Goal: Task Accomplishment & Management: Complete application form

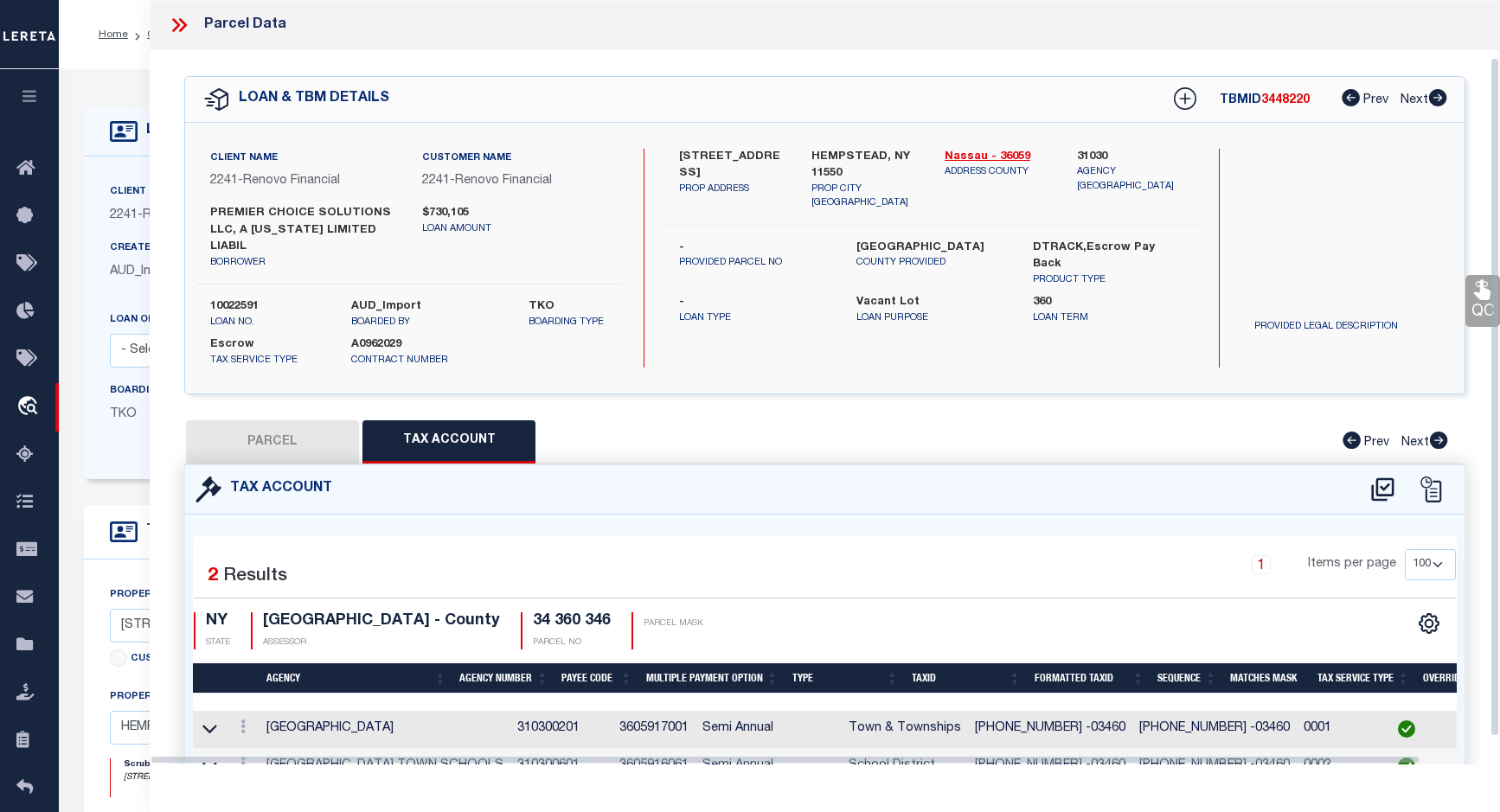
select select "100"
select select "25067"
select select "400"
select select "Escrow"
select select "4"
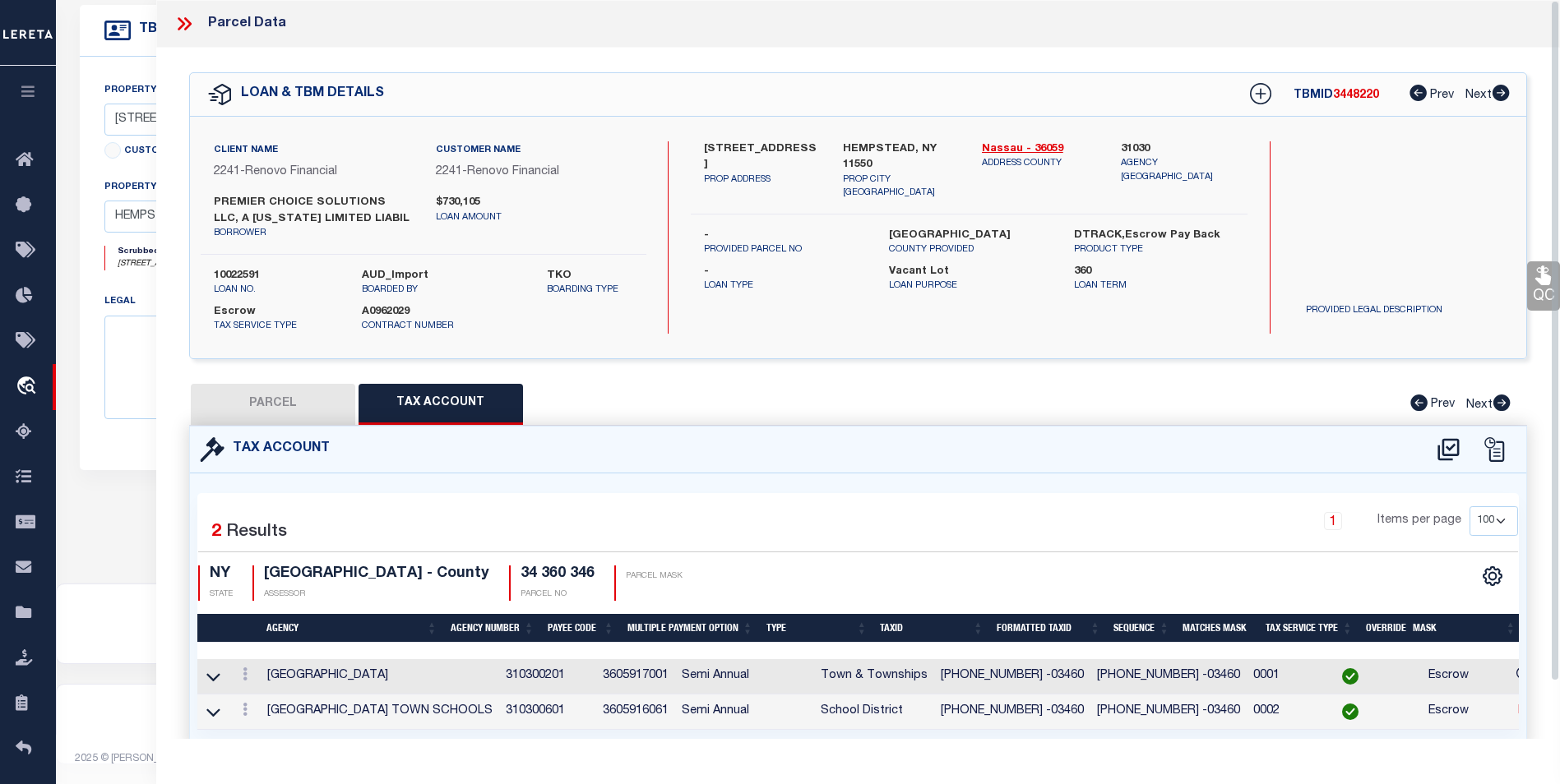
click at [189, 24] on icon at bounding box center [188, 24] width 8 height 13
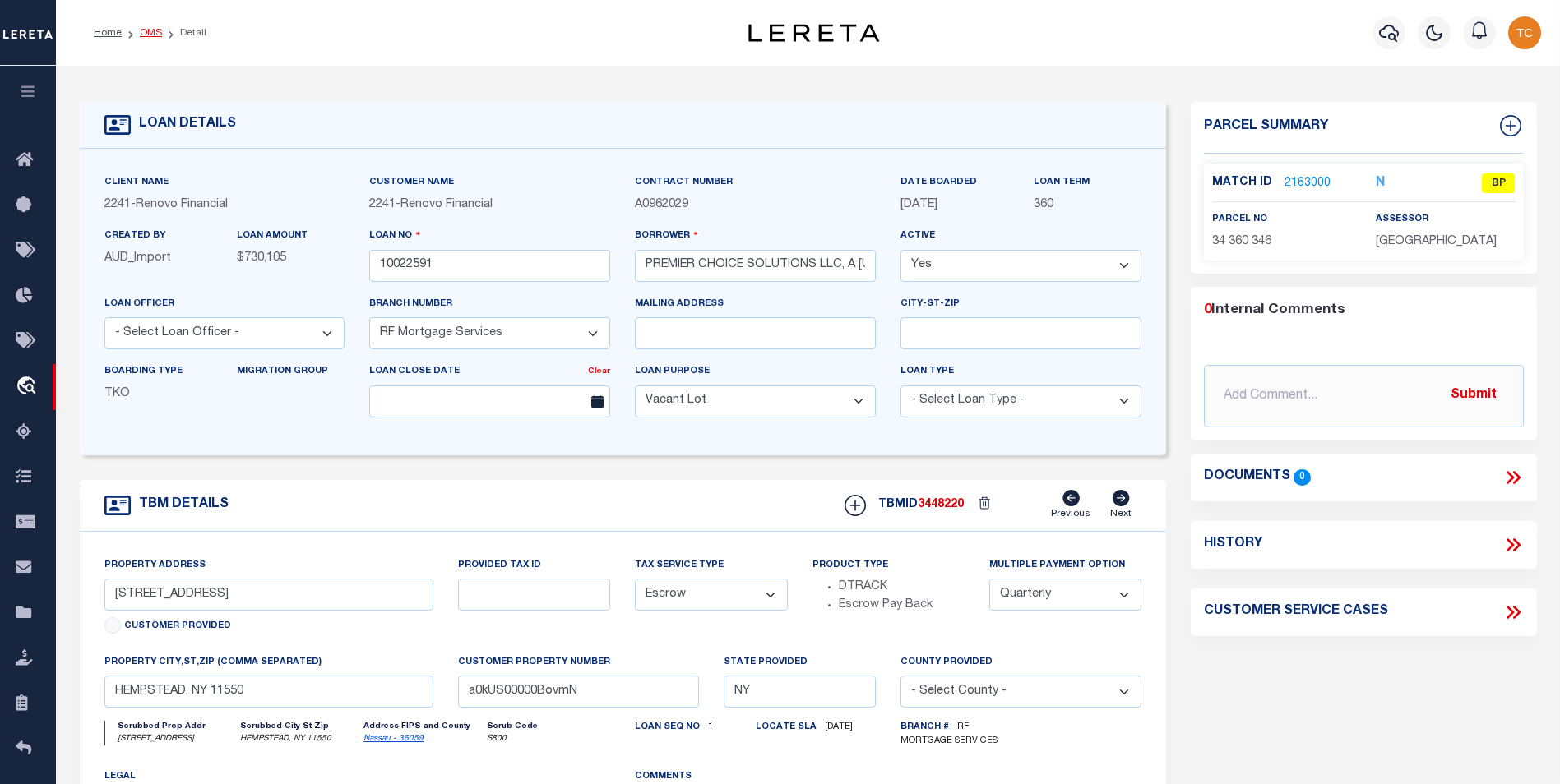
click at [148, 33] on link "OMS" at bounding box center [150, 32] width 22 height 9
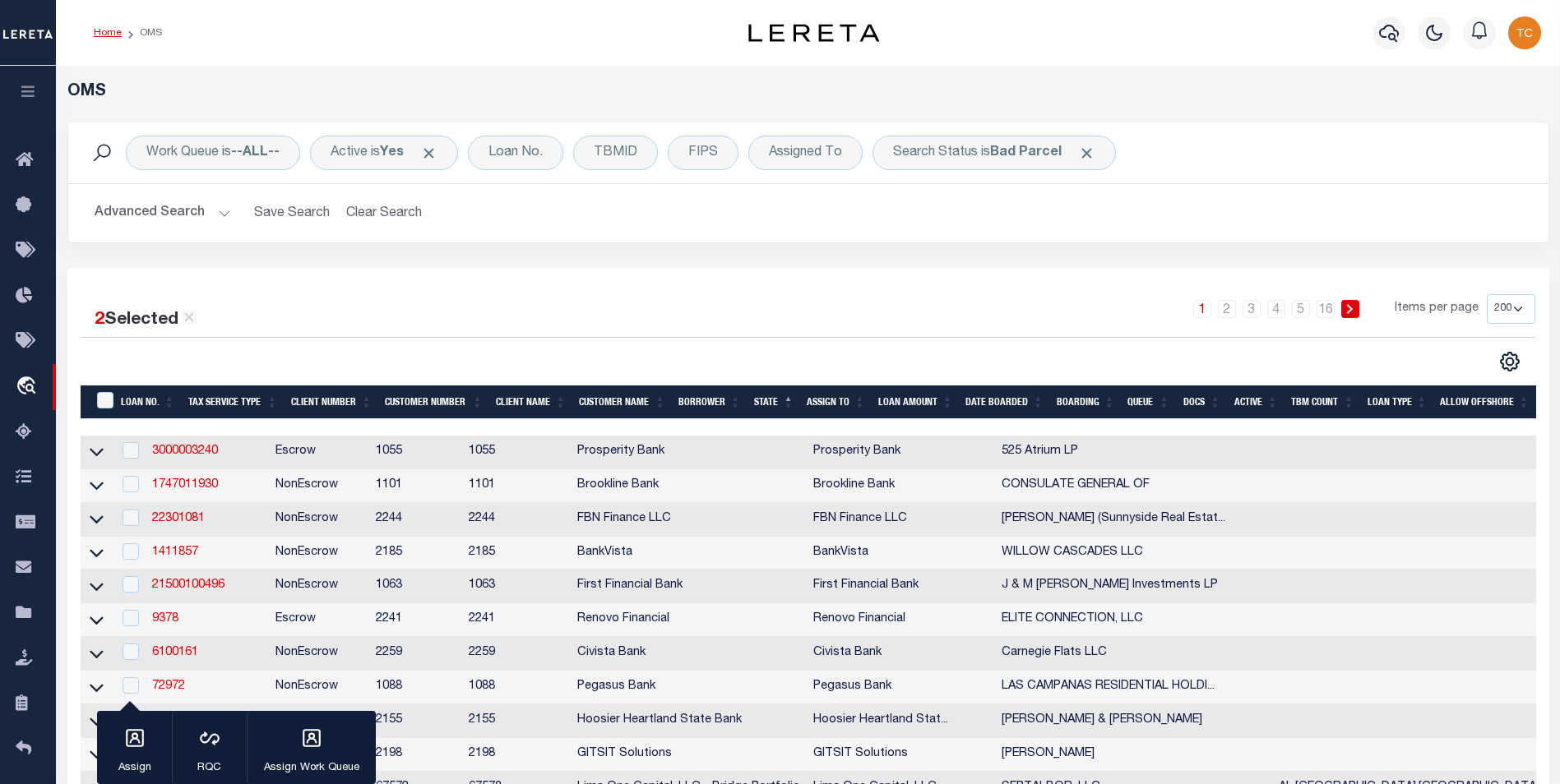
click at [99, 28] on link "Home" at bounding box center [107, 32] width 28 height 9
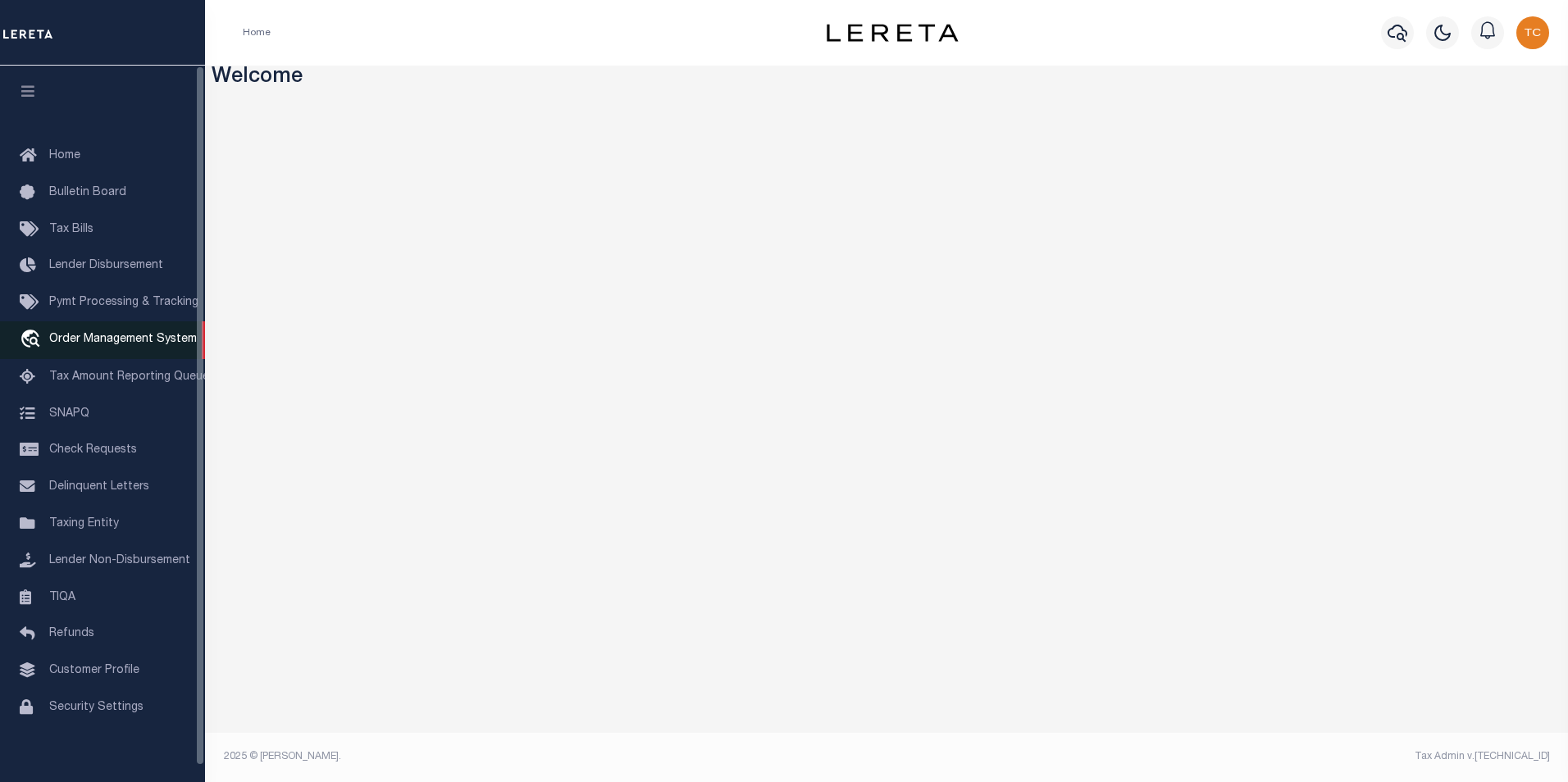
click at [147, 346] on span "Order Management System" at bounding box center [123, 339] width 148 height 11
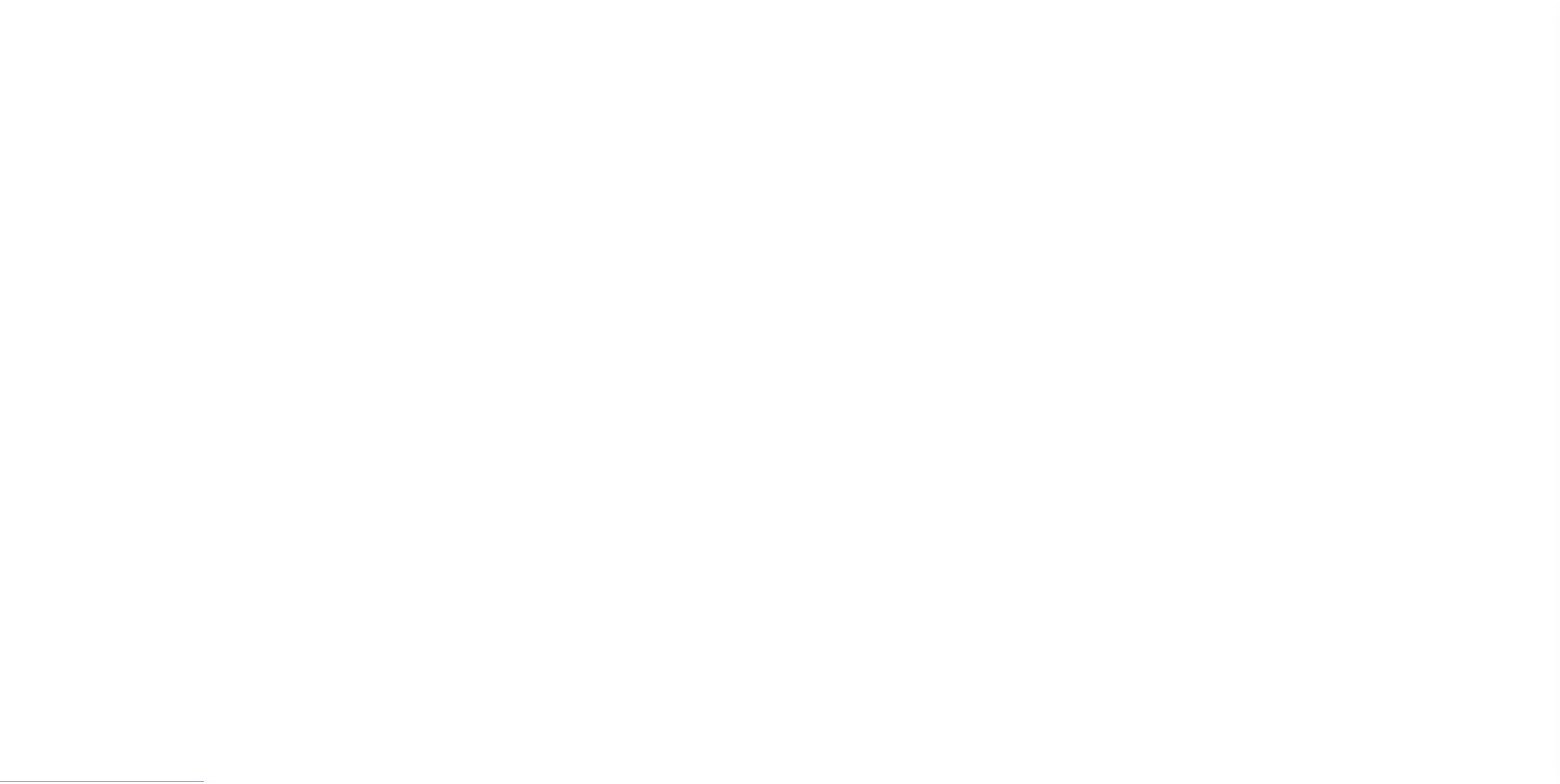
scroll to position [16, 0]
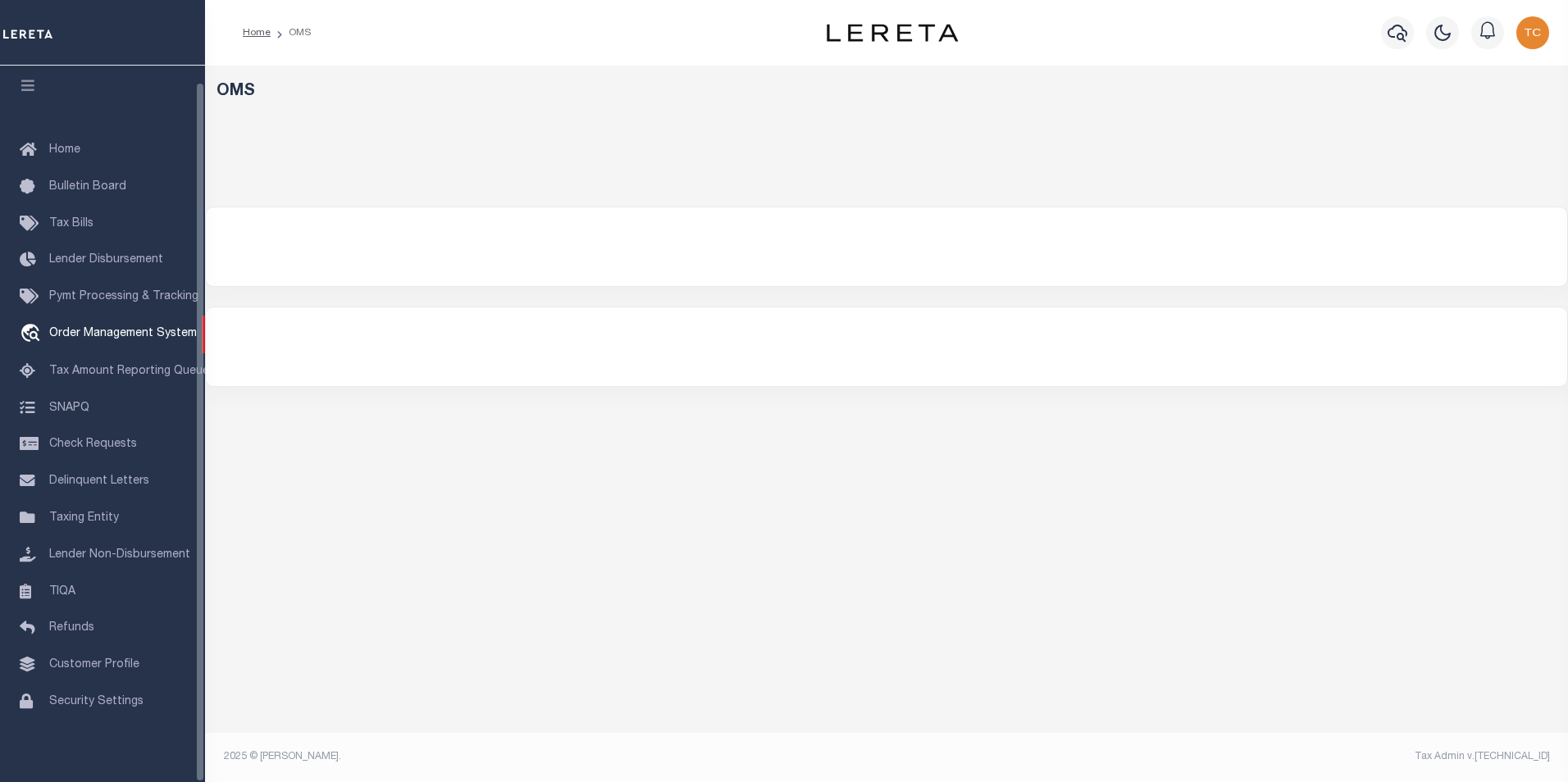
select select "200"
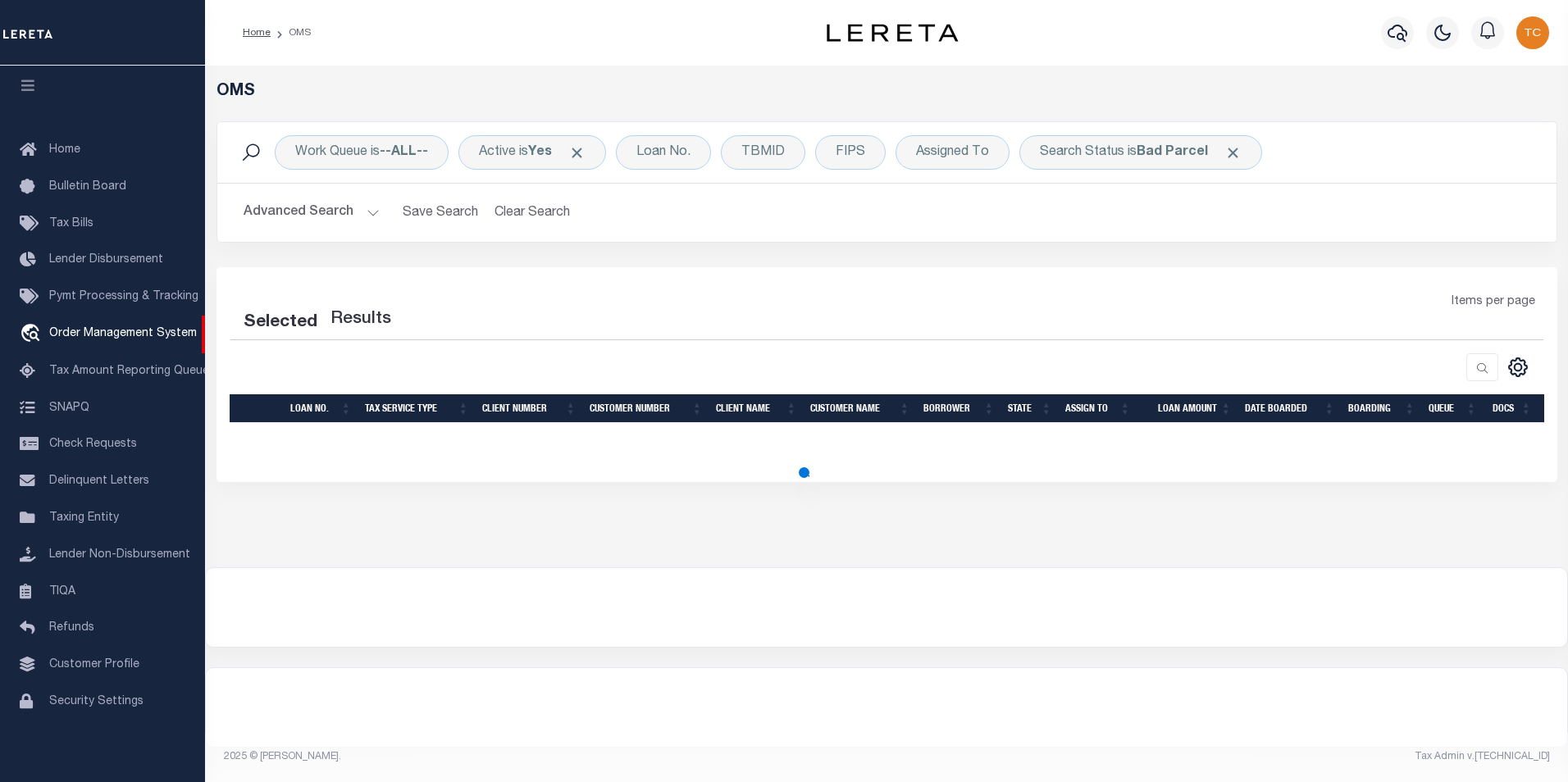
select select "200"
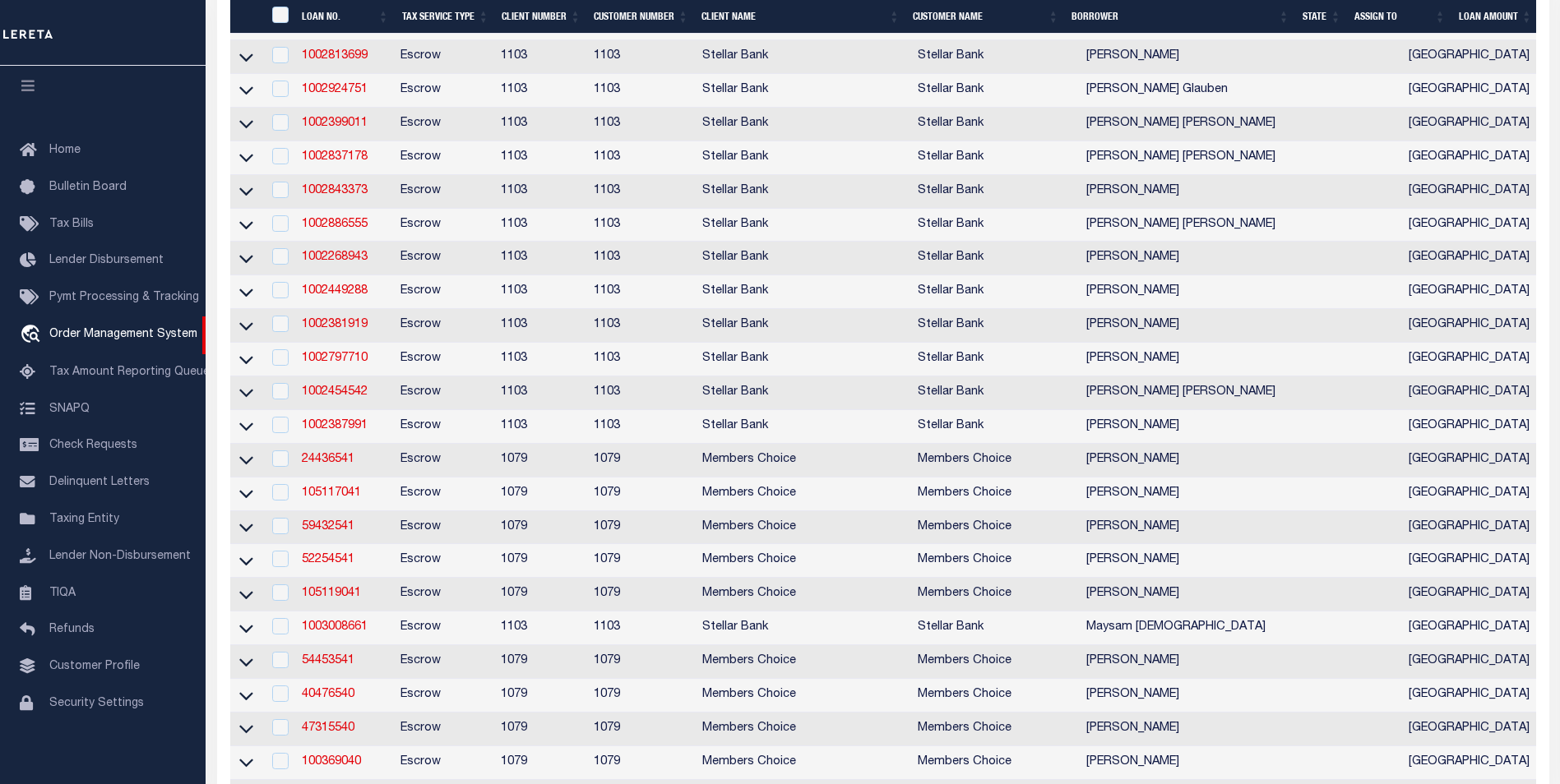
scroll to position [1972, 0]
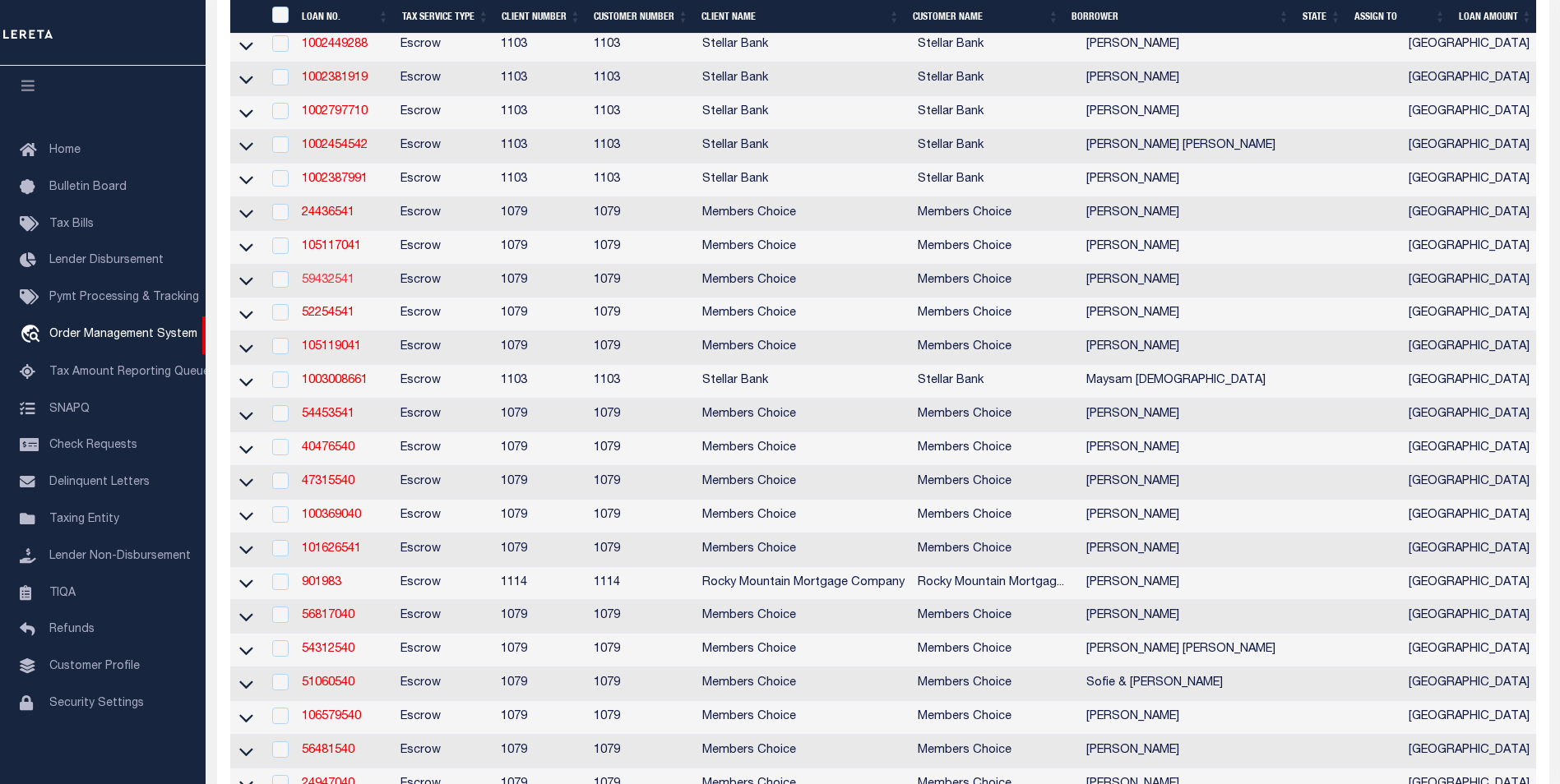
click at [337, 286] on link "59432541" at bounding box center [328, 280] width 52 height 11
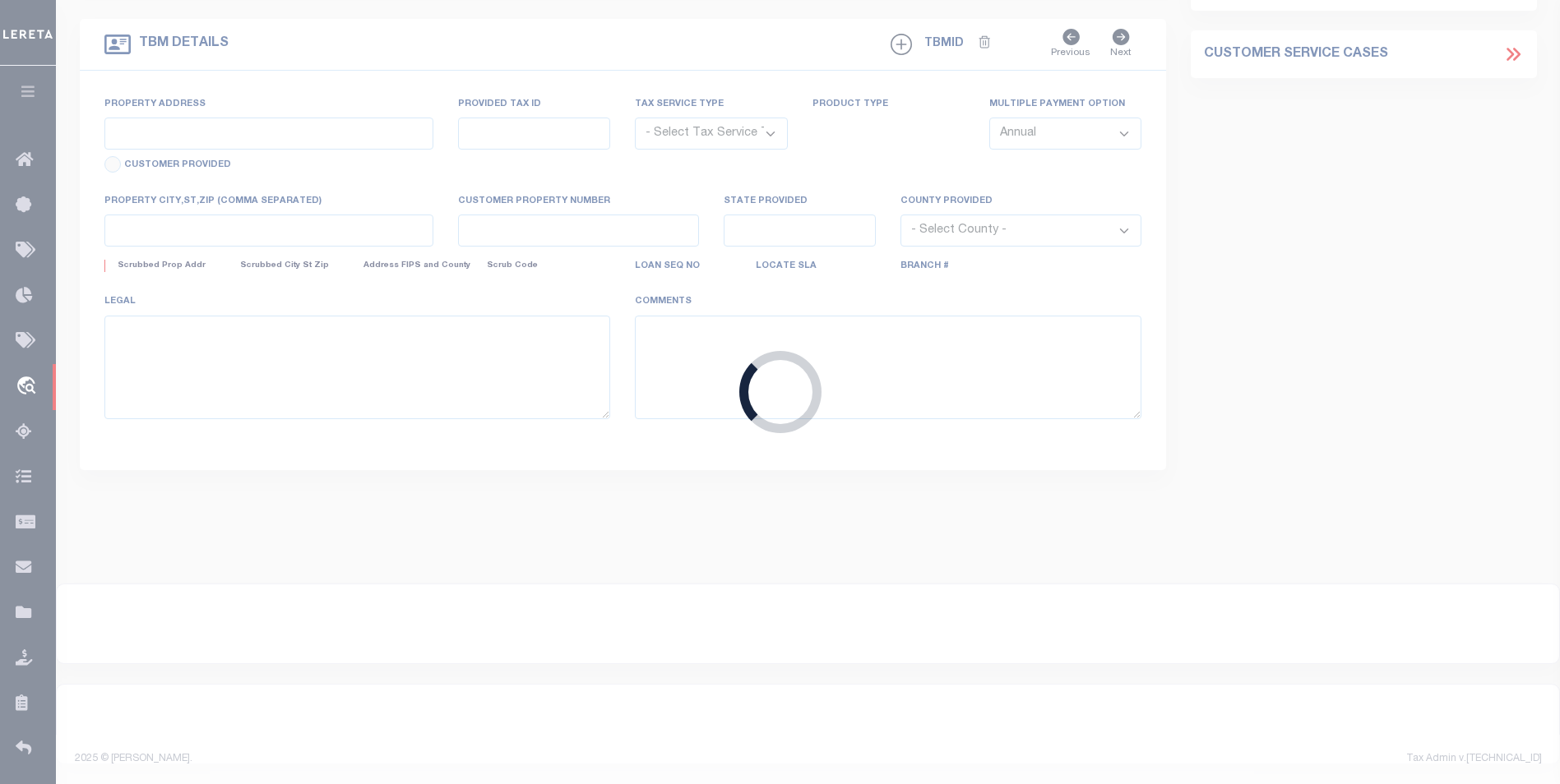
type input "59432541"
type input "Ibrahim Al-Khalil"
select select
select select "Escrow"
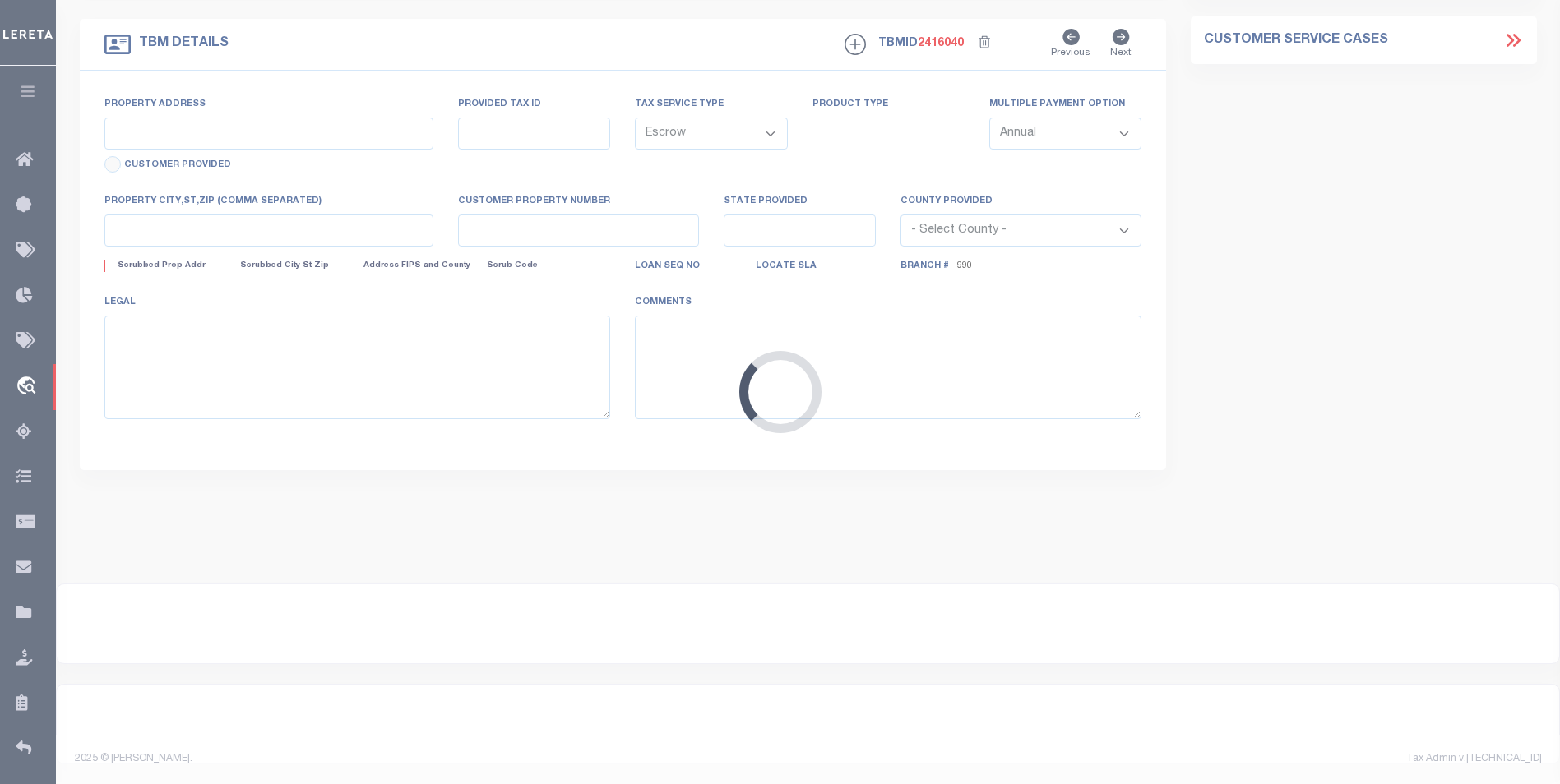
type input "8322 Cassidy Creek"
select select
type input "Houston TX 77095"
type input "[GEOGRAPHIC_DATA]"
select select
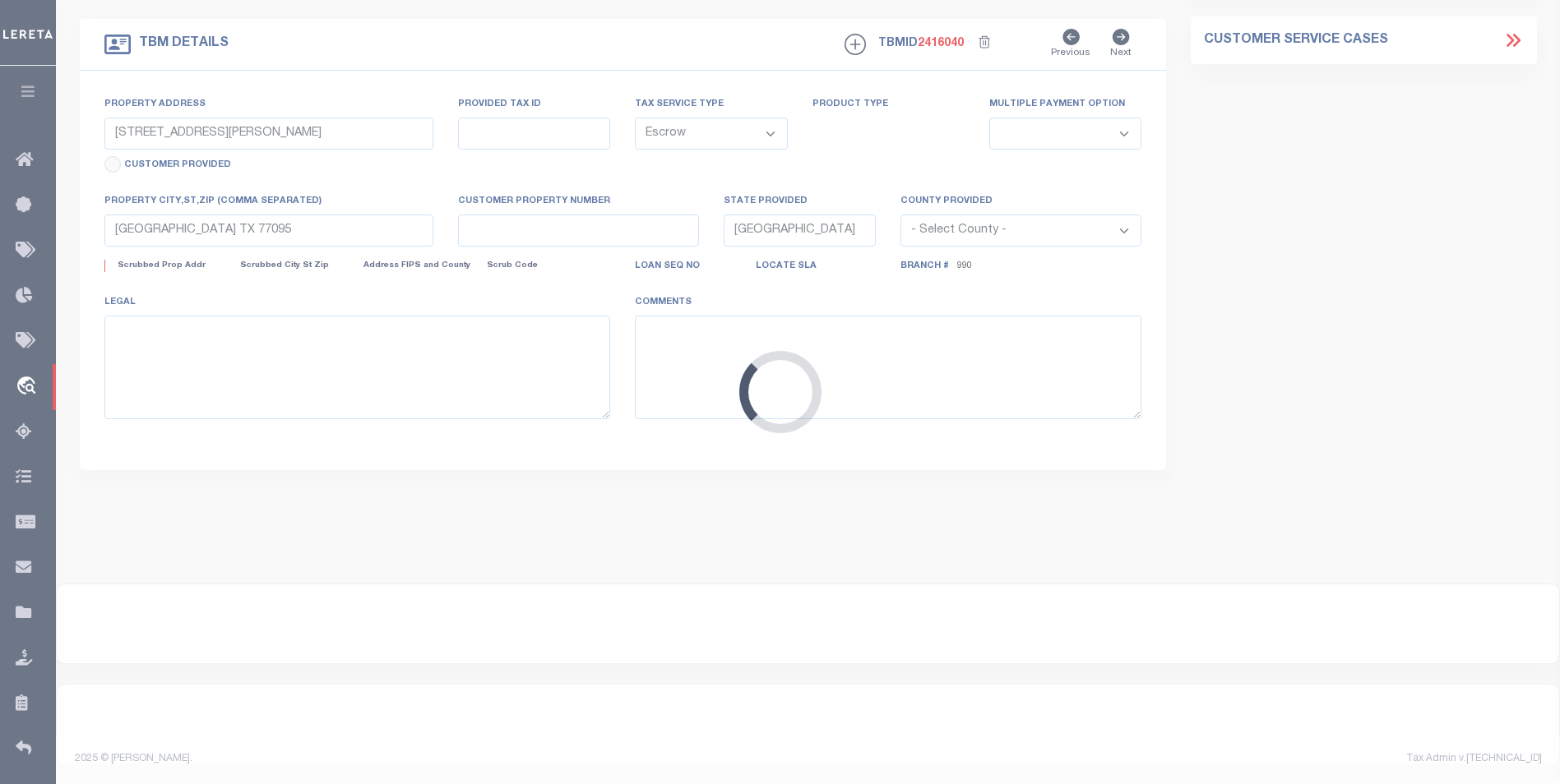
type textarea "Lot 37, Block 1, of Haonover, Section 1, an addition to the City of Houston, Ha…"
select select "718"
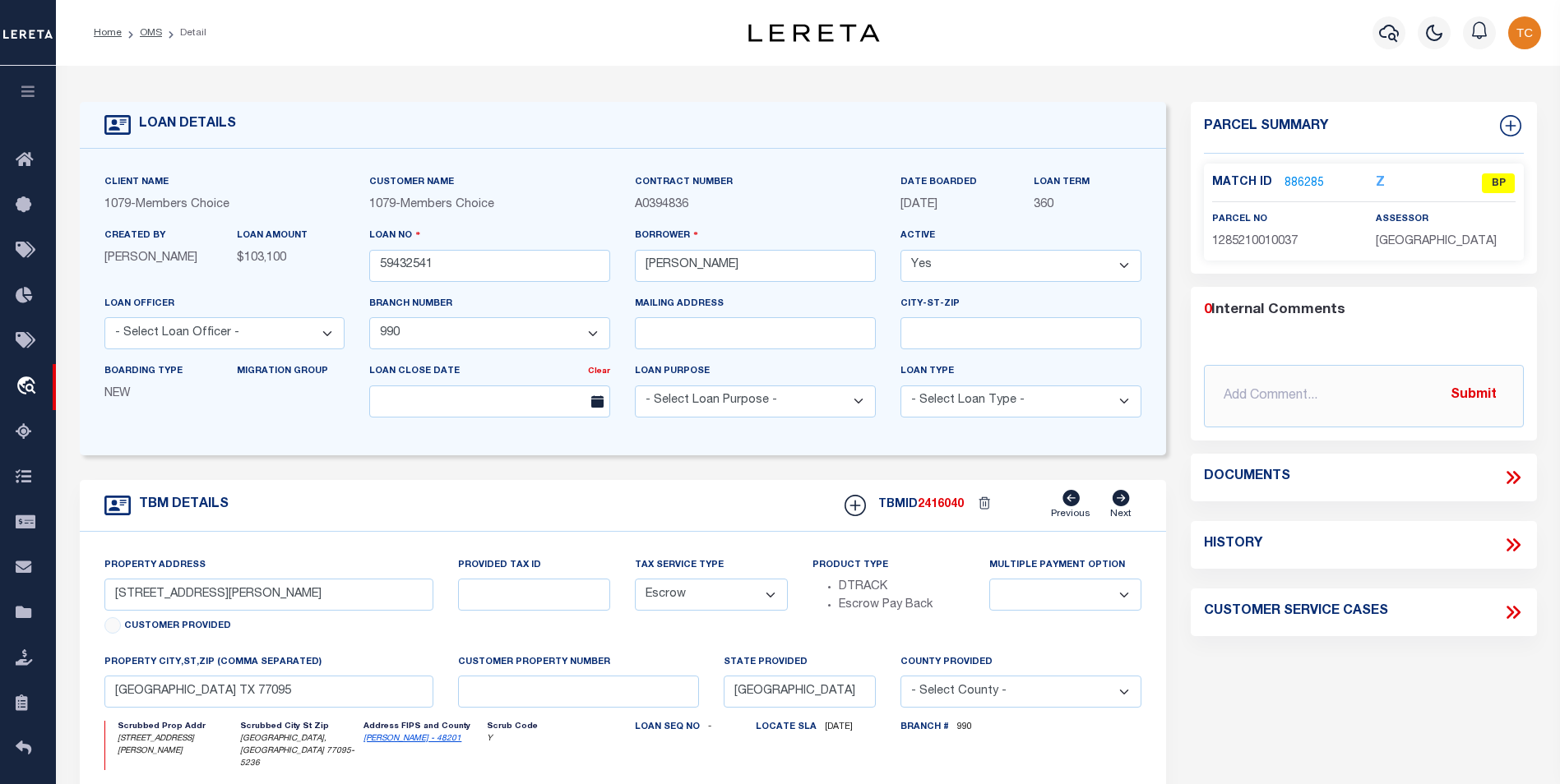
click at [1310, 177] on link "886285" at bounding box center [1305, 183] width 40 height 17
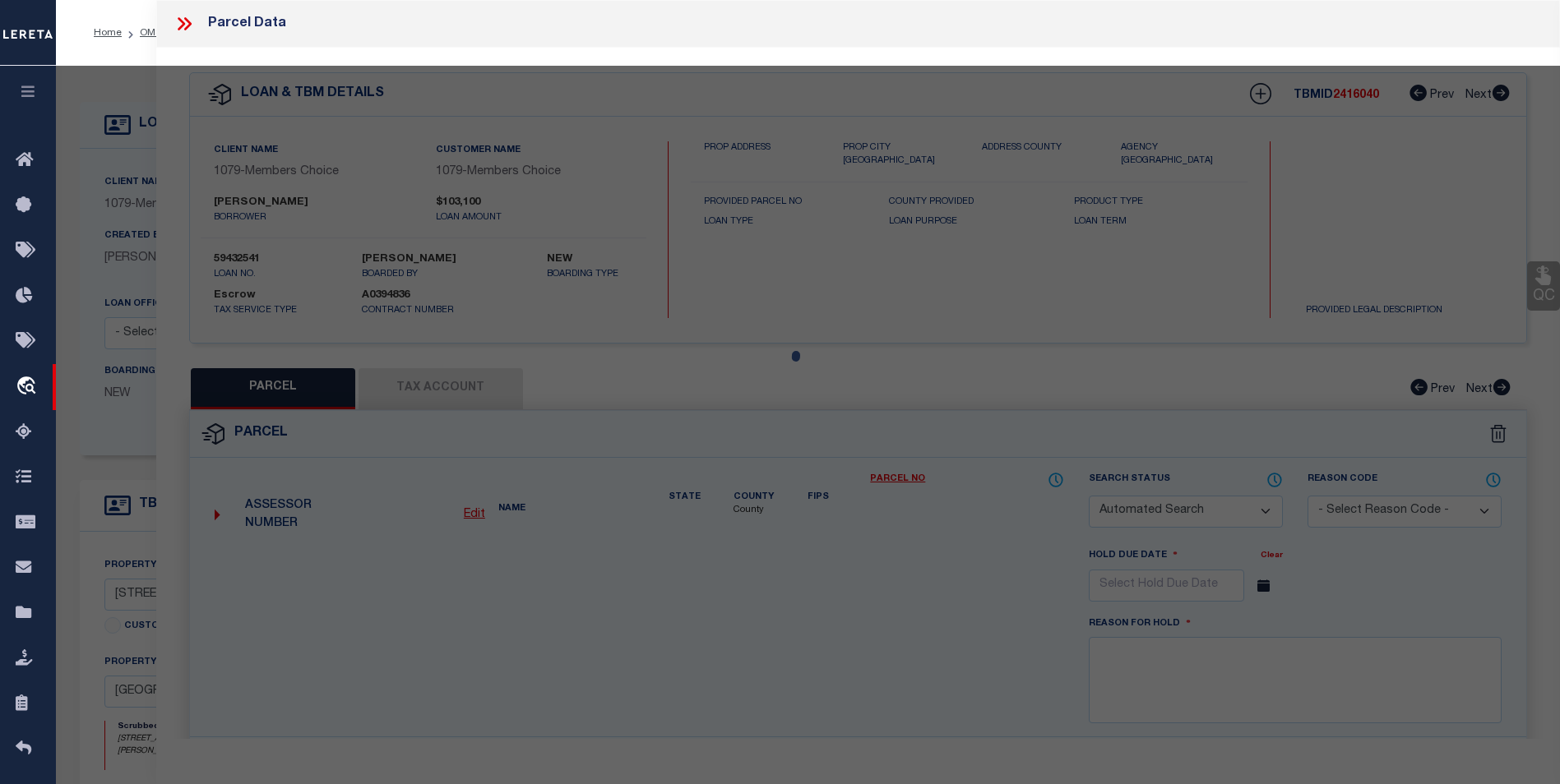
checkbox input "false"
select select "BP"
type input "LYONS NICHOLAS B."
type input "8322 CASSIDY CREEK CT"
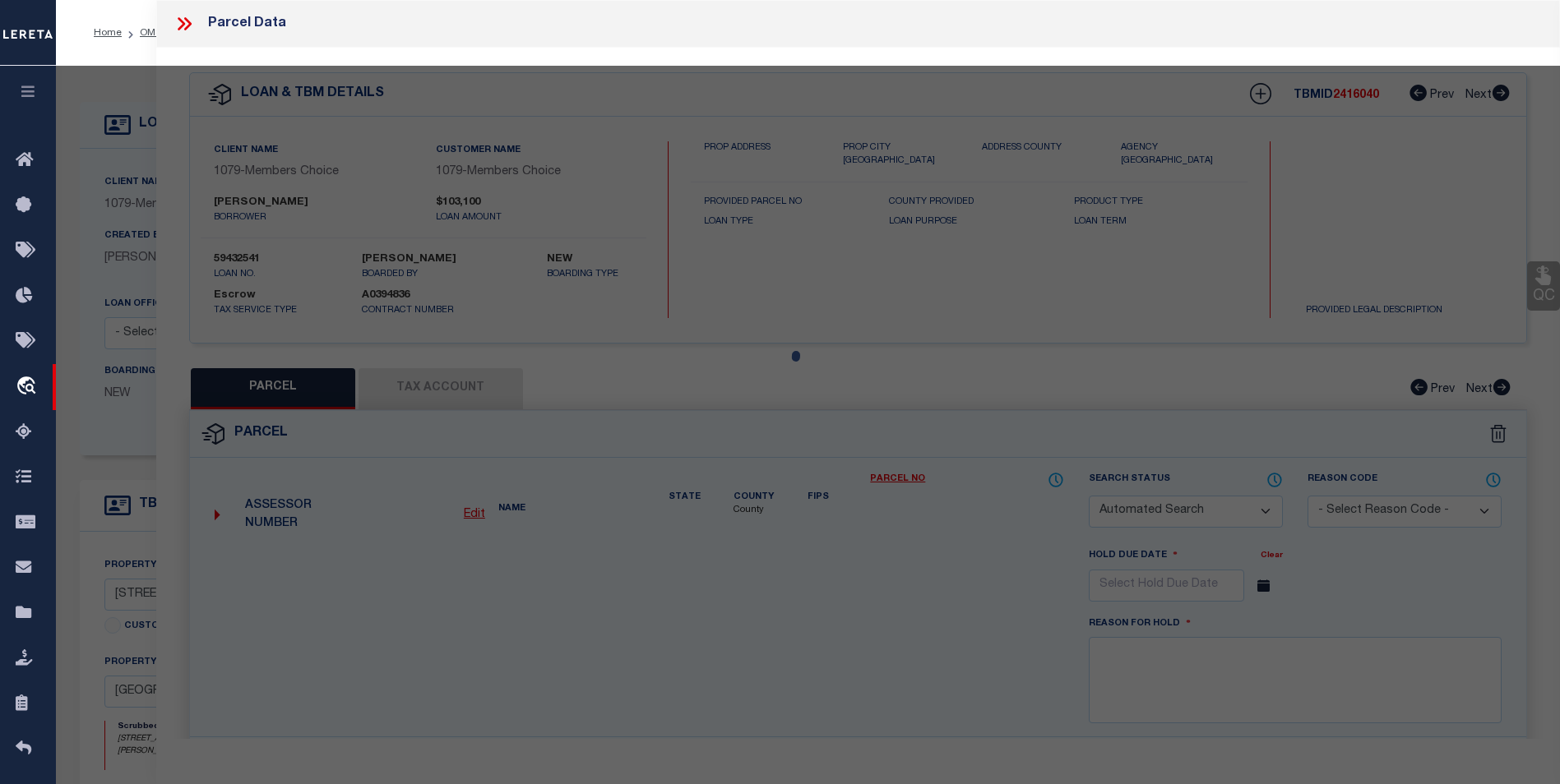
checkbox input "false"
type input "HOUSTON TX 77095"
type textarea "LT 37 BLK 1 HANOVER SEC 1 AMEND"
type textarea "Tax ID Special Project"
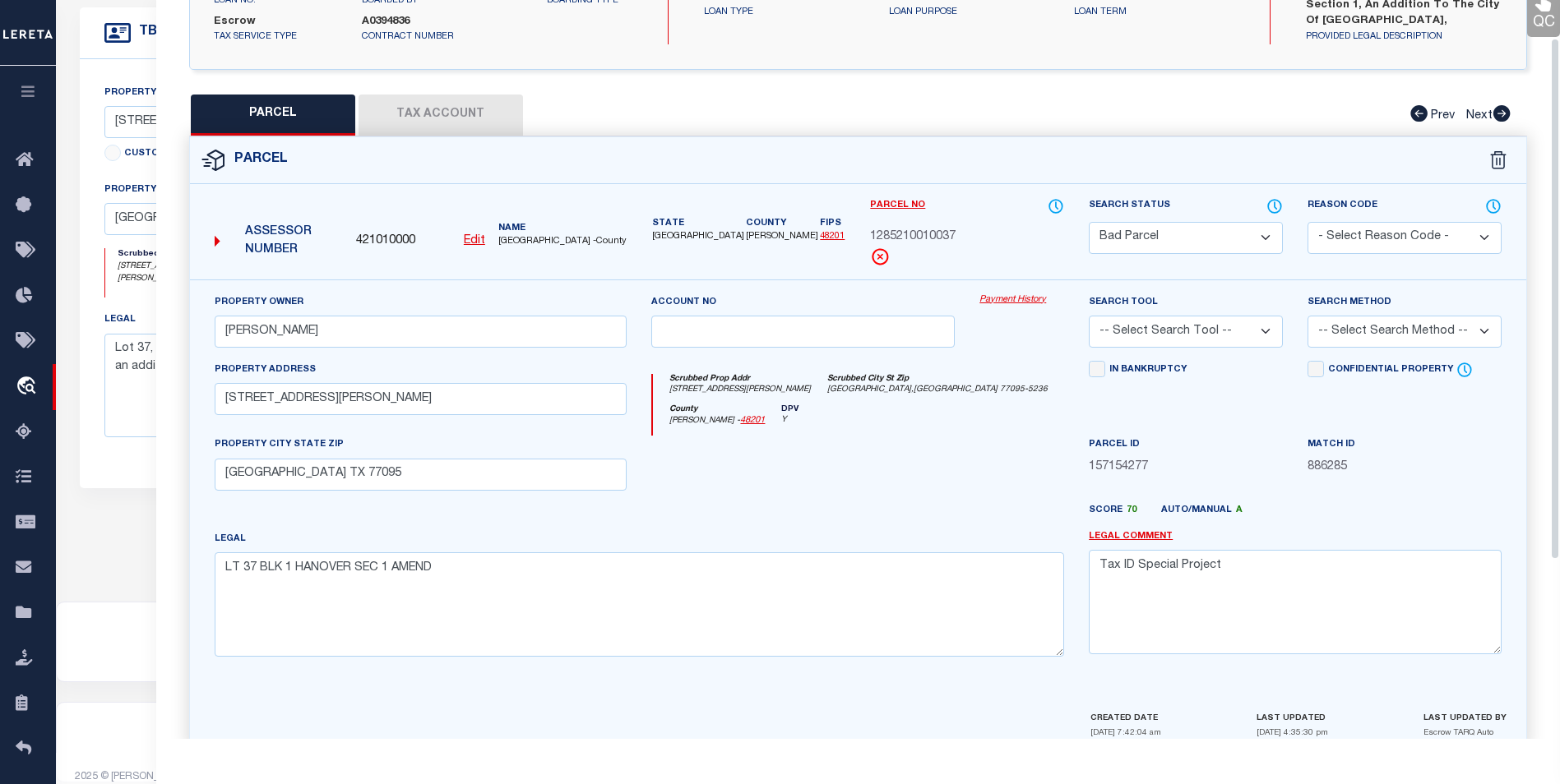
scroll to position [306, 0]
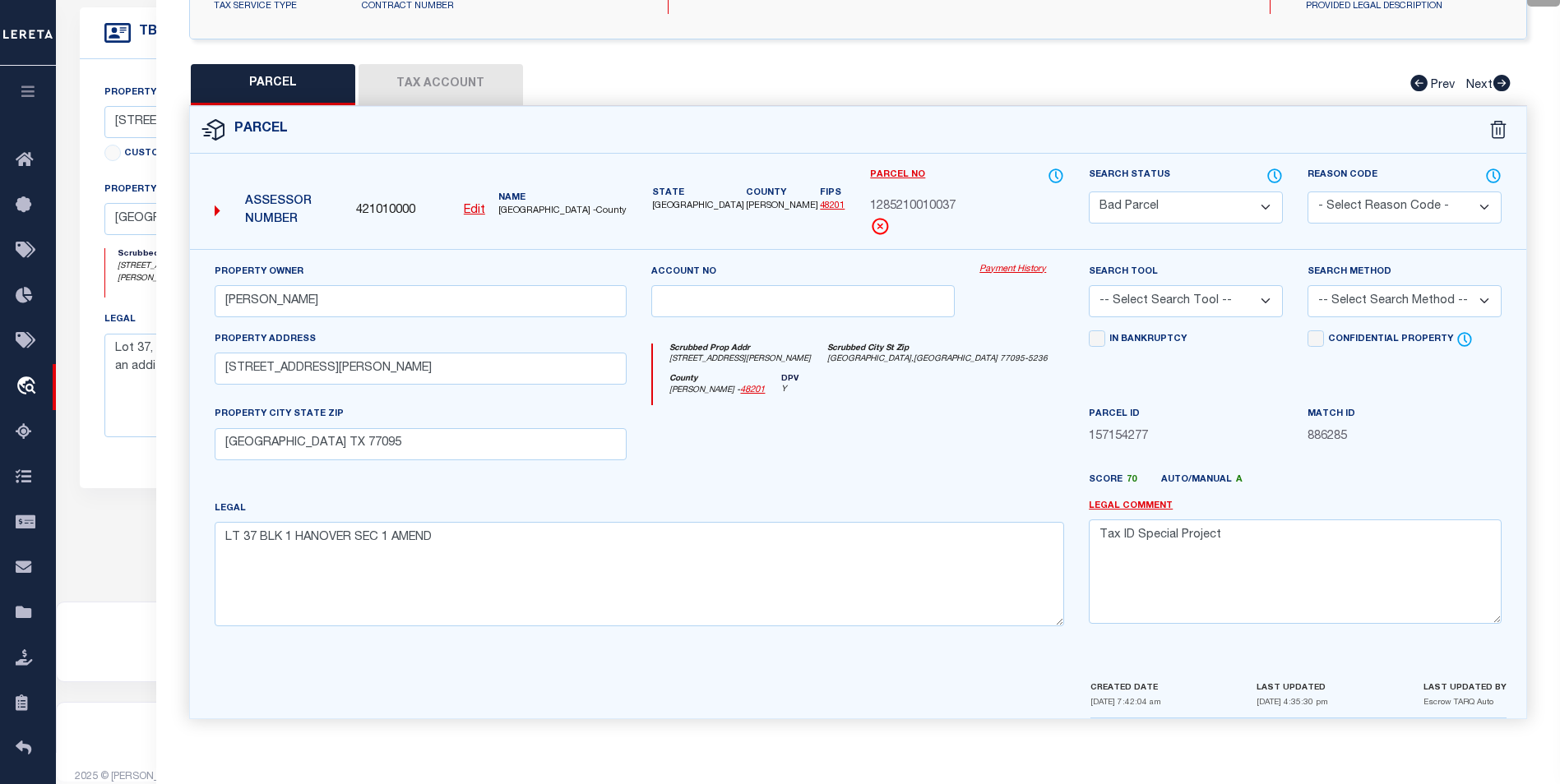
click at [1258, 217] on select "Automated Search Bad Parcel Complete Duplicate Parcel High Dollar Reporting In …" at bounding box center [1185, 208] width 194 height 32
select select "PC"
click at [1088, 192] on select "Automated Search Bad Parcel Complete Duplicate Parcel High Dollar Reporting In …" at bounding box center [1185, 208] width 194 height 32
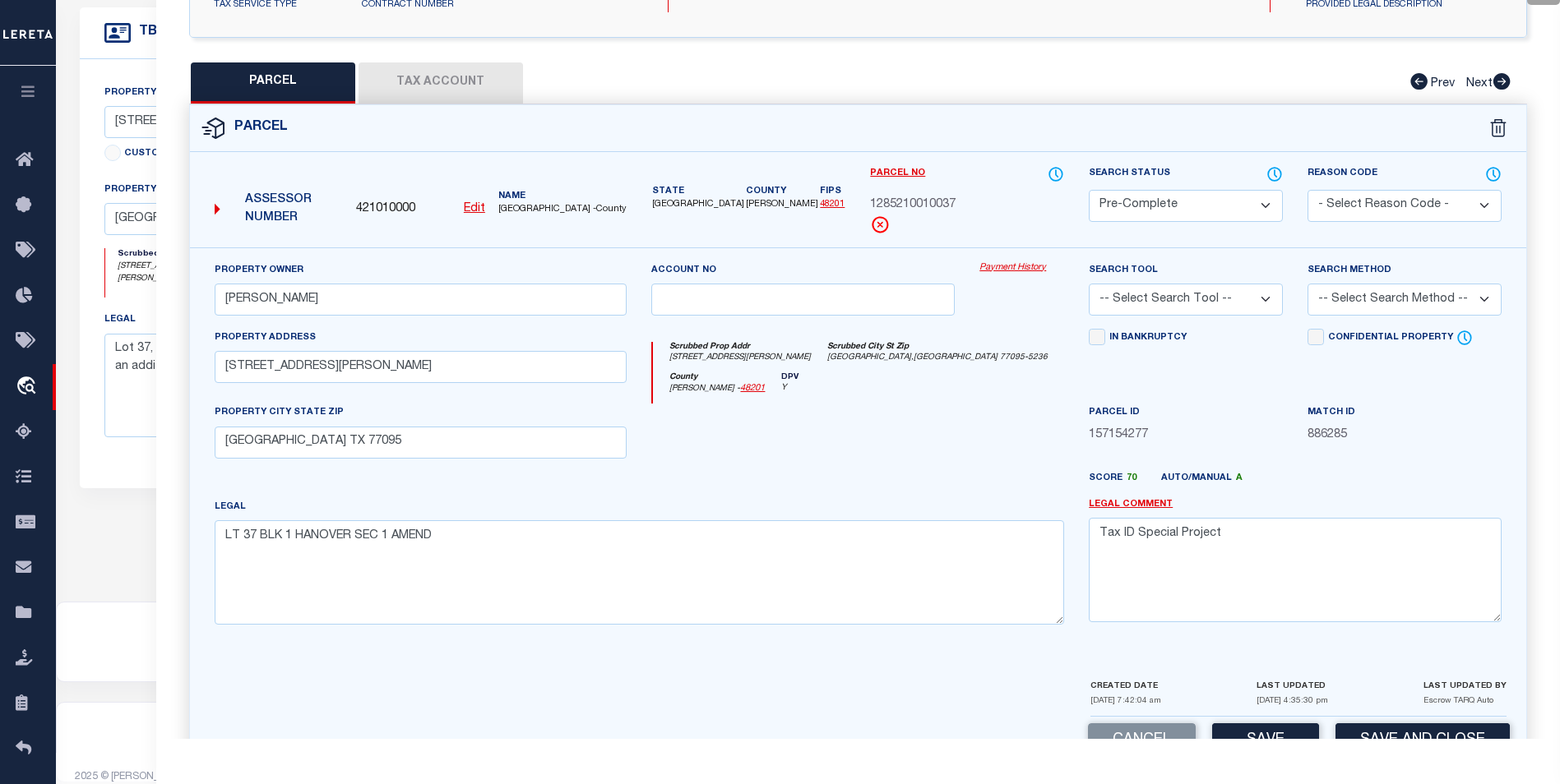
click at [1248, 298] on select "-- Select Search Tool -- 3rd Party Website Agency File Agency Website ATLS CNV-…" at bounding box center [1185, 300] width 194 height 32
select select "AGF"
click at [1088, 284] on select "-- Select Search Tool -- 3rd Party Website Agency File Agency Website ATLS CNV-…" at bounding box center [1185, 300] width 194 height 32
click at [1374, 306] on select "-- Select Search Method -- Property Address Legal Liability Info Provided" at bounding box center [1404, 300] width 194 height 32
select select "ADD"
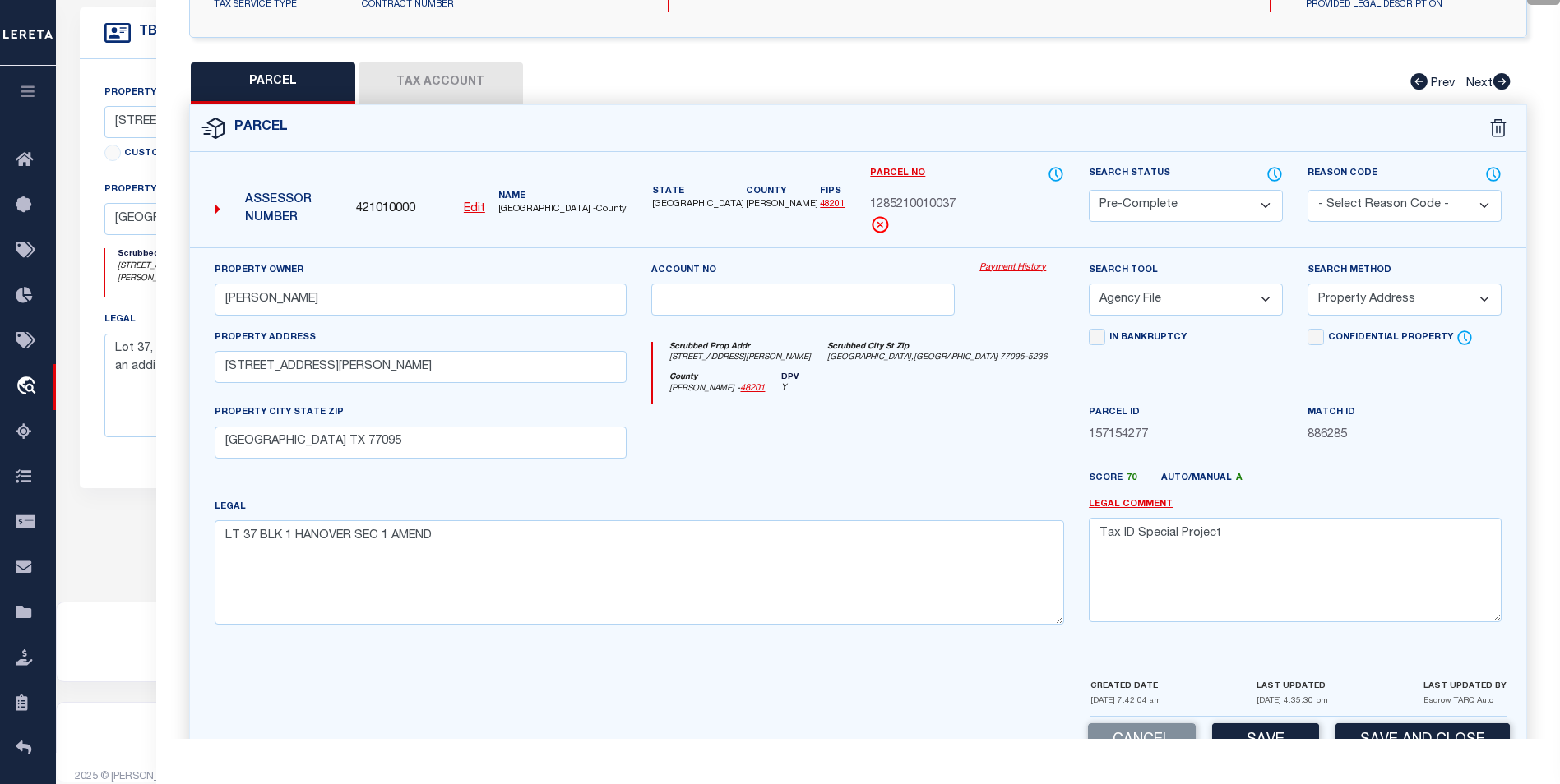
click at [1307, 284] on select "-- Select Search Method -- Property Address Legal Liability Info Provided" at bounding box center [1404, 300] width 194 height 32
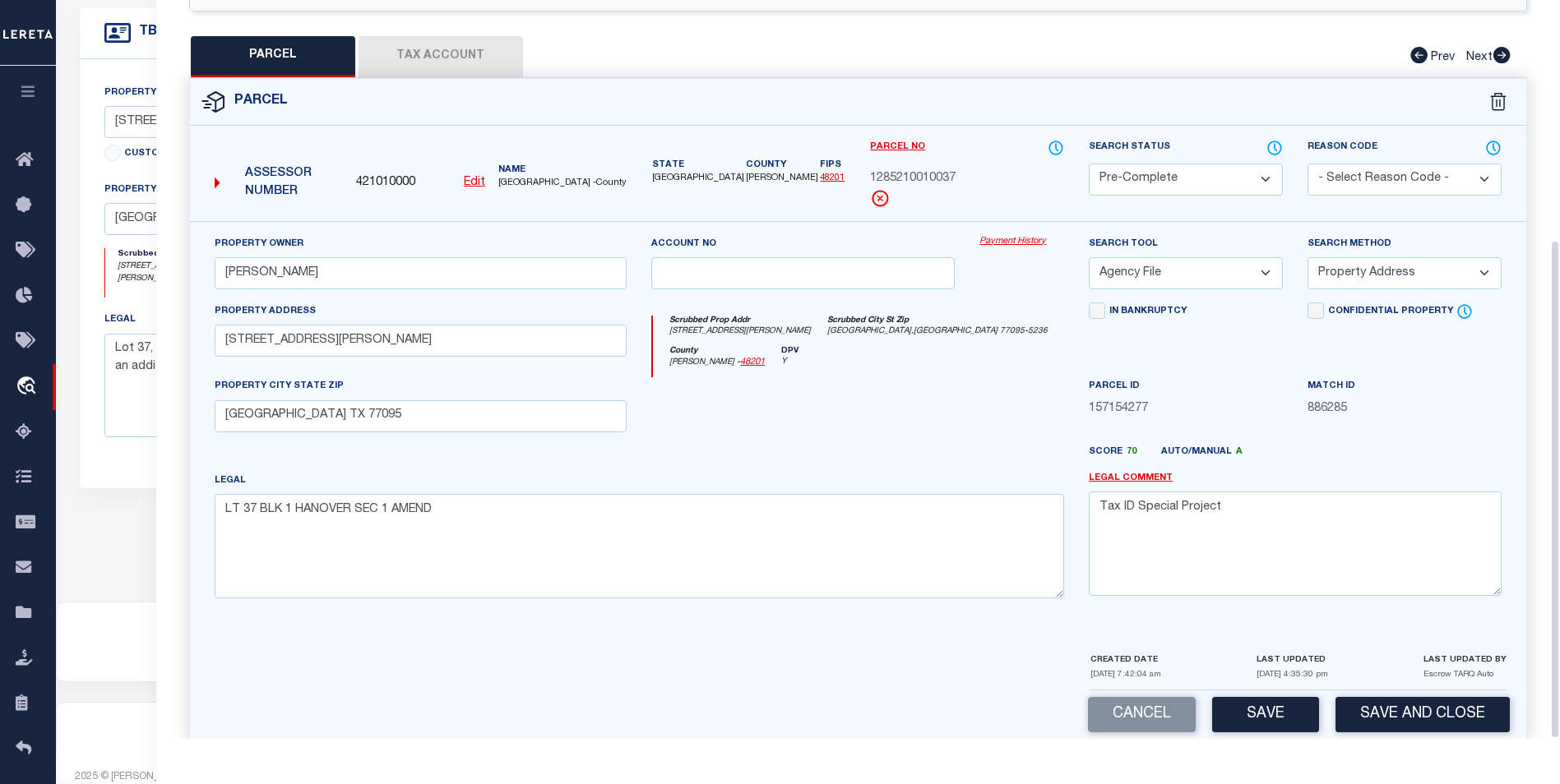
scroll to position [354, 0]
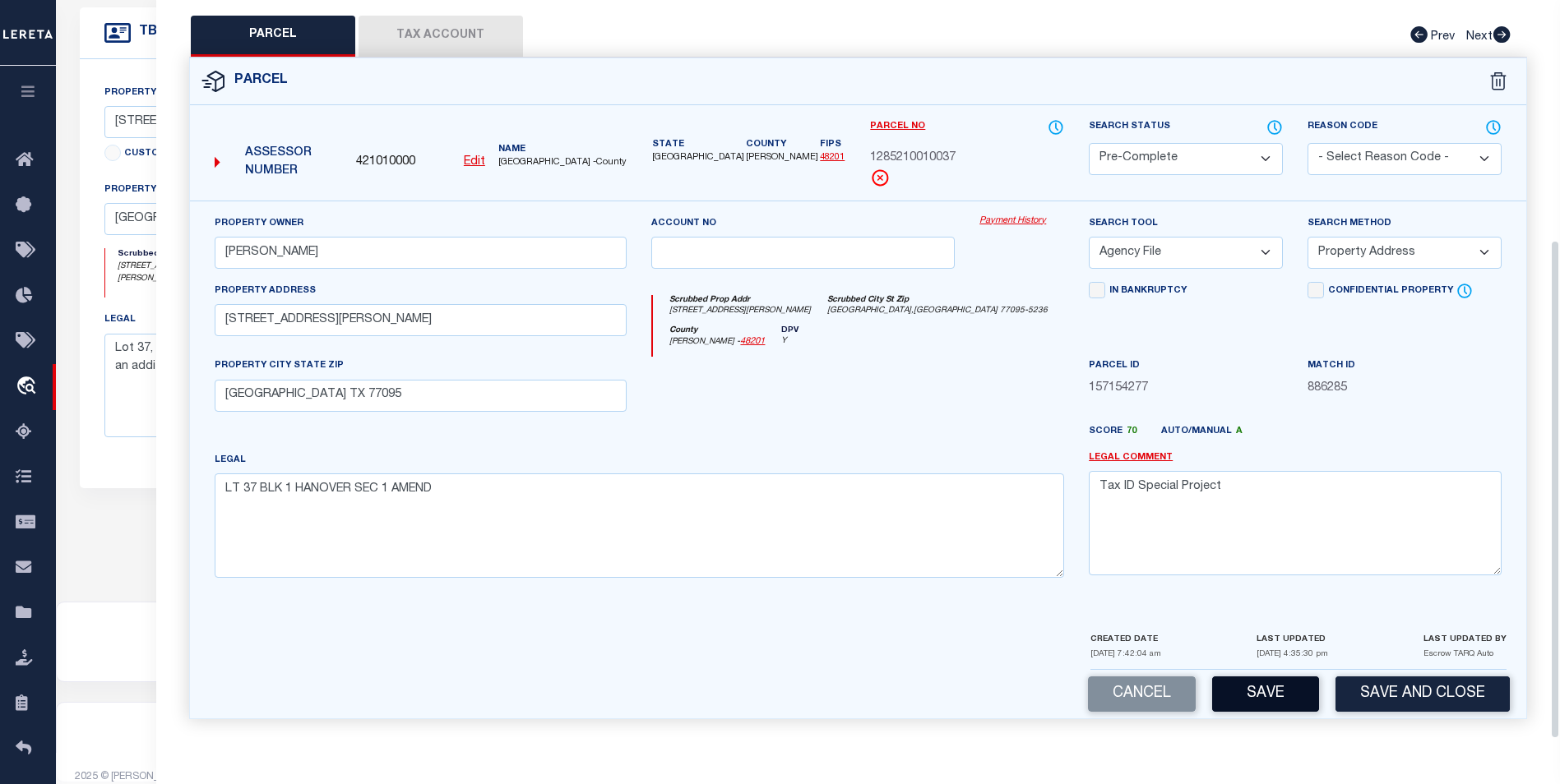
click at [1266, 682] on button "Save" at bounding box center [1265, 694] width 107 height 35
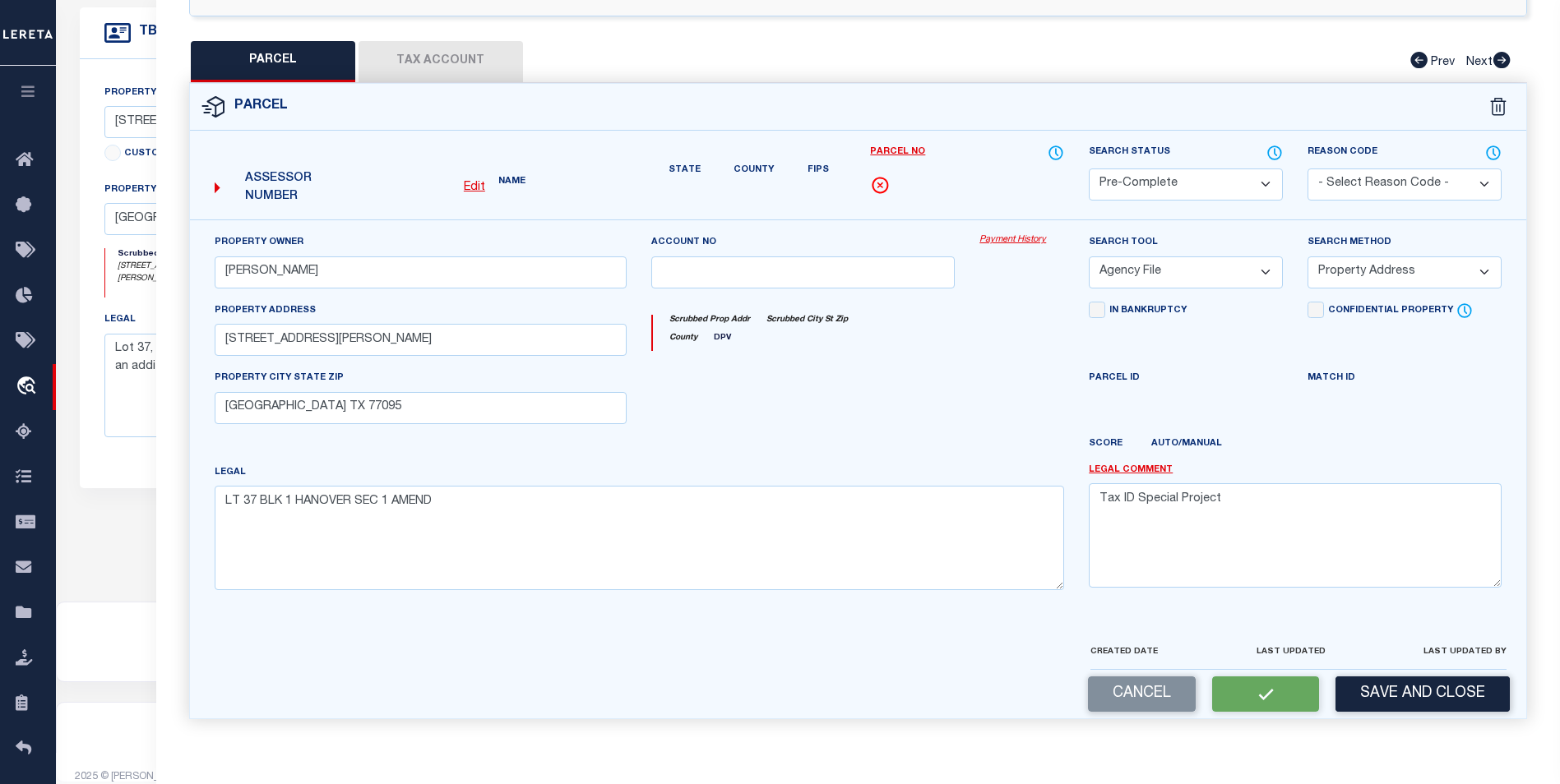
select select "AS"
select select
checkbox input "false"
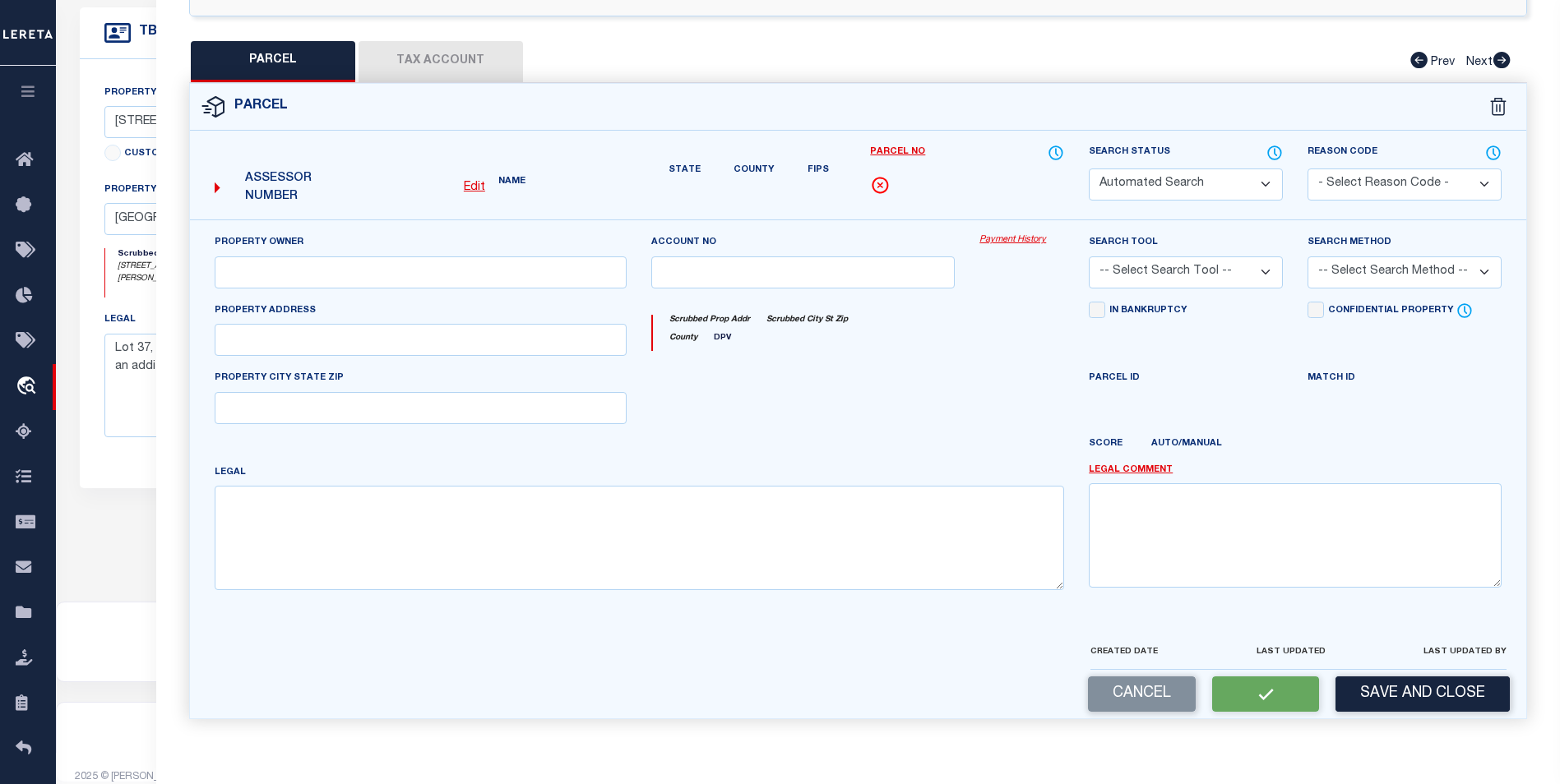
select select "PC"
type input "LYONS NICHOLAS B."
select select "AGF"
select select "ADD"
type input "8322 CASSIDY CREEK CT"
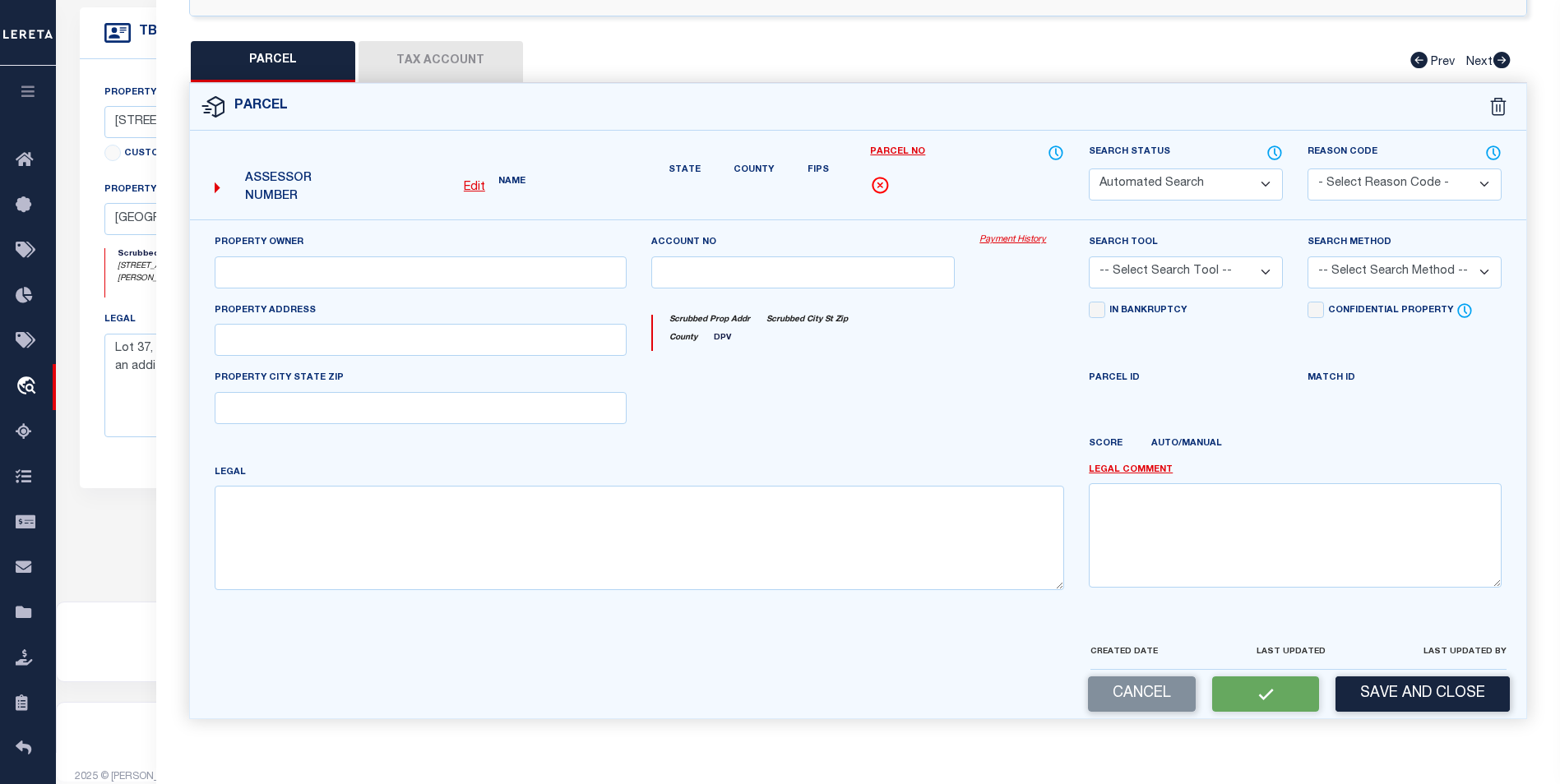
type input "HOUSTON TX 77095"
type textarea "LT 37 BLK 1 HANOVER SEC 1 AMEND"
type textarea "Tax ID Special Project"
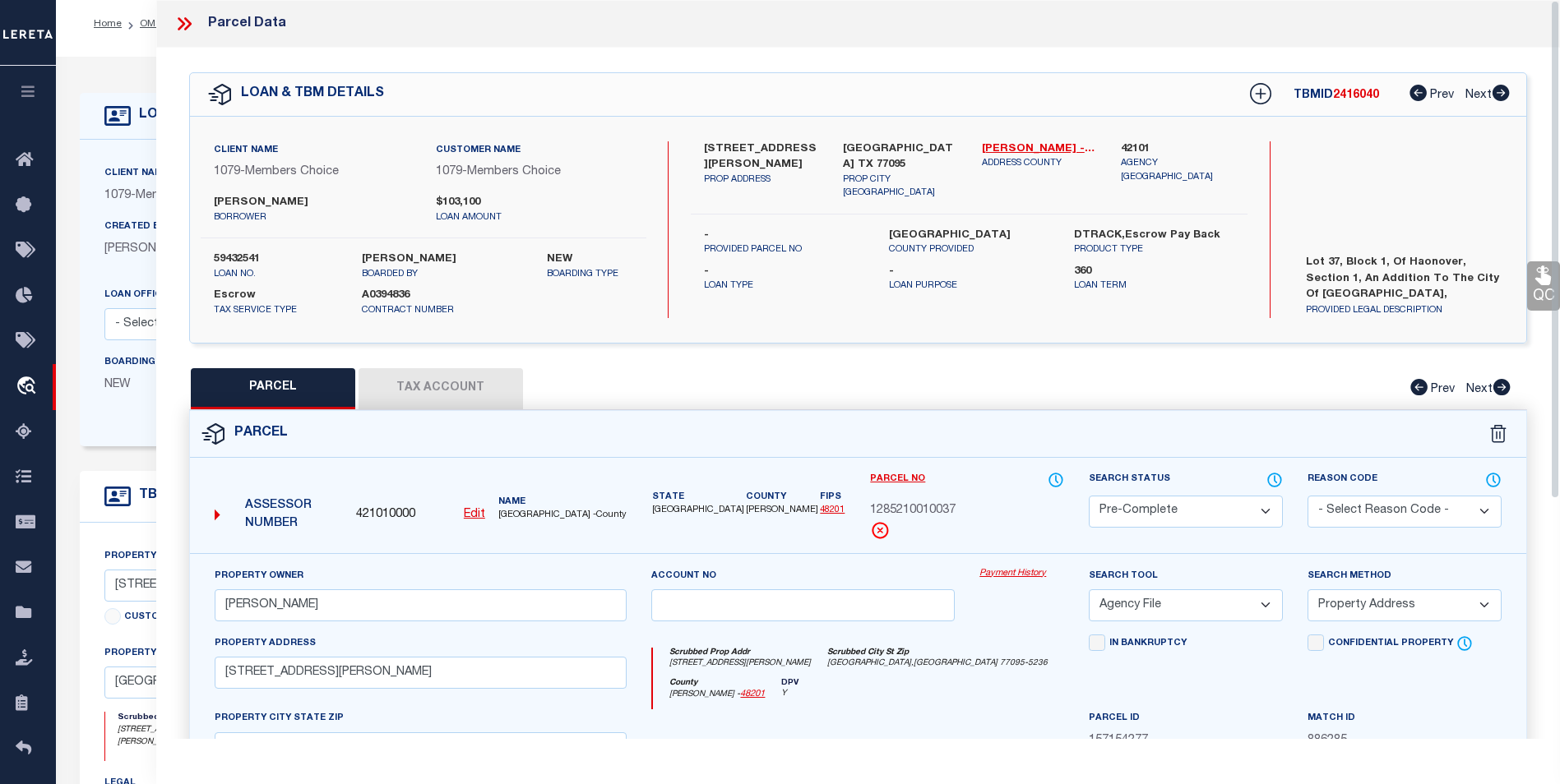
scroll to position [0, 0]
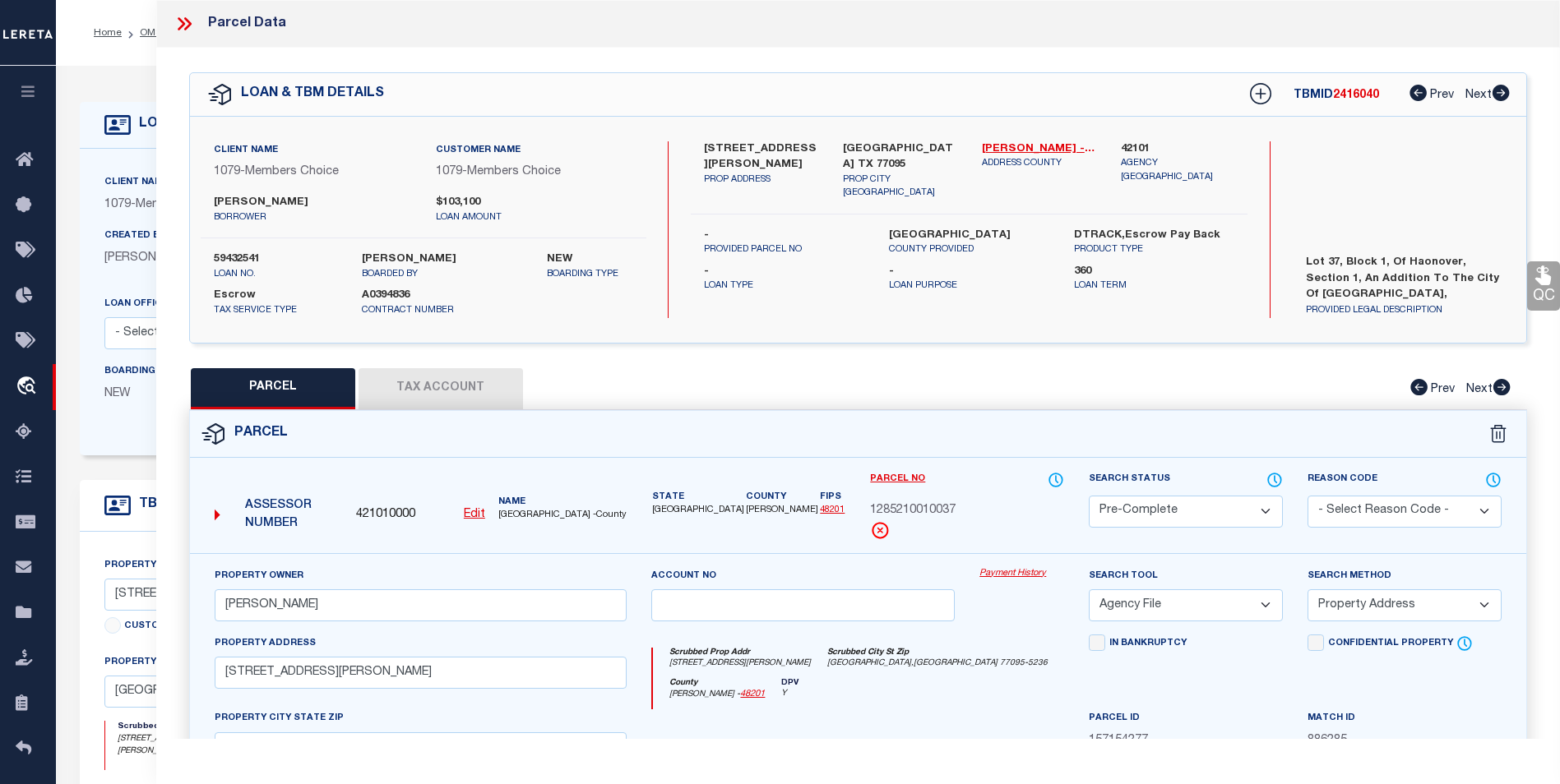
click at [179, 24] on icon at bounding box center [184, 24] width 22 height 22
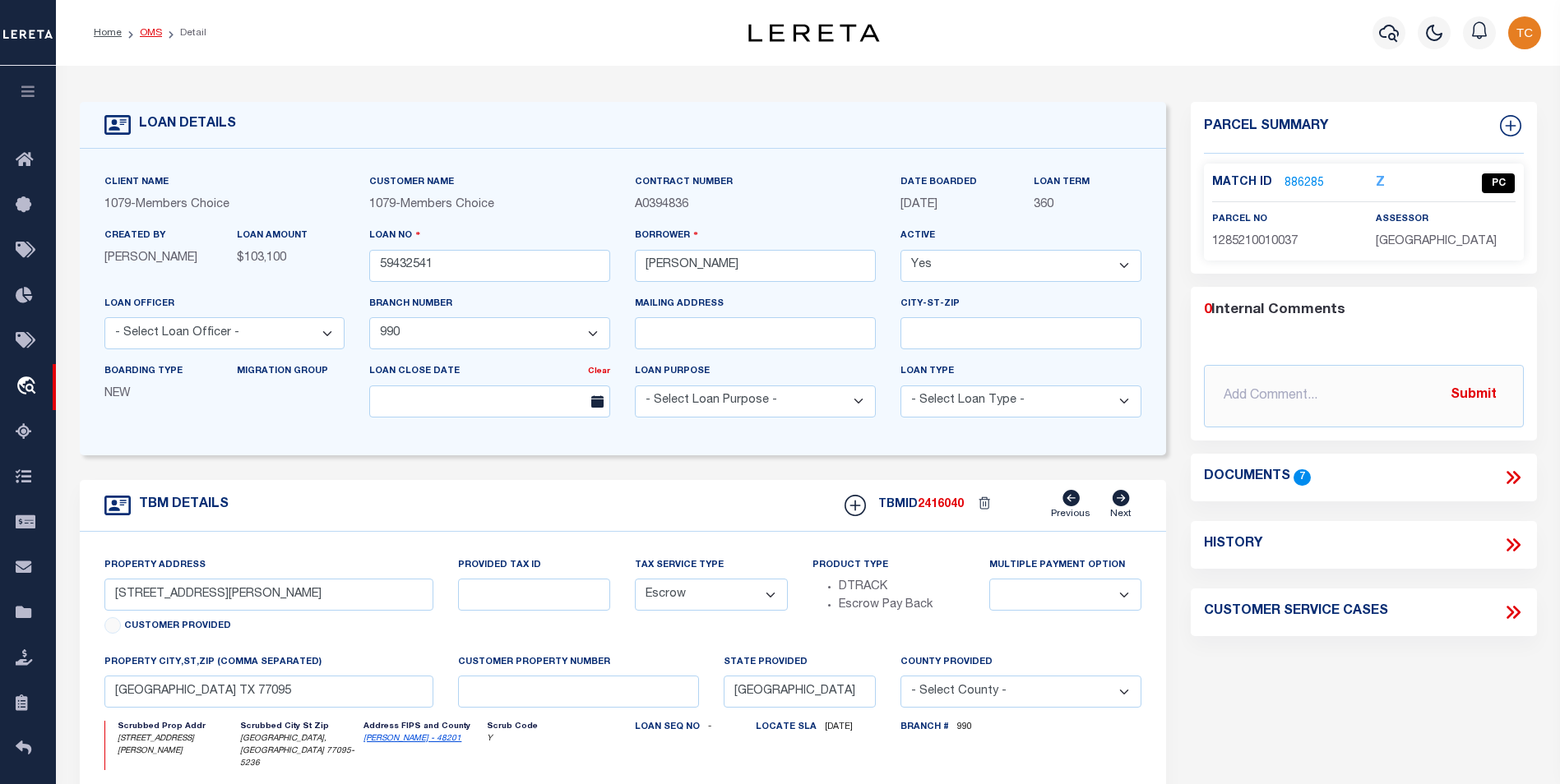
click at [152, 28] on link "OMS" at bounding box center [150, 32] width 22 height 9
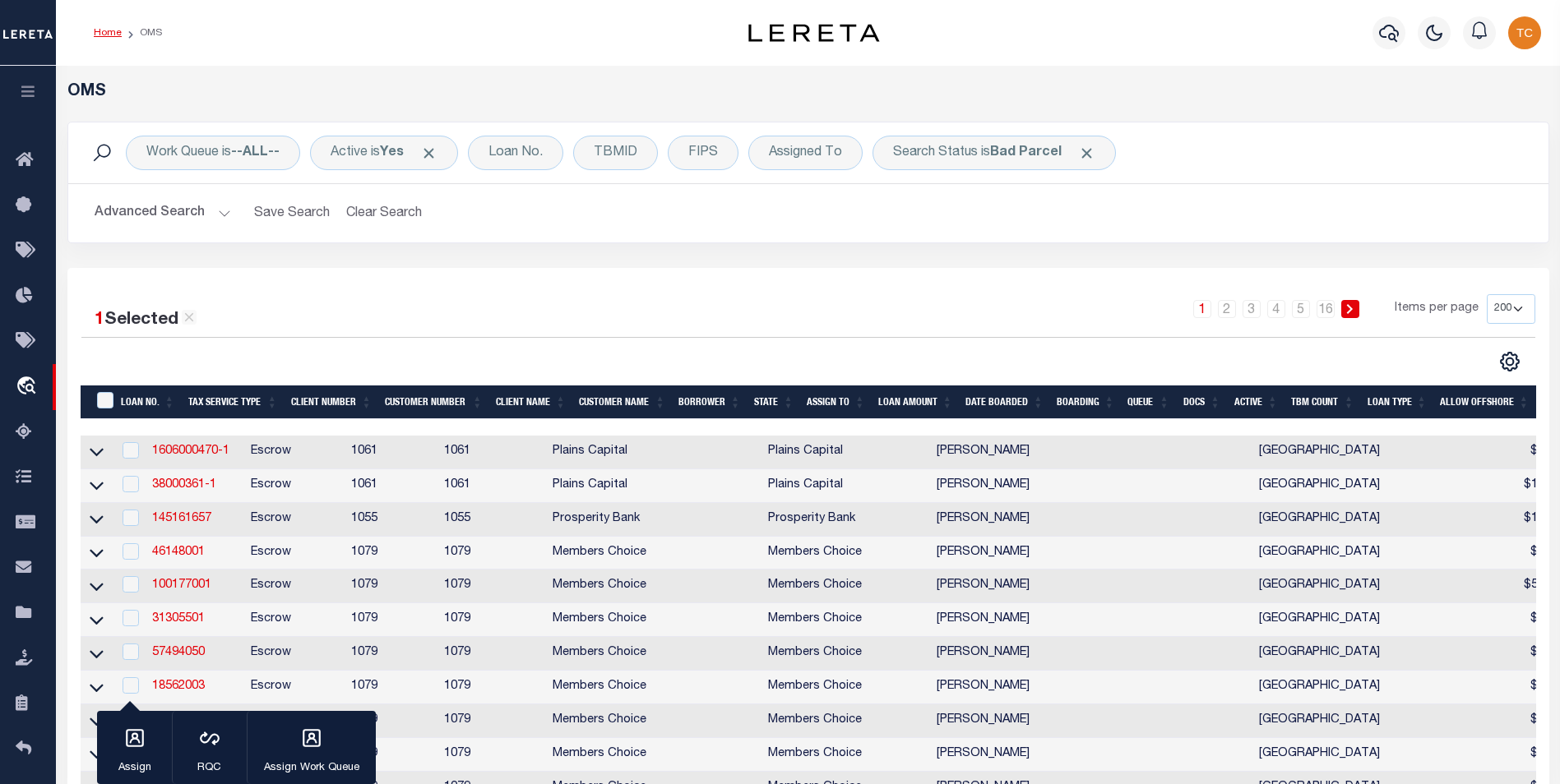
click at [107, 34] on link "Home" at bounding box center [107, 32] width 28 height 9
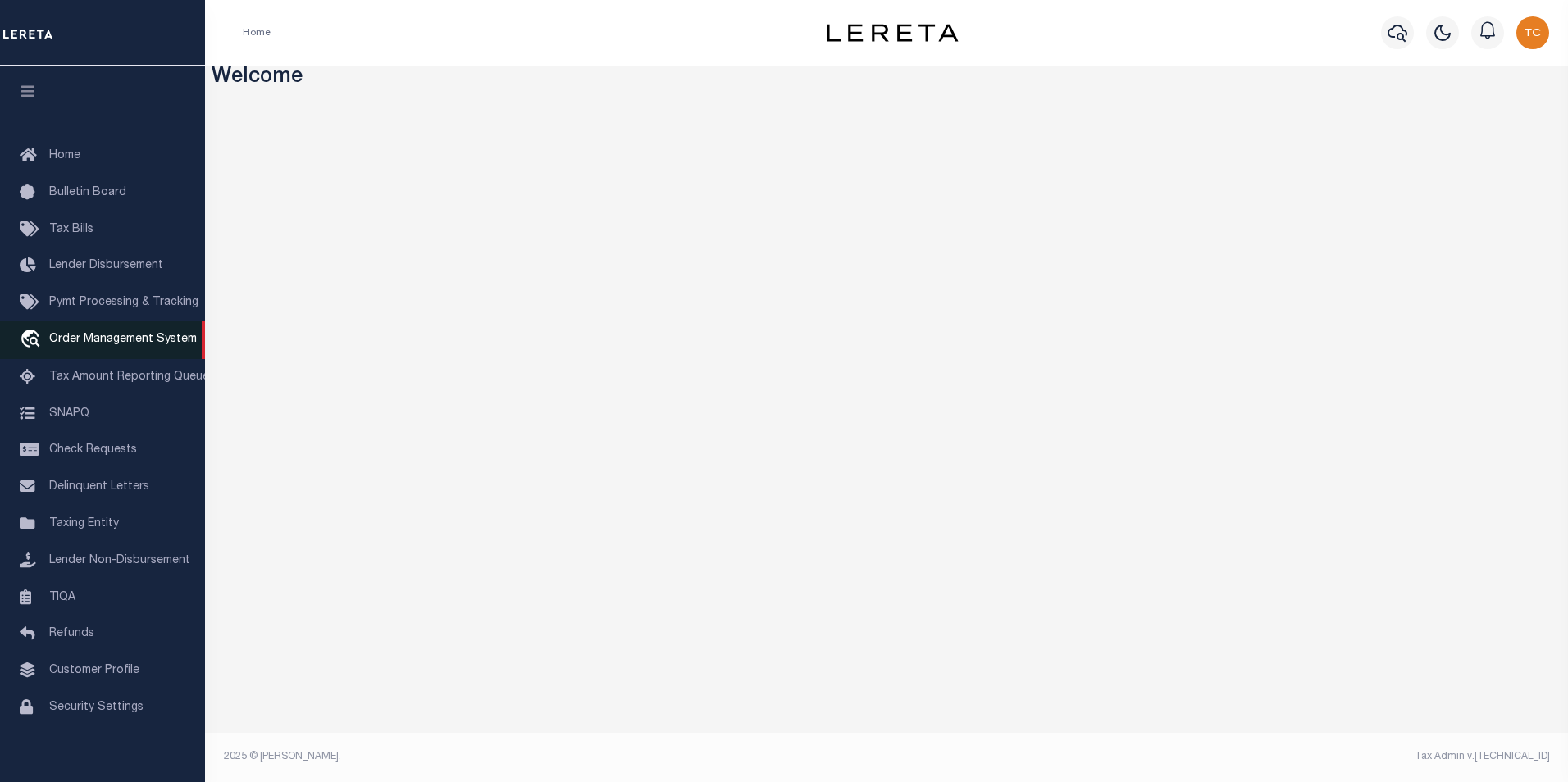
click at [125, 343] on span "Order Management System" at bounding box center [123, 339] width 148 height 11
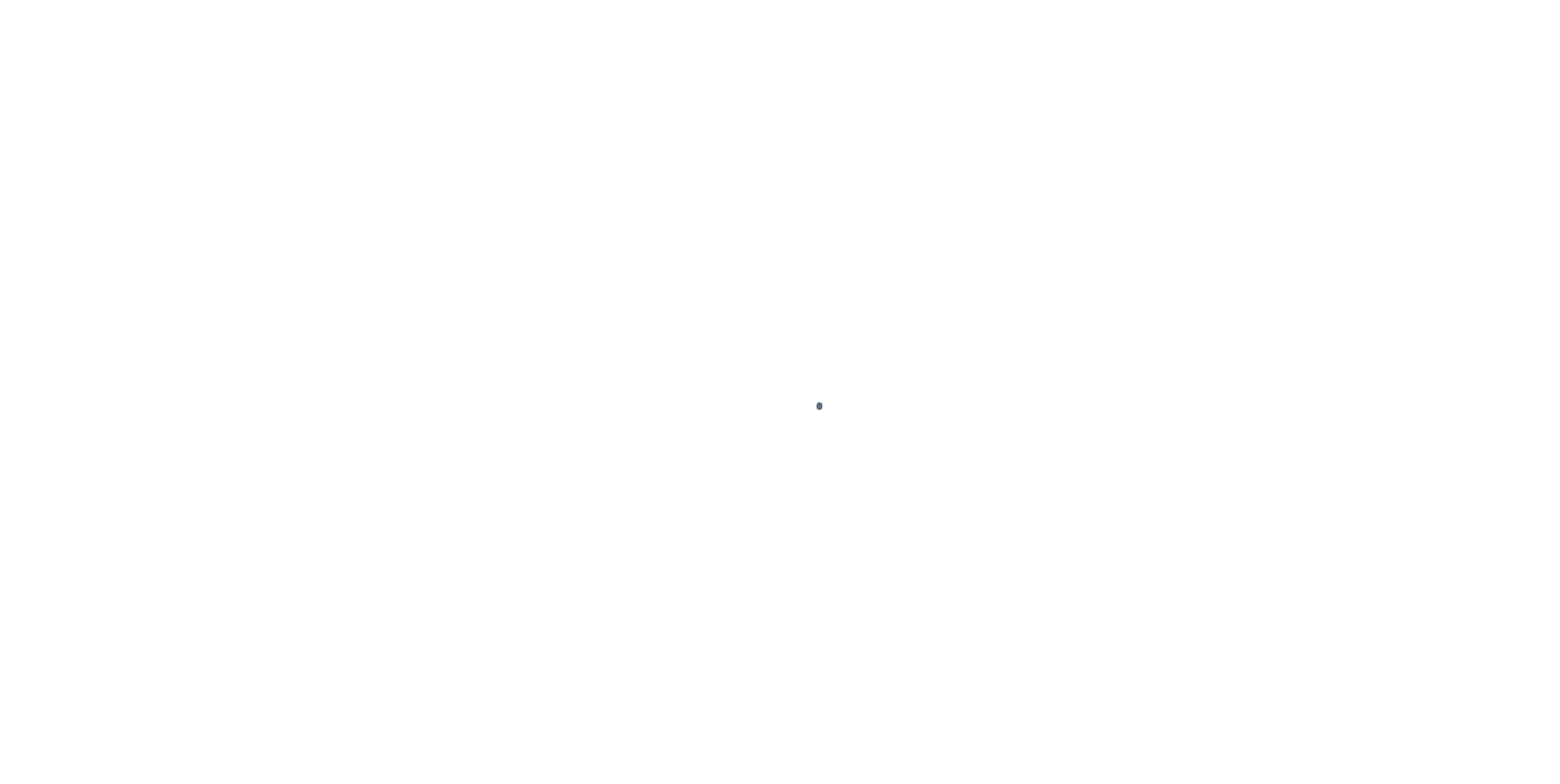
scroll to position [16, 0]
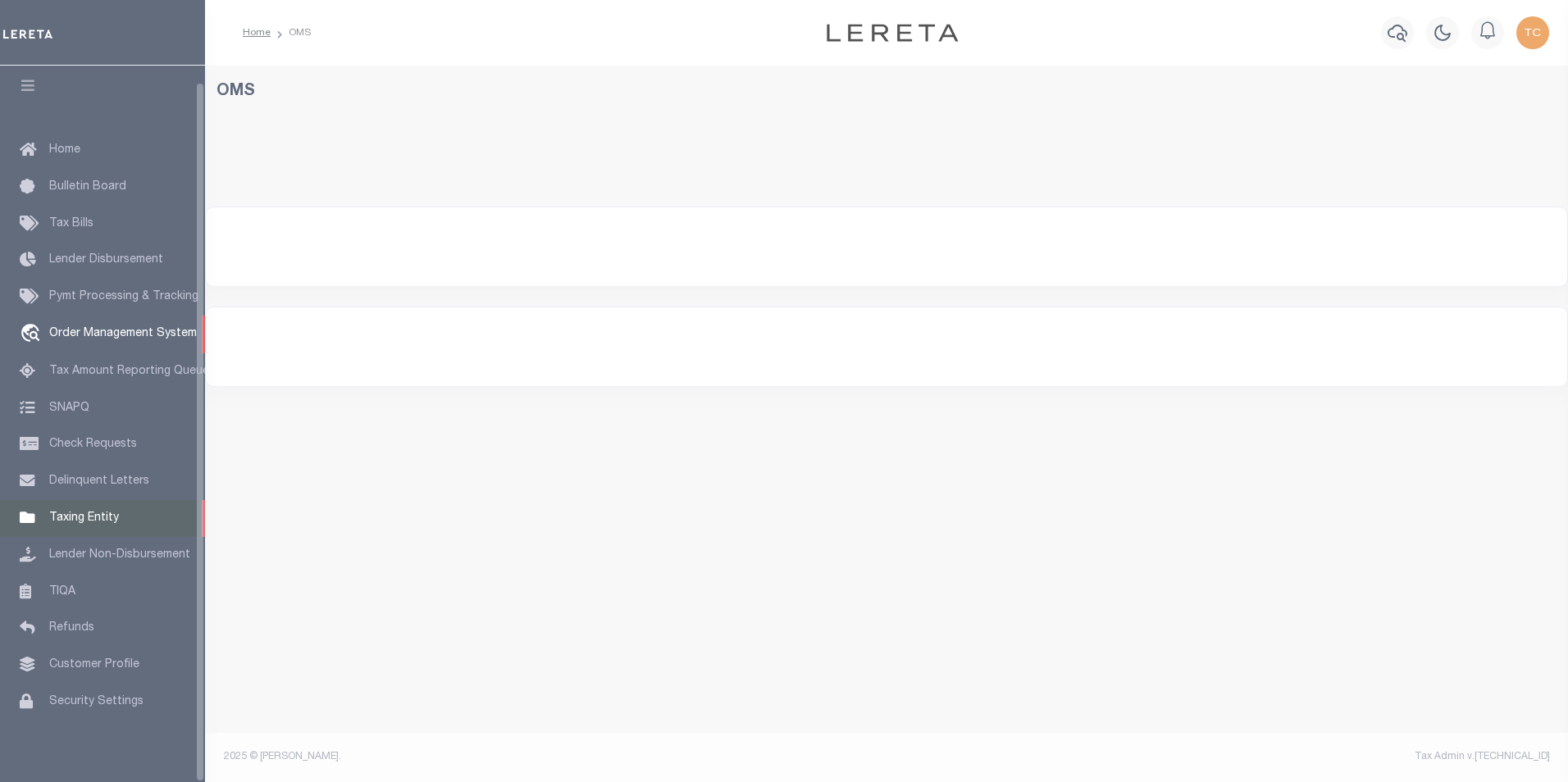
select select "200"
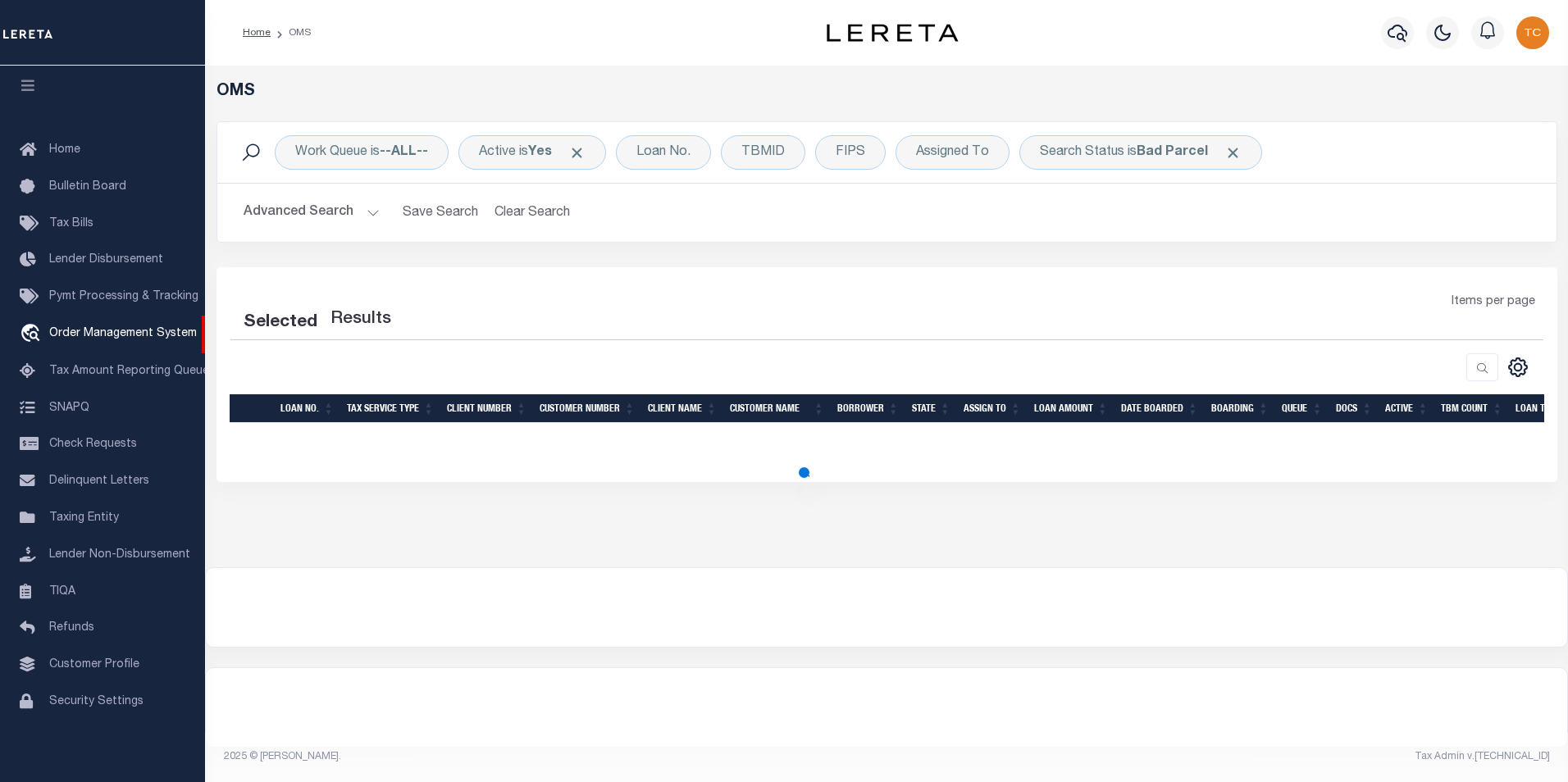
select select "200"
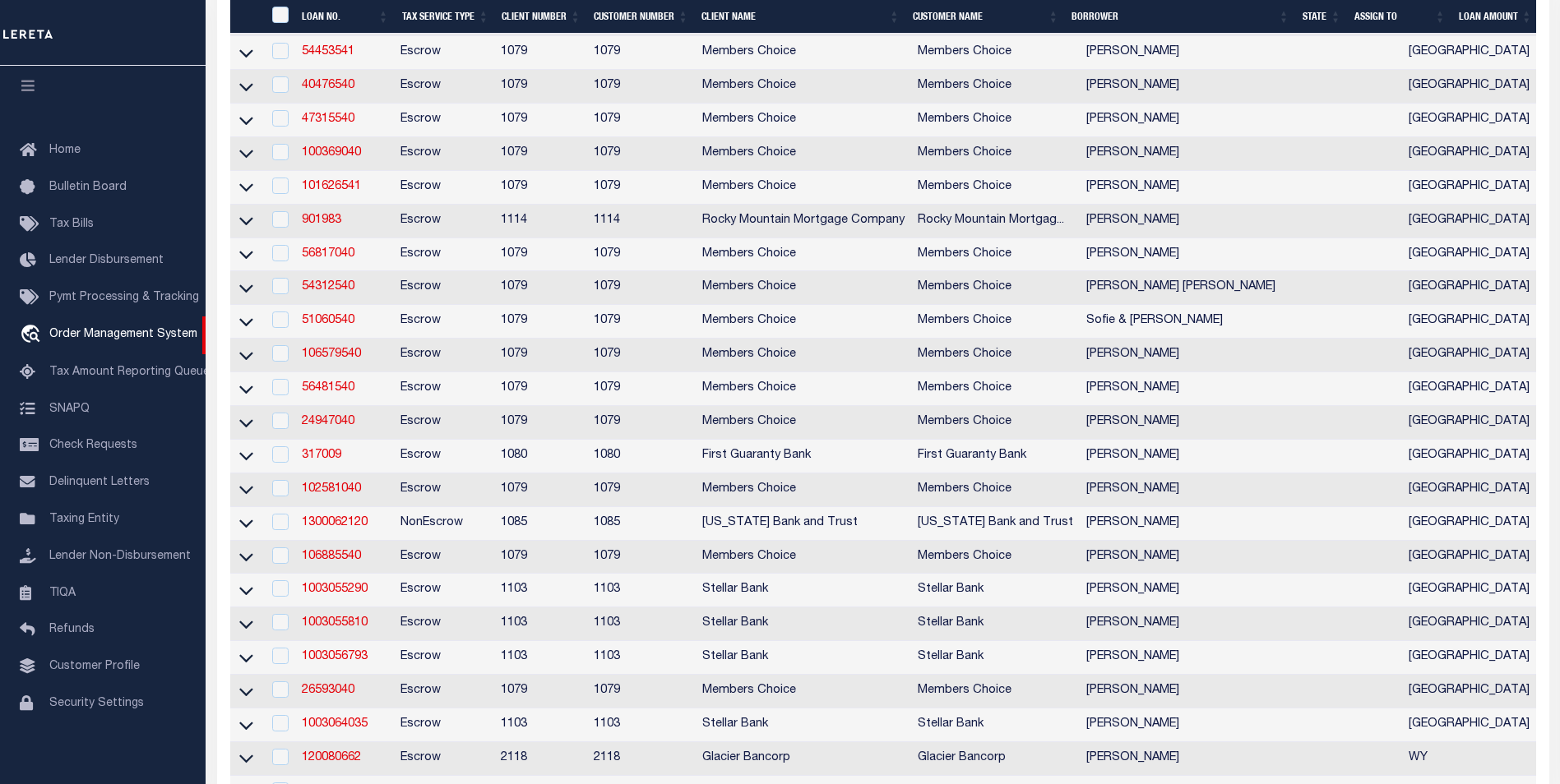
scroll to position [2630, 0]
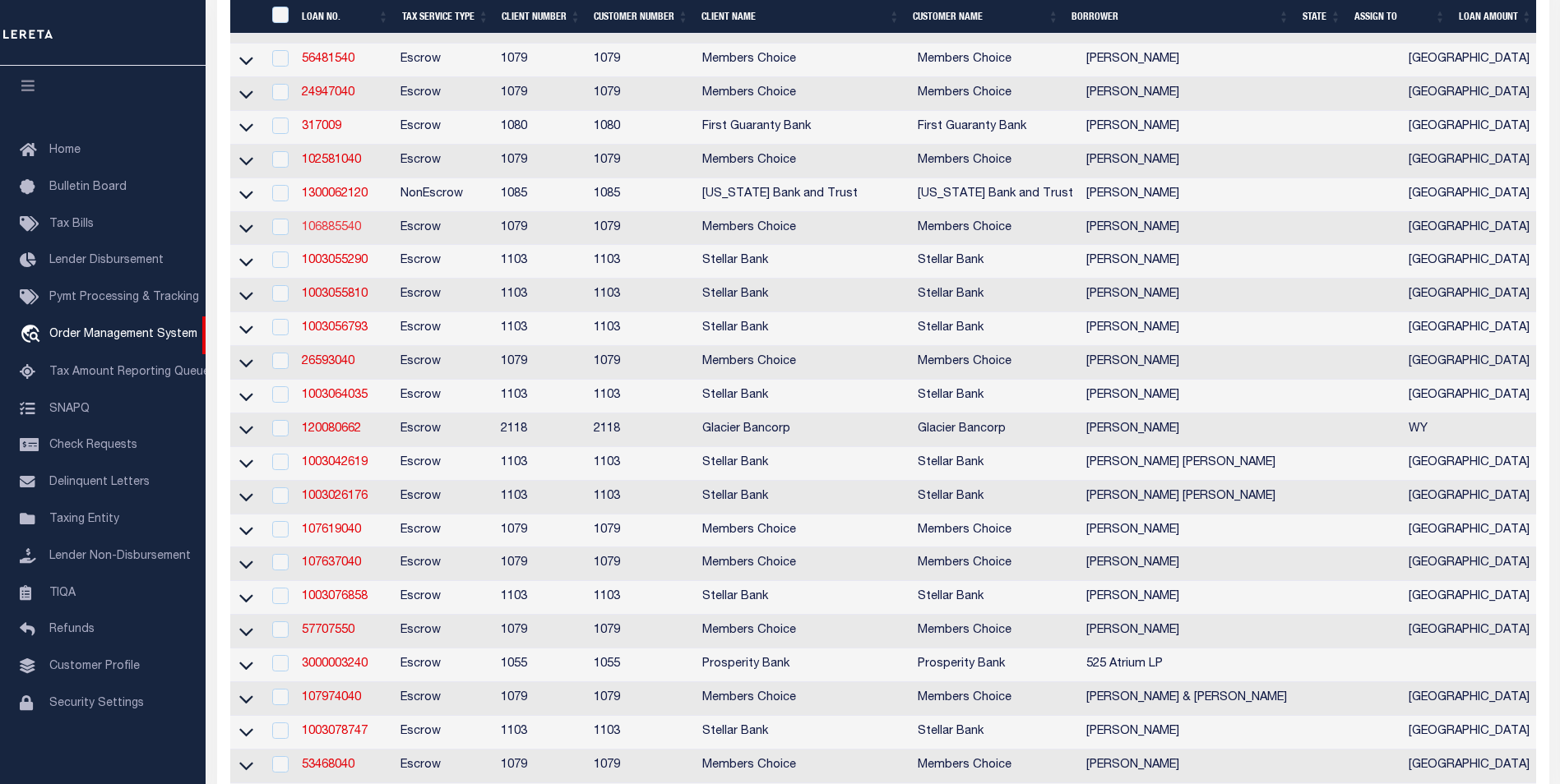
click at [352, 233] on link "106885540" at bounding box center [331, 228] width 59 height 11
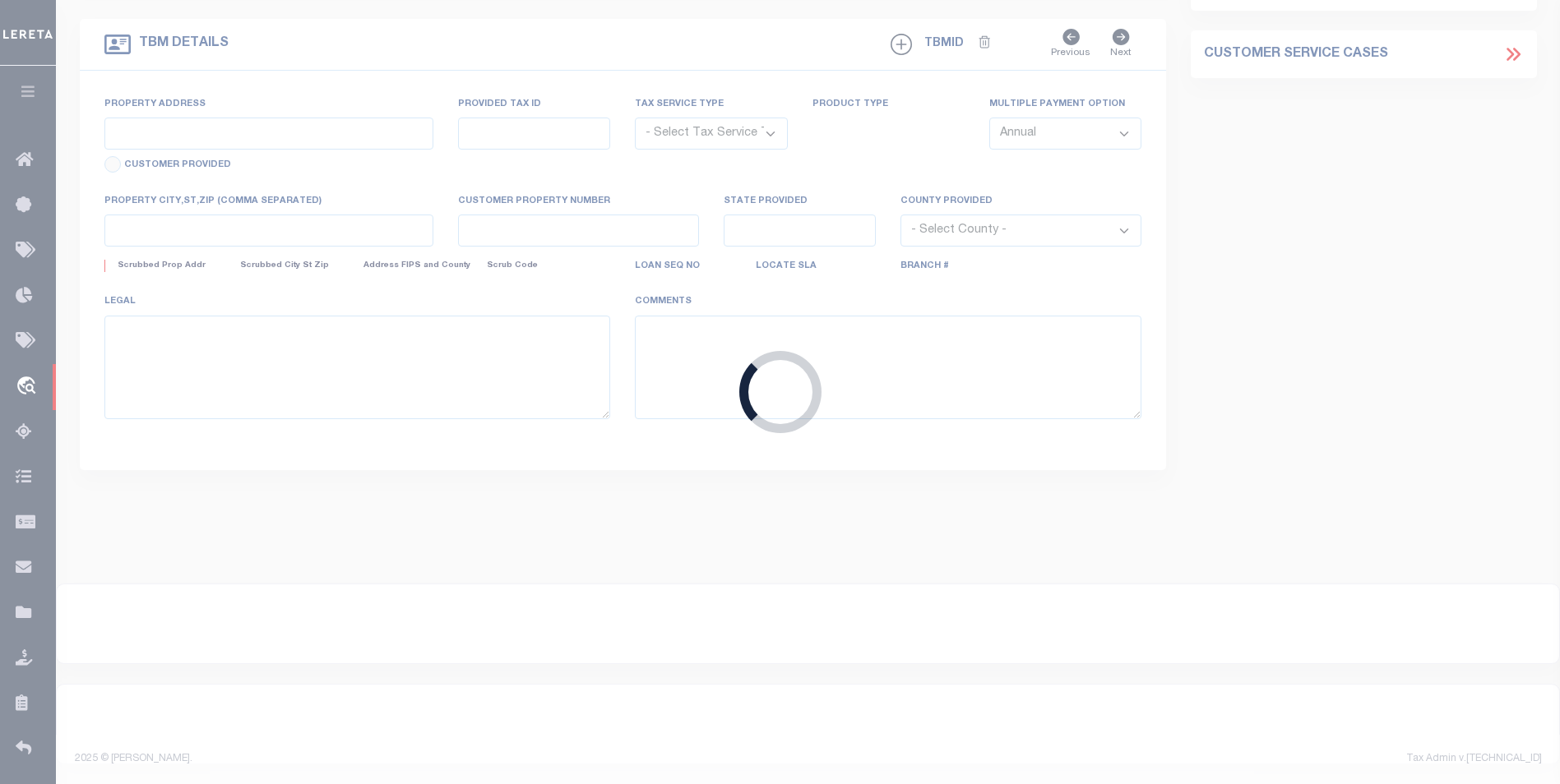
type input "106885540"
type input "[PERSON_NAME]"
select select
select select "Escrow"
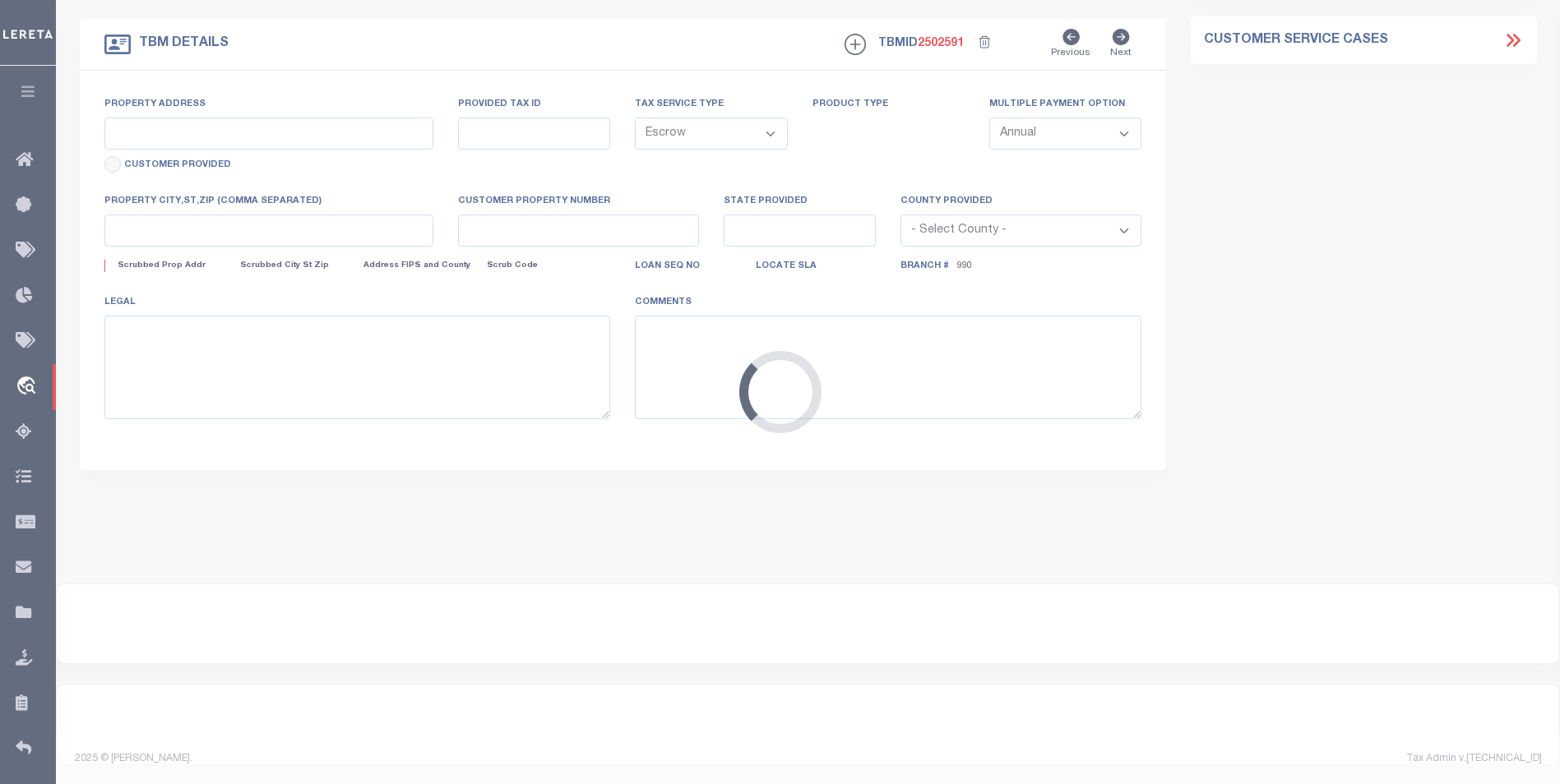
type input "21710 Barcan"
select select
type input "Katy TX 77494"
type input "[GEOGRAPHIC_DATA]"
select select
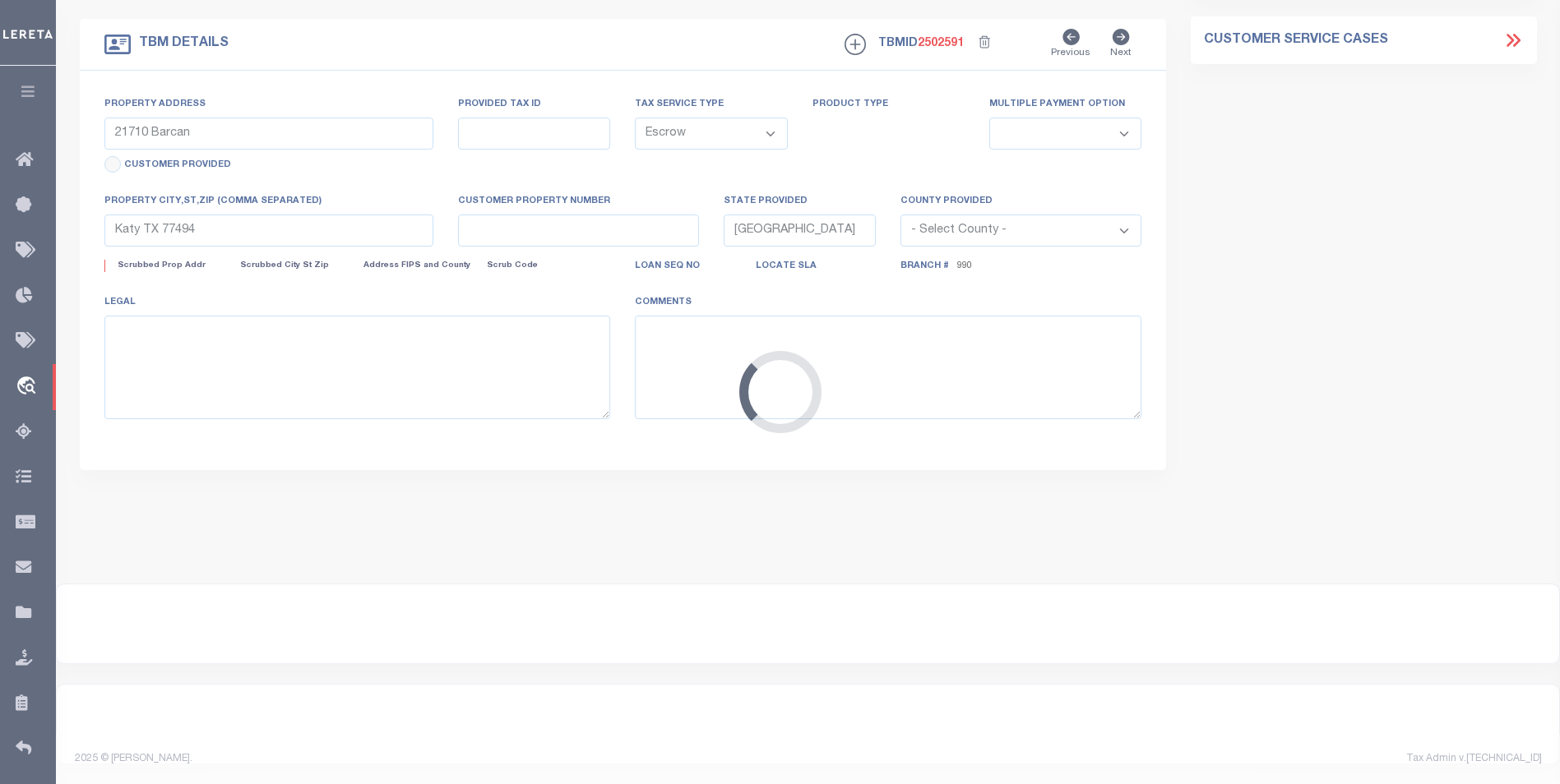
type textarea "[STREET_ADDRESS]"
select select "718"
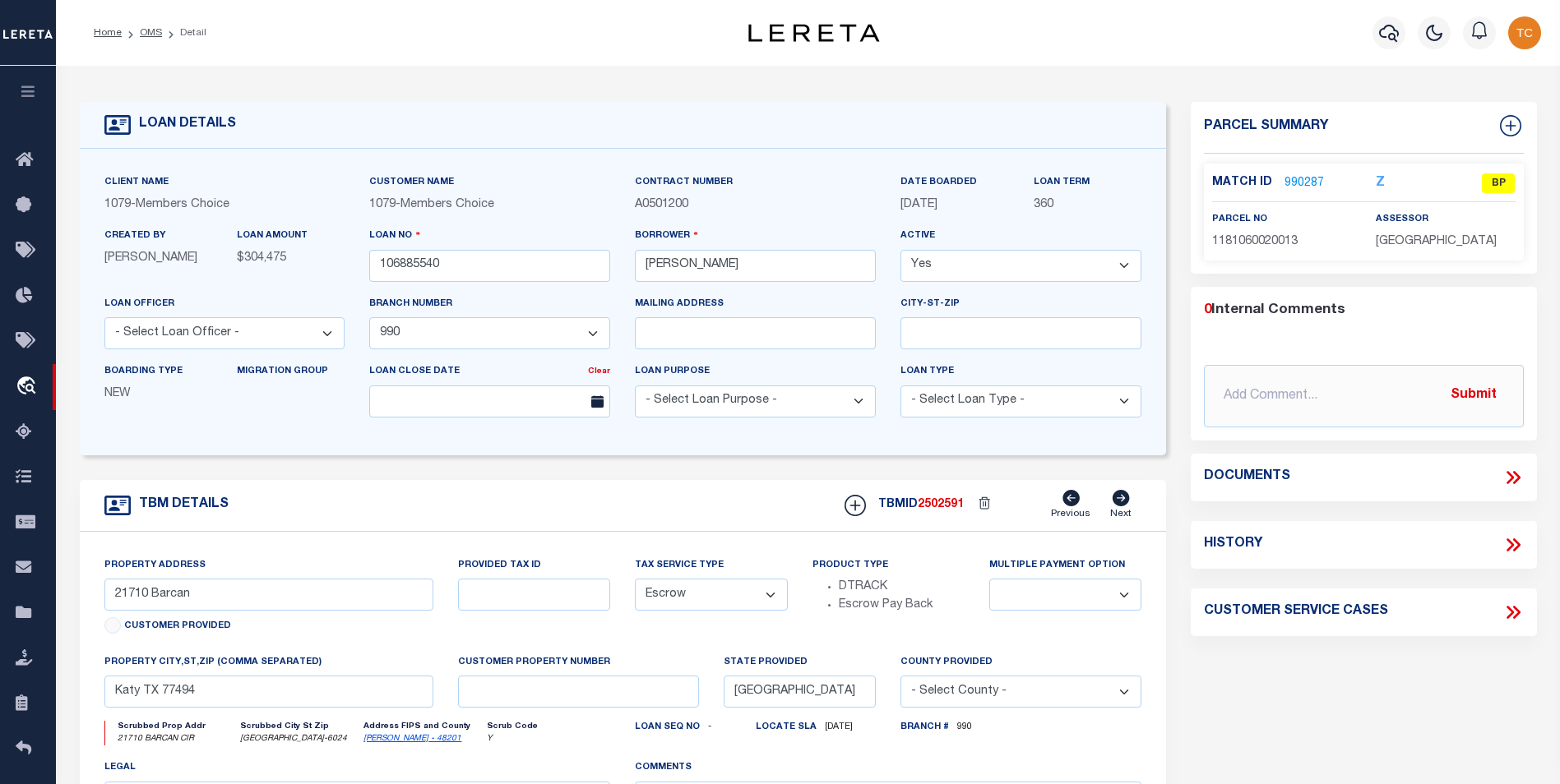
click at [1307, 181] on link "990287" at bounding box center [1305, 183] width 40 height 17
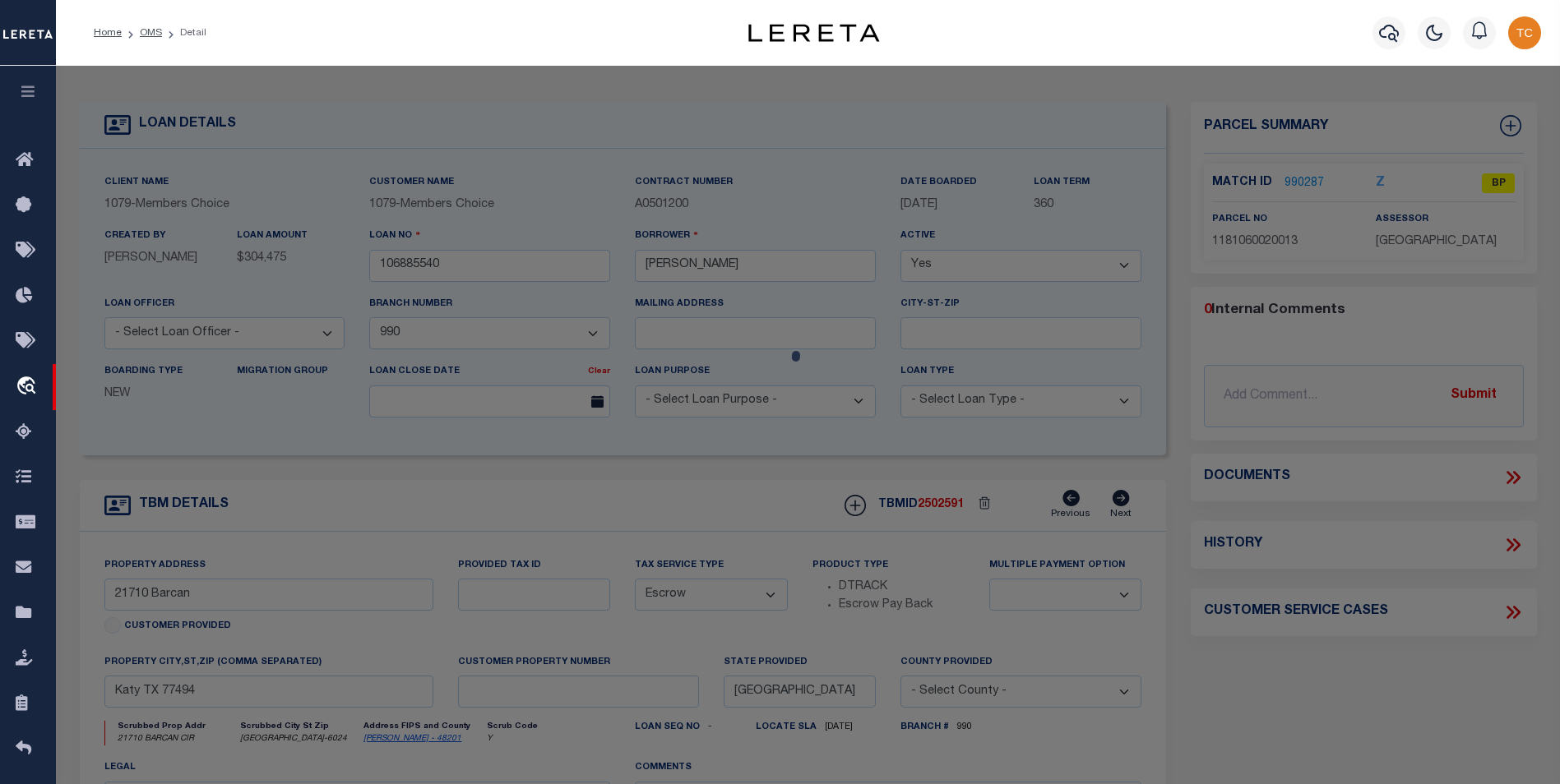
checkbox input "false"
select select "BP"
type input "[PERSON_NAME] & [PERSON_NAME]"
type input "21710 BARCAN CIR"
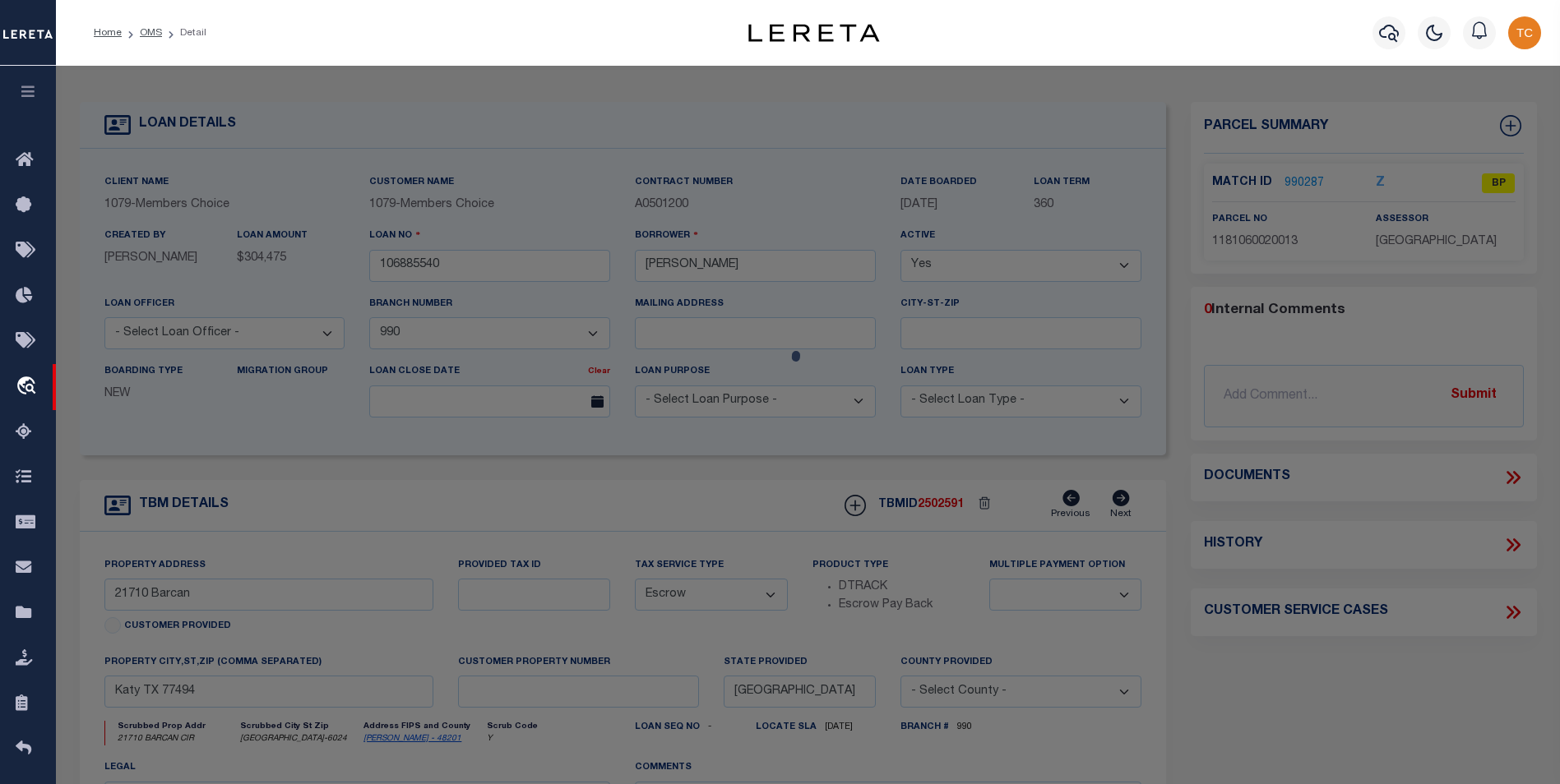
checkbox input "false"
type input "KATY TX 77450"
type textarea "LT 13 BLK 2 OAK PARK TRAILS SEC 1"
type textarea "Tax ID Special Project"
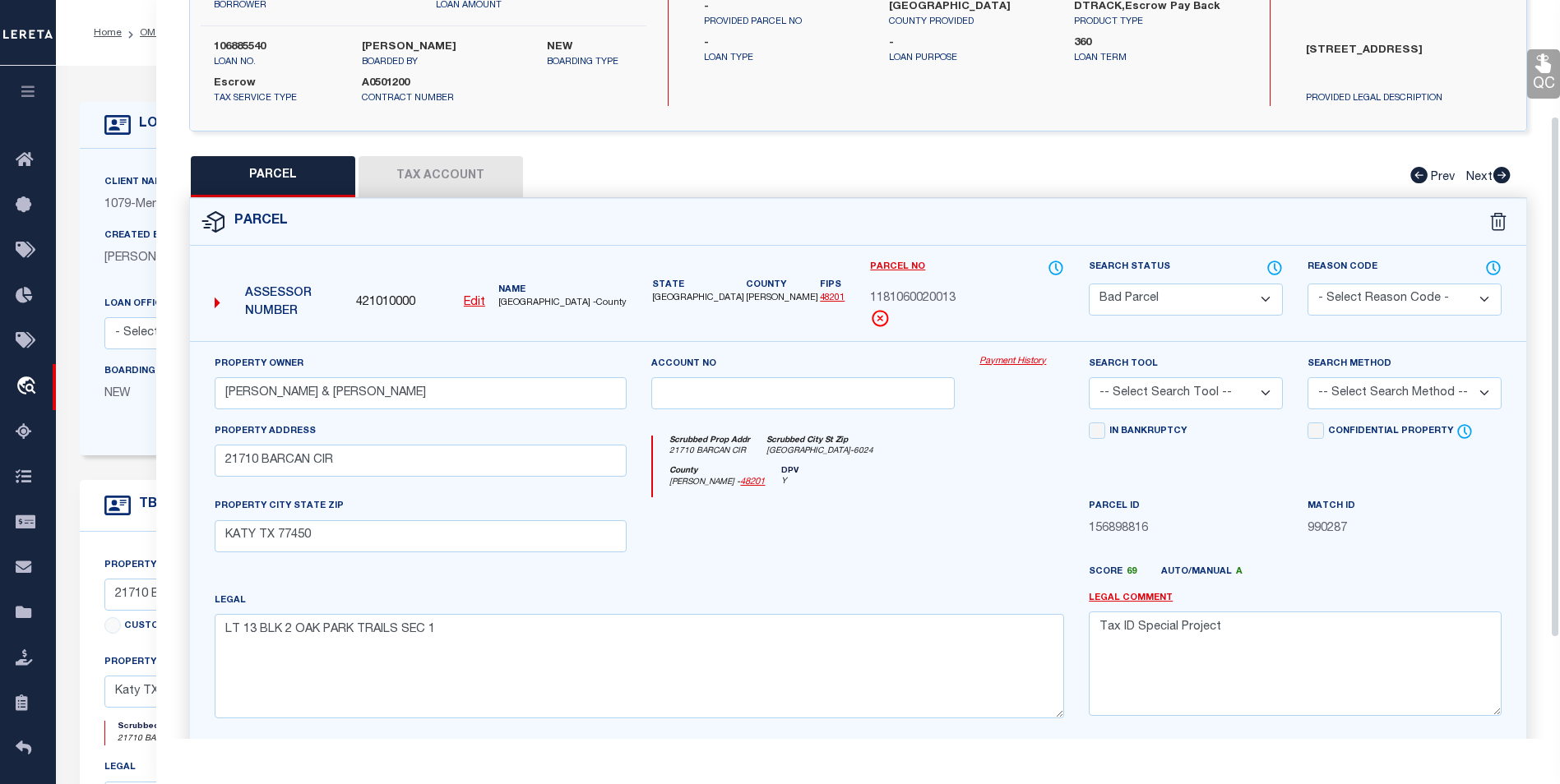
scroll to position [306, 0]
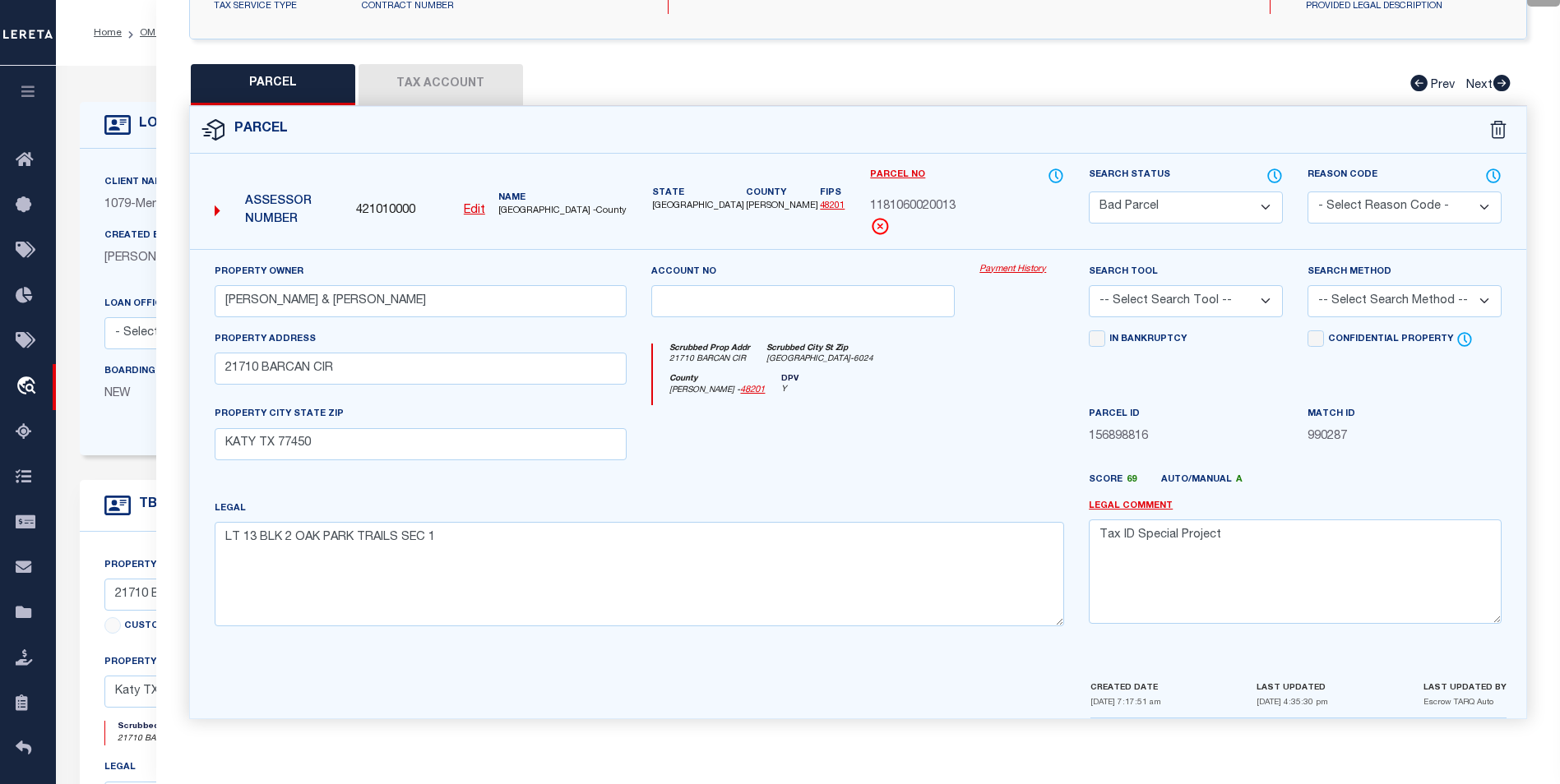
click at [1243, 206] on select "Automated Search Bad Parcel Complete Duplicate Parcel High Dollar Reporting In …" at bounding box center [1185, 208] width 194 height 32
select select "PC"
click at [1088, 192] on select "Automated Search Bad Parcel Complete Duplicate Parcel High Dollar Reporting In …" at bounding box center [1185, 208] width 194 height 32
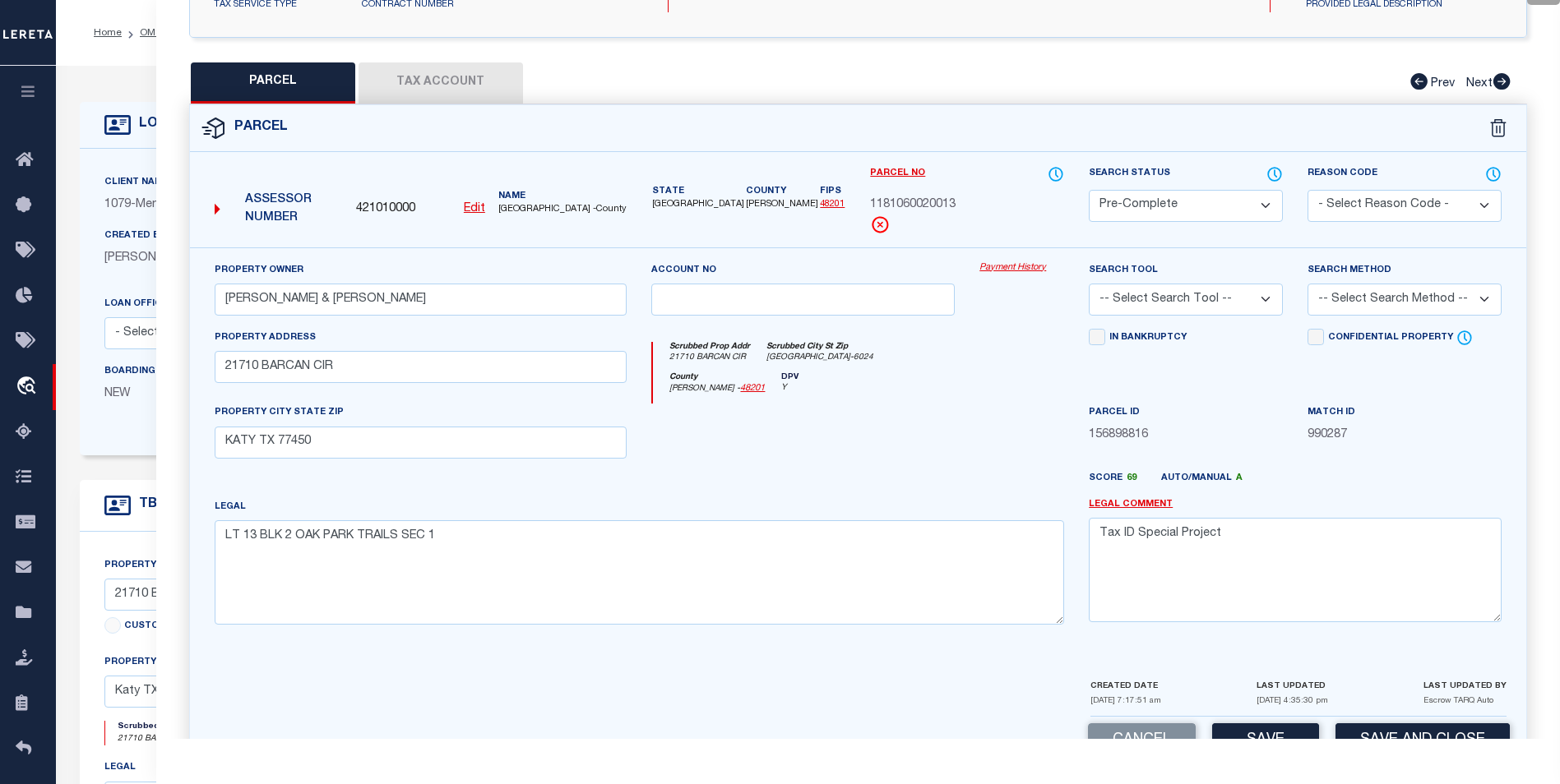
click at [1262, 297] on select "-- Select Search Tool -- 3rd Party Website Agency File Agency Website ATLS CNV-…" at bounding box center [1185, 300] width 194 height 32
select select "AGF"
click at [1088, 284] on select "-- Select Search Tool -- 3rd Party Website Agency File Agency Website ATLS CNV-…" at bounding box center [1185, 300] width 194 height 32
click at [1402, 311] on select "-- Select Search Method -- Property Address Legal Liability Info Provided" at bounding box center [1404, 300] width 194 height 32
select select "ADD"
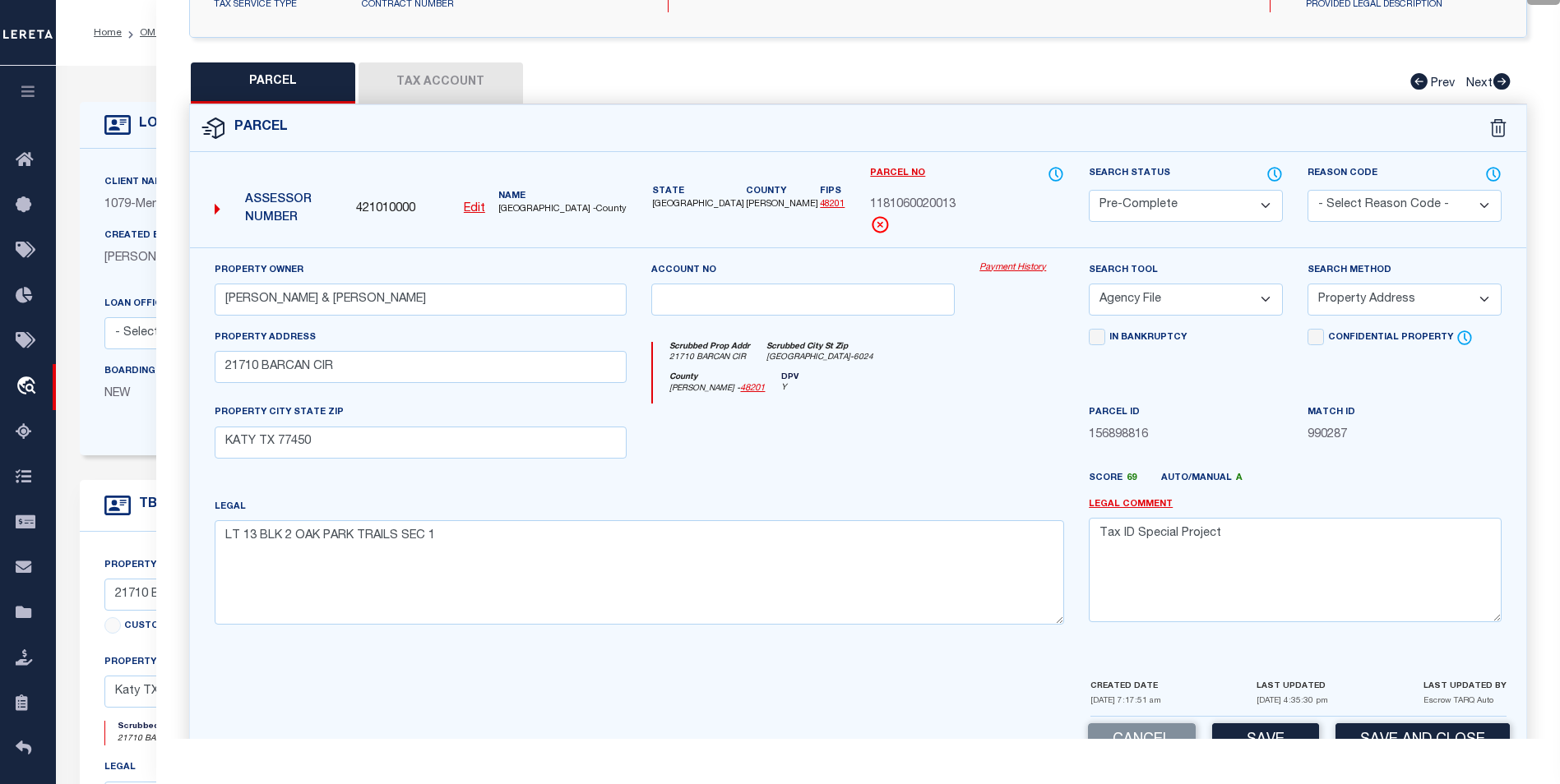
click at [1307, 284] on select "-- Select Search Method -- Property Address Legal Liability Info Provided" at bounding box center [1404, 300] width 194 height 32
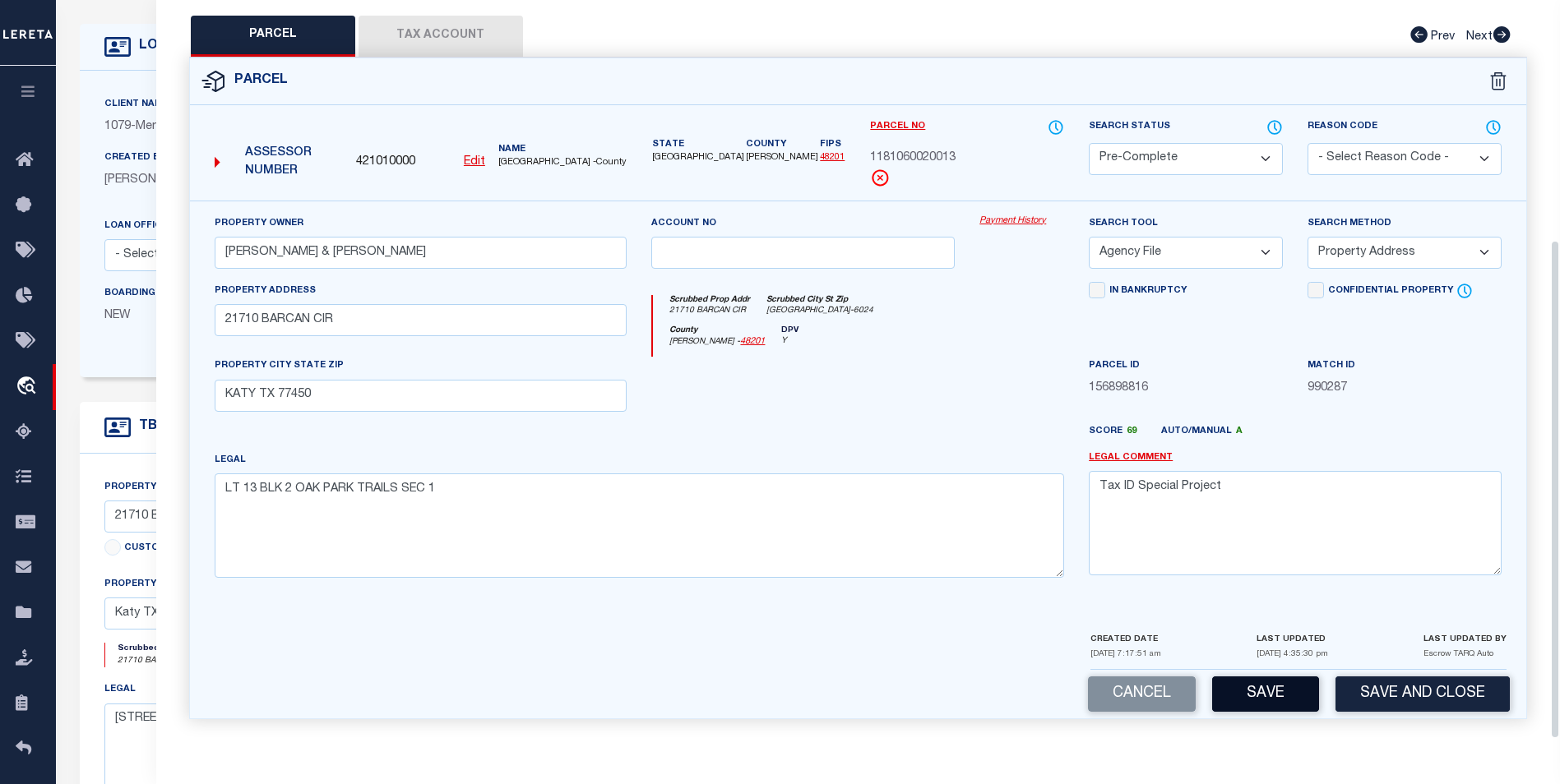
scroll to position [83, 0]
click at [1268, 690] on button "Save" at bounding box center [1265, 694] width 107 height 35
select select "AS"
select select
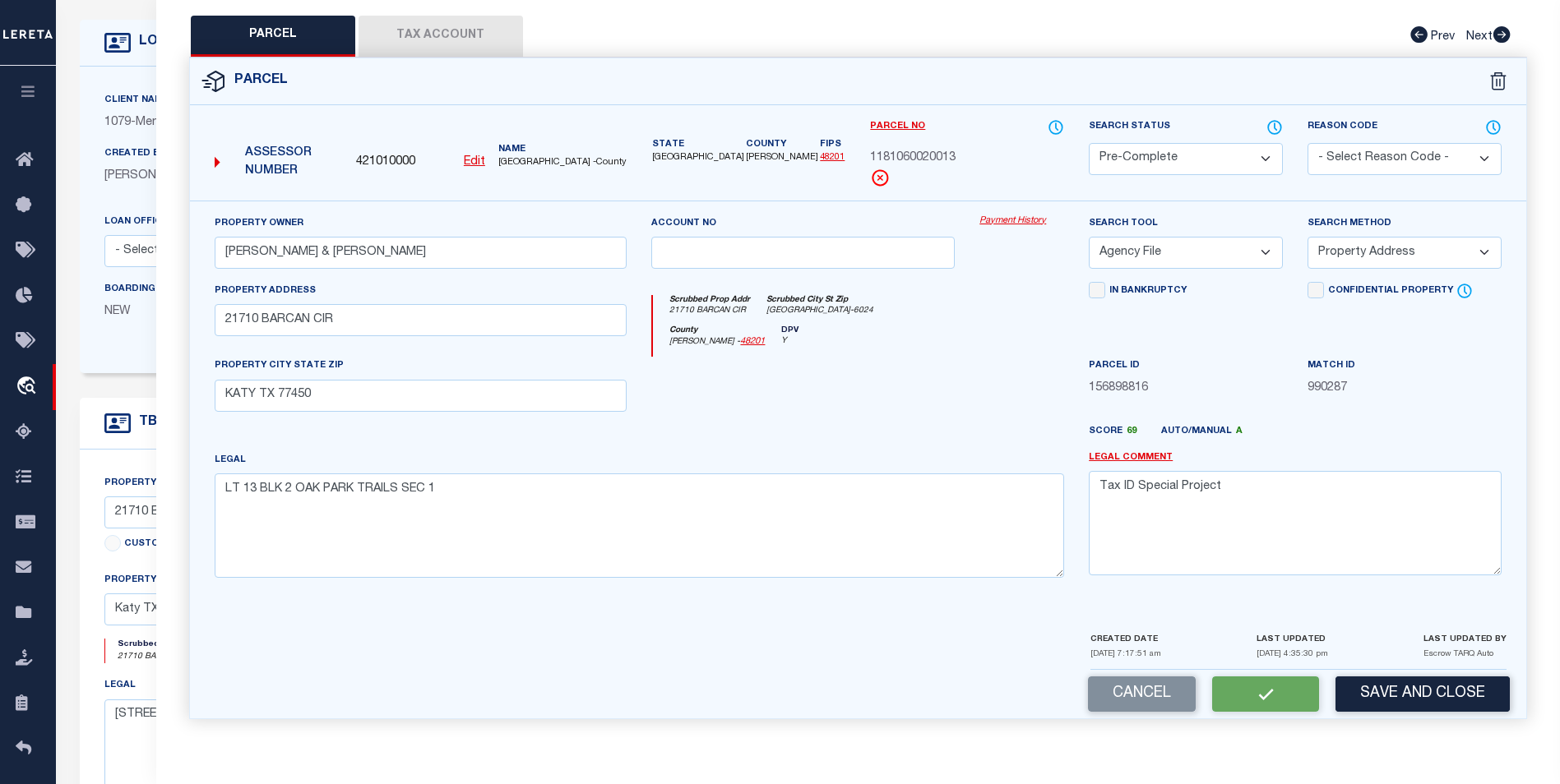
checkbox input "false"
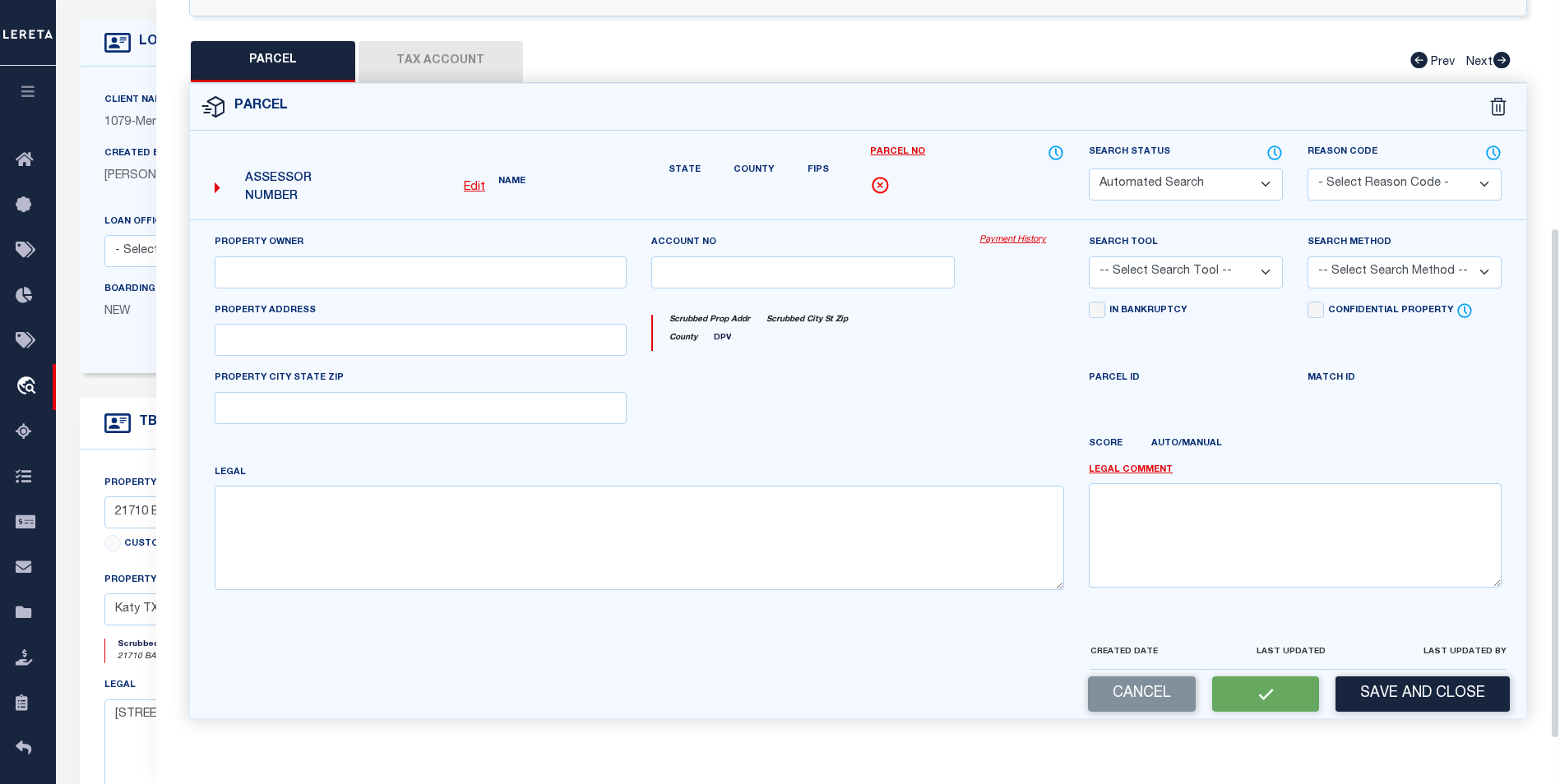
select select "PC"
type input "[PERSON_NAME] & [PERSON_NAME]"
select select "AGF"
select select "ADD"
type input "21710 BARCAN CIR"
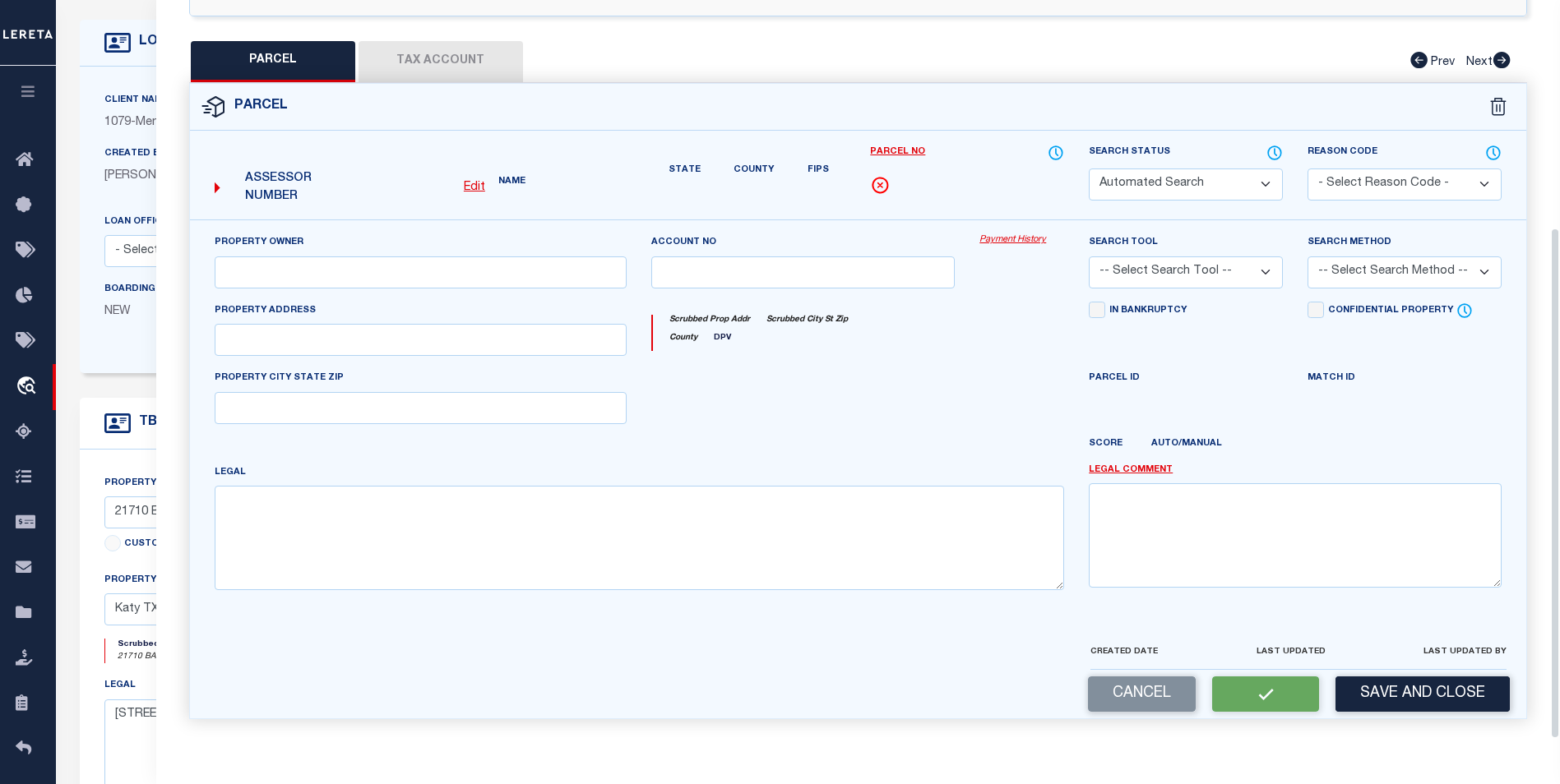
type input "KATY TX 77450"
type textarea "LT 13 BLK 2 OAK PARK TRAILS SEC 1"
type textarea "Tax ID Special Project"
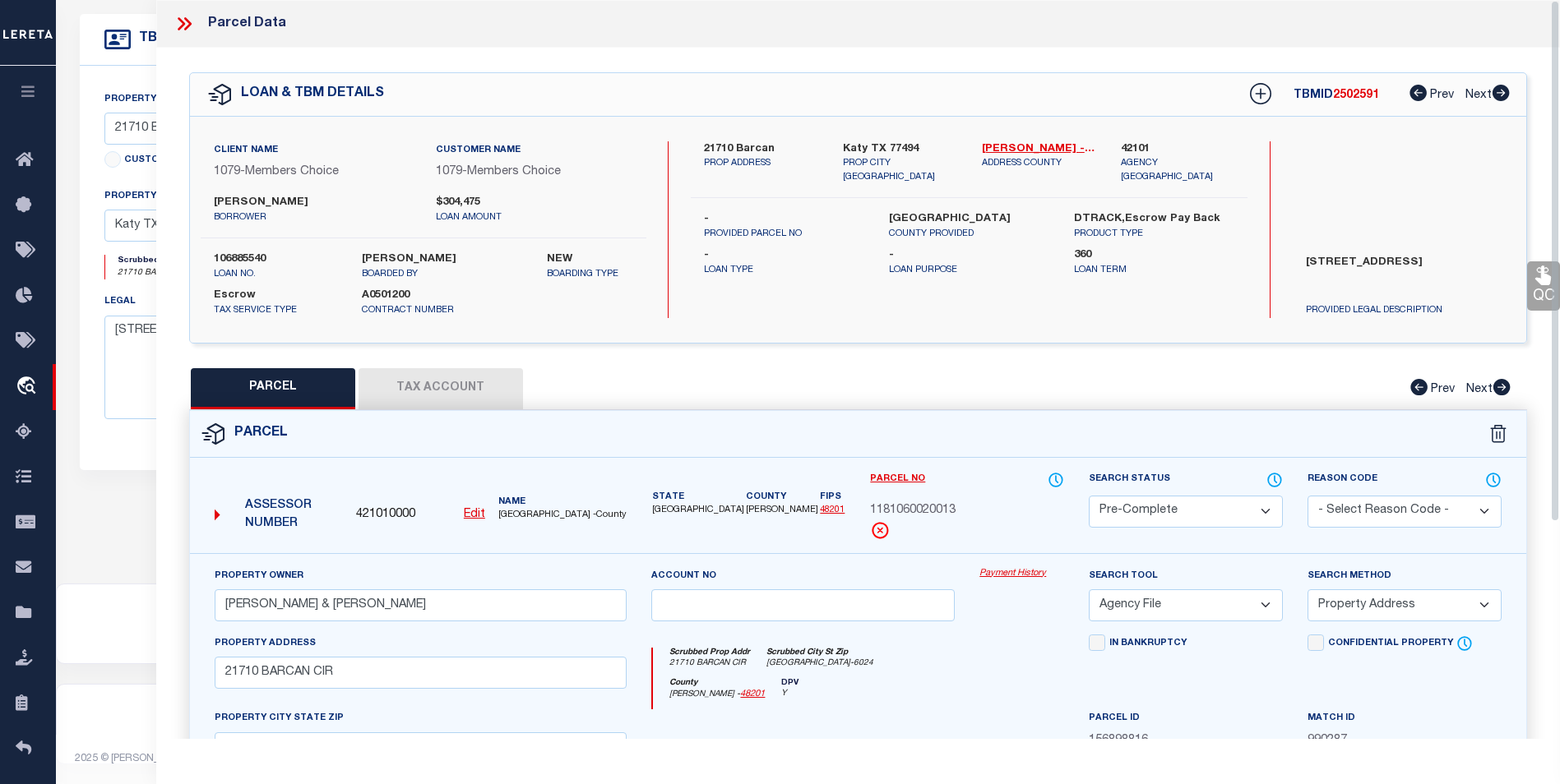
scroll to position [390, 0]
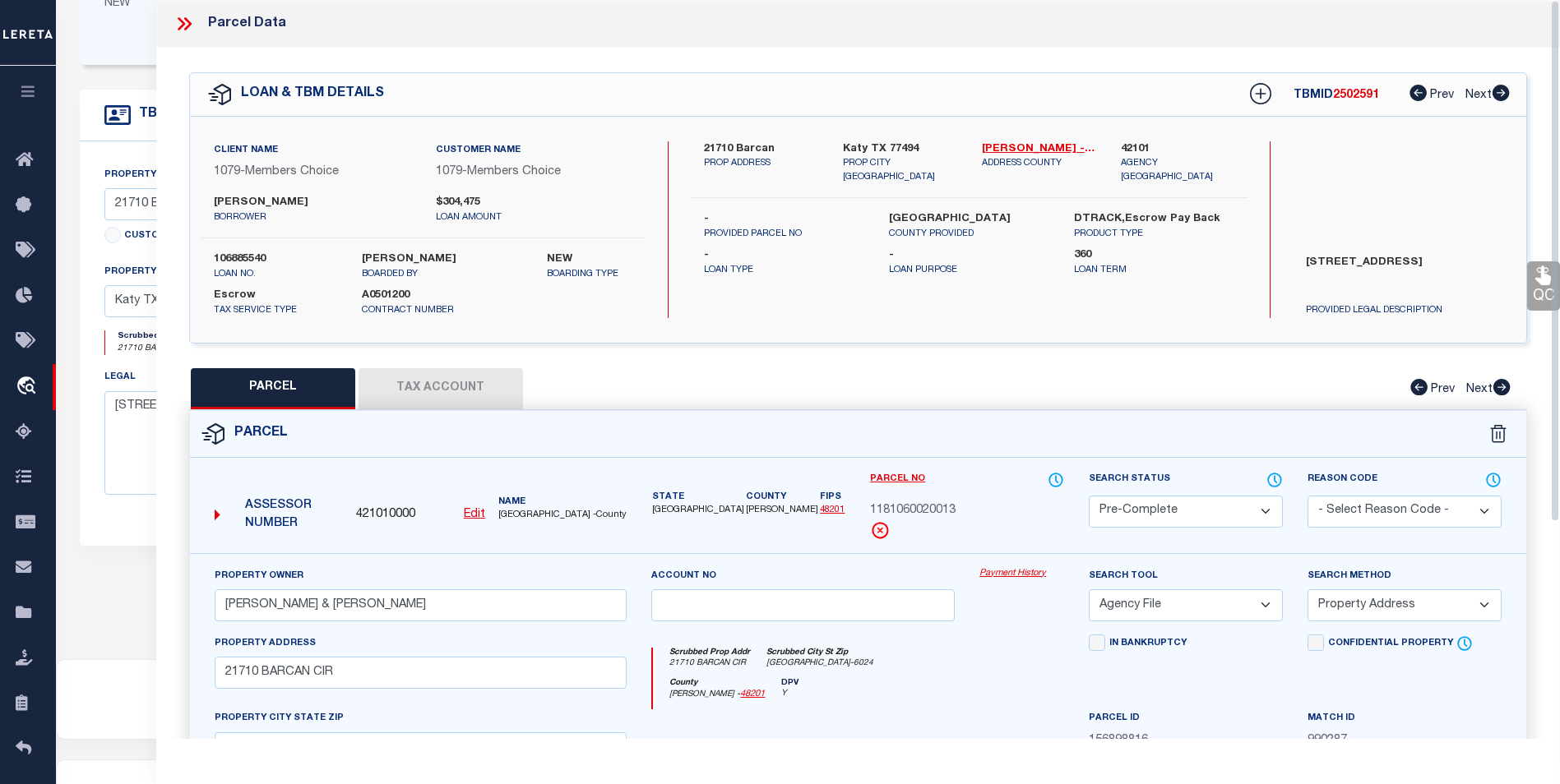
click at [186, 24] on icon at bounding box center [184, 24] width 22 height 22
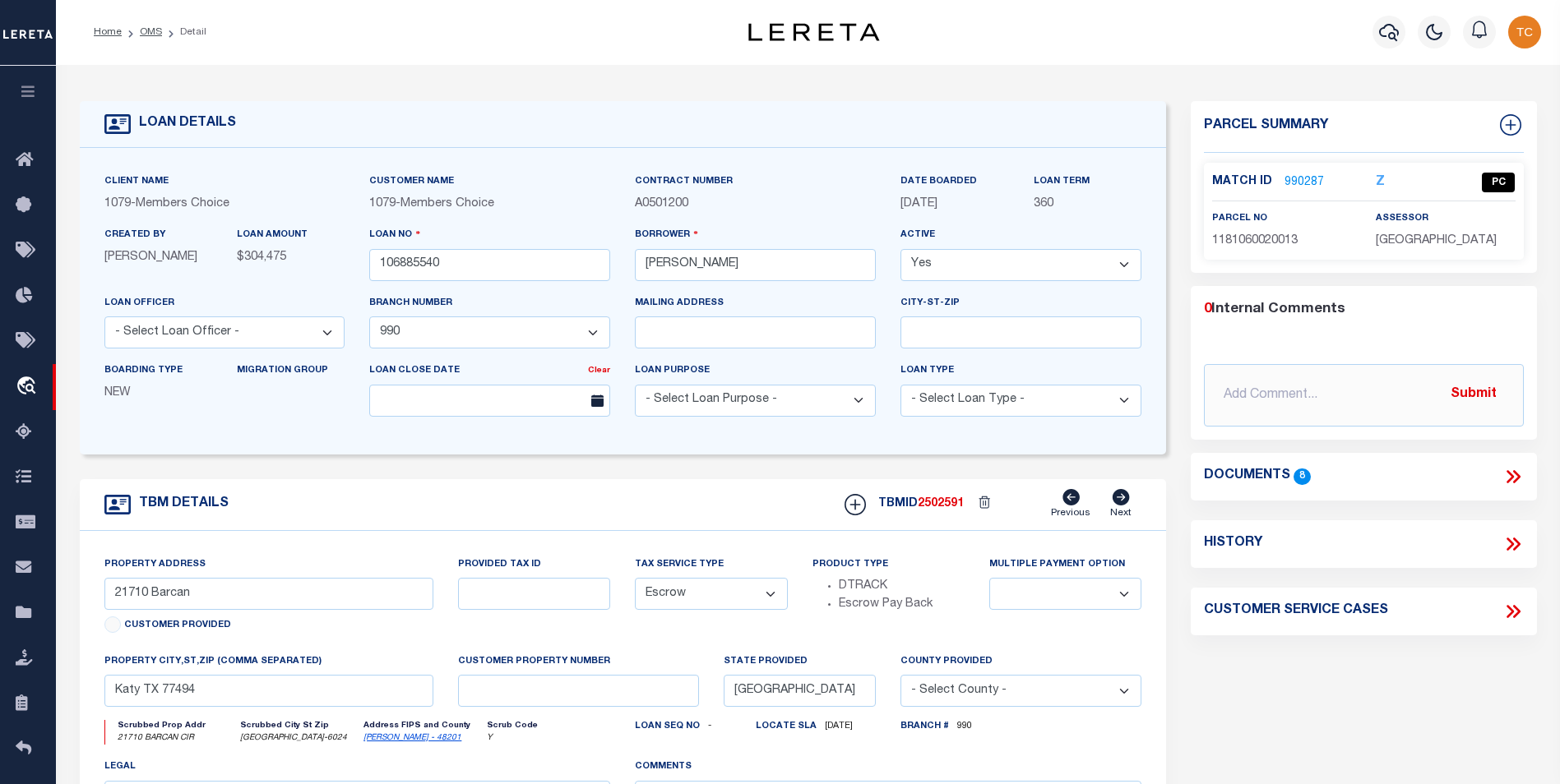
scroll to position [0, 0]
click at [151, 34] on link "OMS" at bounding box center [150, 32] width 22 height 9
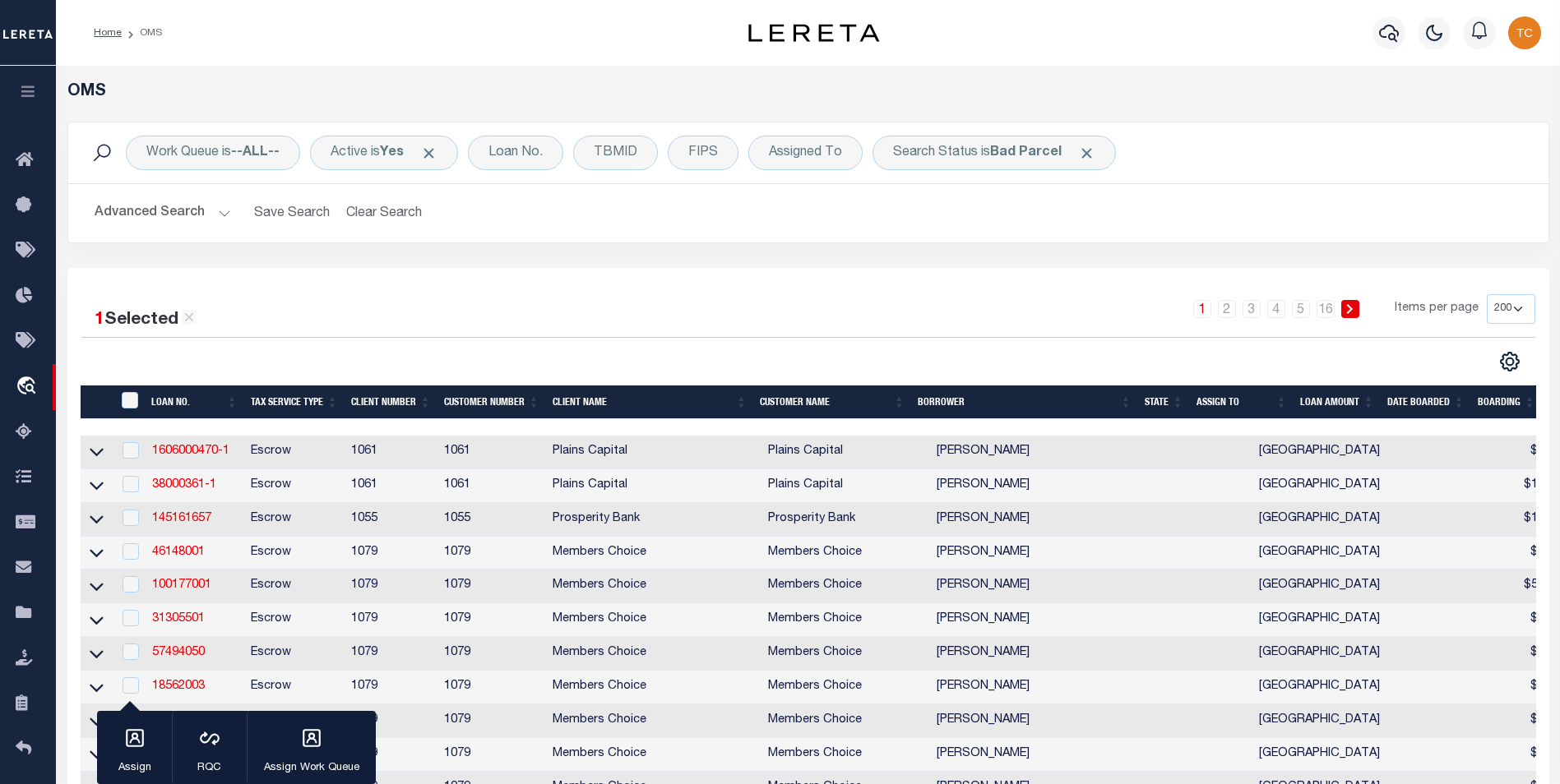
click at [1211, 310] on link "1" at bounding box center [1201, 308] width 18 height 18
click at [1207, 309] on link "1" at bounding box center [1201, 308] width 18 height 18
click at [1231, 315] on link "2" at bounding box center [1226, 308] width 18 height 18
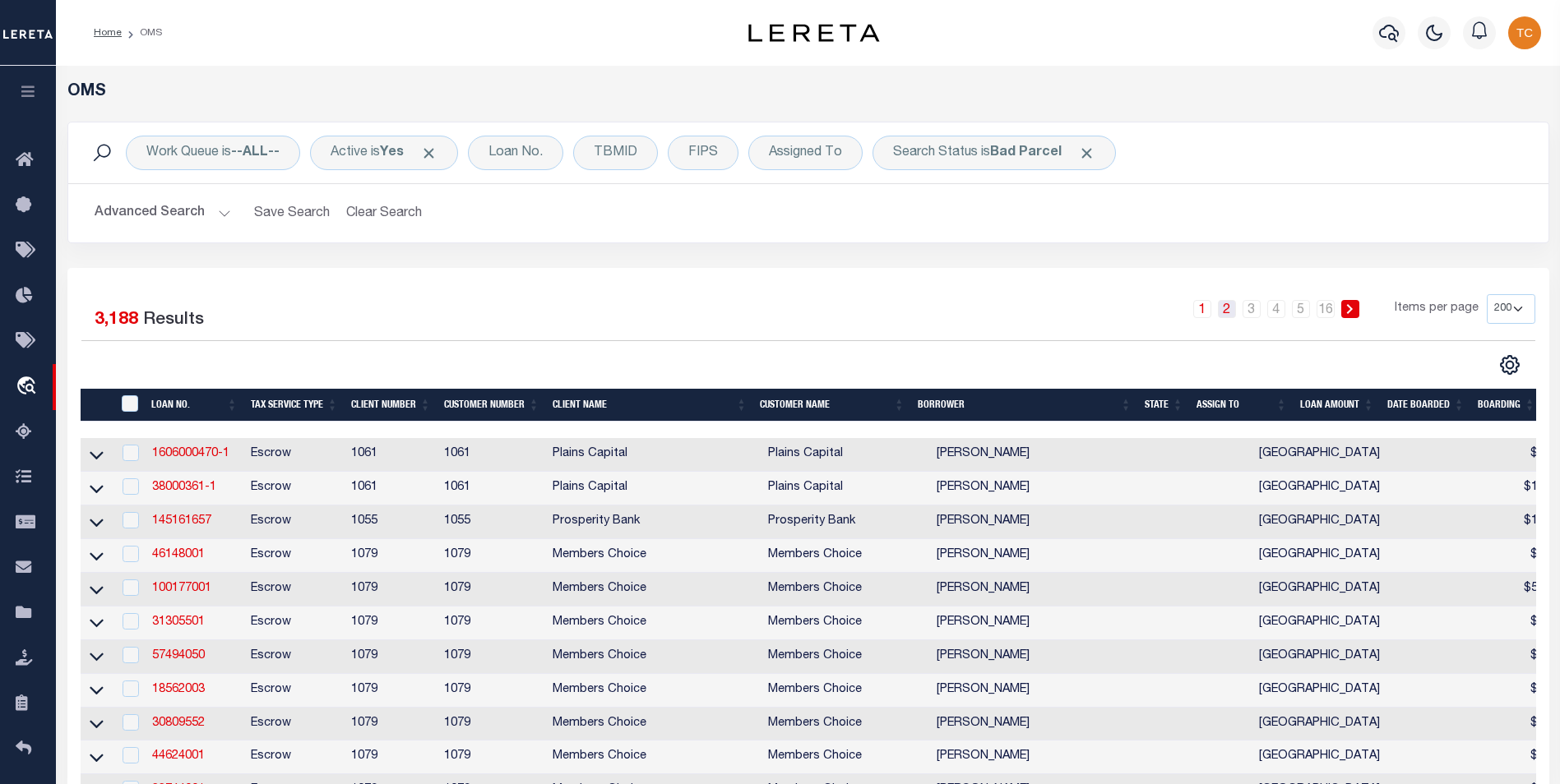
click at [1226, 306] on link "2" at bounding box center [1226, 308] width 18 height 18
click at [1327, 311] on link "16" at bounding box center [1325, 308] width 18 height 18
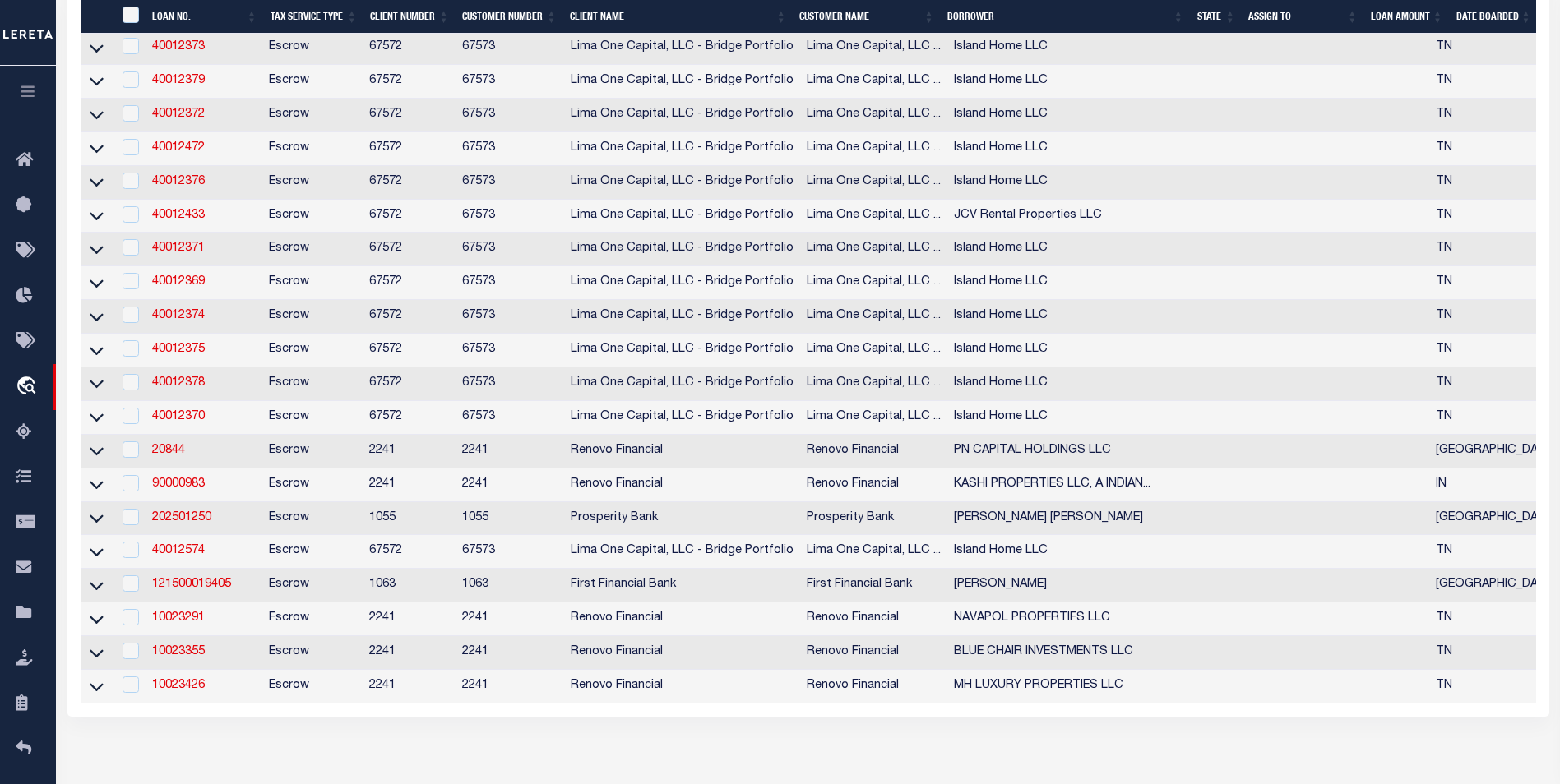
scroll to position [6408, 0]
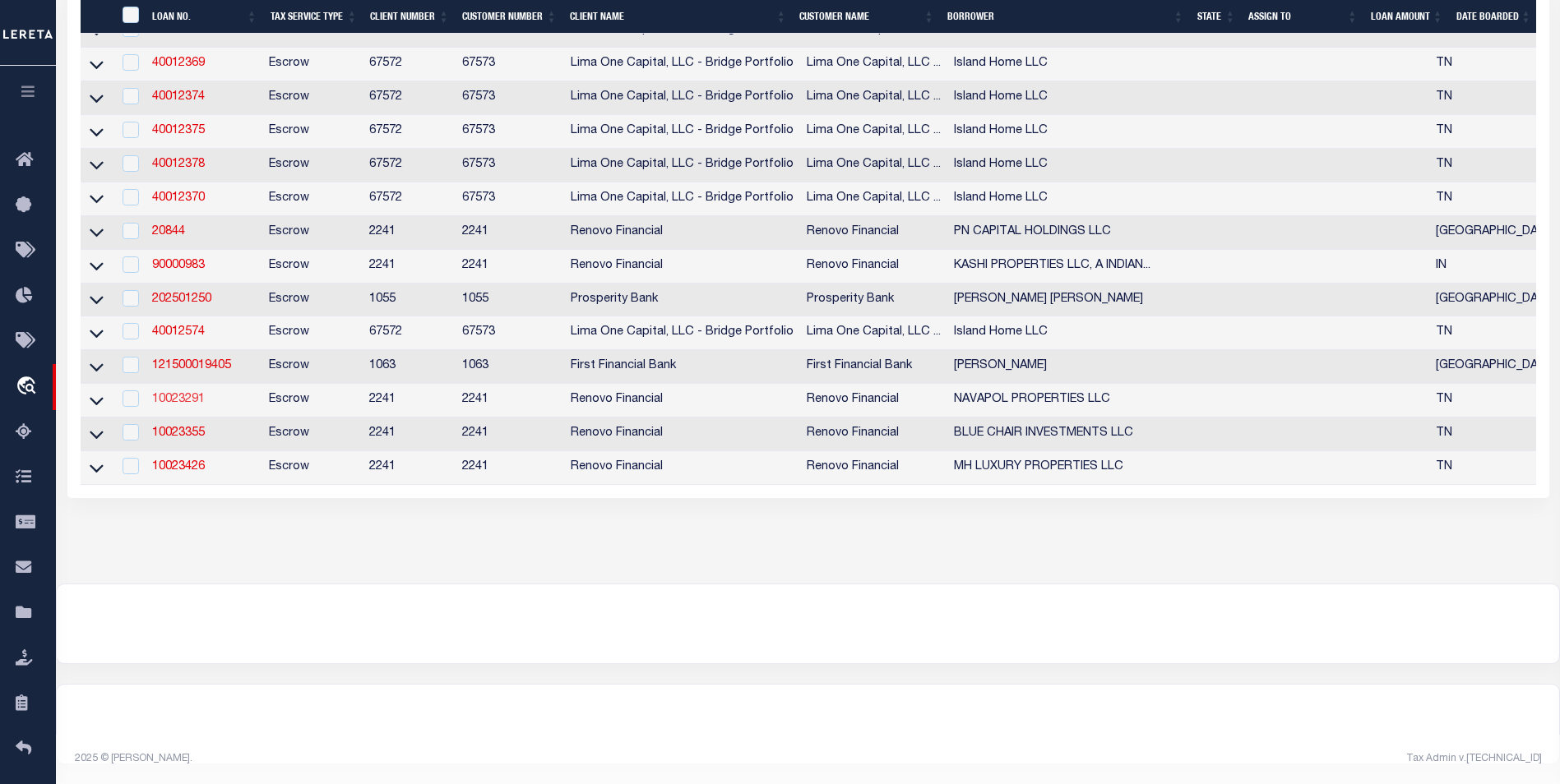
click at [172, 394] on link "10023291" at bounding box center [178, 400] width 52 height 11
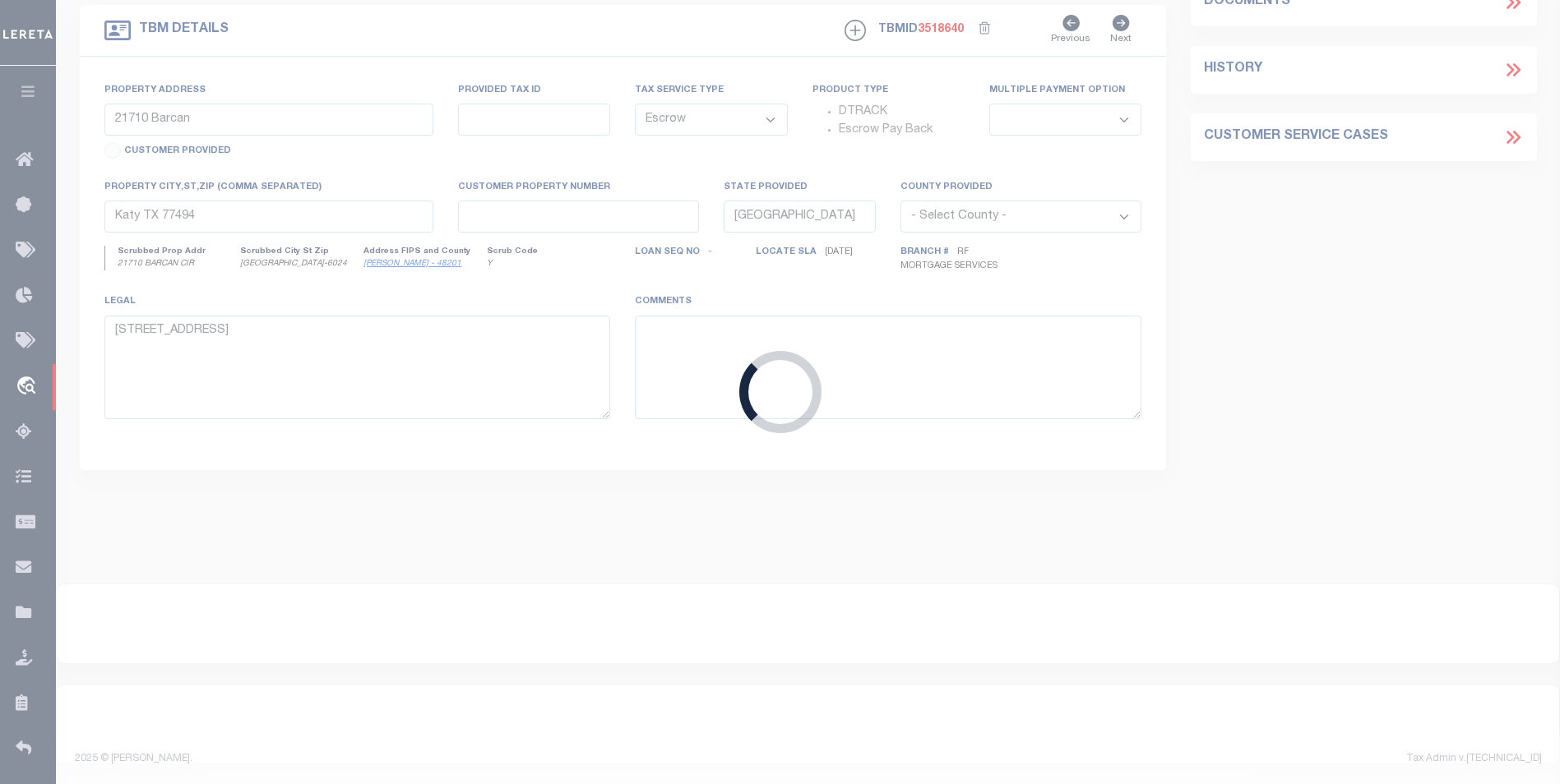
type input "10023291"
type input "NAVAPOL PROPERTIES LLC"
select select
select select "400"
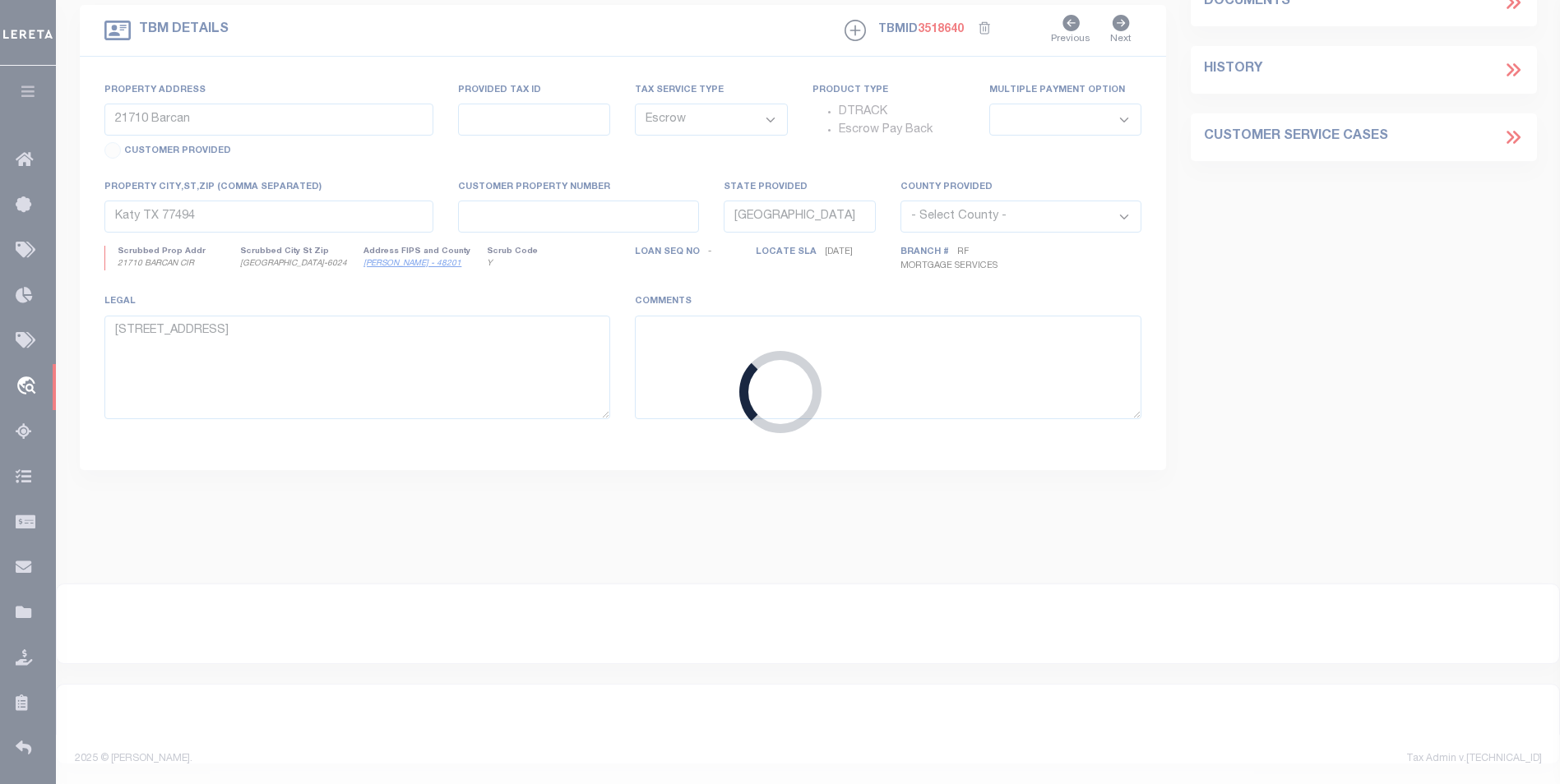
scroll to position [473, 0]
type input "1148 [GEOGRAPHIC_DATA]"
type input "043059 00034"
select select
type input "[GEOGRAPHIC_DATA], [GEOGRAPHIC_DATA] 38122"
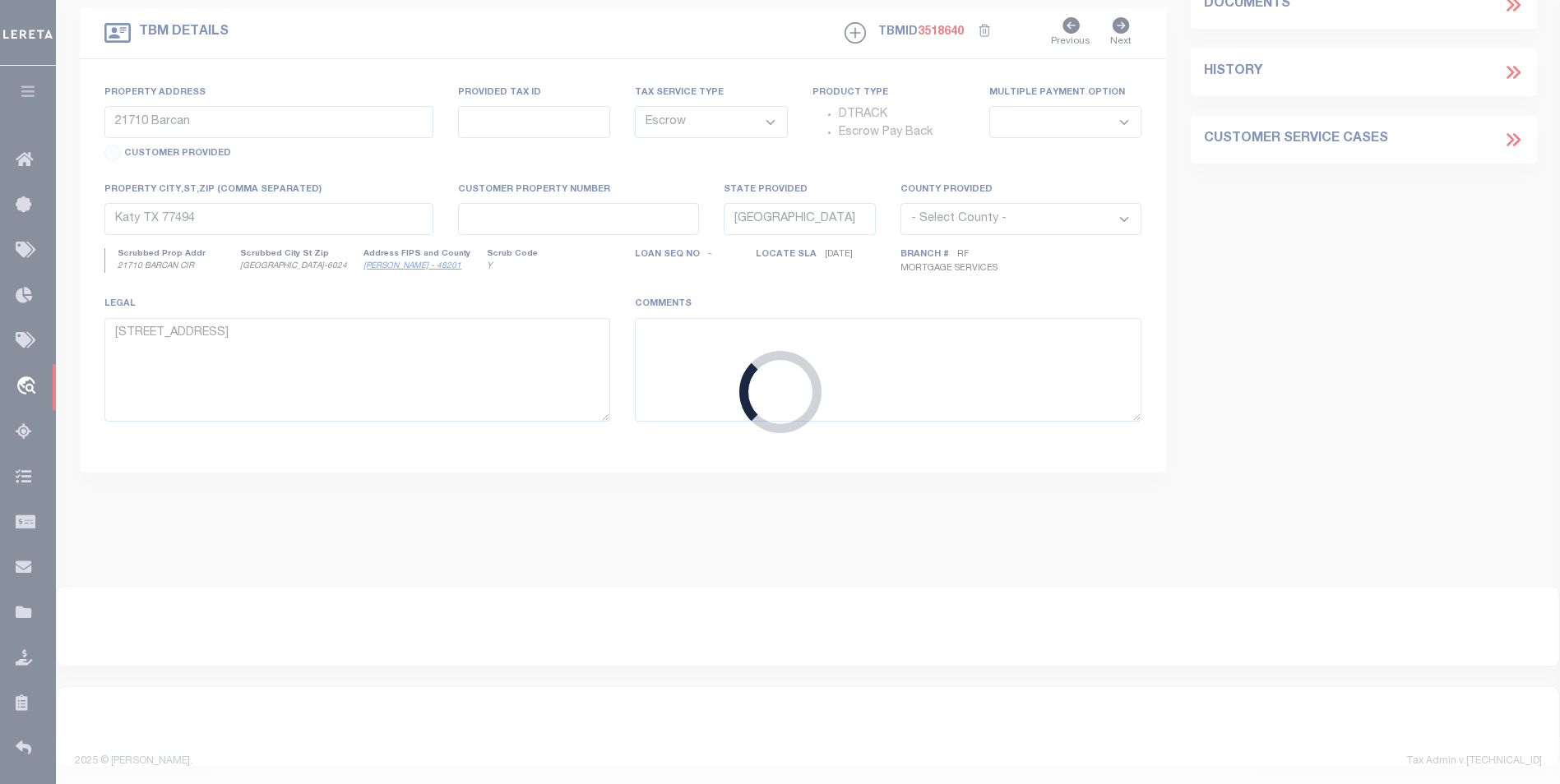
type input "a0kUS00000EDeqn"
type input "TN"
select select
select select "164194"
select select "25067"
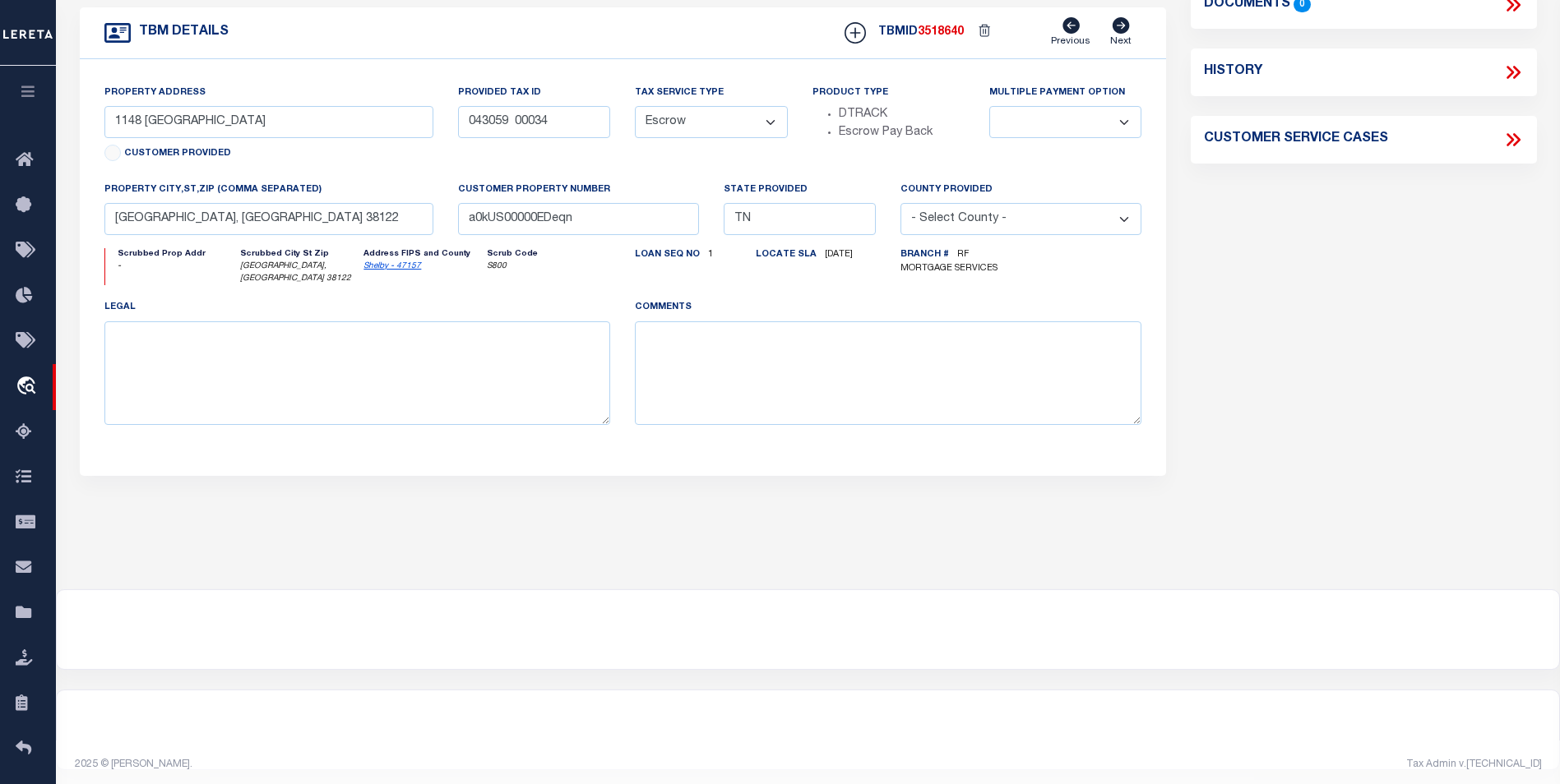
scroll to position [0, 0]
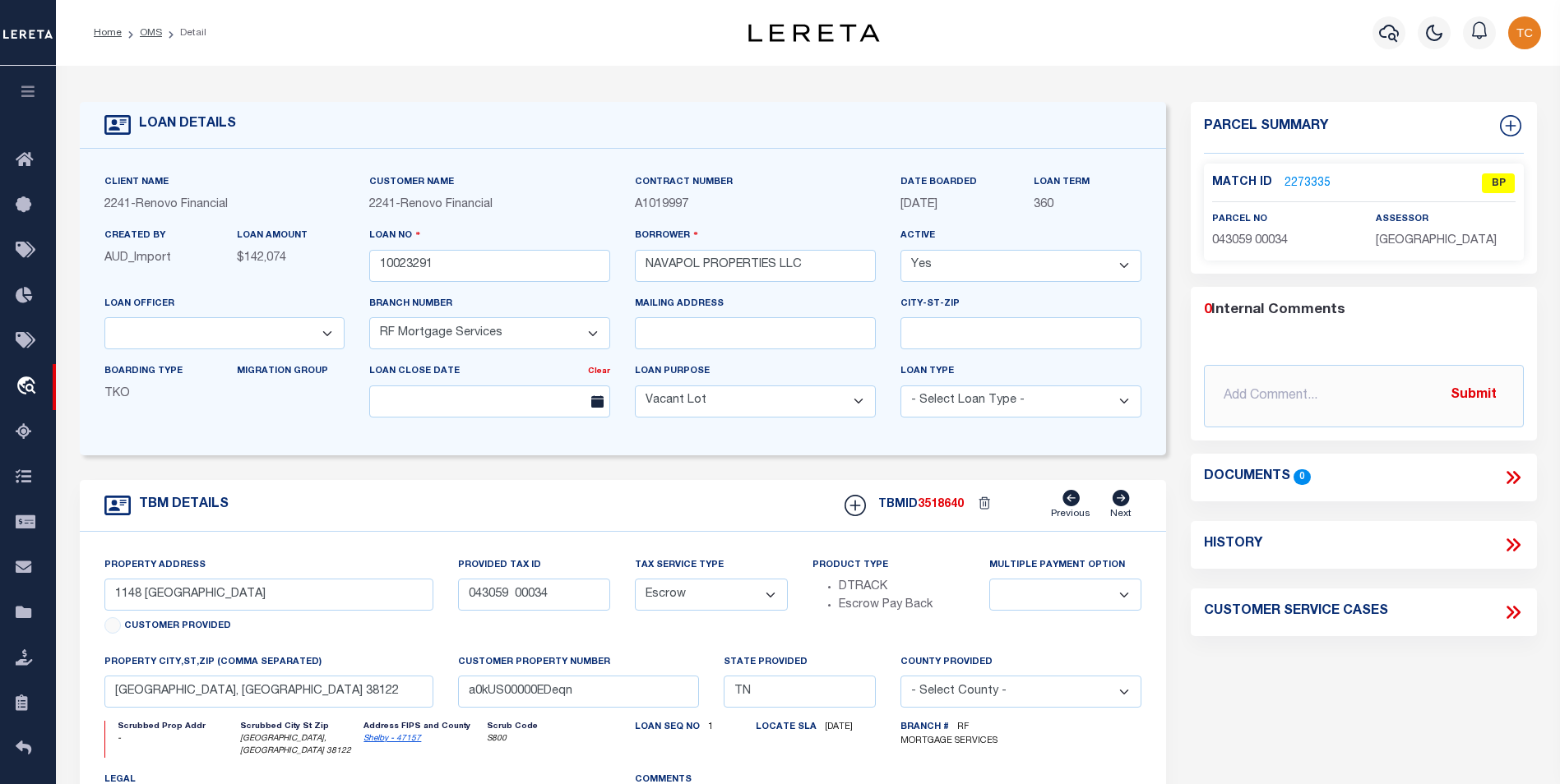
click at [1305, 175] on link "2273335" at bounding box center [1307, 183] width 46 height 17
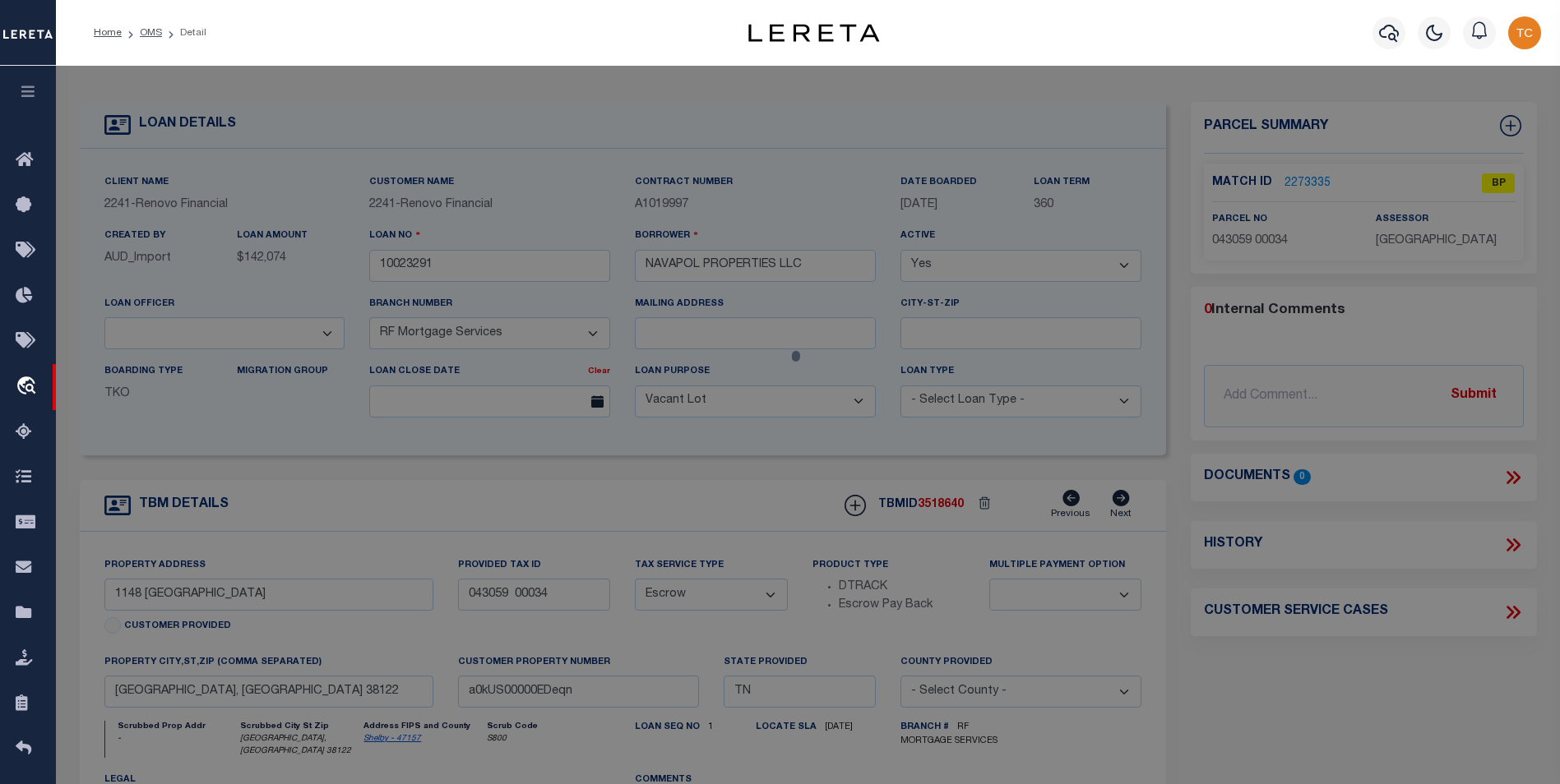
select select "AS"
select select
checkbox input "false"
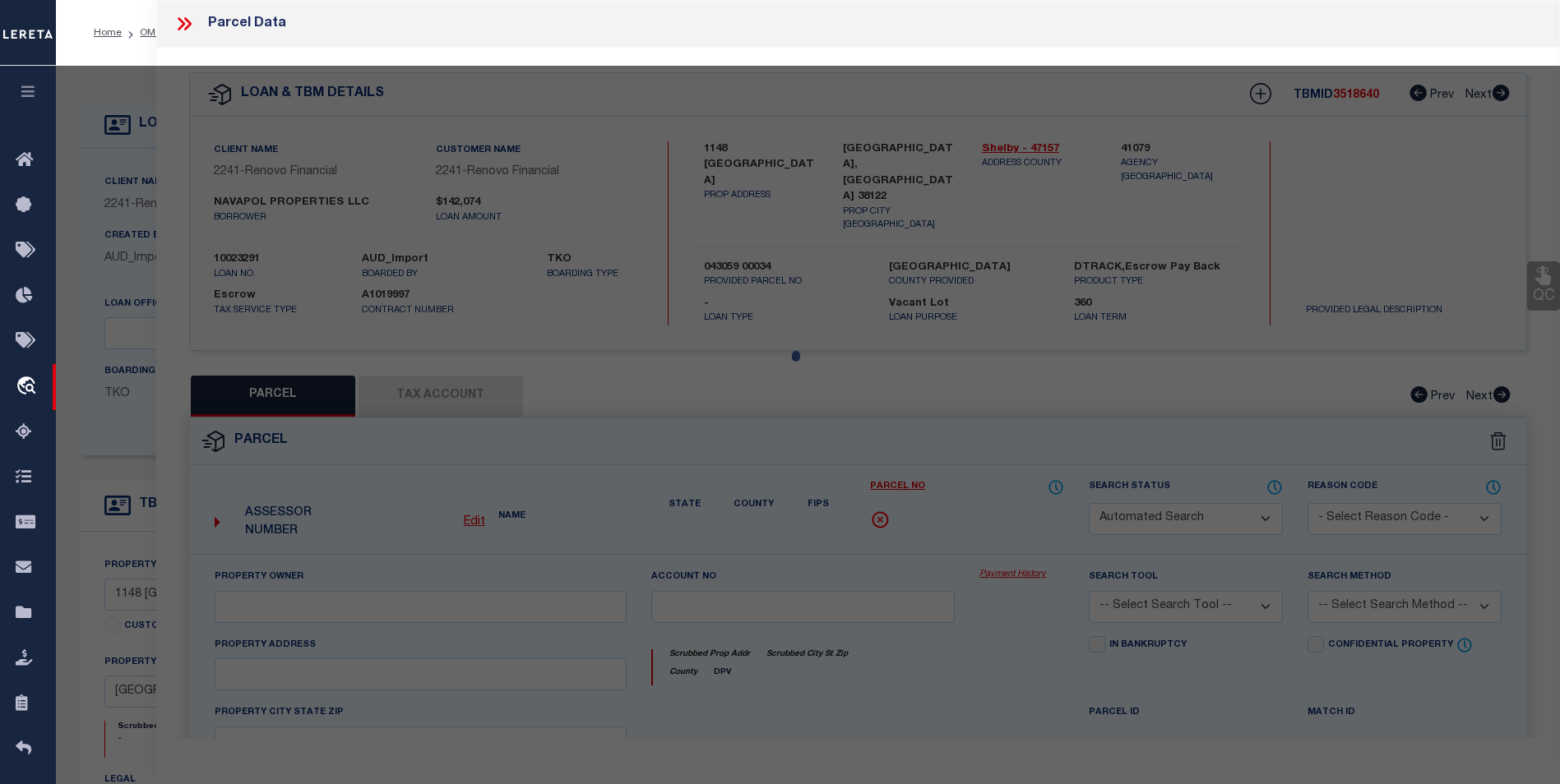
select select "BP"
type input "NAVAPOL PROPERTIES LLC"
select select "AGW"
select select "ADD"
type input "1148 [GEOGRAPHIC_DATA]"
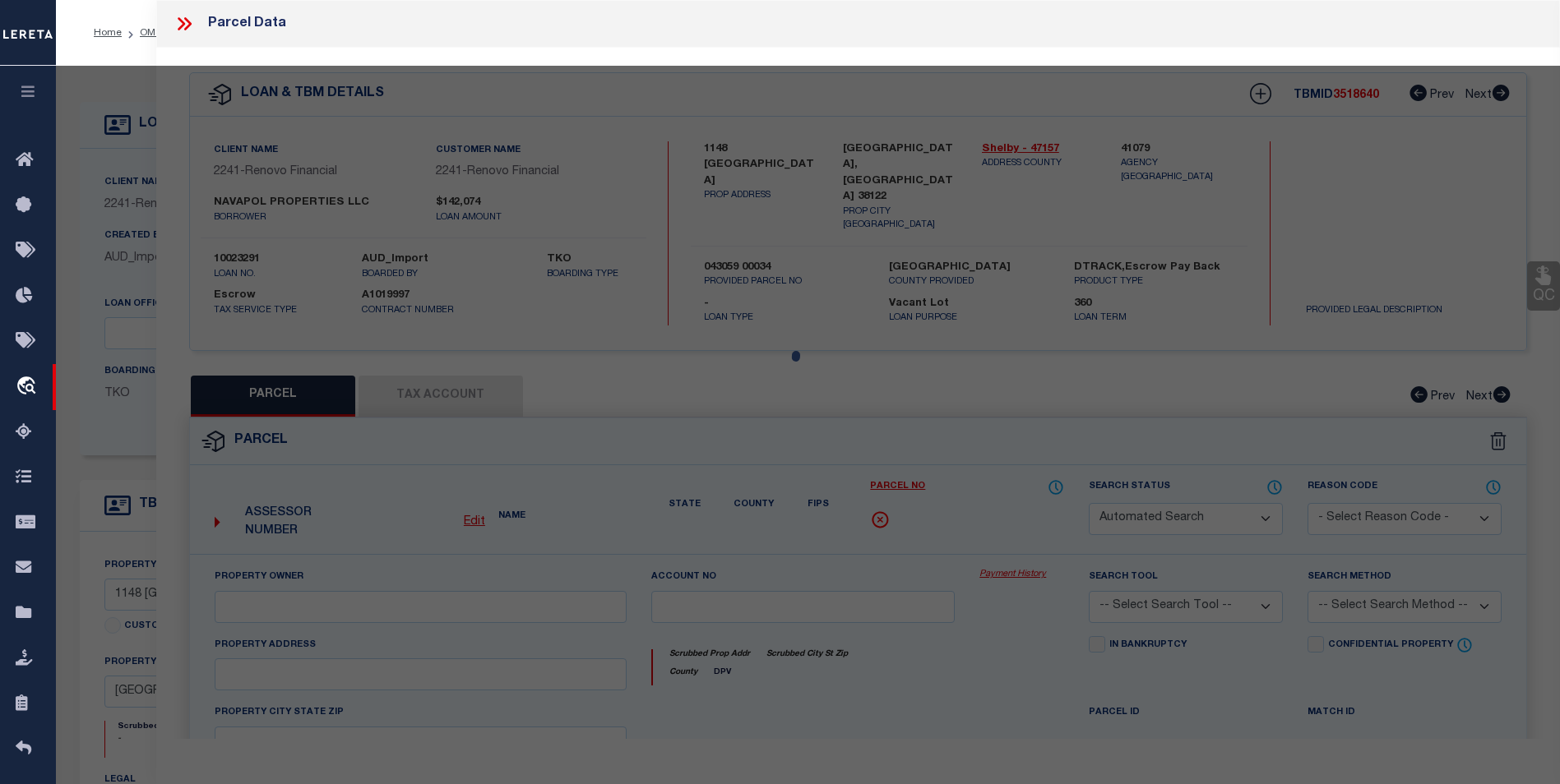
type input "[GEOGRAPHIC_DATA], [GEOGRAPHIC_DATA] 38122"
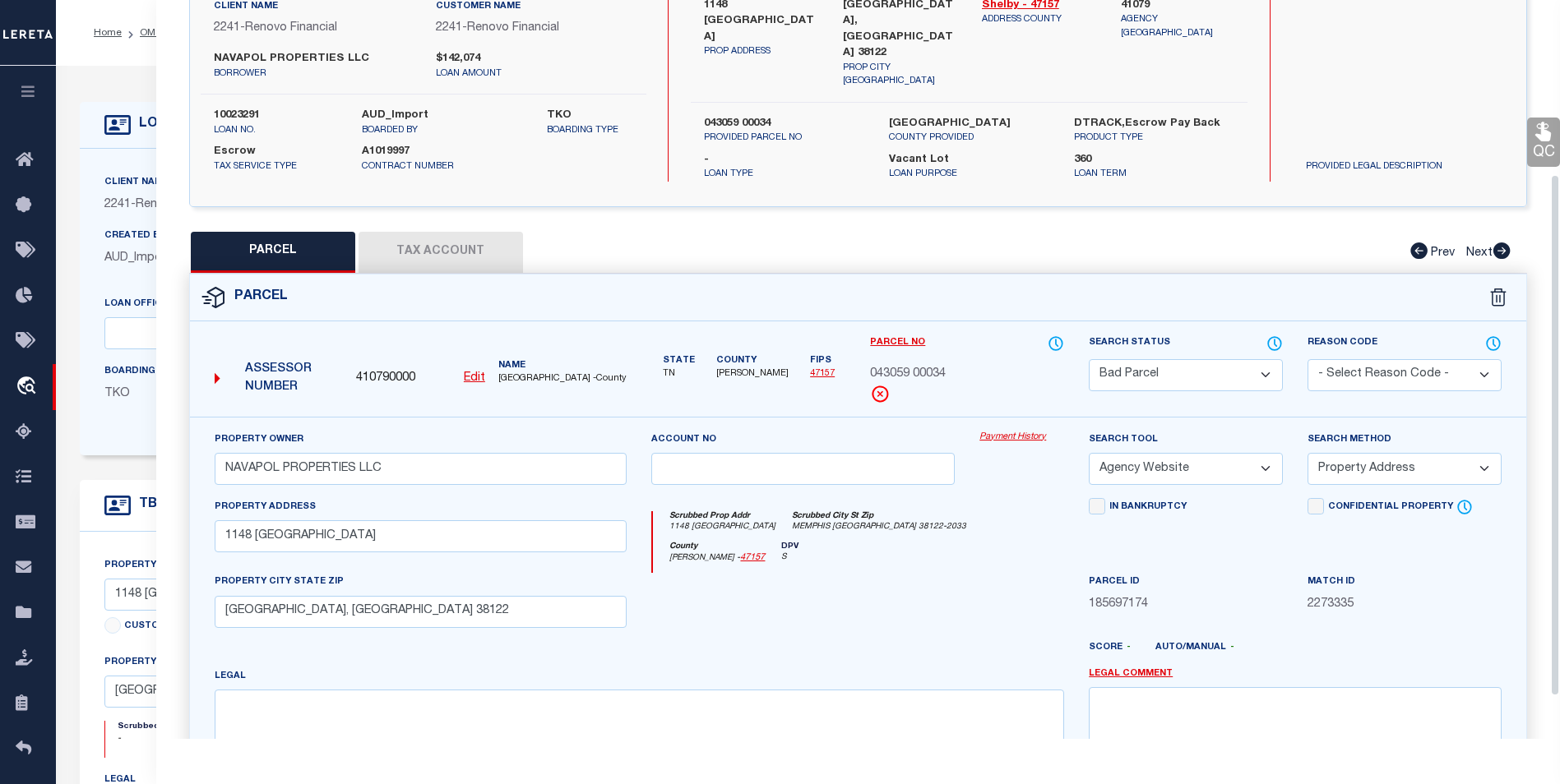
scroll to position [247, 0]
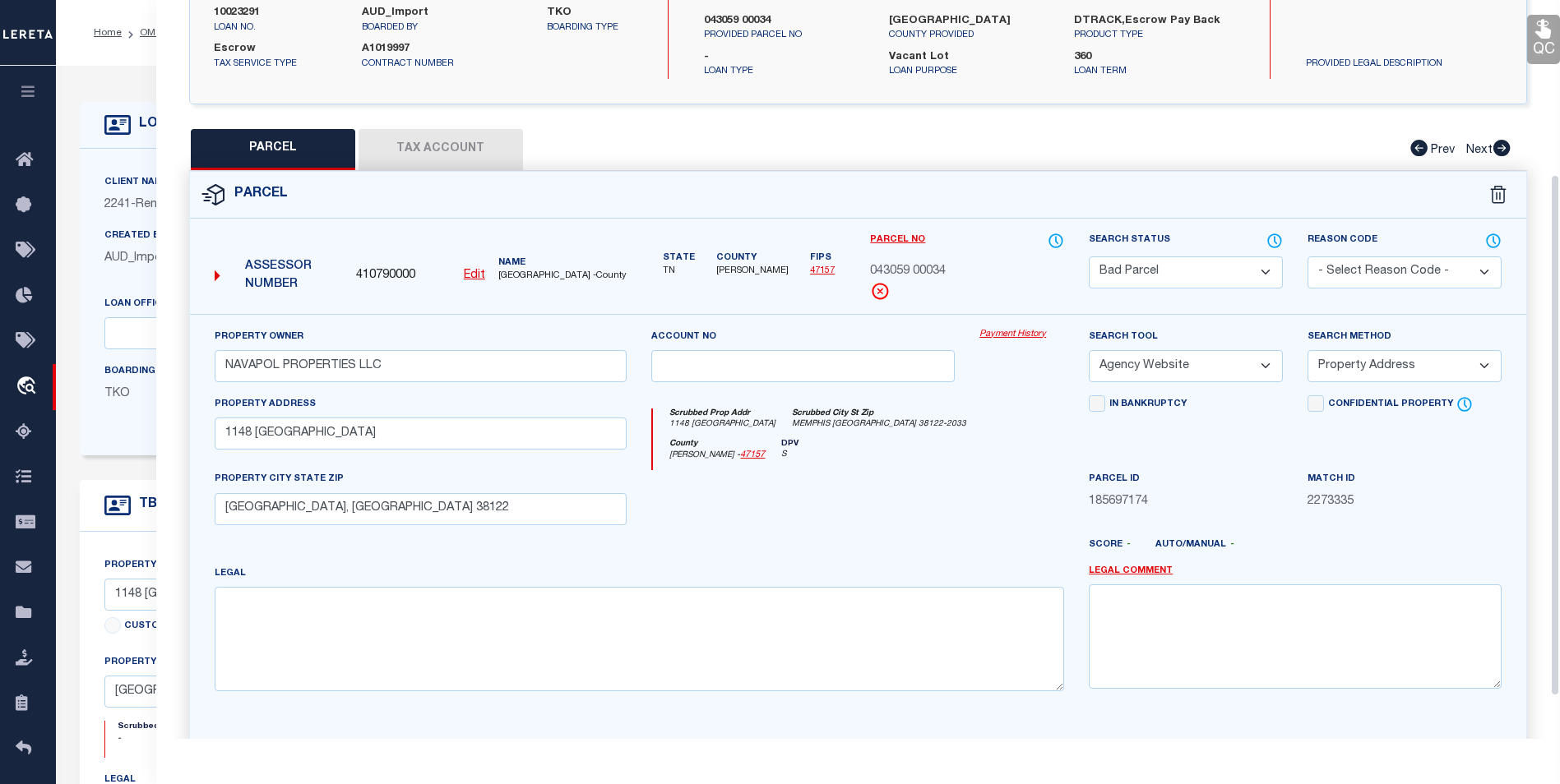
click at [513, 135] on button "Tax Account" at bounding box center [441, 149] width 164 height 41
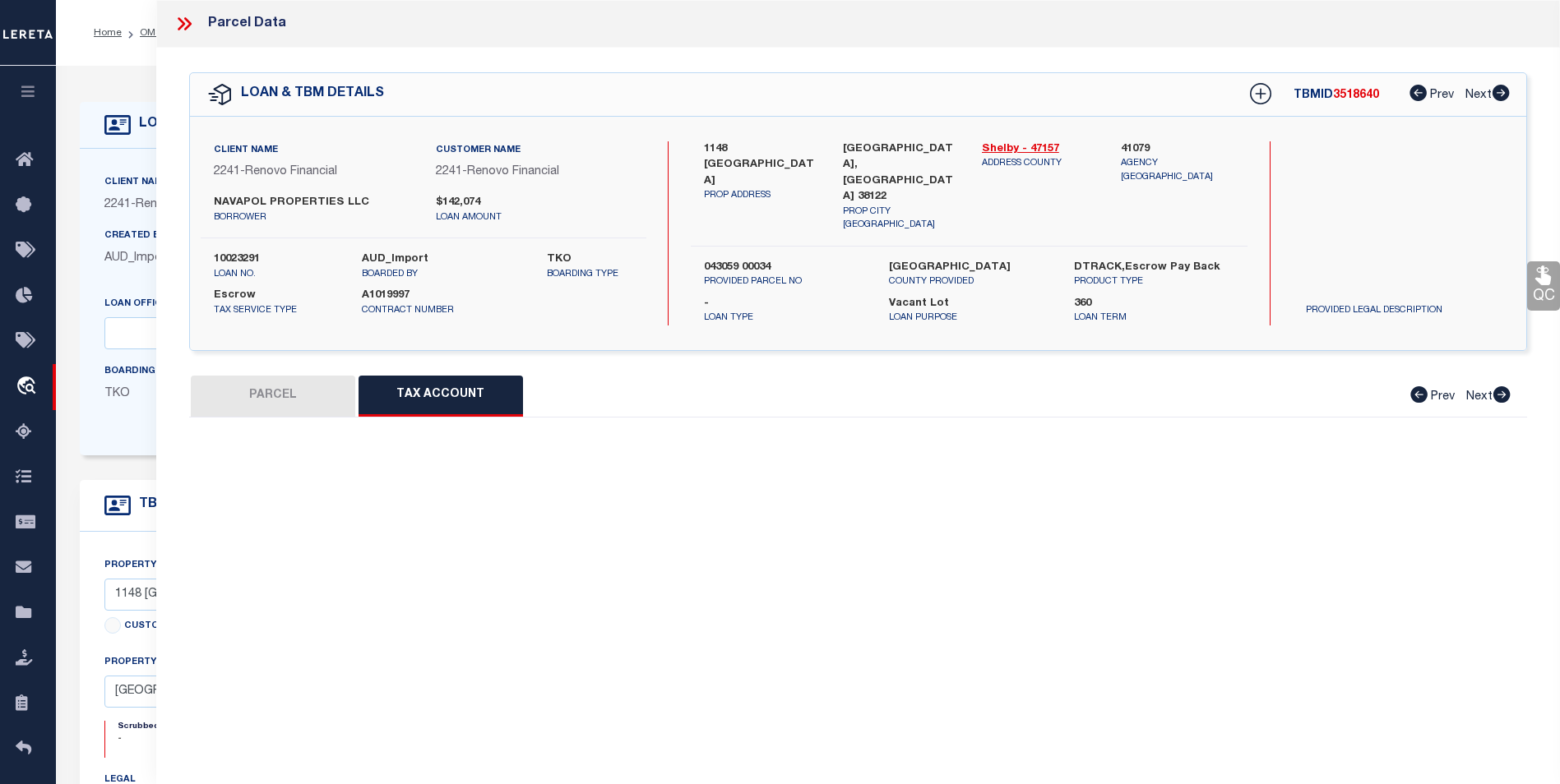
scroll to position [0, 0]
select select "100"
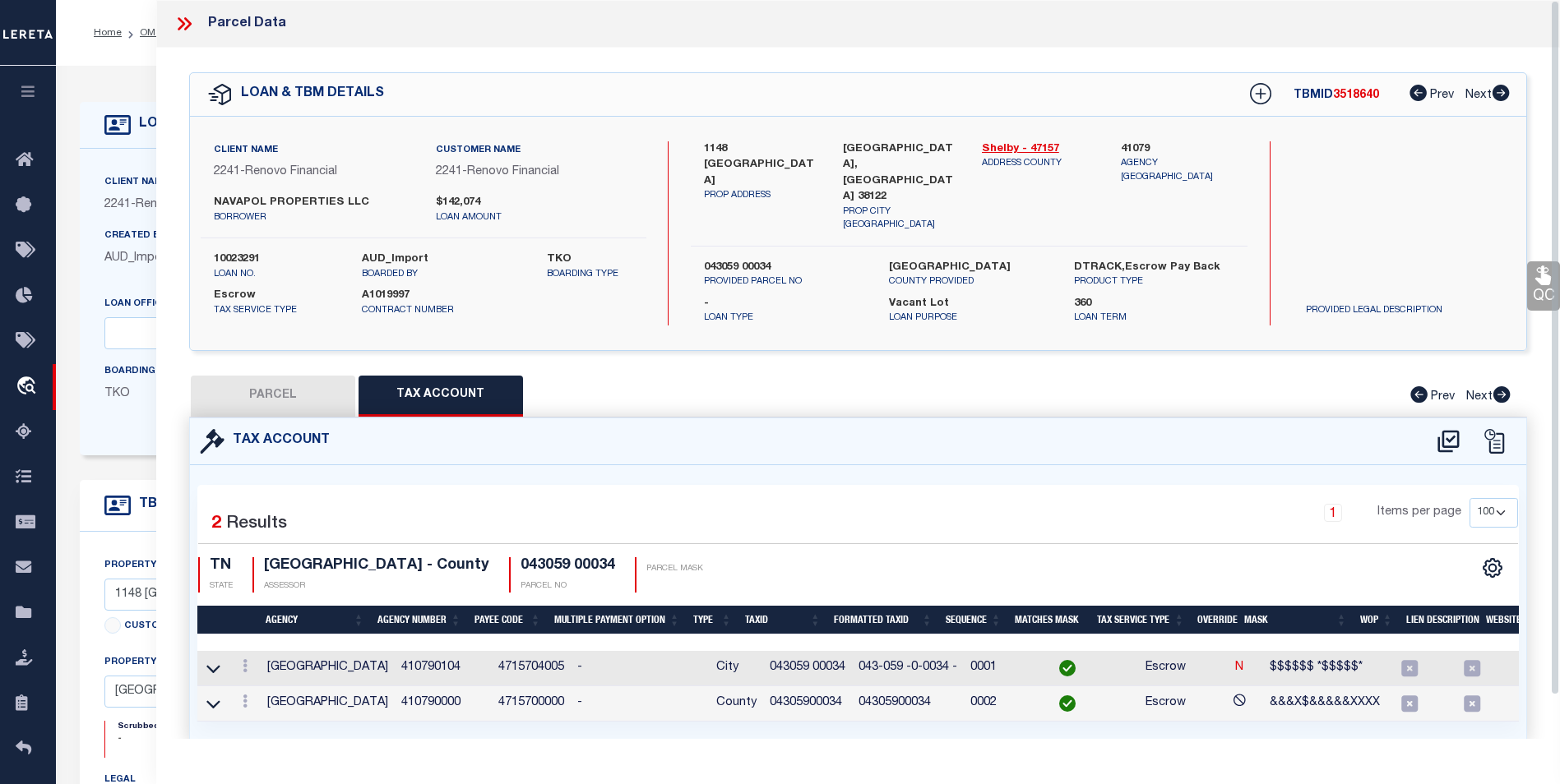
click at [414, 293] on label "A1019997" at bounding box center [423, 295] width 123 height 16
click at [183, 23] on icon at bounding box center [181, 24] width 8 height 13
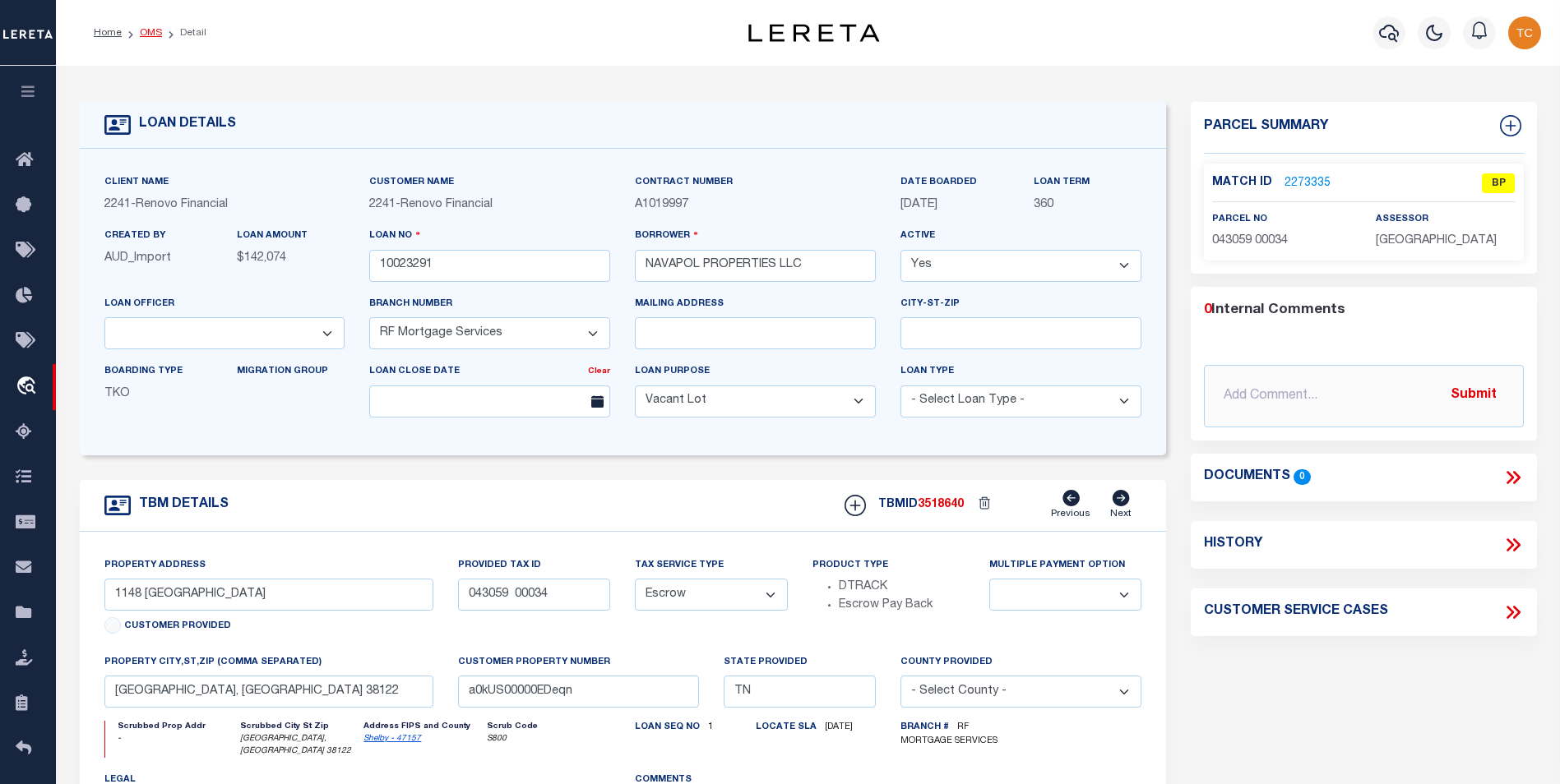
click at [141, 35] on link "OMS" at bounding box center [150, 32] width 22 height 9
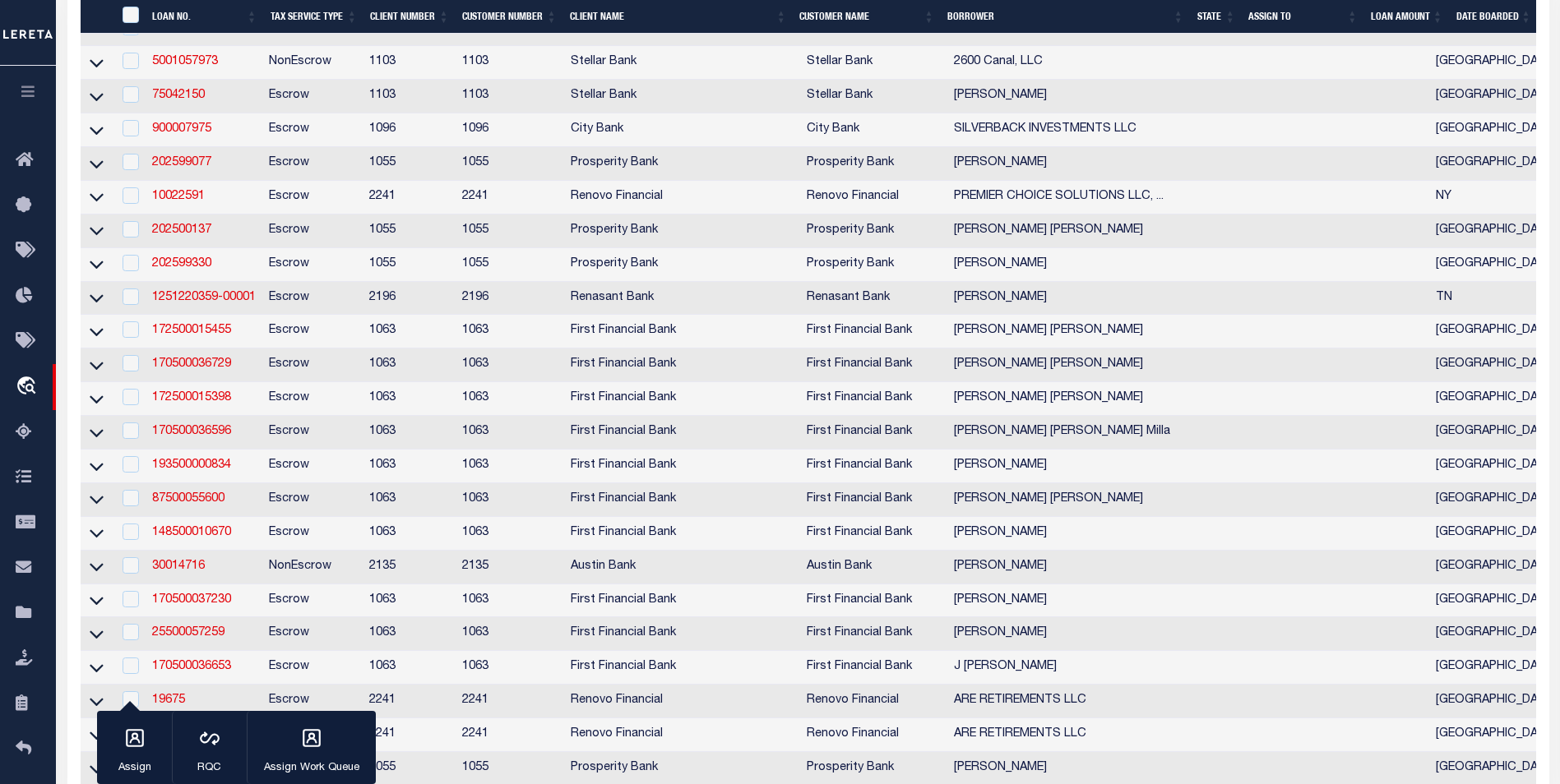
scroll to position [1808, 0]
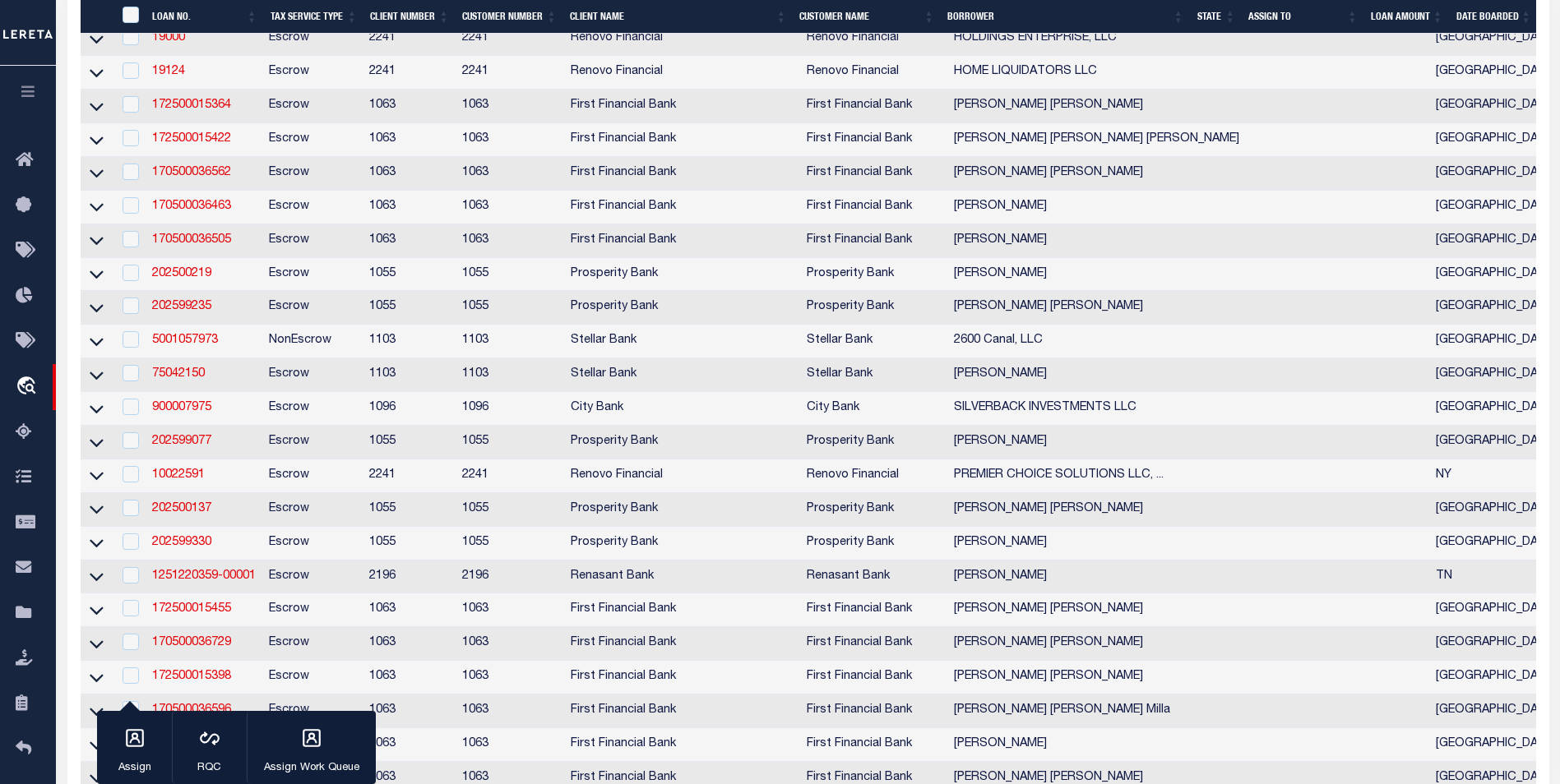
click at [1222, 15] on th "State" at bounding box center [1216, 17] width 52 height 34
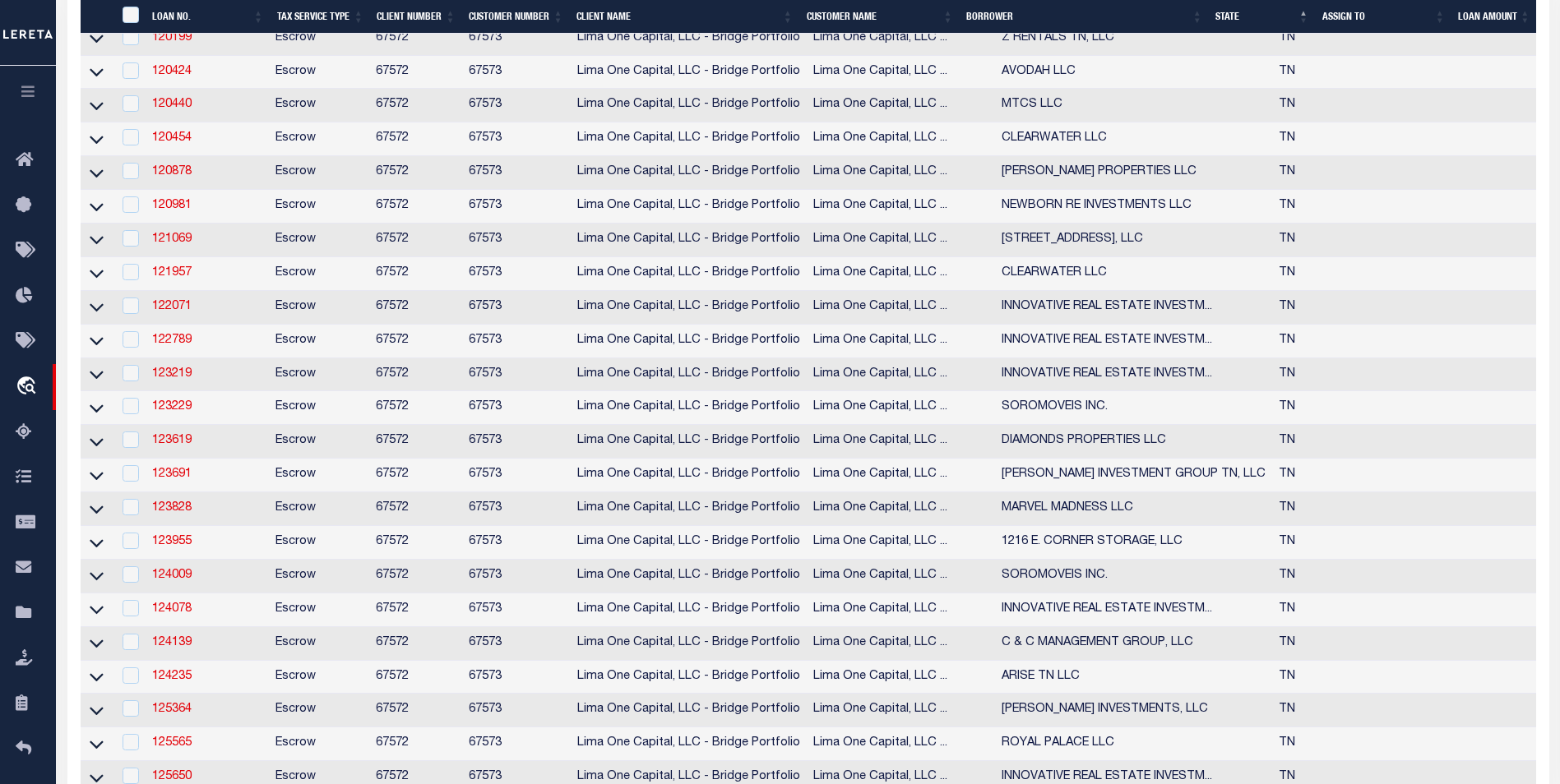
scroll to position [4687, 0]
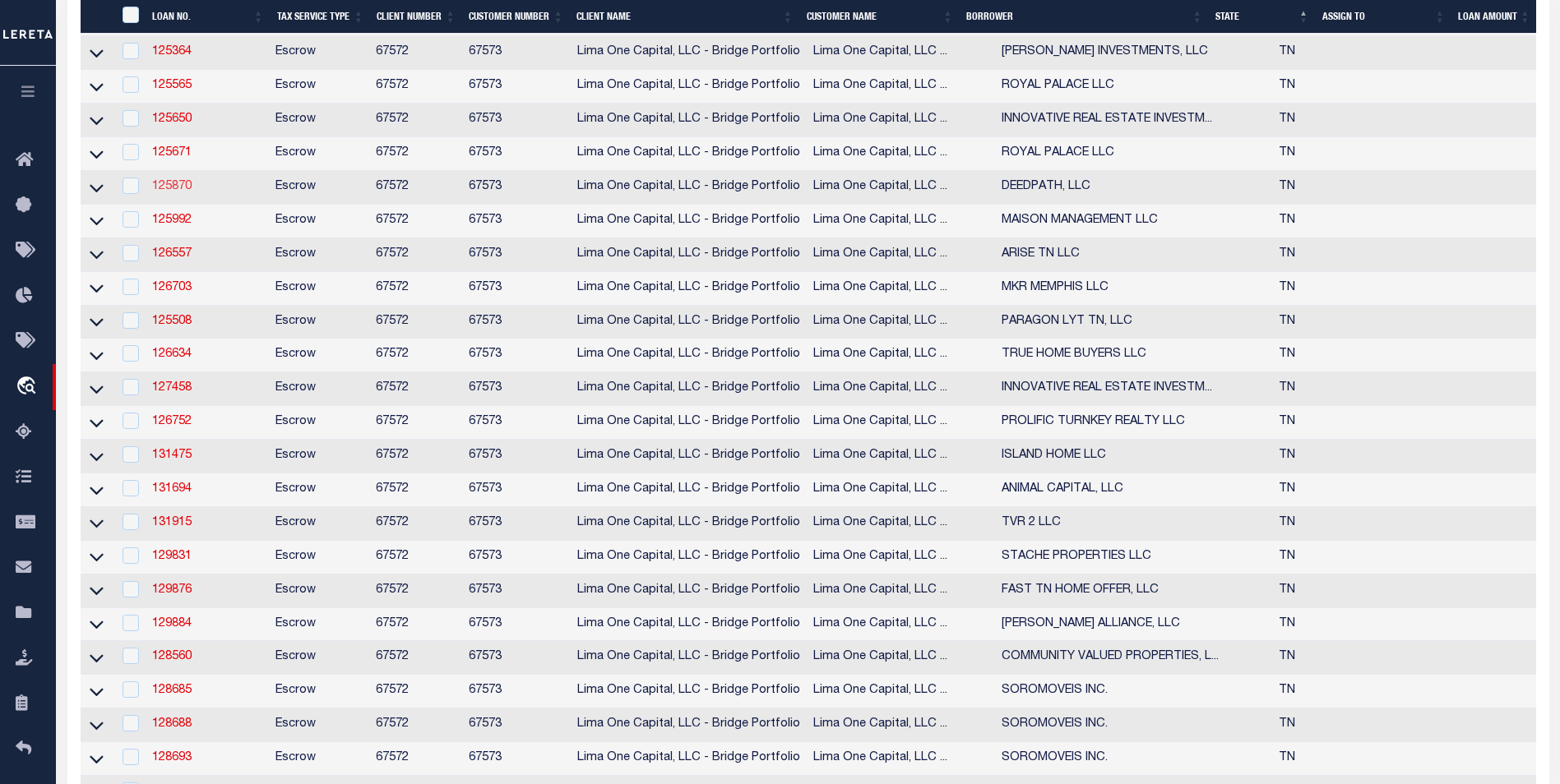
click at [174, 193] on link "125870" at bounding box center [172, 186] width 40 height 11
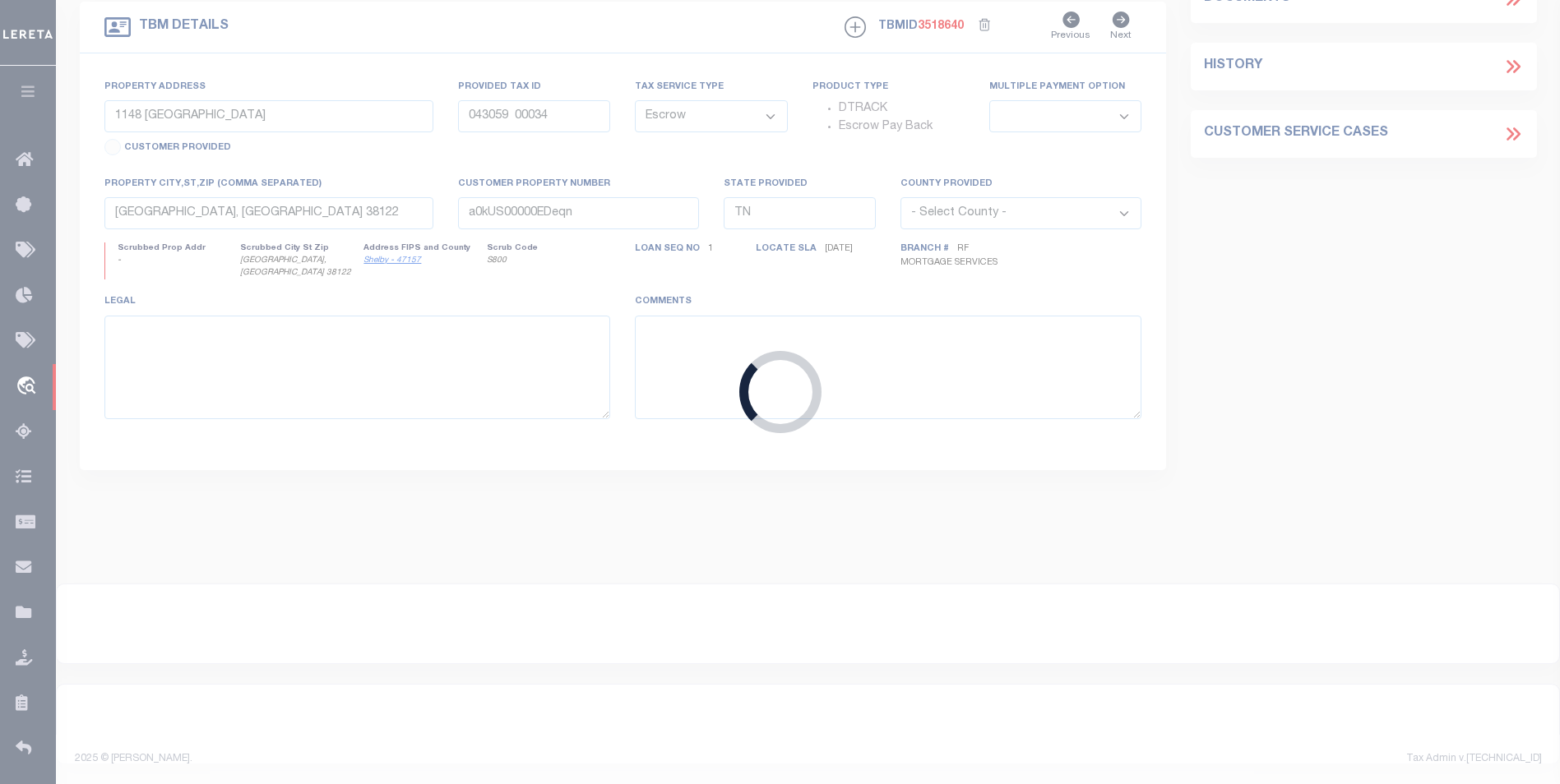
type input "125870"
type input "DEEDPATH, LLC"
select select
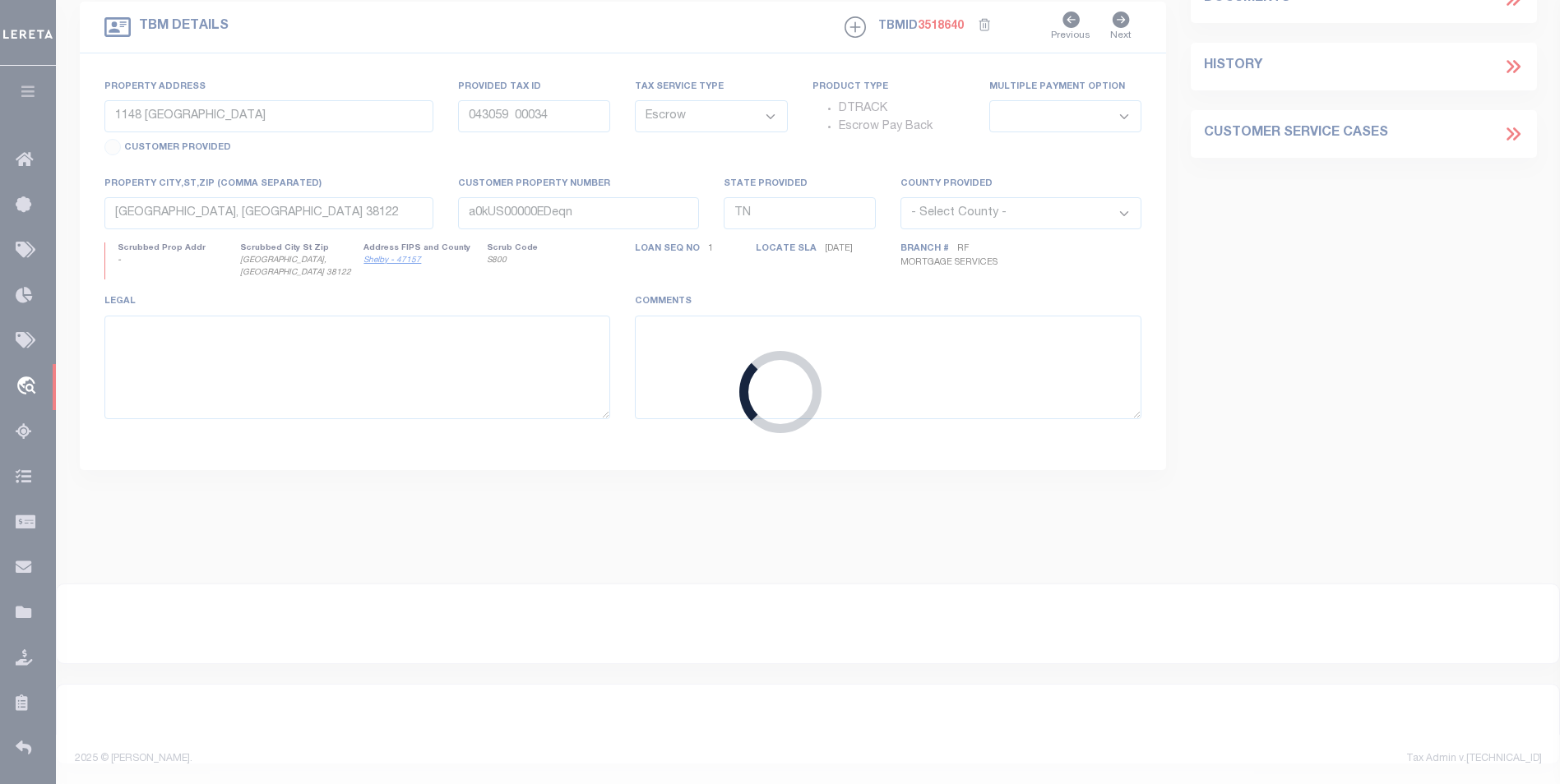
select select
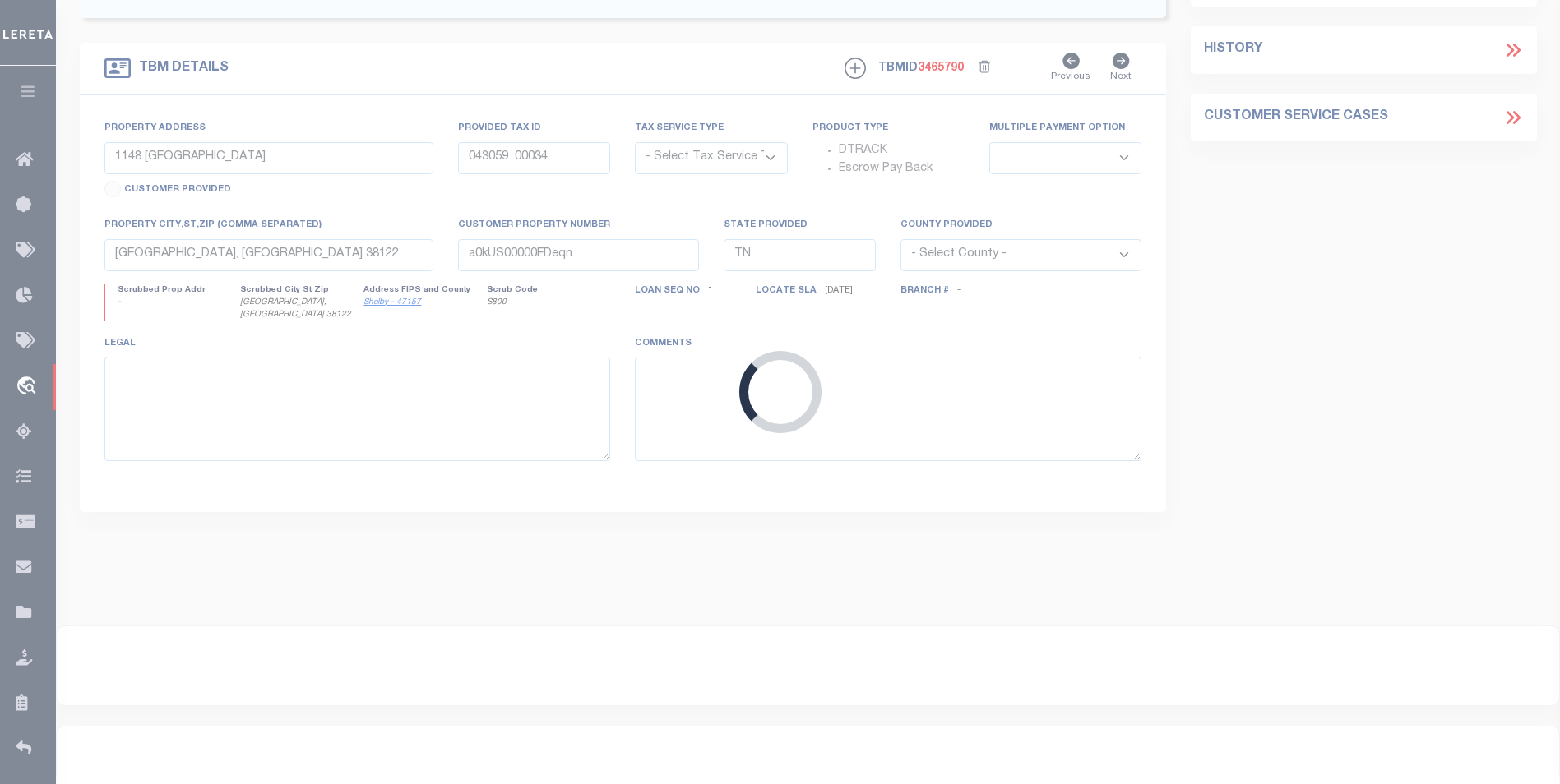
type input "[STREET_ADDRESS]"
radio input "true"
select select "Escrow"
select select
type input "MEMPHIS [GEOGRAPHIC_DATA] 38109"
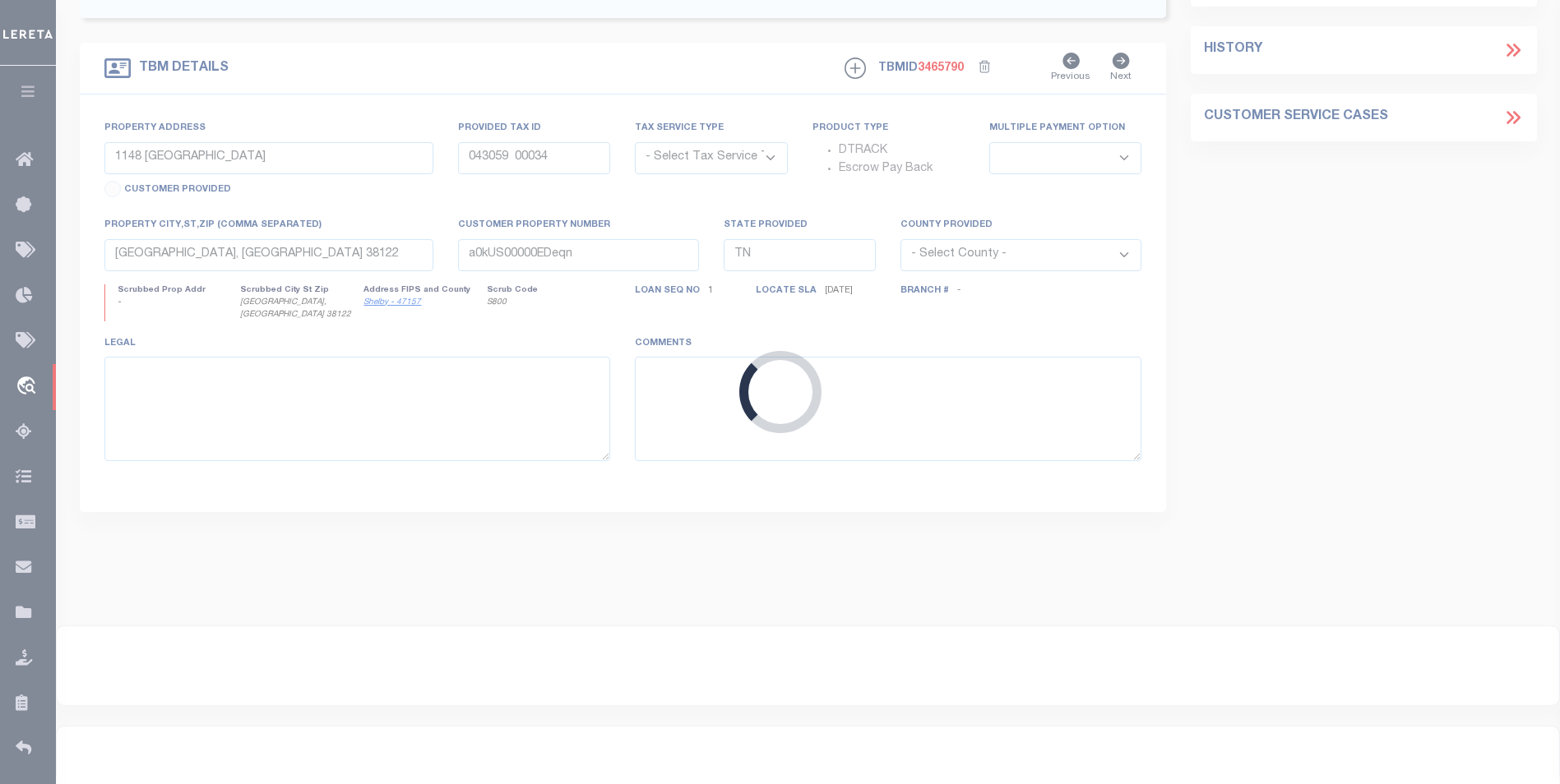
type input "125870-1"
type textarea "COLLECTOR: ENTITY: PARCEL: 7503300018"
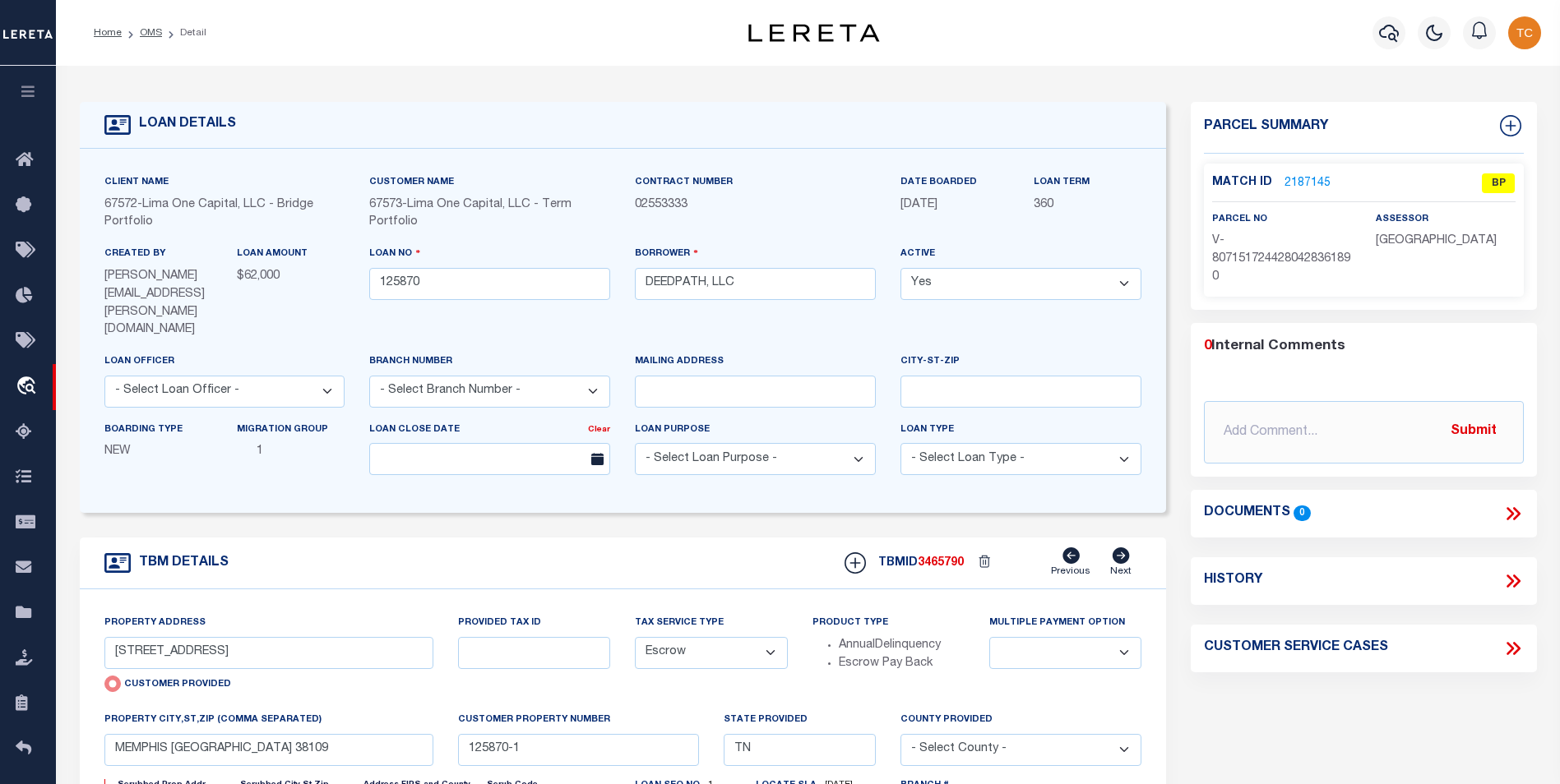
click at [1303, 175] on link "2187145" at bounding box center [1307, 183] width 46 height 17
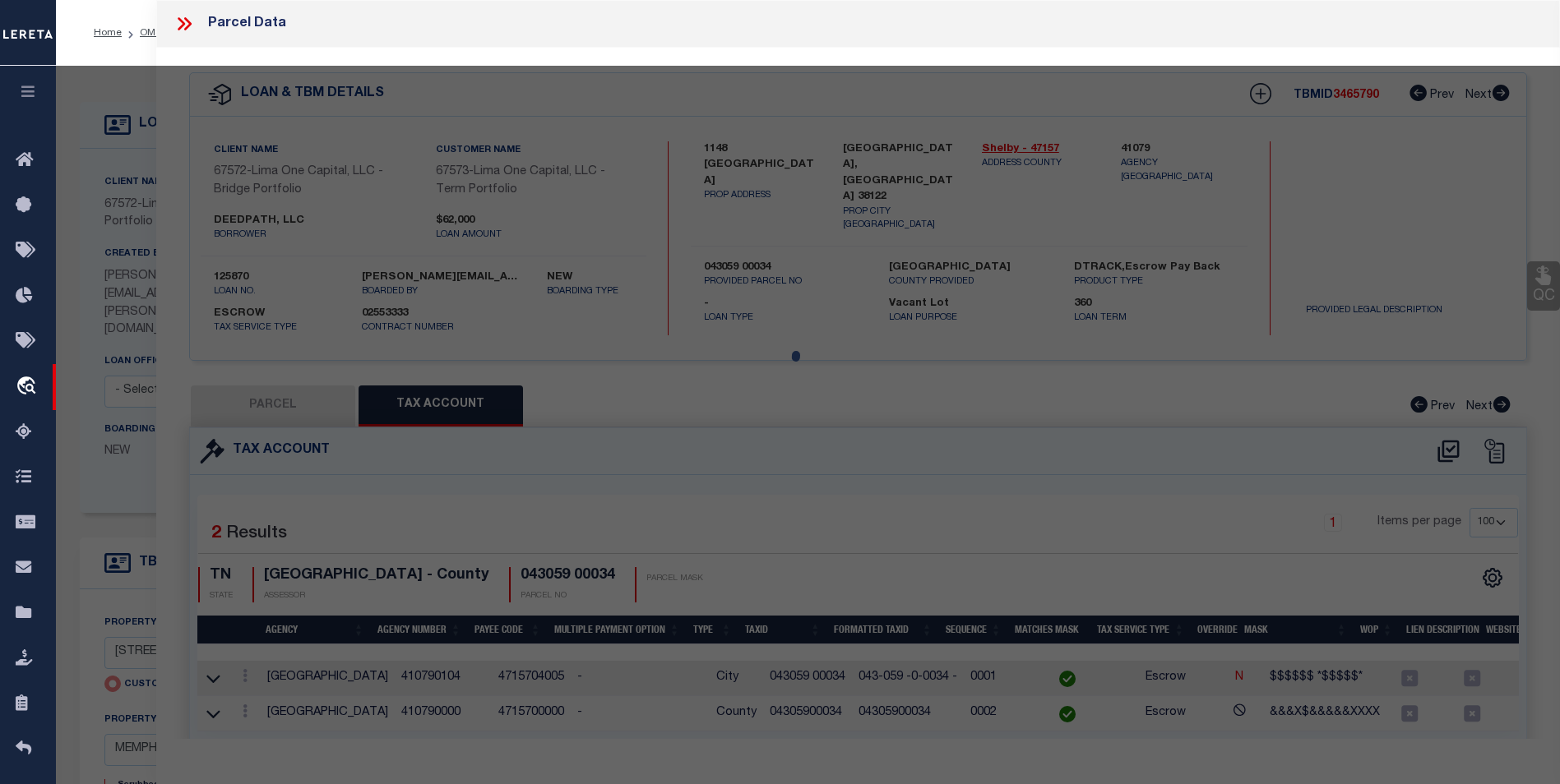
select select "AS"
select select
checkbox input "false"
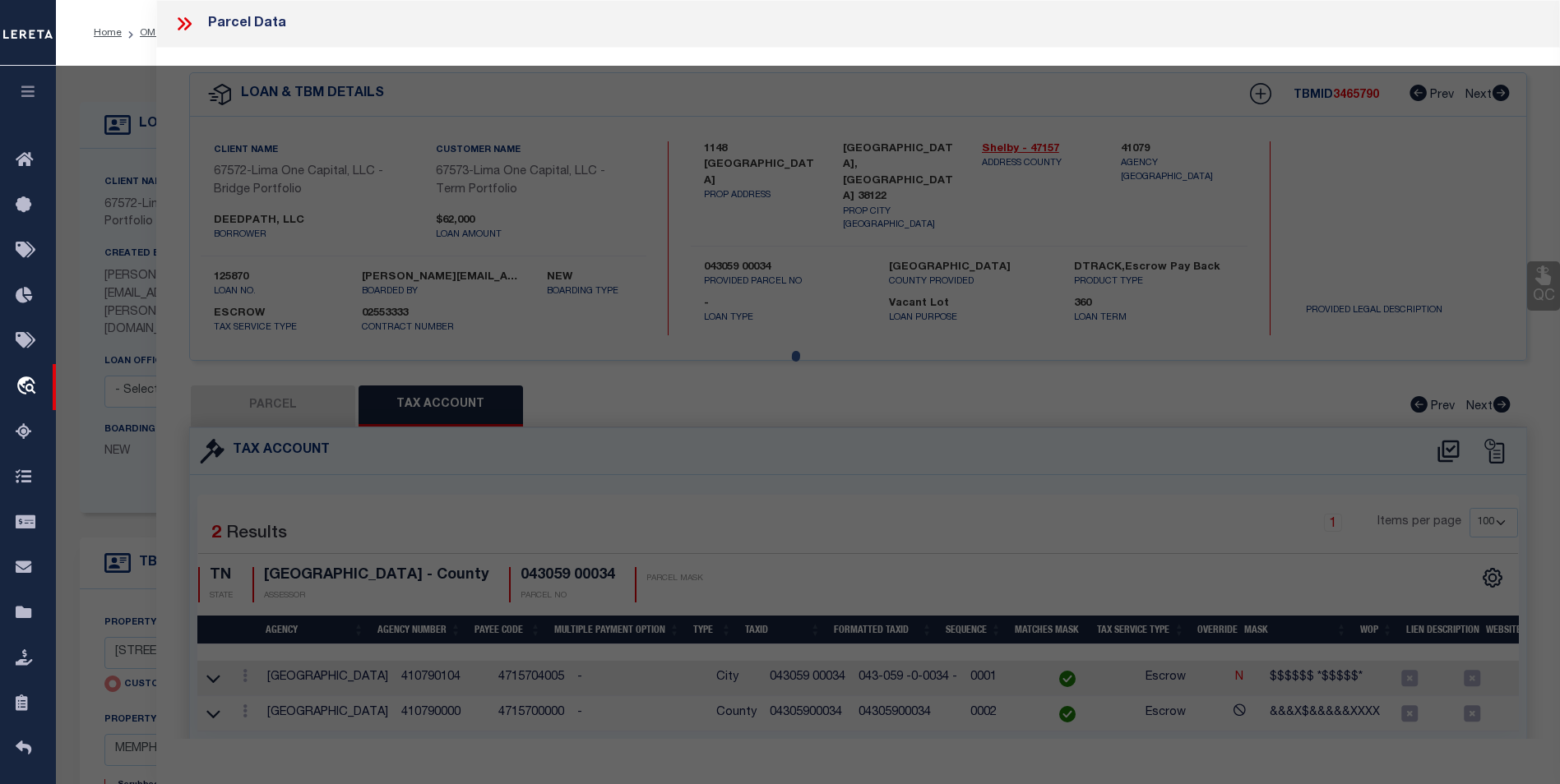
select select "BP"
type input "[STREET_ADDRESS]"
checkbox input "false"
type input "MEMPHIS [GEOGRAPHIC_DATA] 38109"
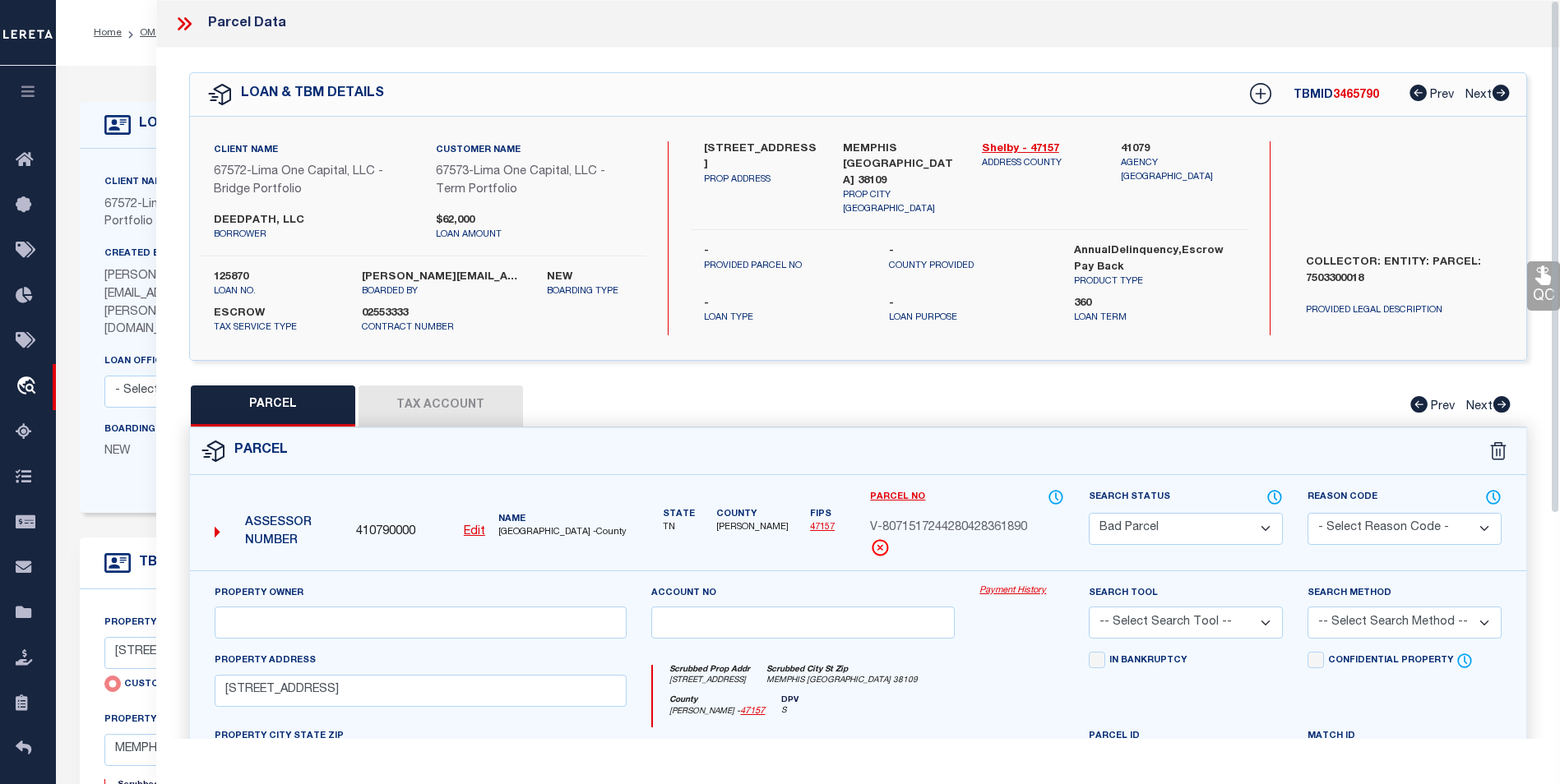
click at [435, 401] on button "Tax Account" at bounding box center [441, 405] width 164 height 41
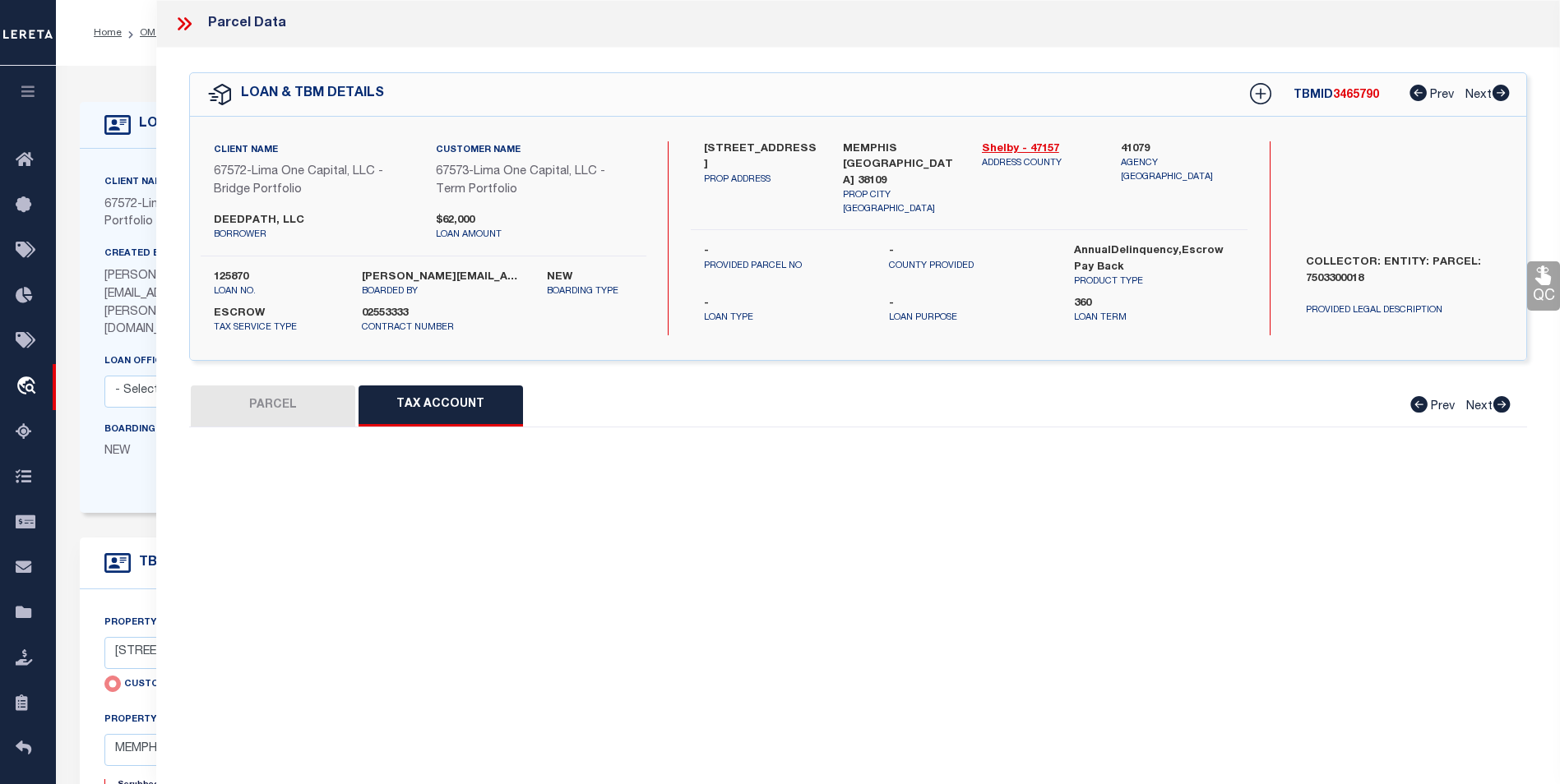
select select "100"
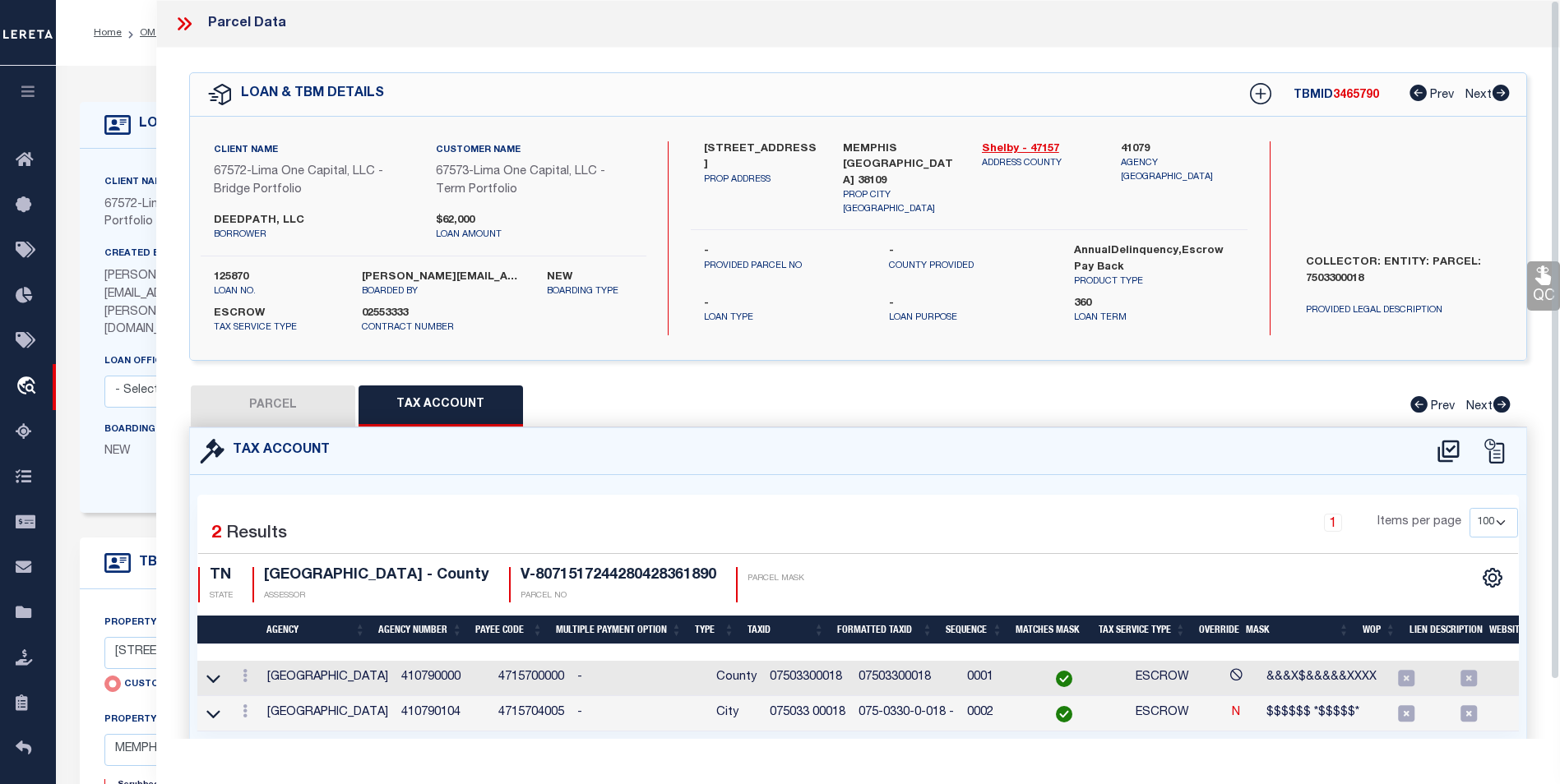
click at [188, 21] on icon at bounding box center [188, 24] width 8 height 13
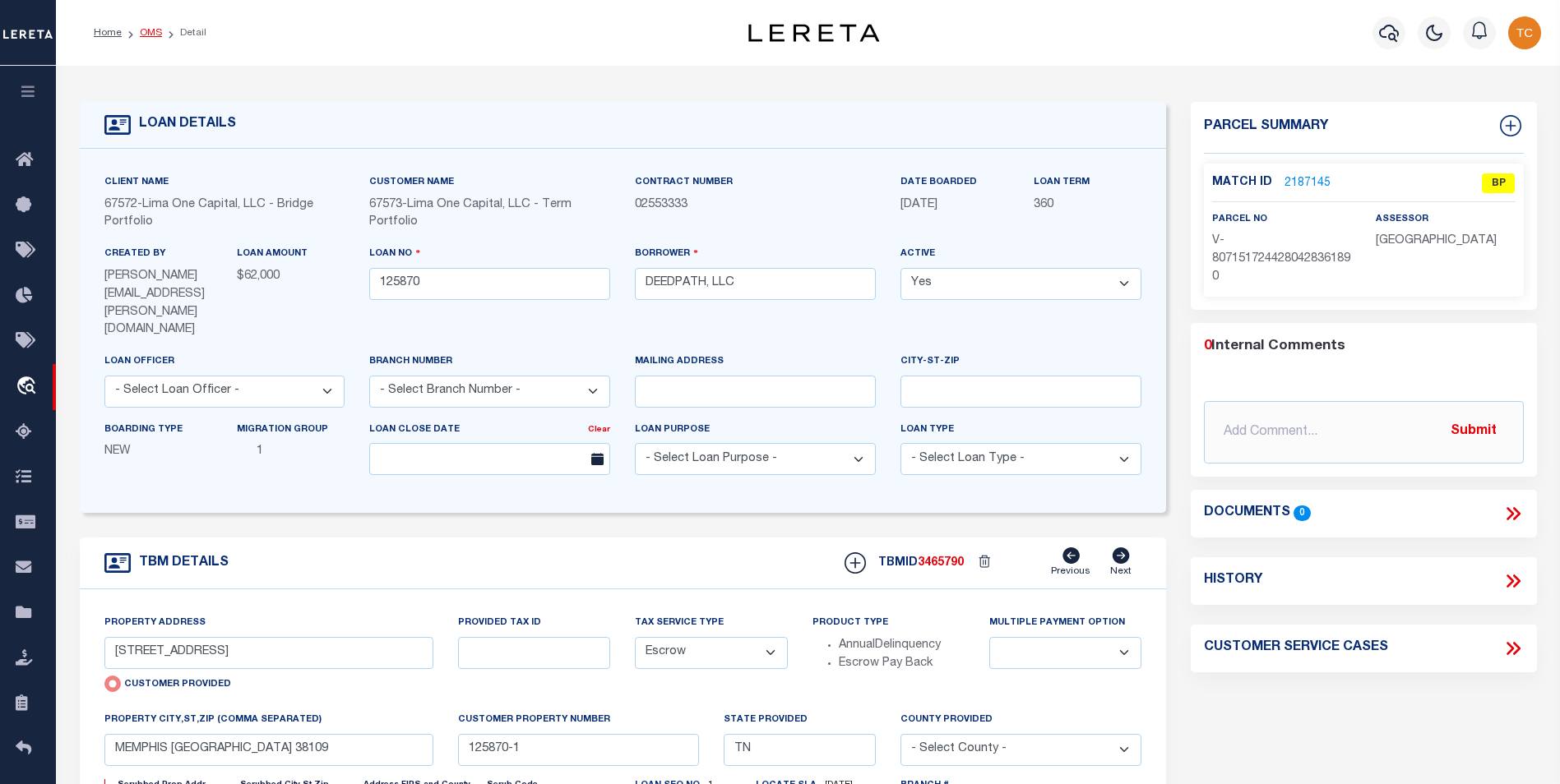
click at [156, 33] on link "OMS" at bounding box center [150, 32] width 22 height 9
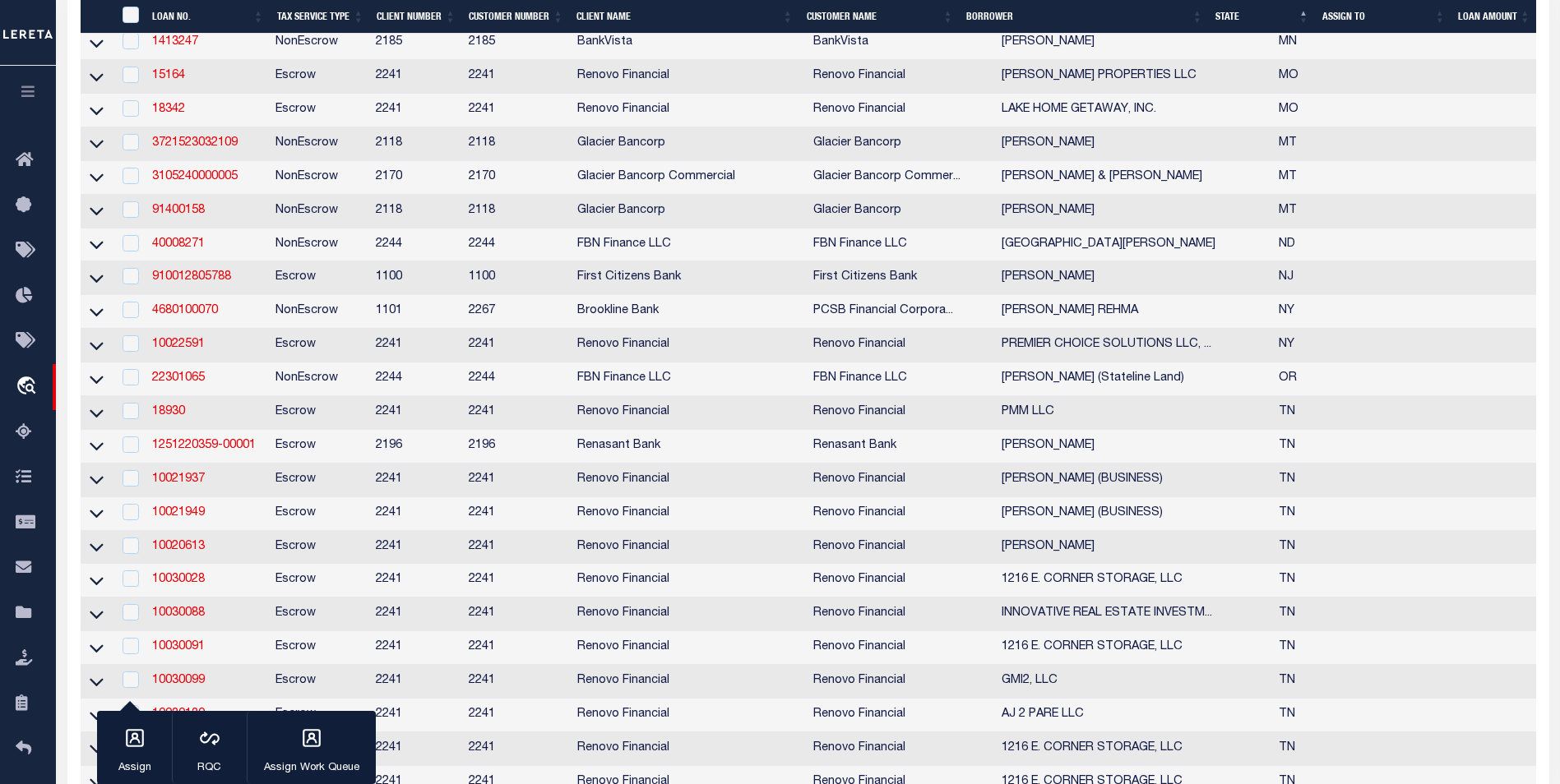
scroll to position [1069, 0]
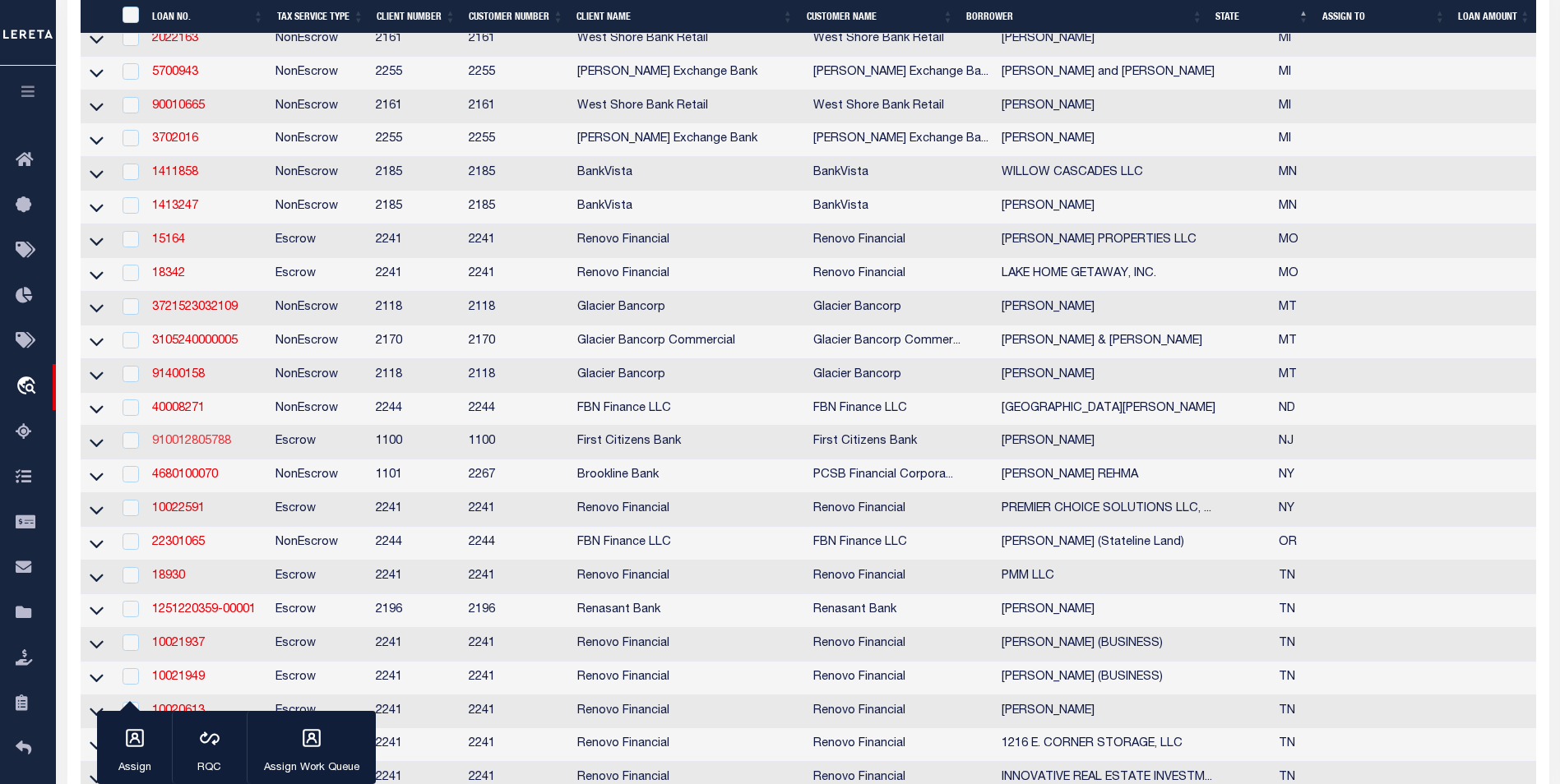
click at [162, 447] on link "910012805788" at bounding box center [191, 441] width 79 height 11
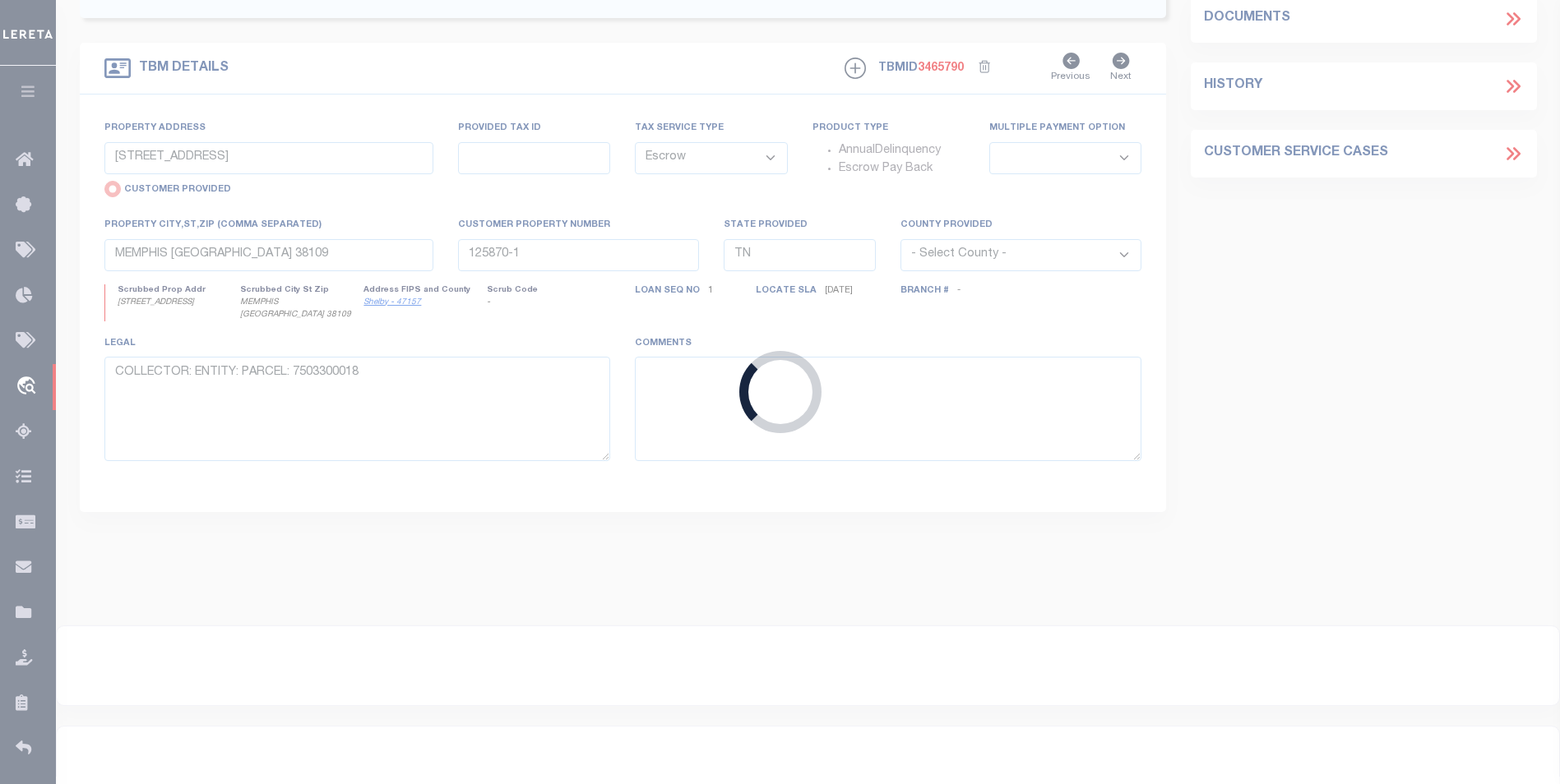
type input "910012805788"
type input "[PERSON_NAME]"
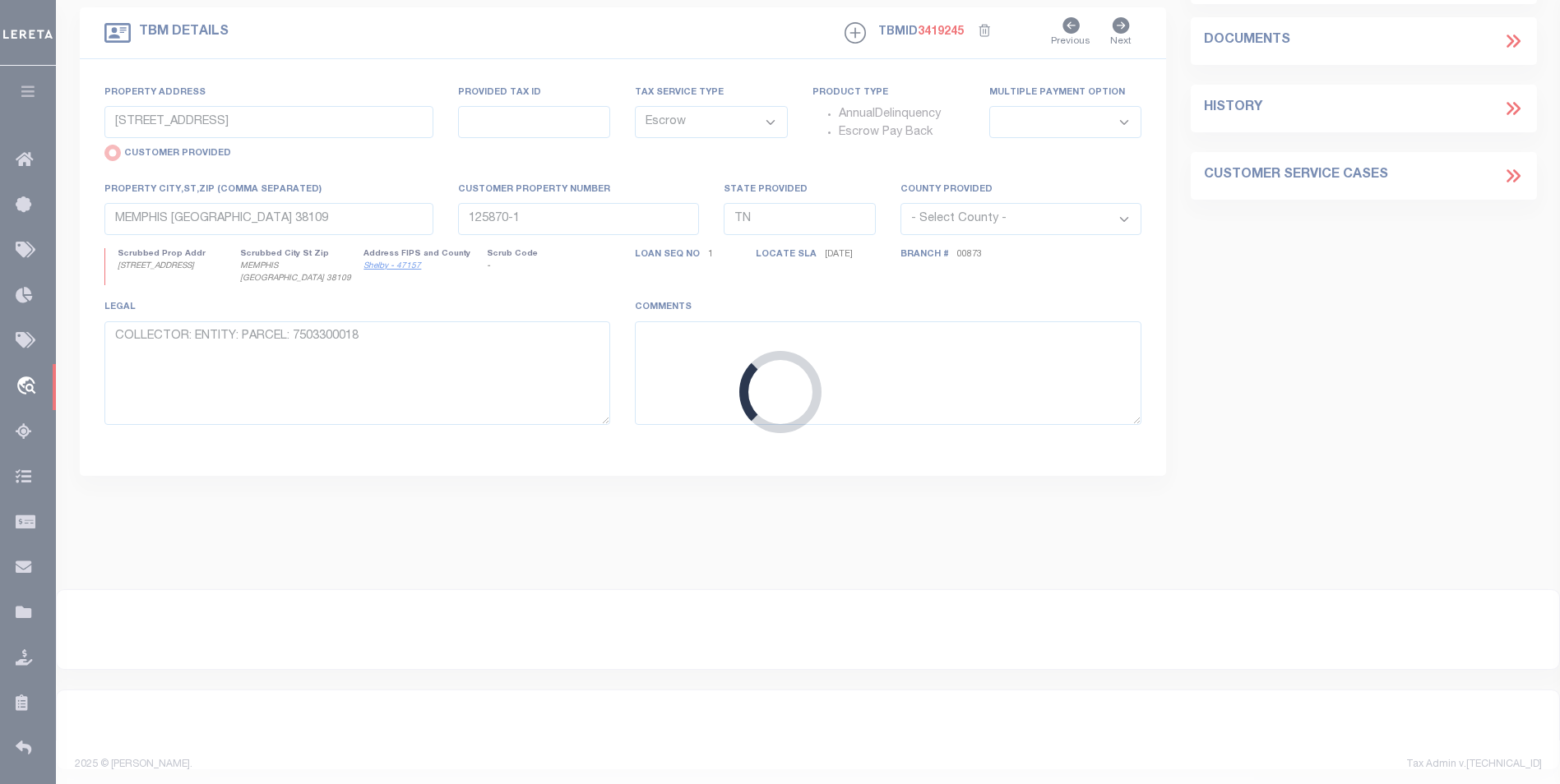
select select "24377"
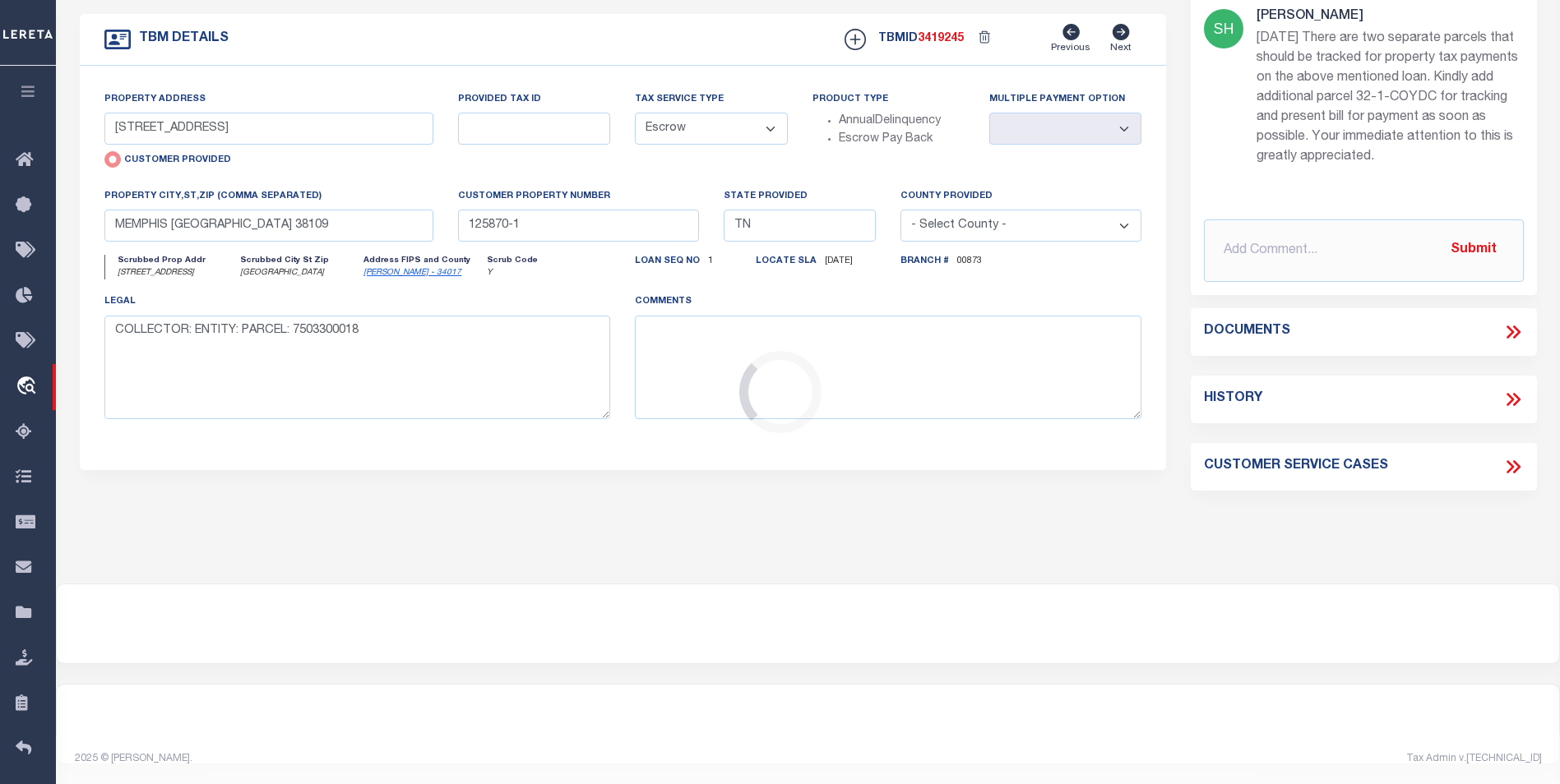
type input "[STREET_ADDRESS]"
radio input "false"
select select
type input "[GEOGRAPHIC_DATA]"
type input "NJ"
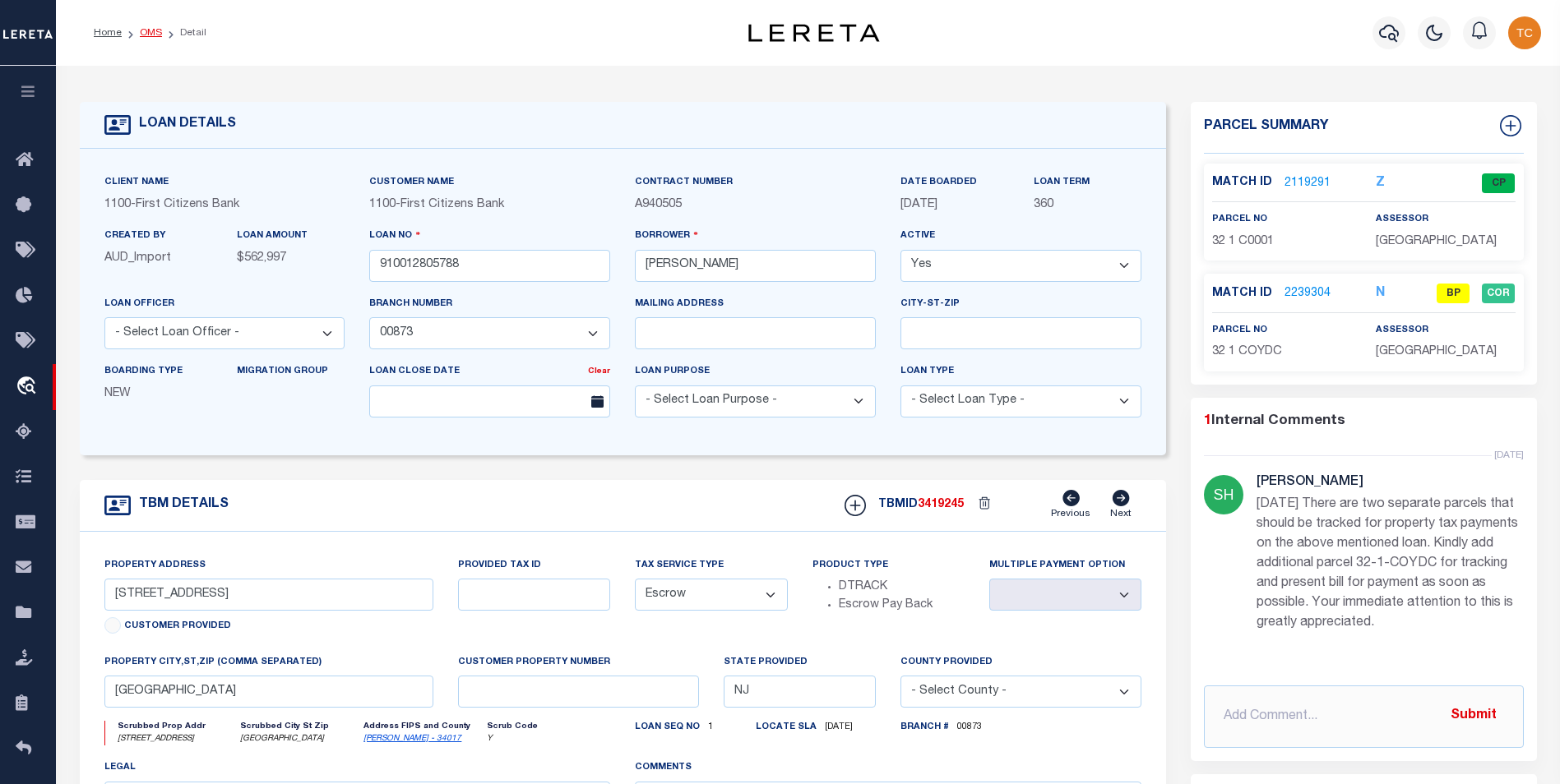
click at [140, 30] on link "OMS" at bounding box center [150, 32] width 22 height 9
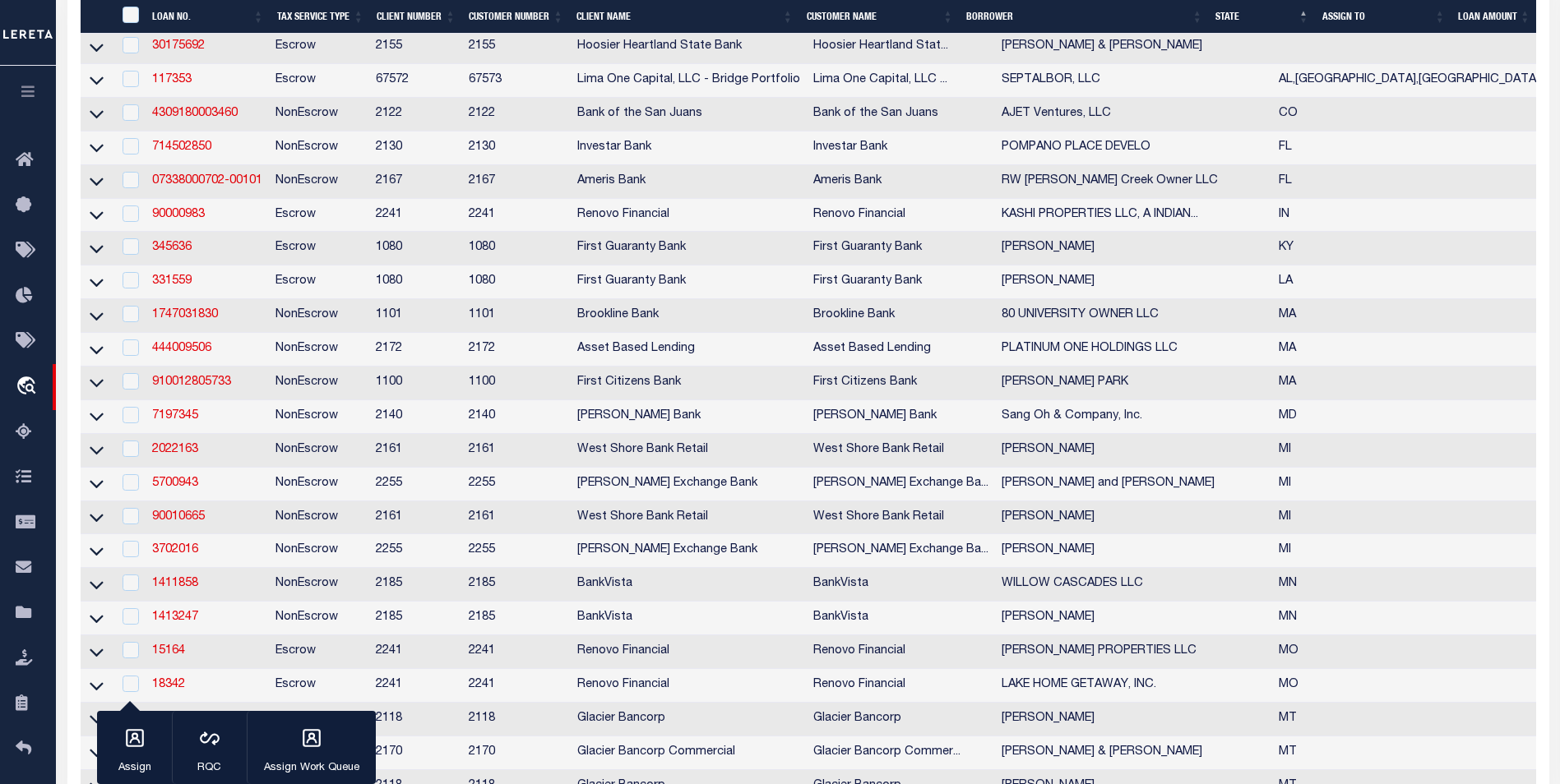
scroll to position [822, 0]
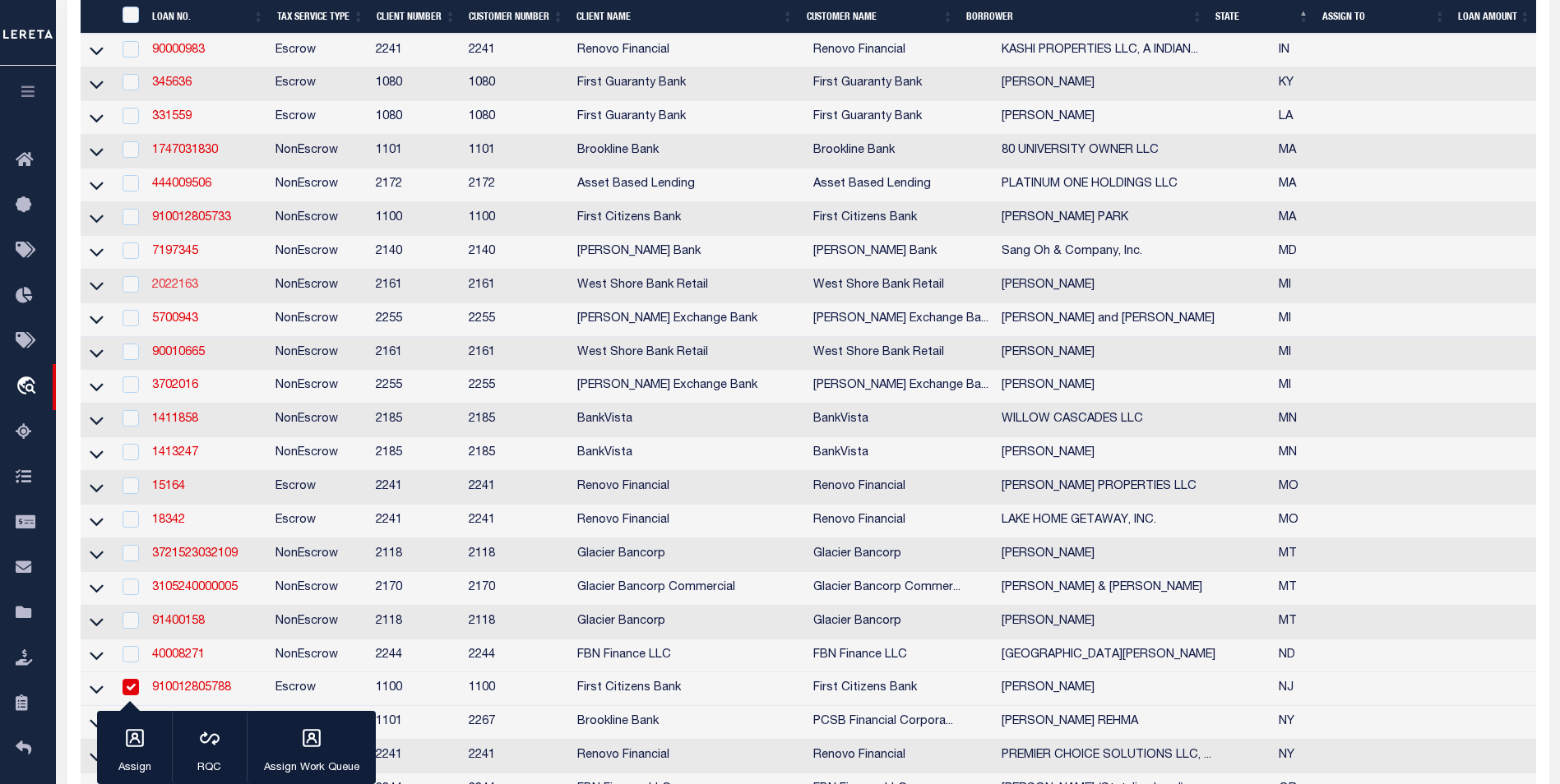
click at [175, 291] on link "2022163" at bounding box center [175, 285] width 46 height 11
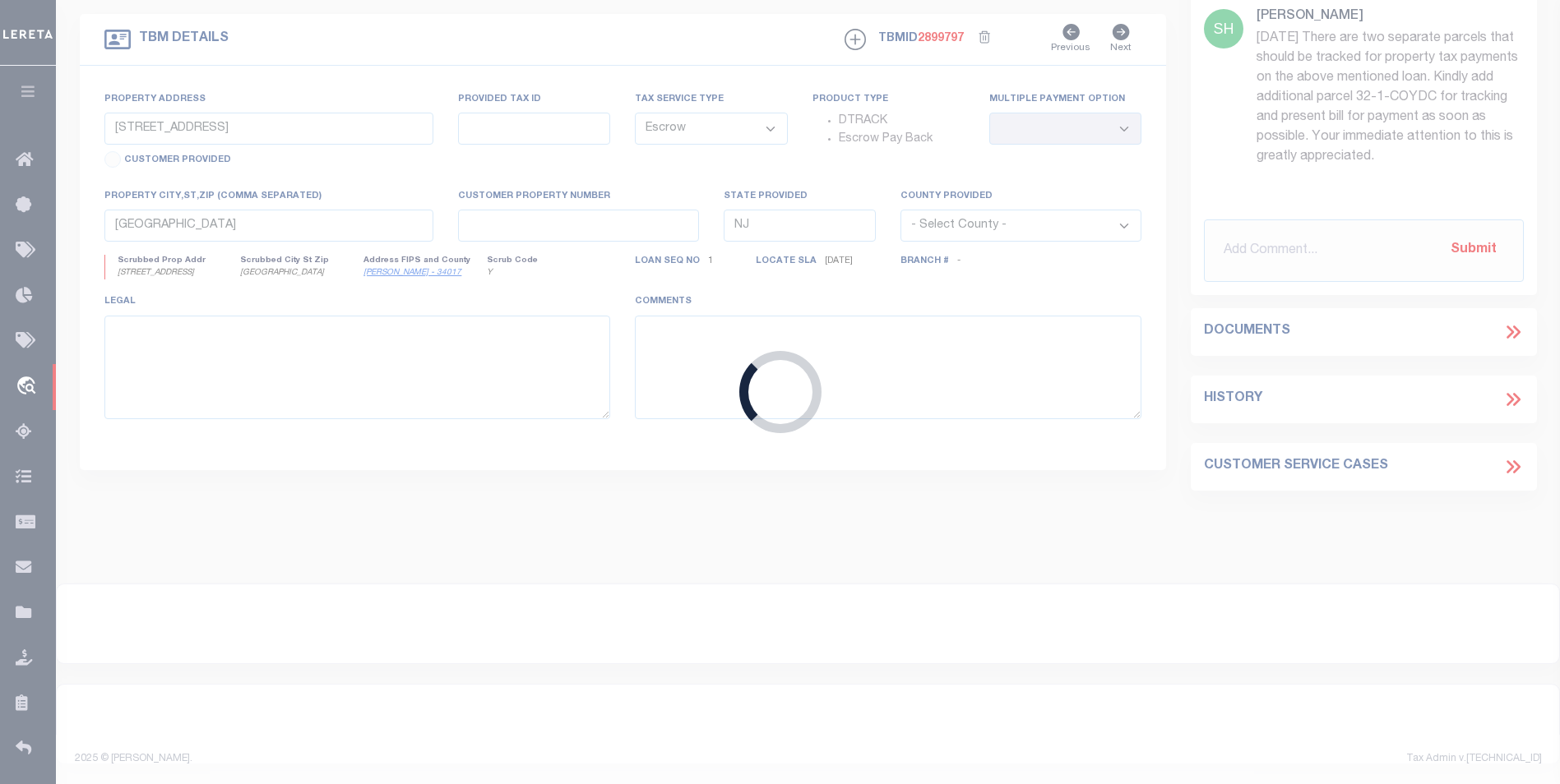
type input "2022163"
type input "[PERSON_NAME]"
select select
select select "100"
select select "NonEscrow"
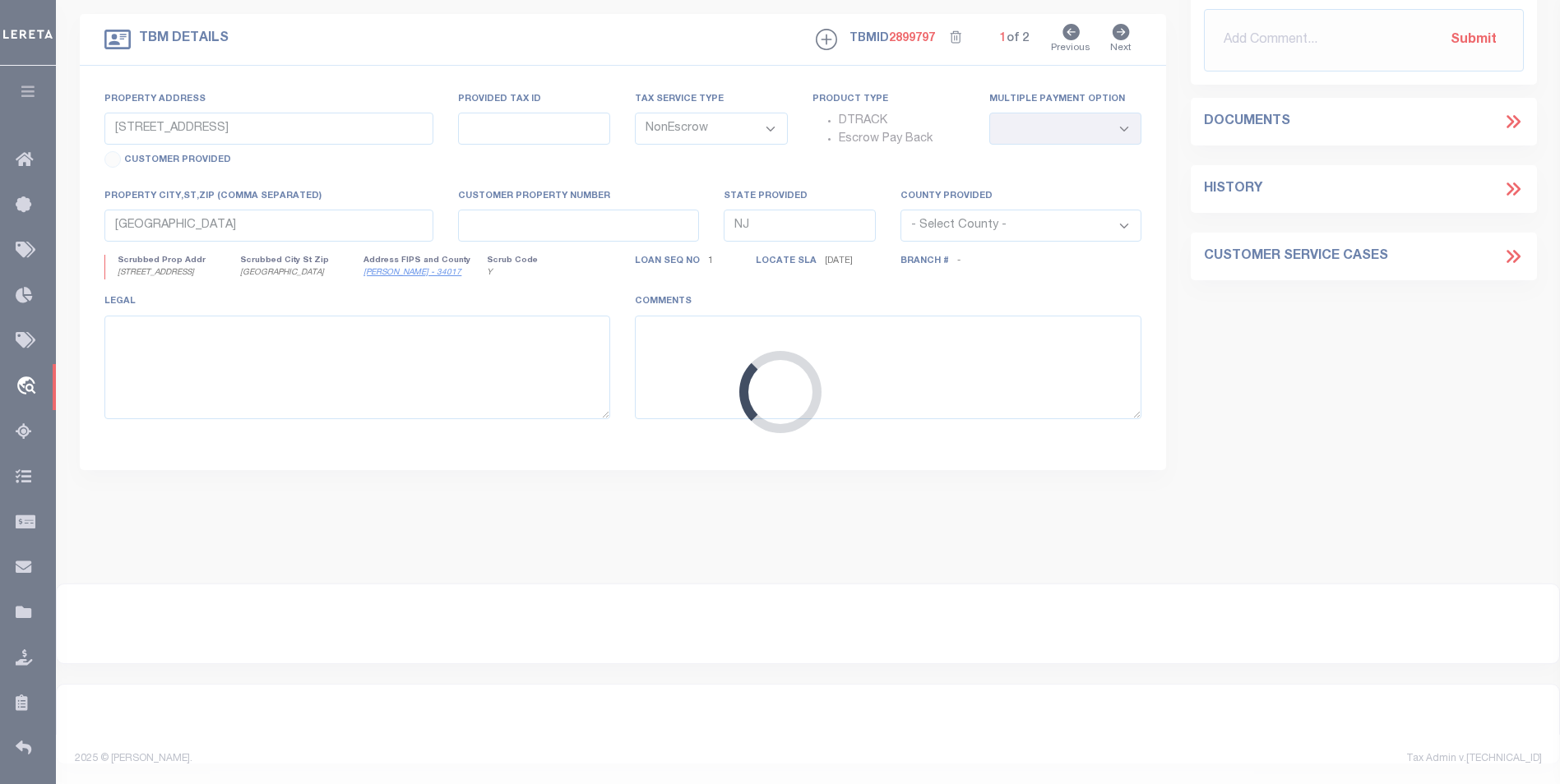
select select "4567"
type input "[STREET_ADDRESS][US_STATE]"
type input "WEST OLIVE MI 494608970"
type input "MI"
select select
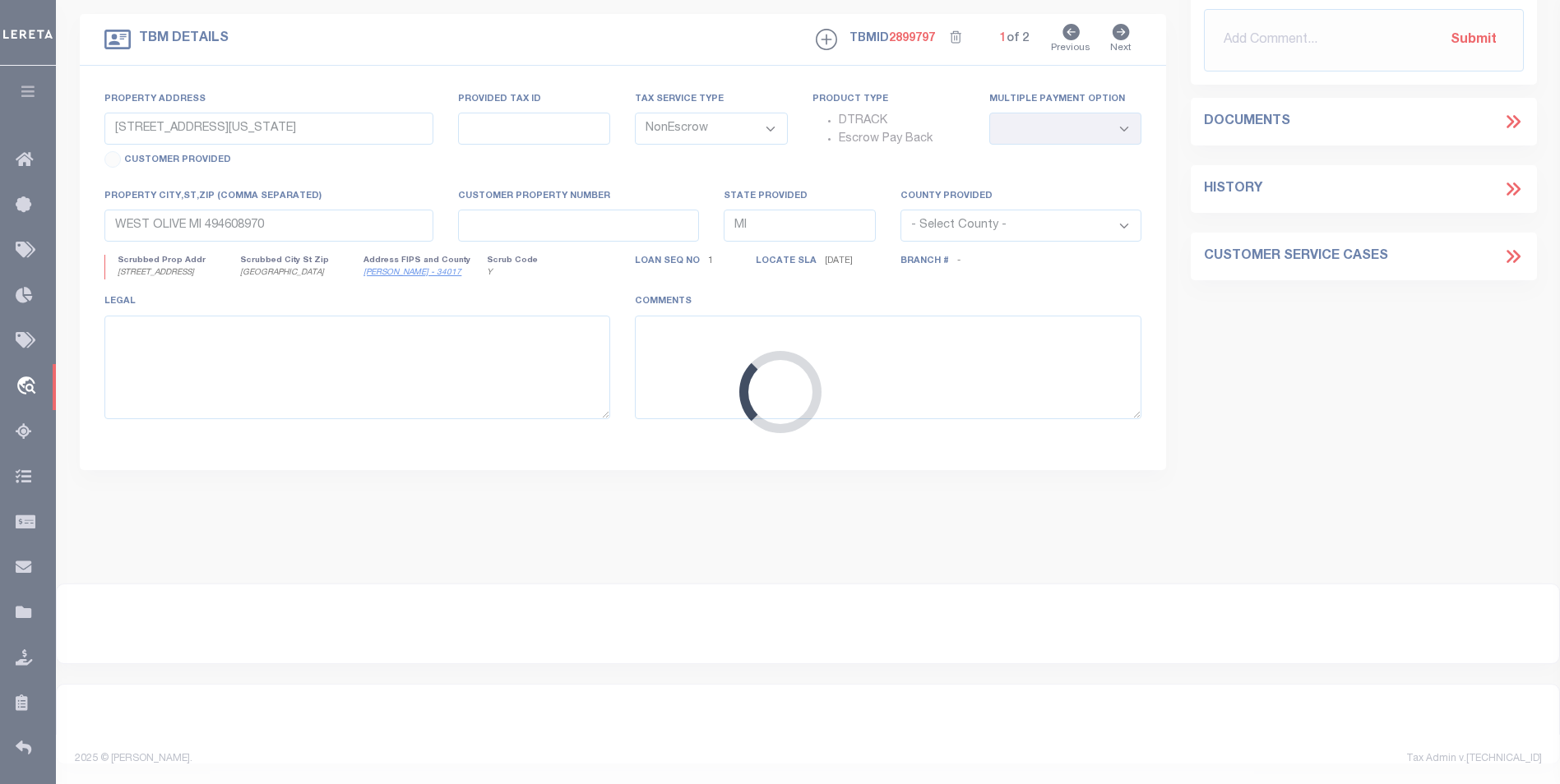
type textarea "70-08-19-300-076"
select select
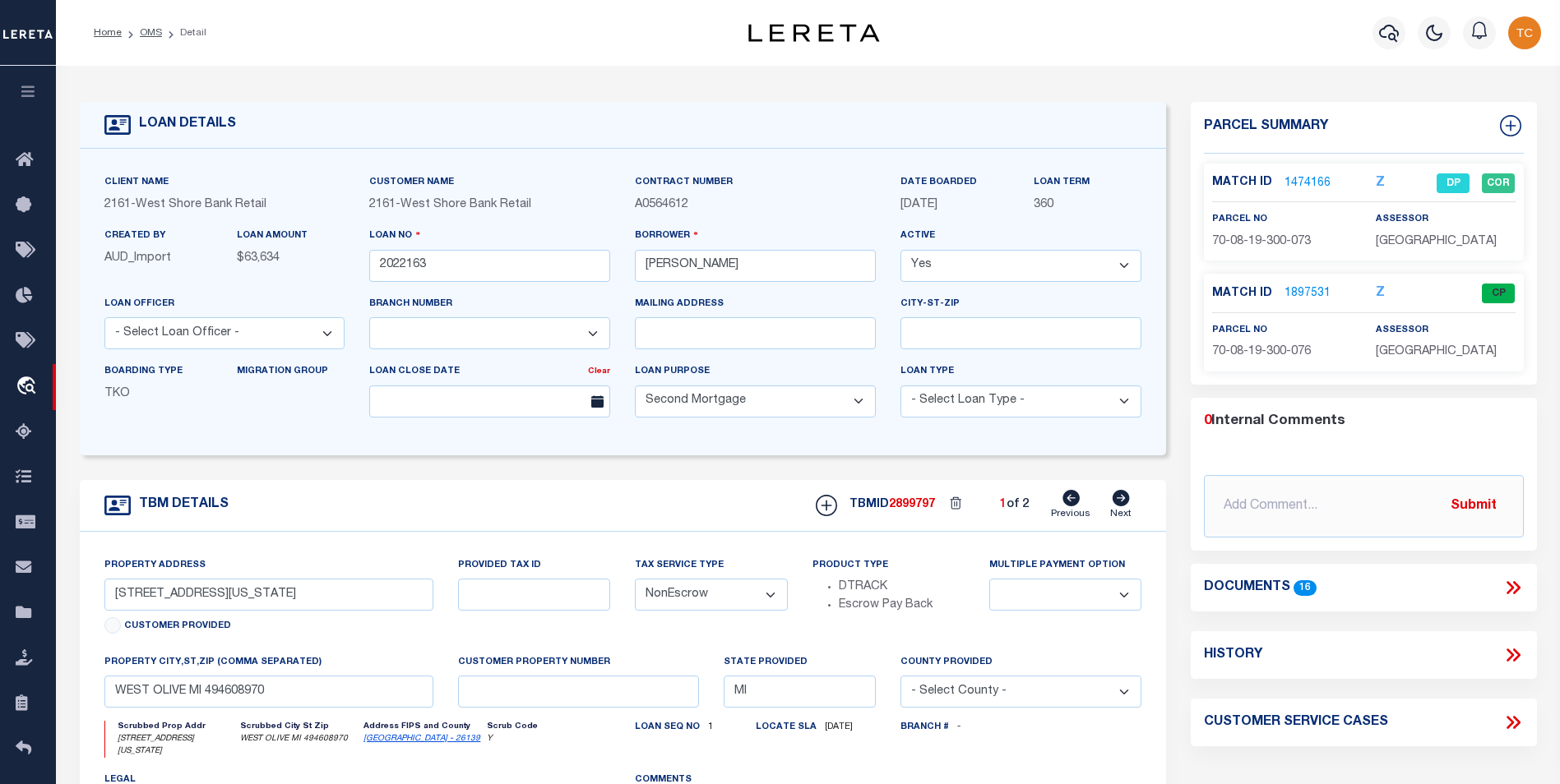
click at [1314, 180] on link "1474166" at bounding box center [1307, 183] width 46 height 17
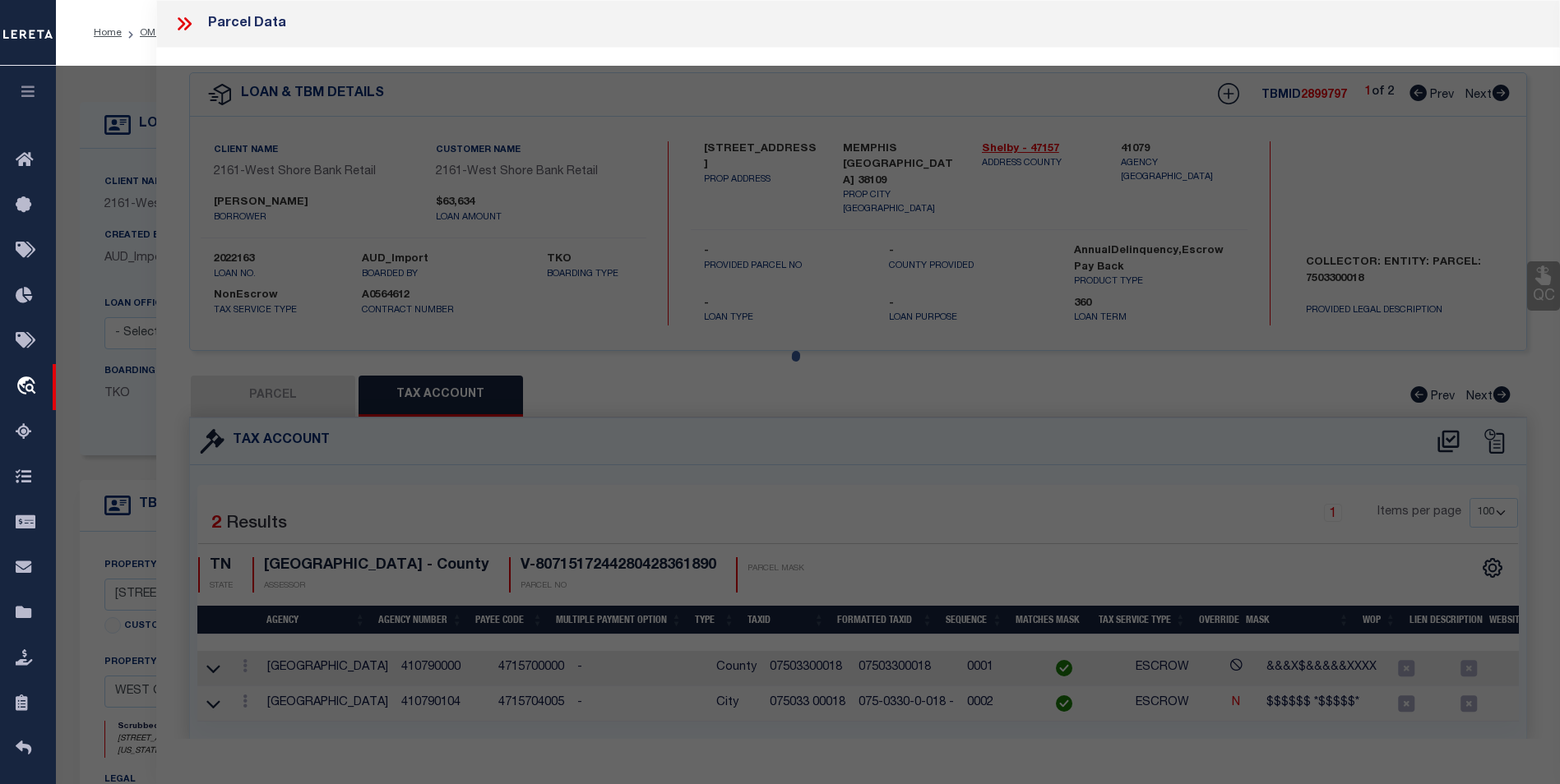
select select "AS"
checkbox input "false"
select select "DP"
type input "[PERSON_NAME] TRUST"
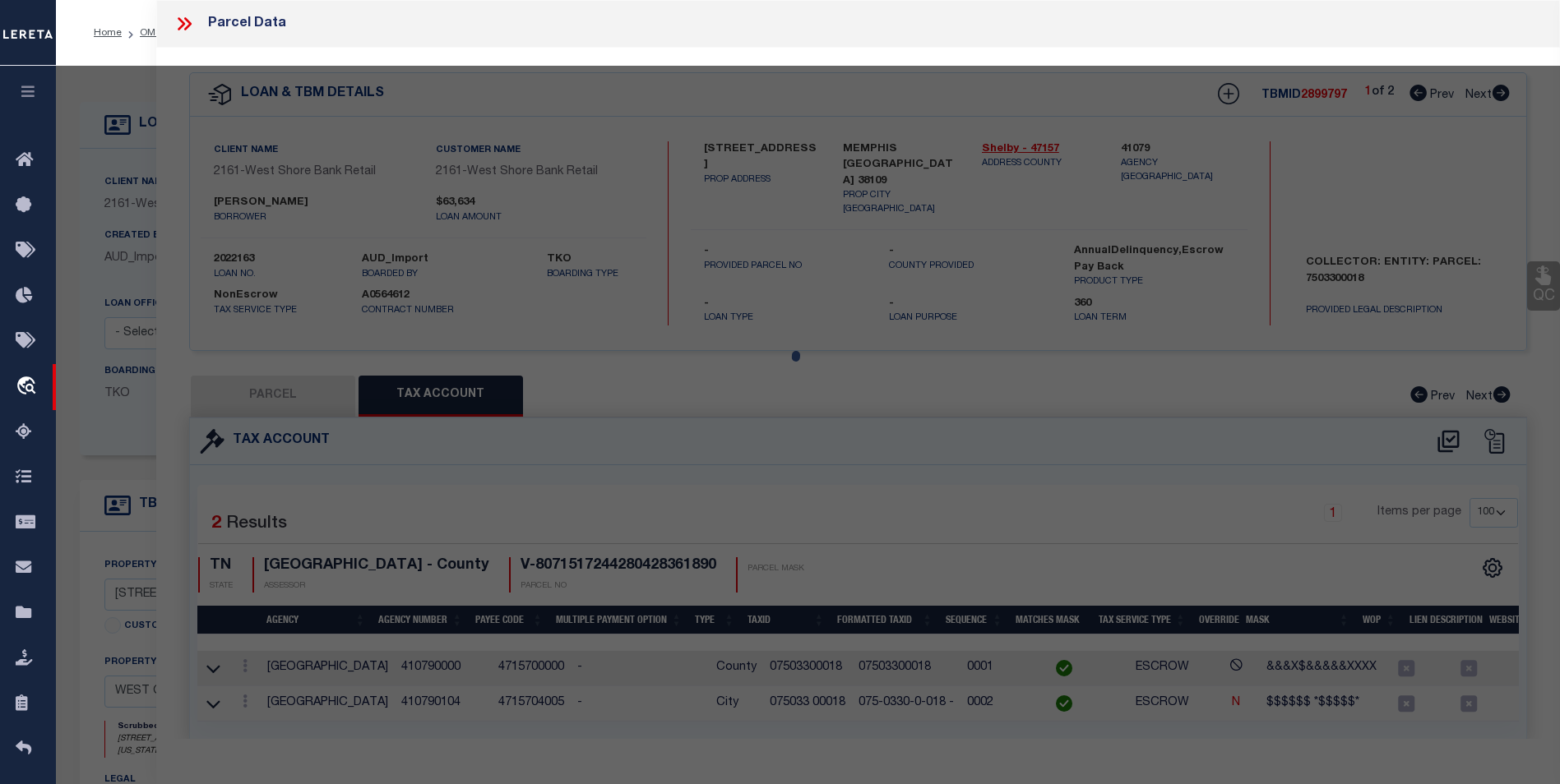
select select
type input "[STREET_ADDRESS][US_STATE]"
checkbox input "false"
type textarea "PART OF S 1/2 OF SW FRL 1/4 COM S 89D 32M 10S E 834.16 FT FROM SW SEC COR, TH S…"
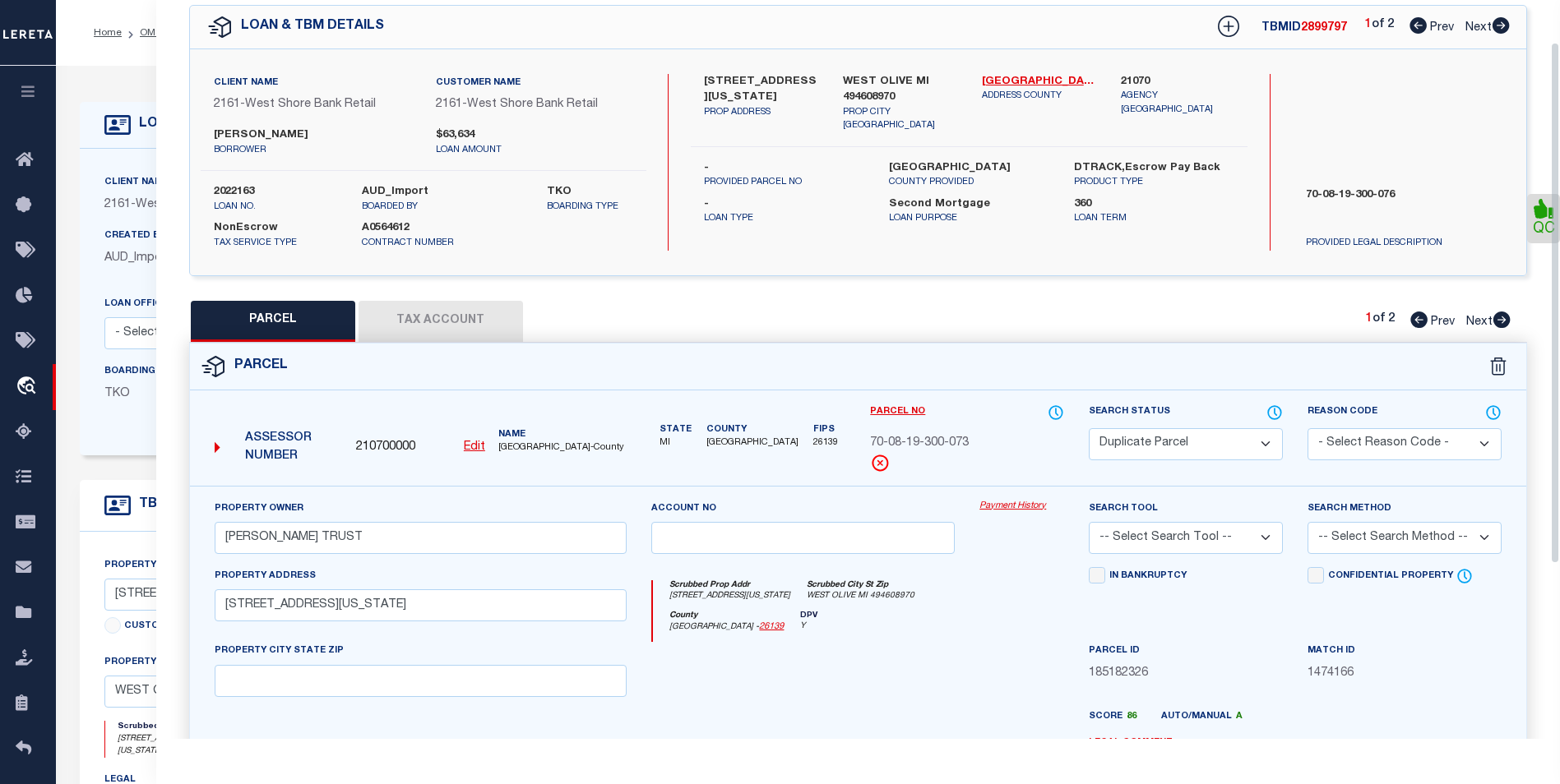
scroll to position [59, 0]
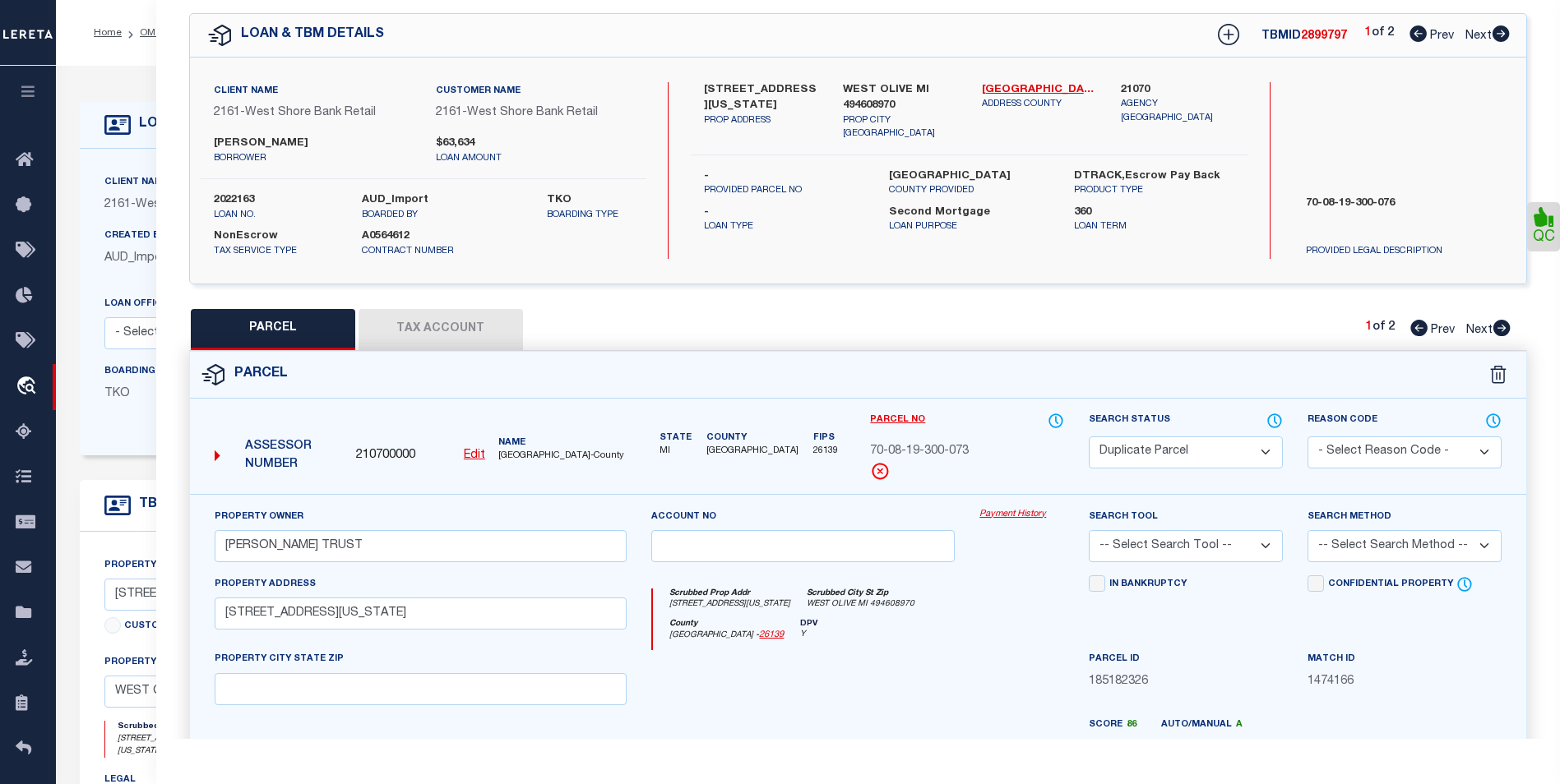
click at [1504, 34] on icon at bounding box center [1500, 33] width 18 height 16
select select "AS"
checkbox input "false"
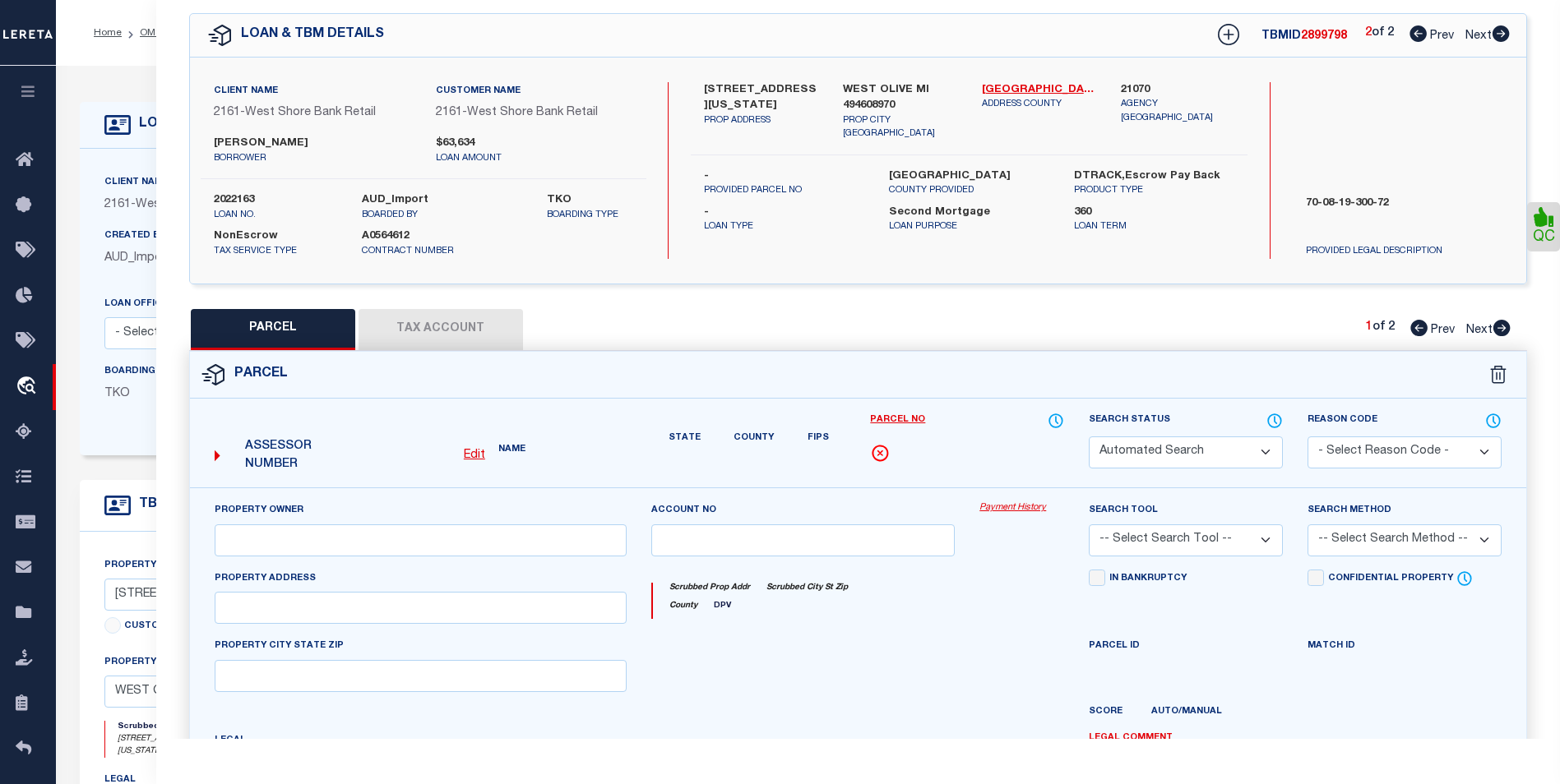
select select "CP"
type input "[PERSON_NAME] TRUST"
select select
type input "[STREET_ADDRESS][US_STATE]"
checkbox input "false"
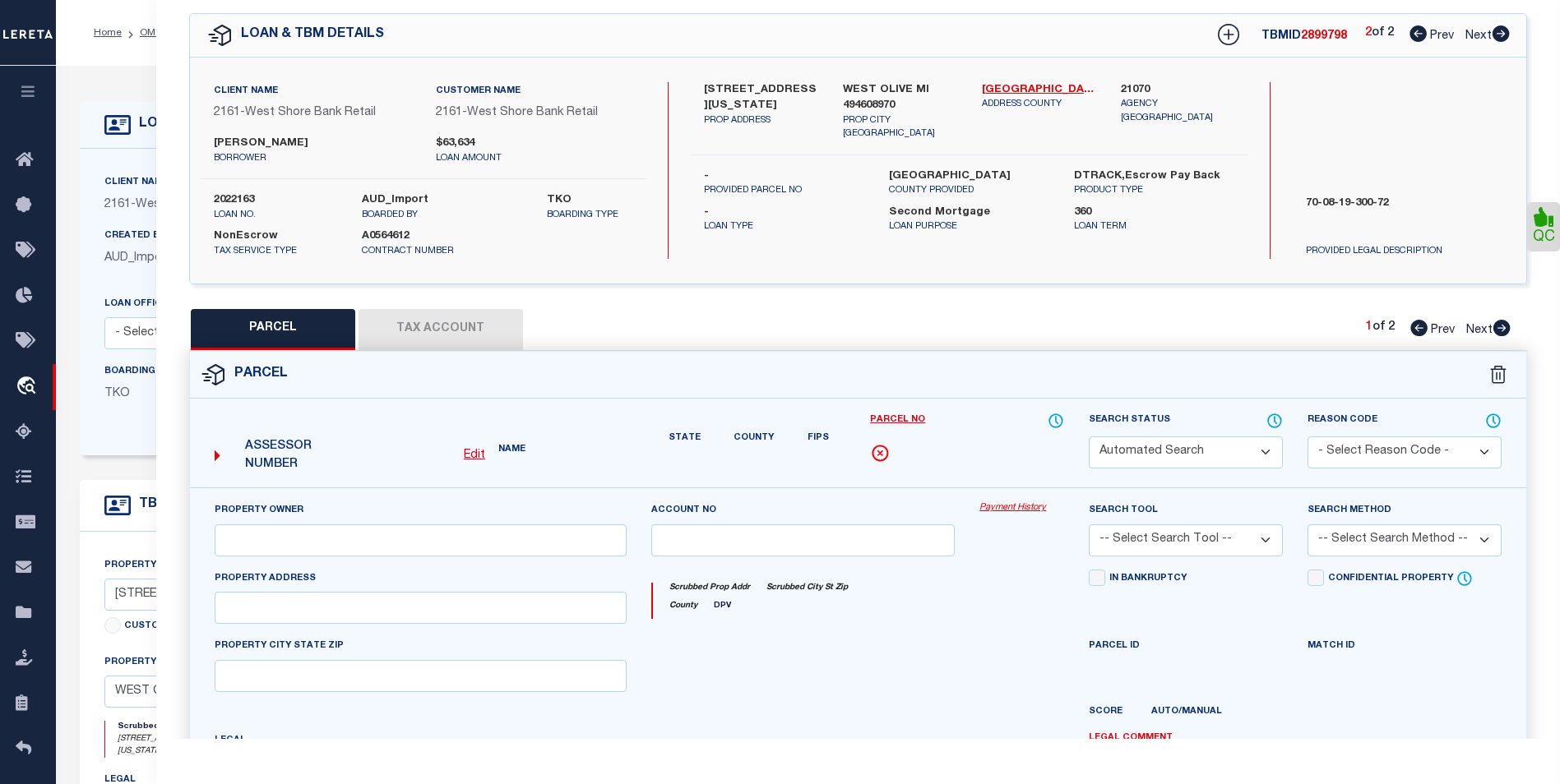
type textarea "PART OF S 1/2 OF SW FRL 1/4 COM S 89D 32M 10S E 834.16 FT FROM SW SEC COR, TH S…"
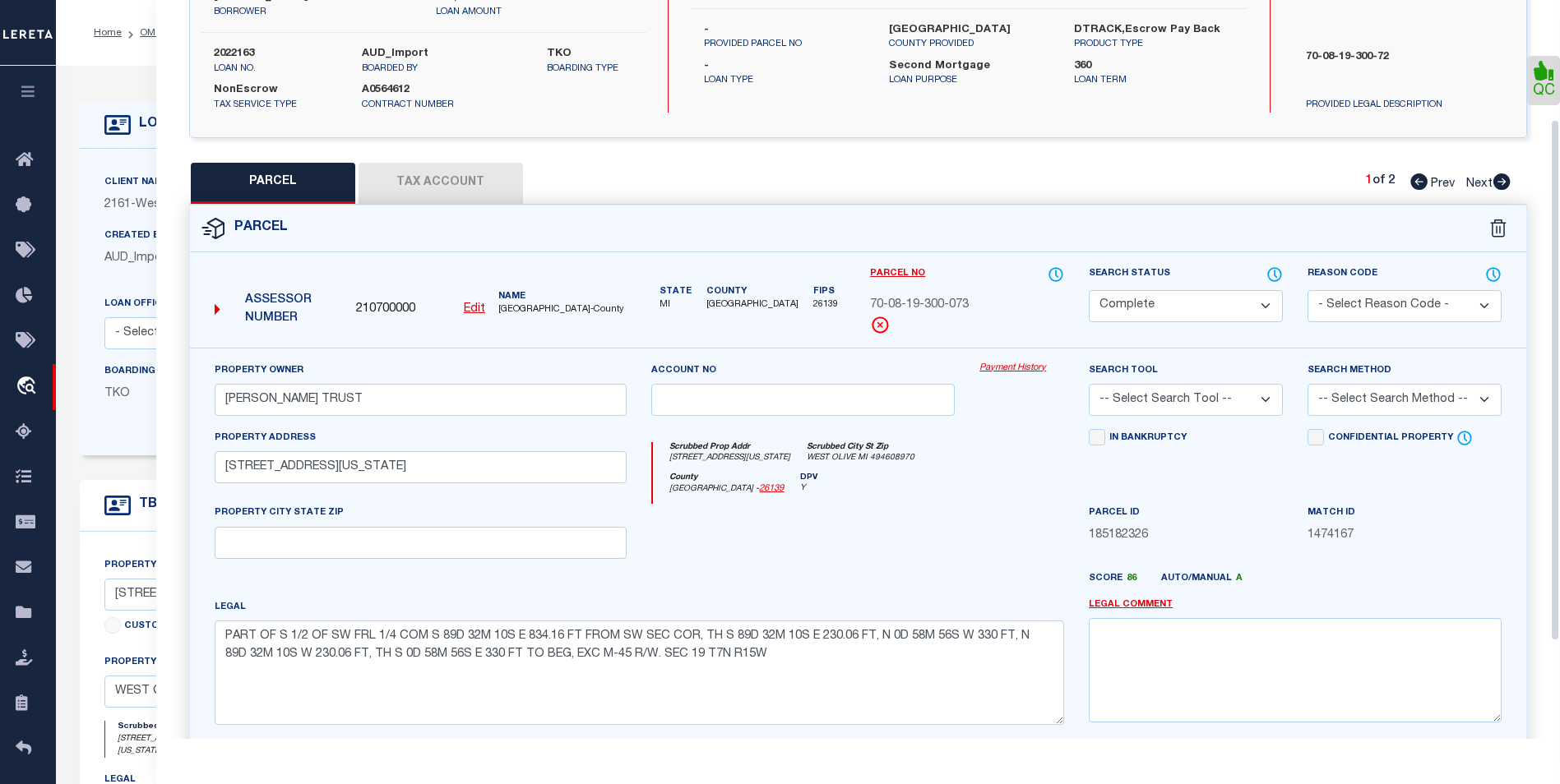
scroll to position [224, 0]
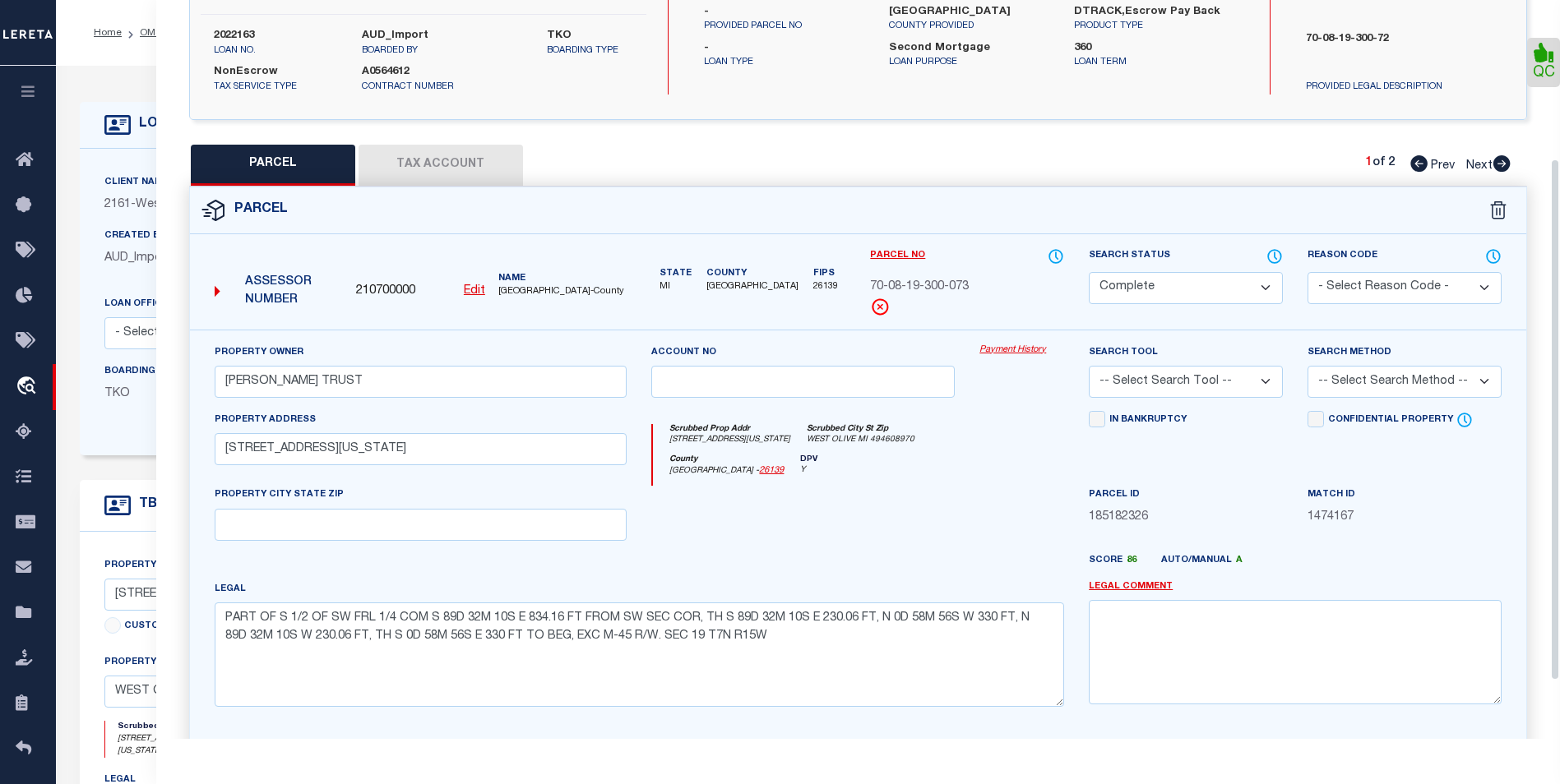
click at [1504, 160] on icon at bounding box center [1501, 163] width 17 height 16
select select "AS"
checkbox input "false"
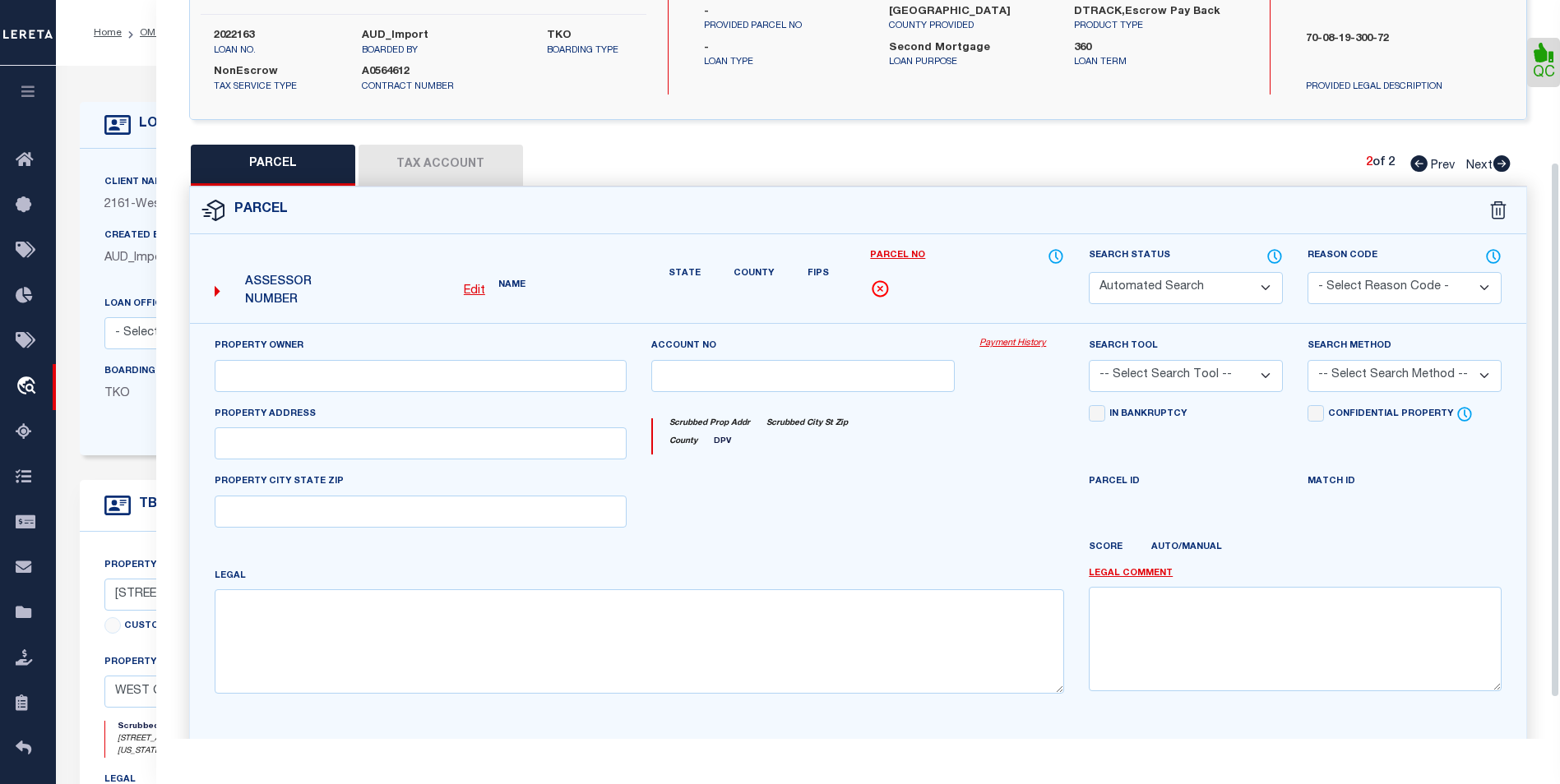
select select "BP"
checkbox input "false"
type textarea "INCORRECT PARCEL ID"
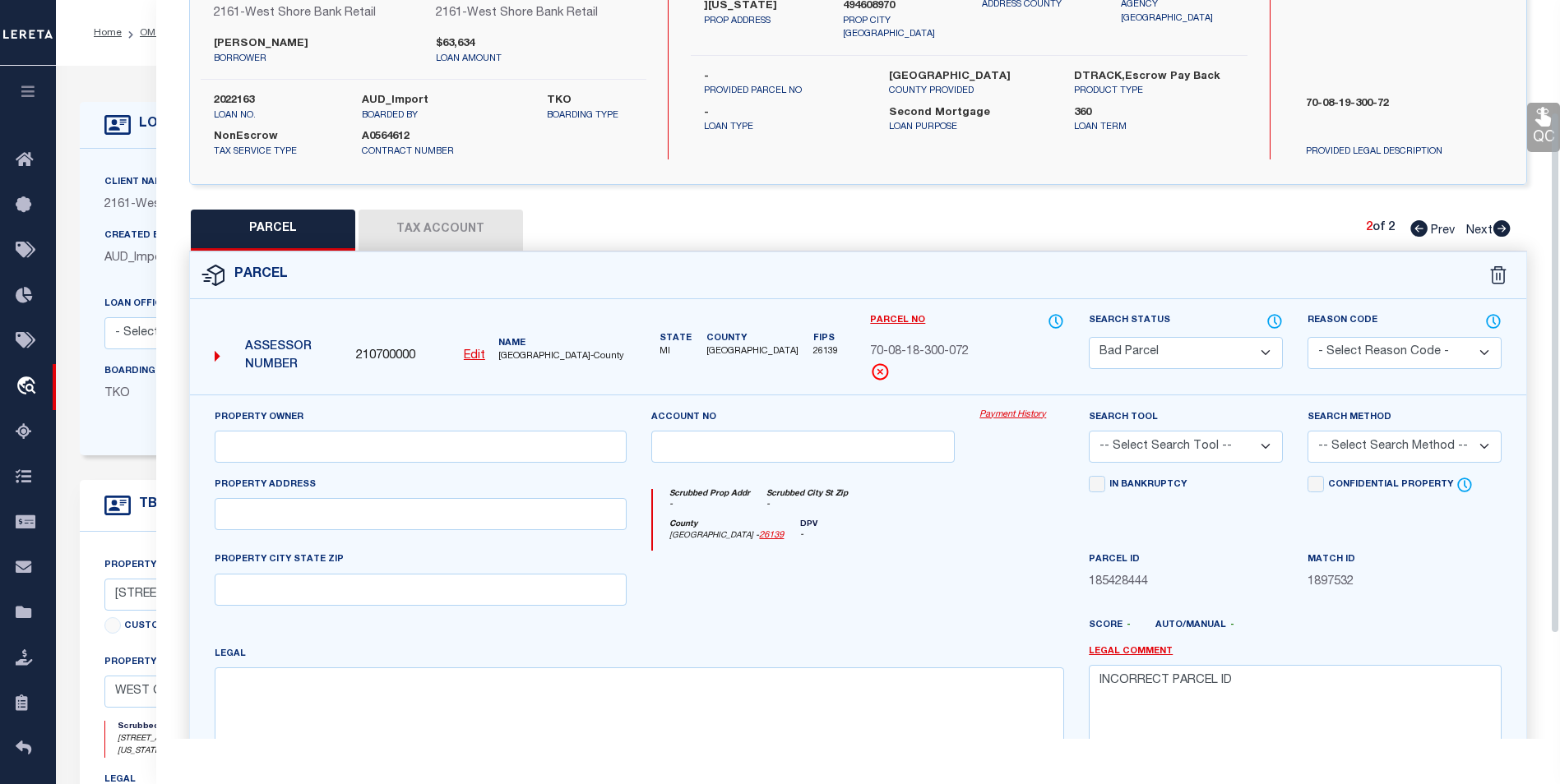
scroll to position [141, 0]
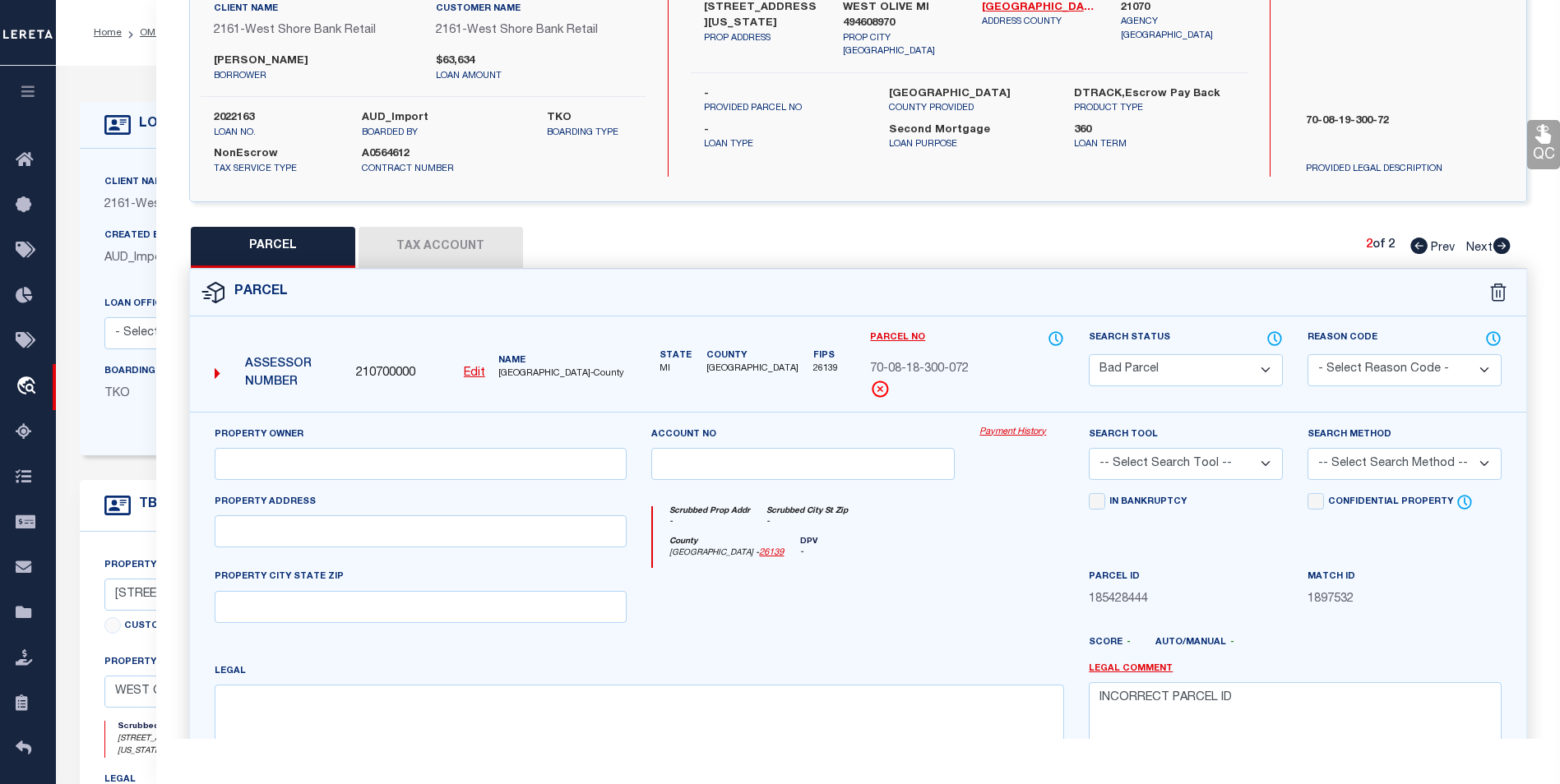
click at [1414, 242] on icon at bounding box center [1419, 245] width 17 height 16
select select "AS"
checkbox input "false"
select select "CP"
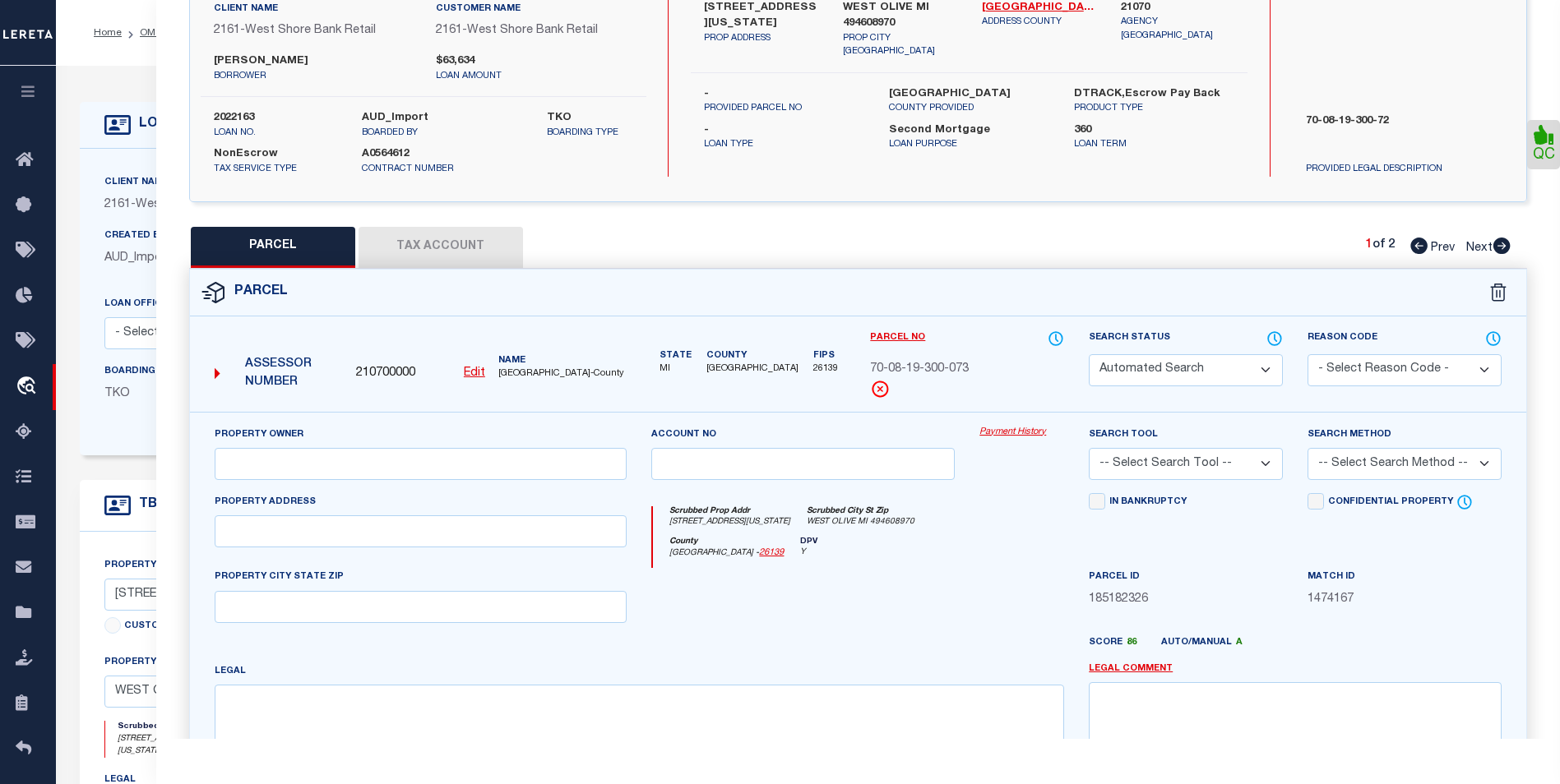
type input "[PERSON_NAME] TRUST"
select select
type input "[STREET_ADDRESS][US_STATE]"
checkbox input "false"
type textarea "PART OF S 1/2 OF SW FRL 1/4 COM S 89D 32M 10S E 834.16 FT FROM SW SEC COR, TH S…"
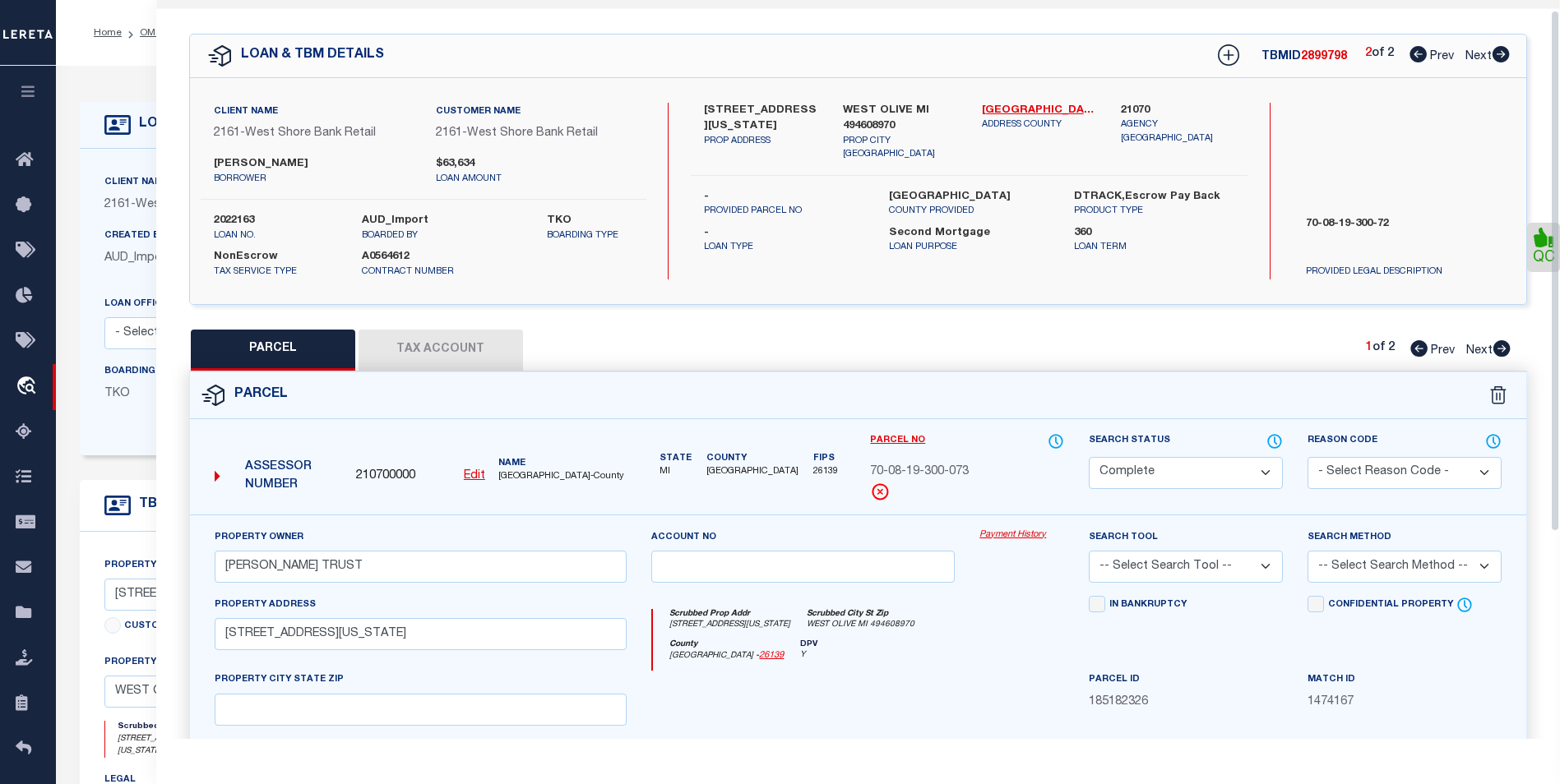
scroll to position [0, 0]
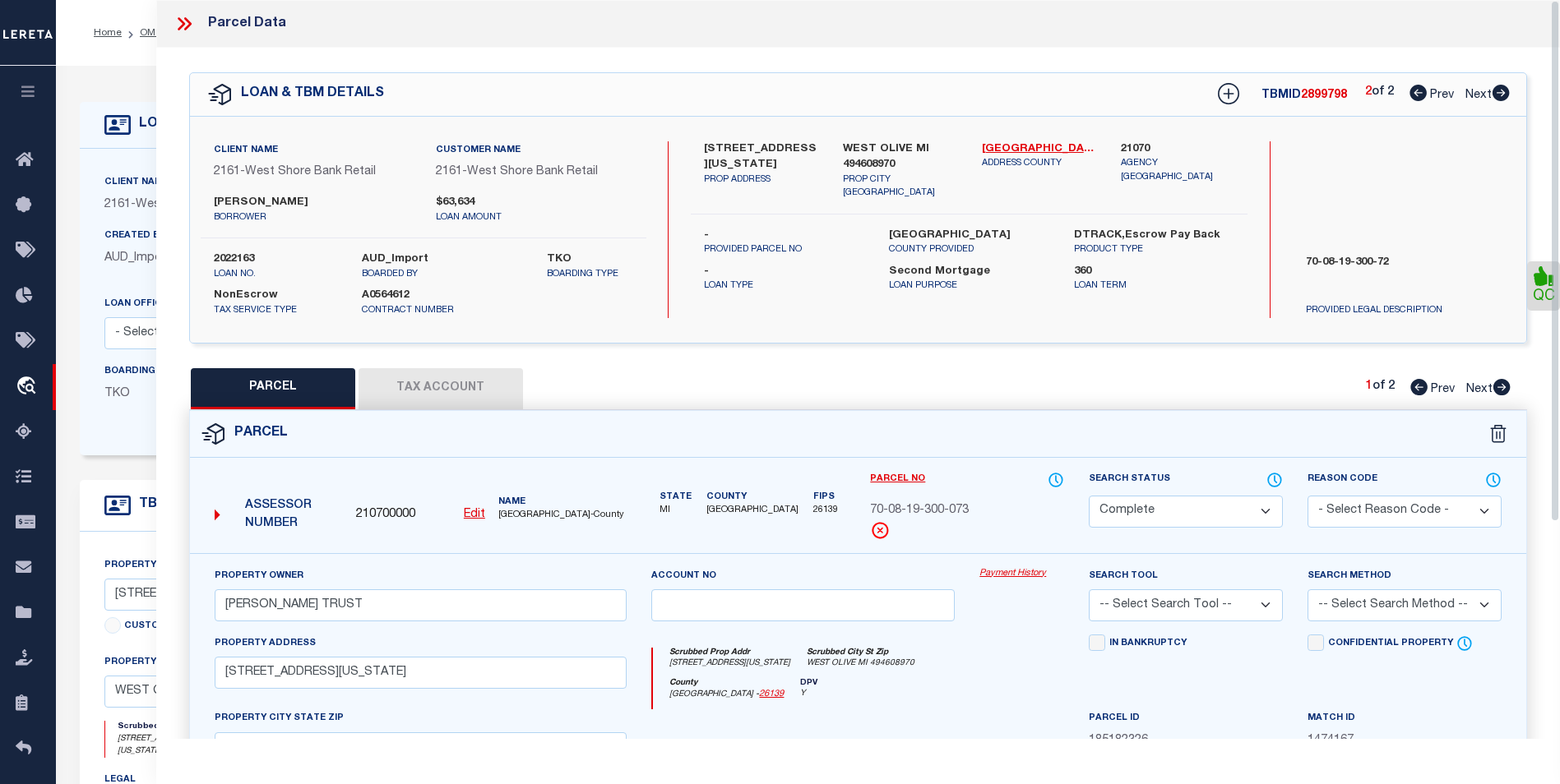
click at [1505, 383] on icon at bounding box center [1501, 386] width 17 height 16
select select "AS"
checkbox input "false"
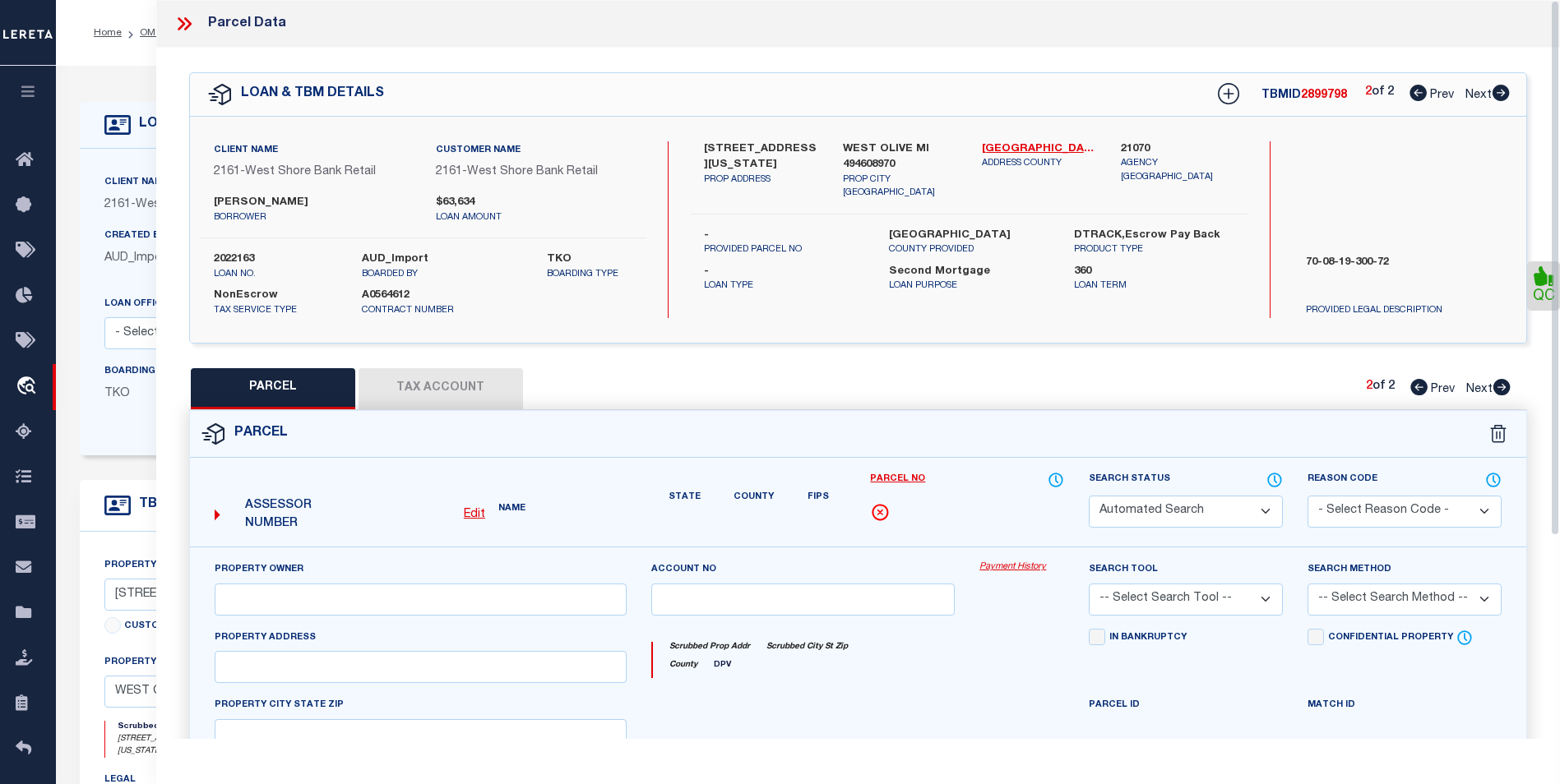
select select "BP"
checkbox input "false"
type textarea "INCORRECT PARCEL ID"
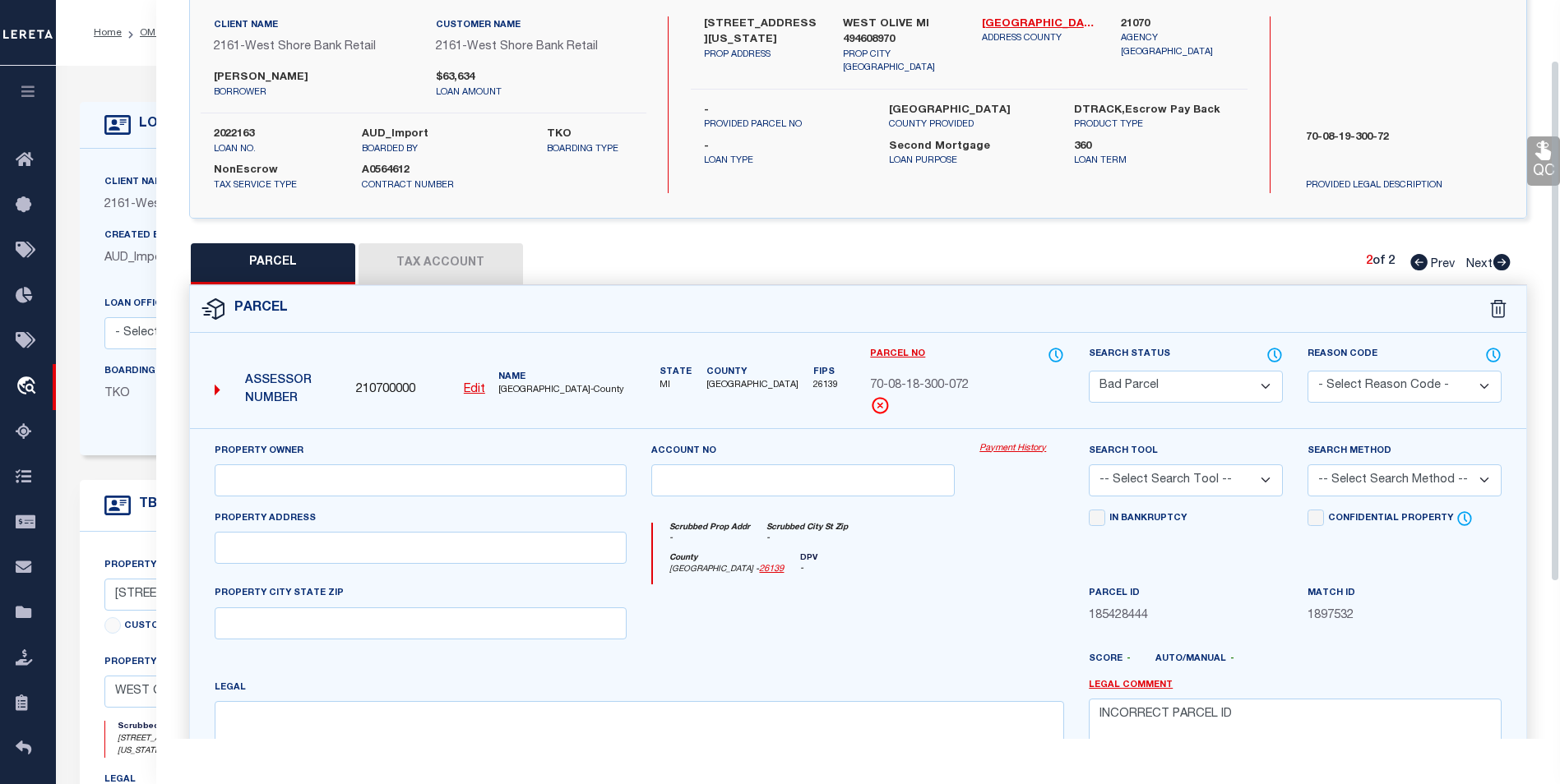
scroll to position [164, 0]
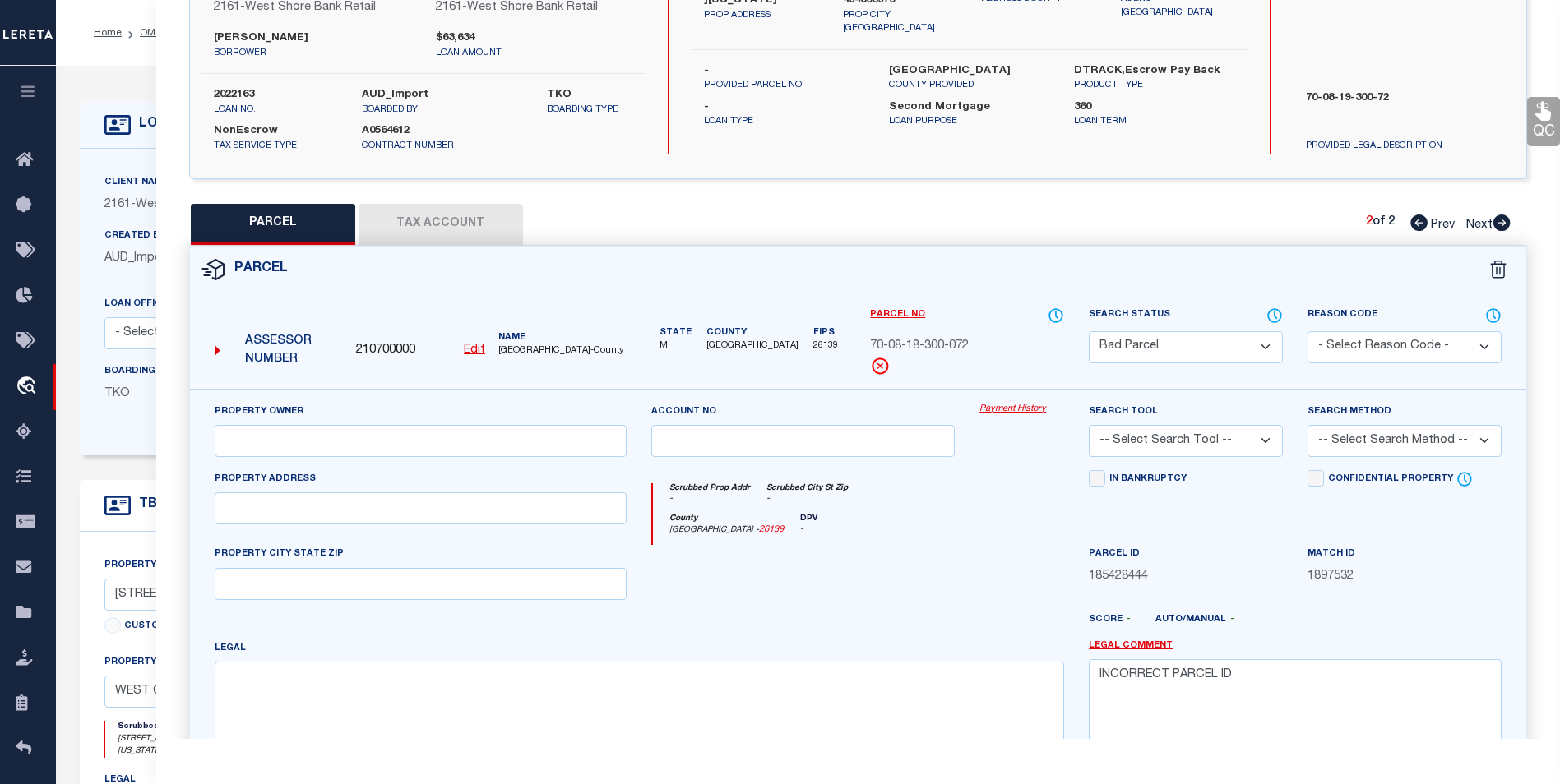
click at [1419, 224] on icon at bounding box center [1419, 222] width 17 height 16
select select "AS"
checkbox input "false"
select select "CP"
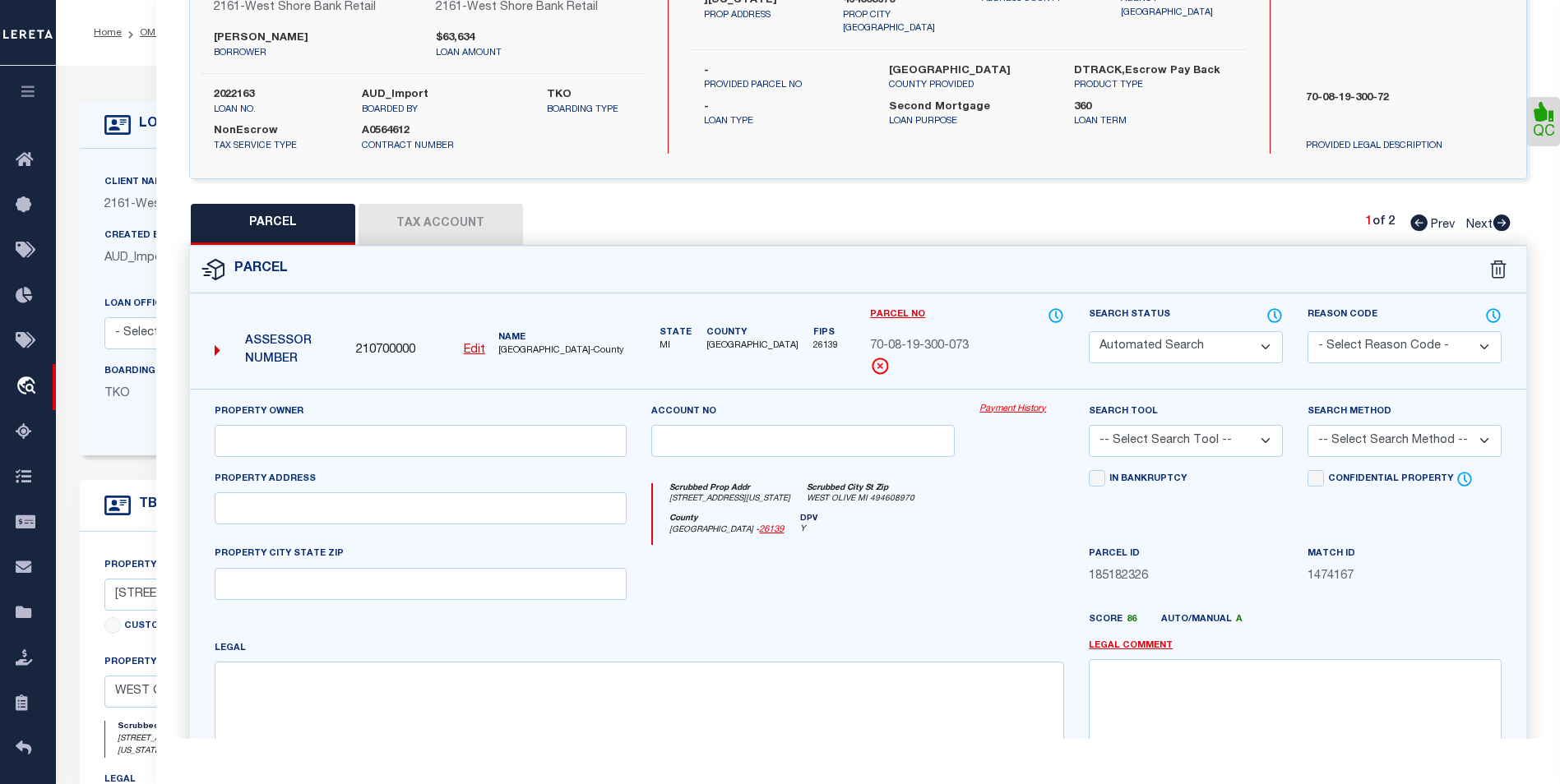
type input "[PERSON_NAME] TRUST"
select select
type input "[STREET_ADDRESS][US_STATE]"
checkbox input "false"
type textarea "PART OF S 1/2 OF SW FRL 1/4 COM S 89D 32M 10S E 834.16 FT FROM SW SEC COR, TH S…"
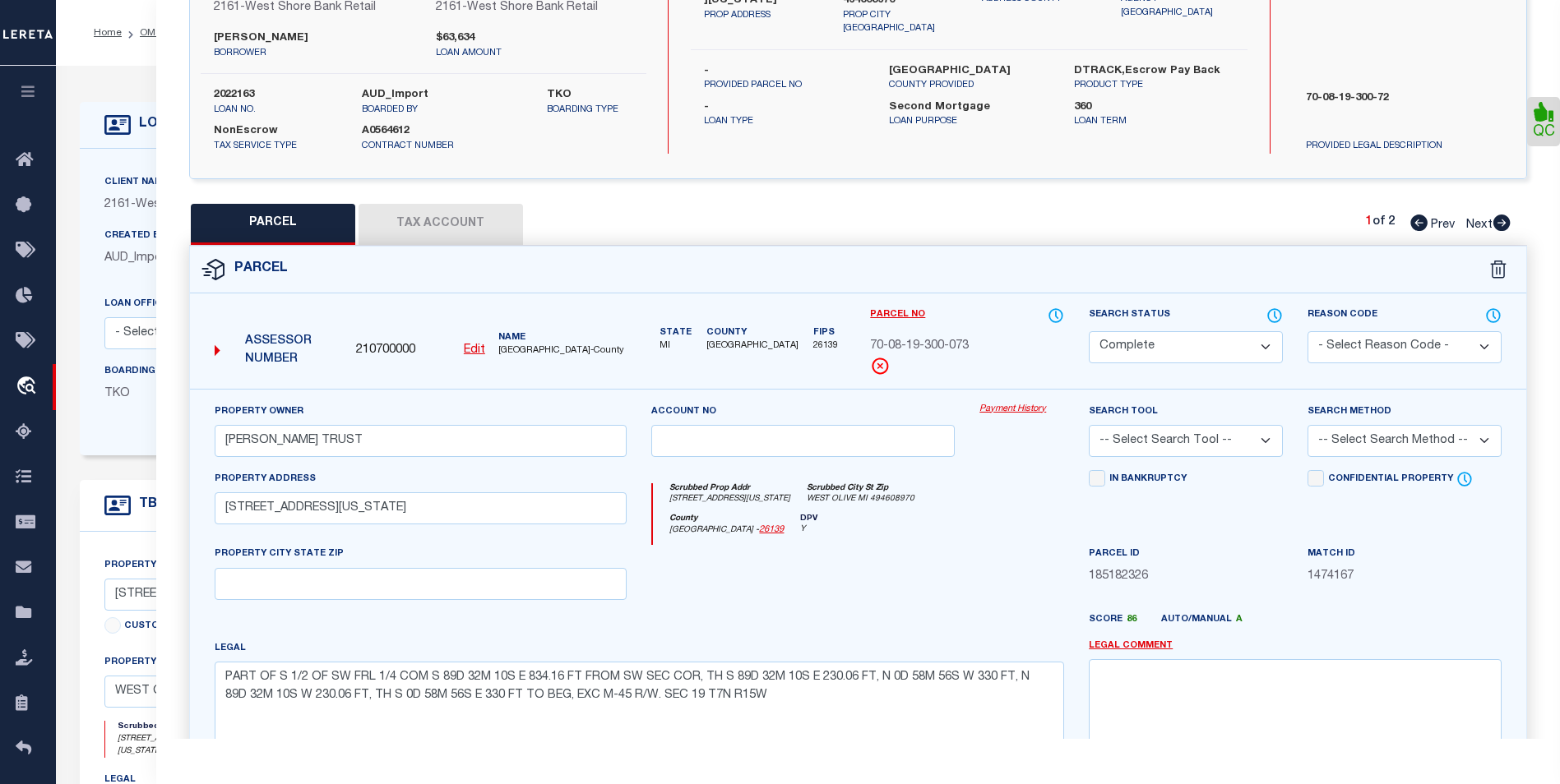
click at [1499, 231] on icon at bounding box center [1501, 222] width 18 height 16
select select "AS"
checkbox input "false"
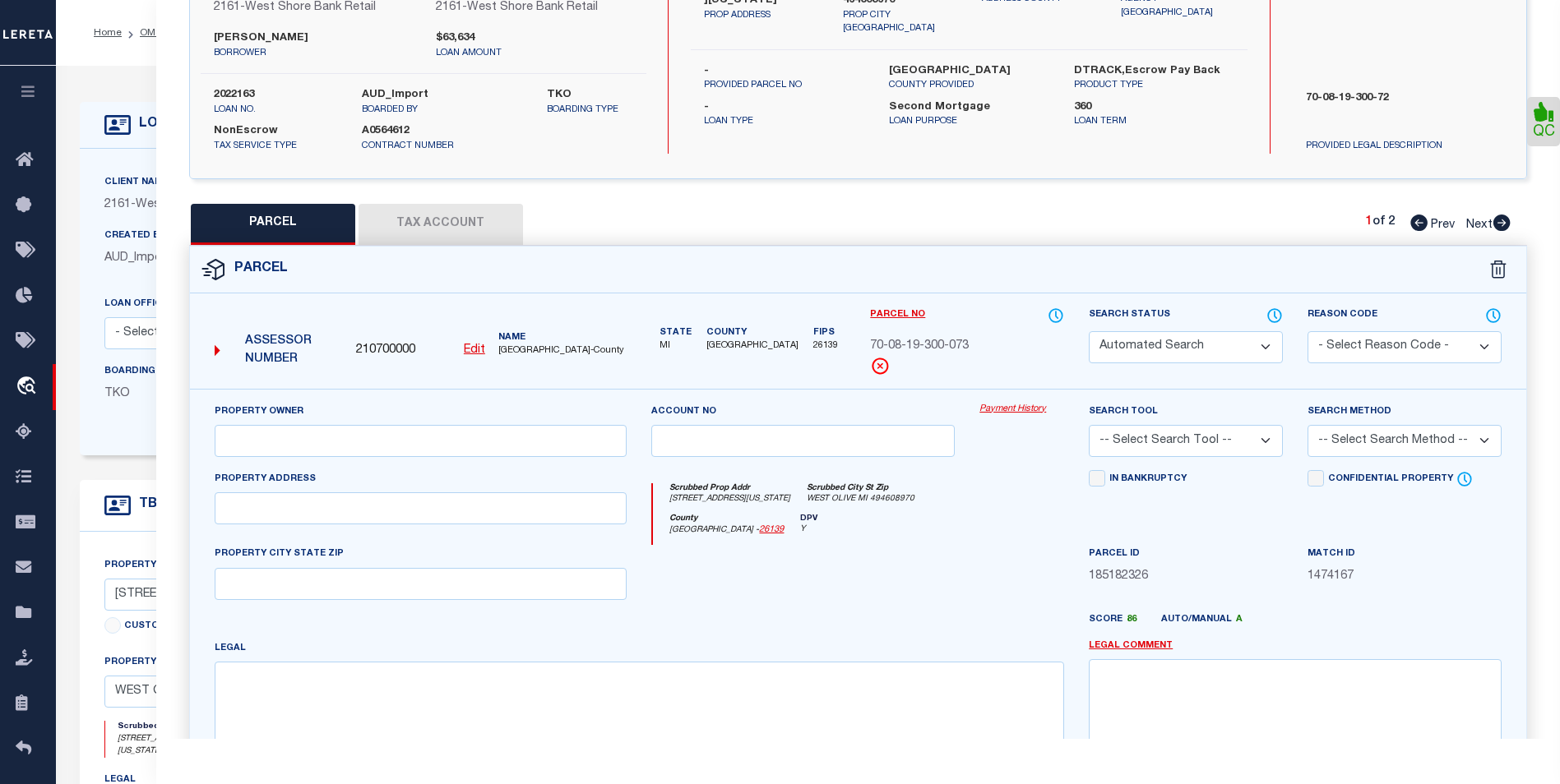
select select "BP"
checkbox input "false"
type textarea "INCORRECT PARCEL ID"
click at [1412, 223] on icon at bounding box center [1419, 222] width 17 height 16
select select "AS"
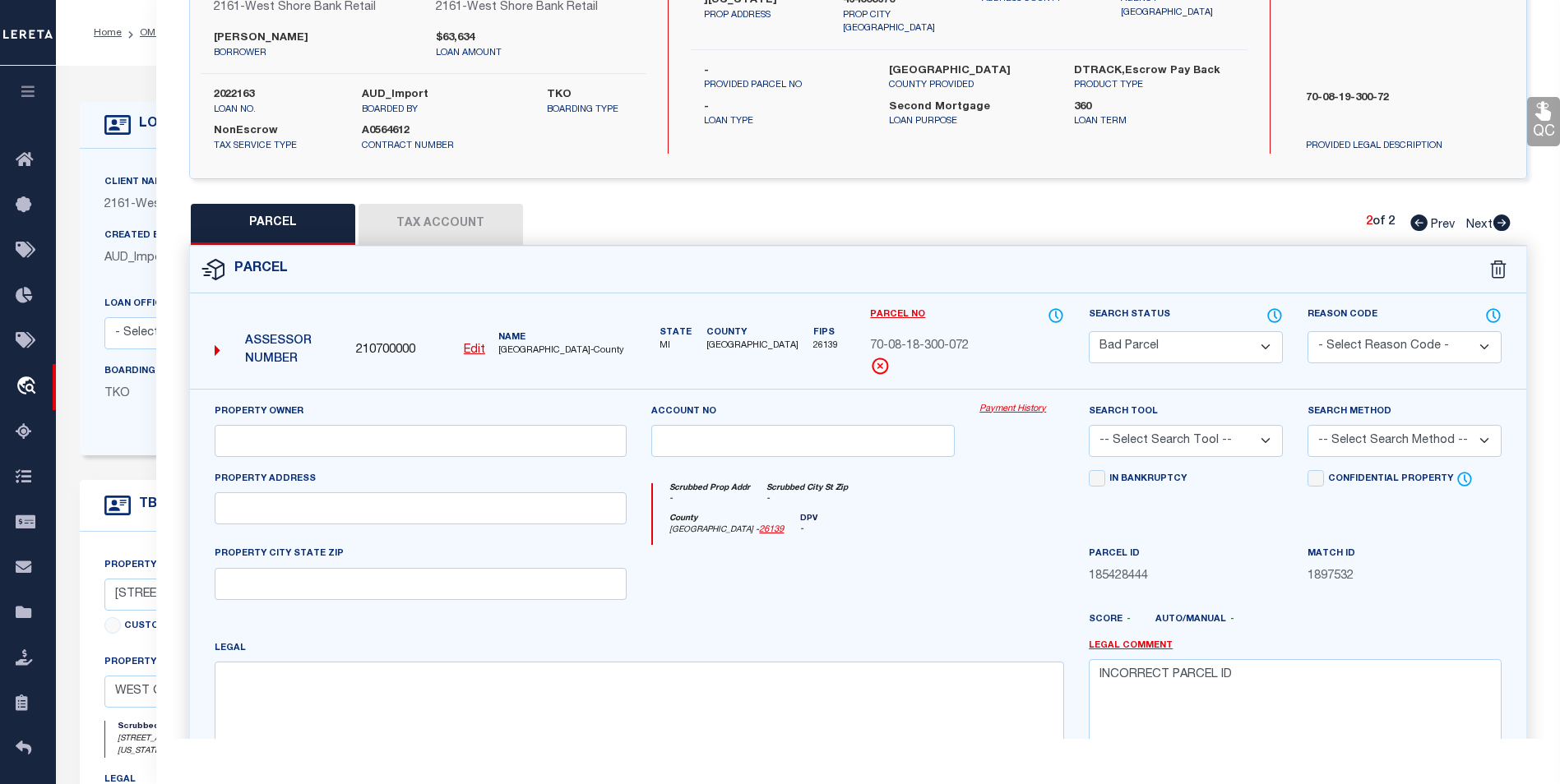
checkbox input "false"
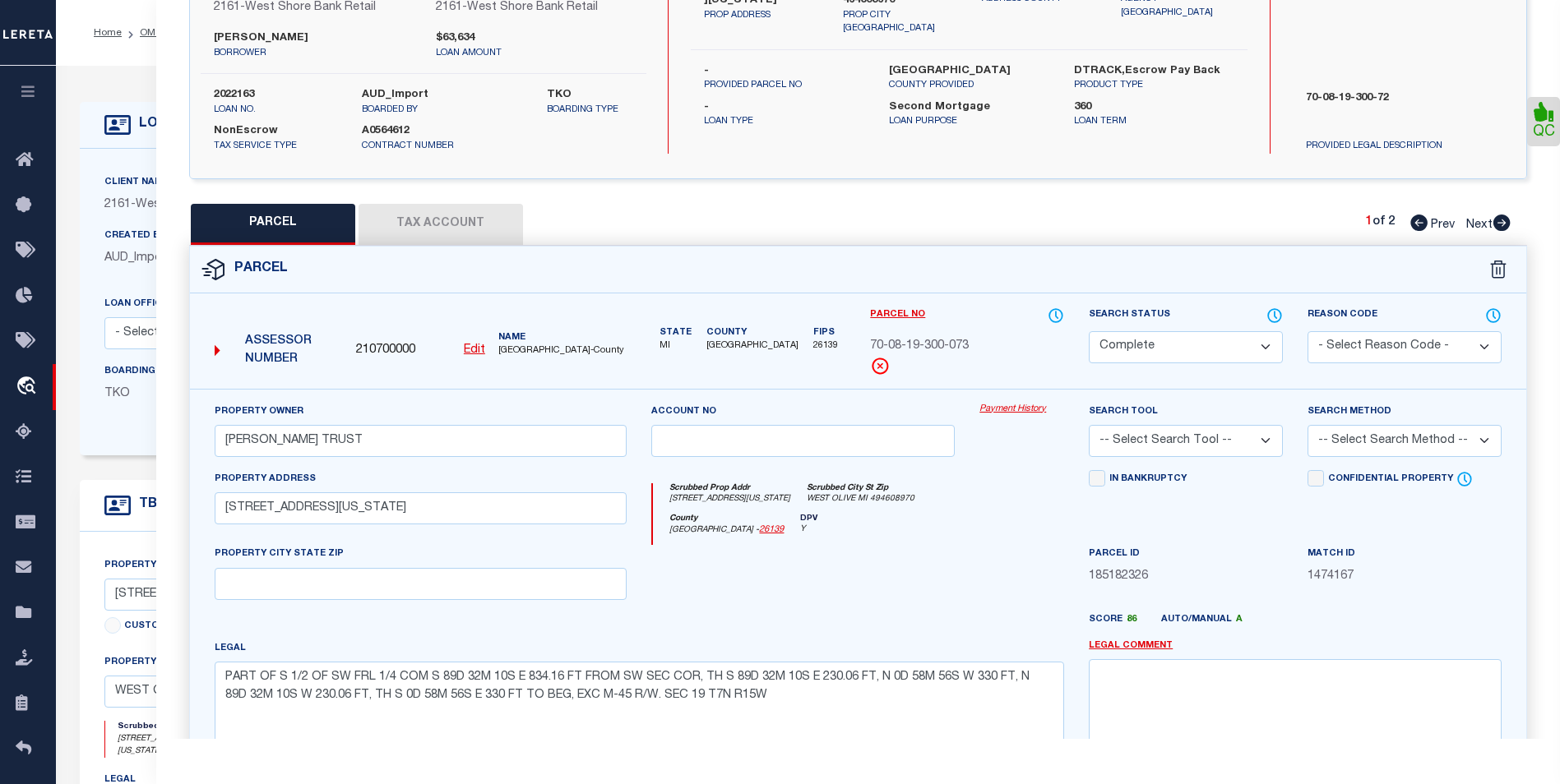
click at [1504, 226] on icon at bounding box center [1501, 222] width 17 height 16
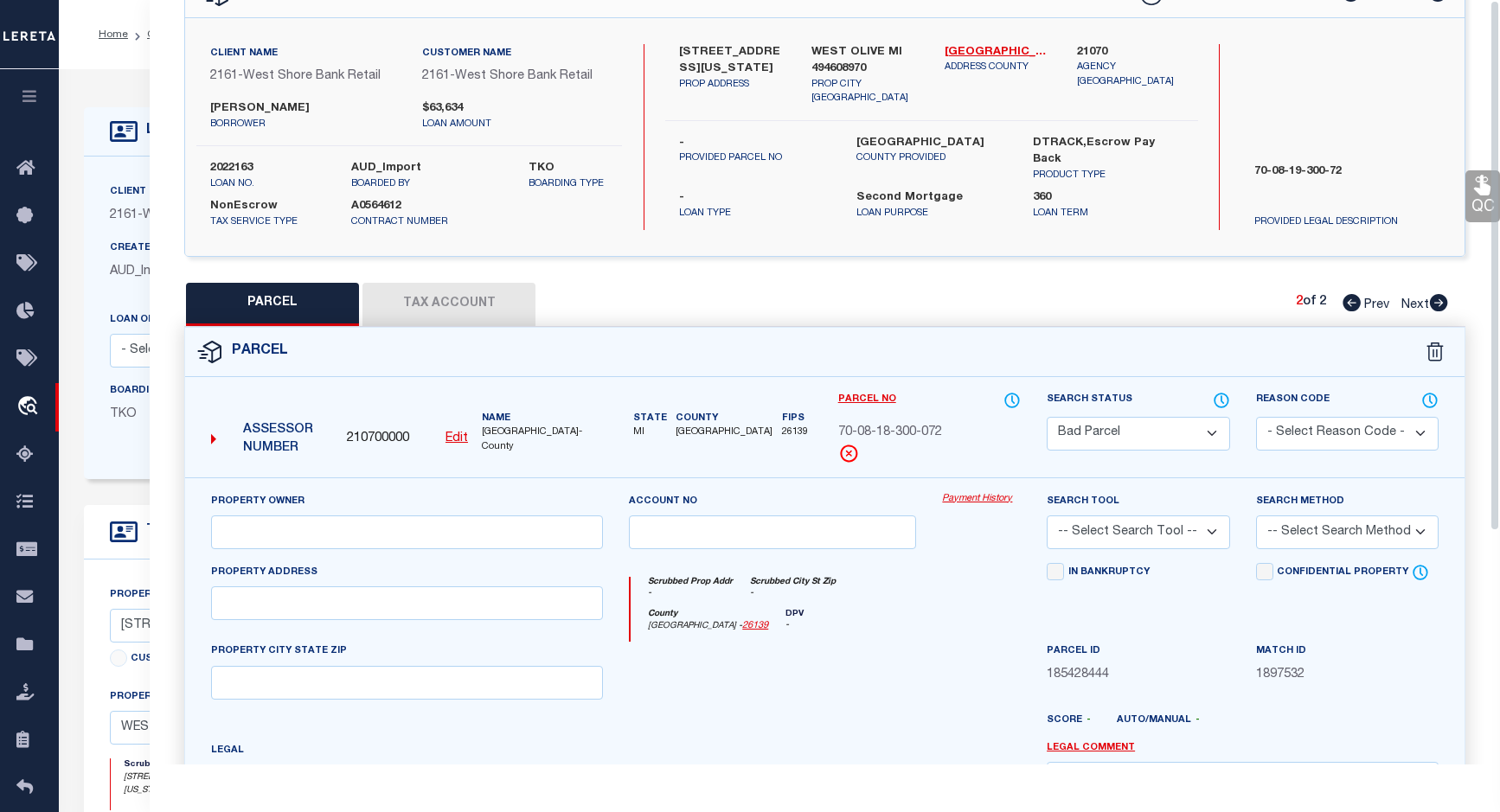
scroll to position [0, 0]
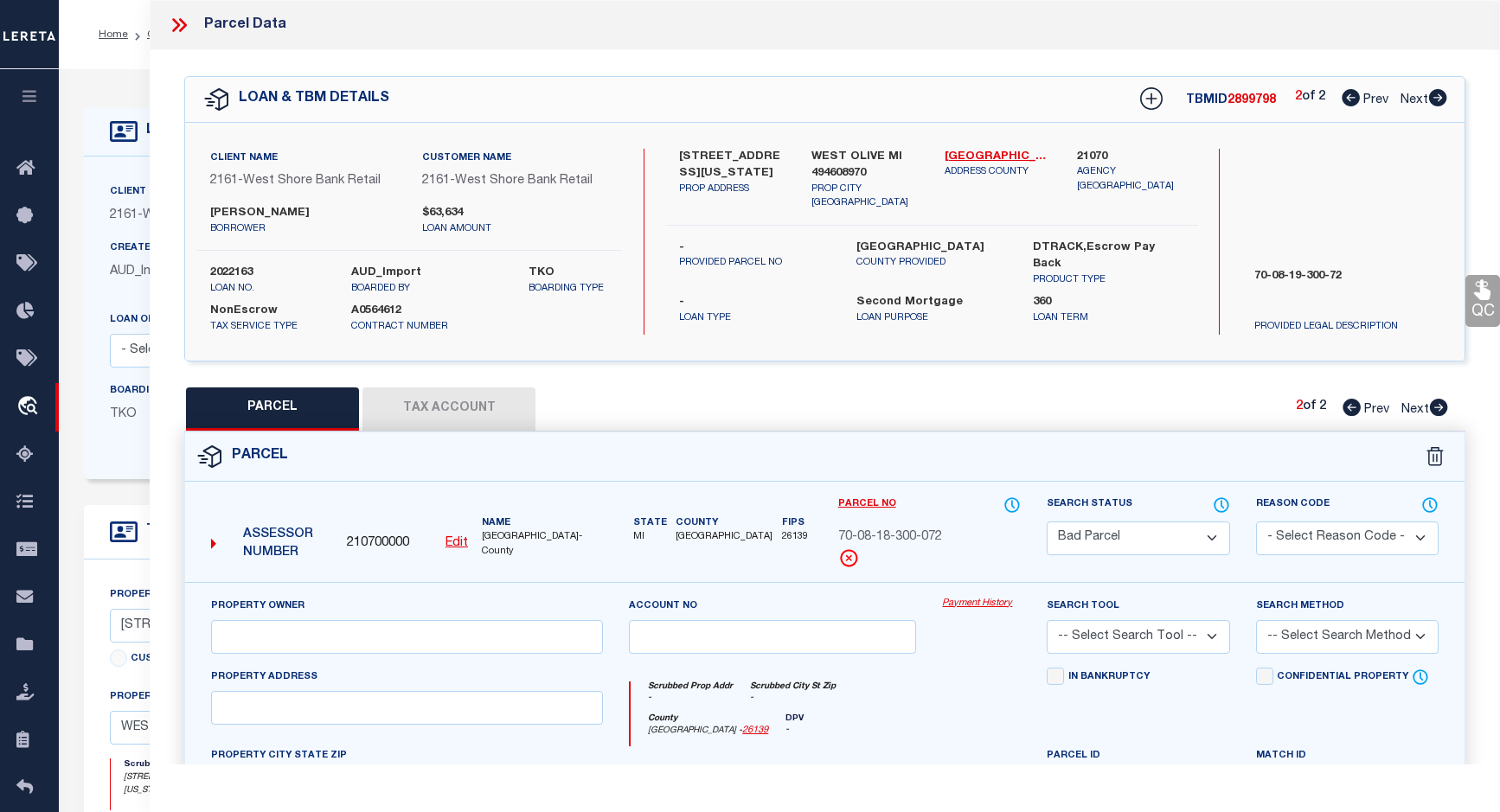
click at [179, 24] on icon at bounding box center [177, 25] width 8 height 14
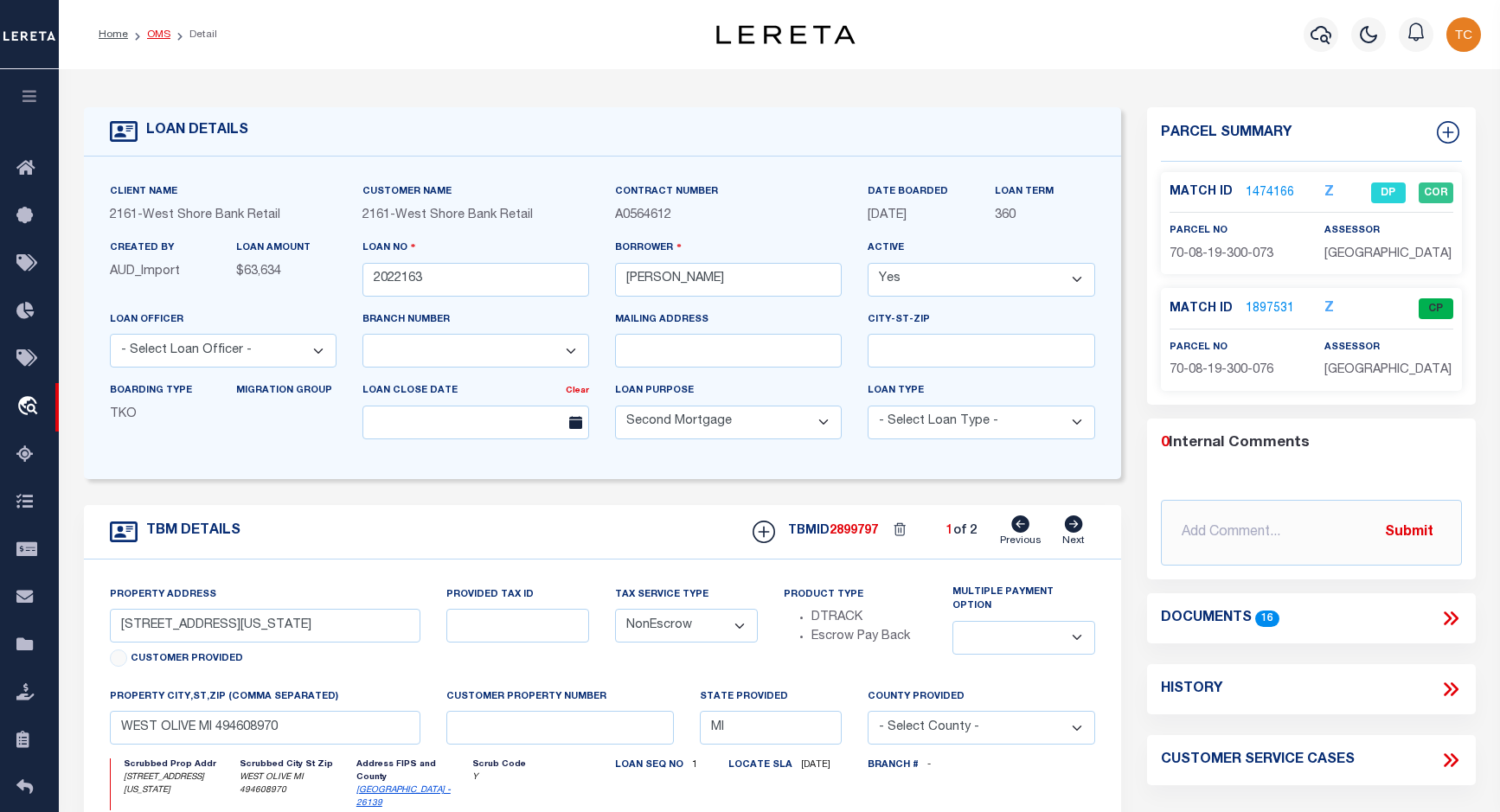
click at [155, 32] on link "OMS" at bounding box center [158, 34] width 23 height 10
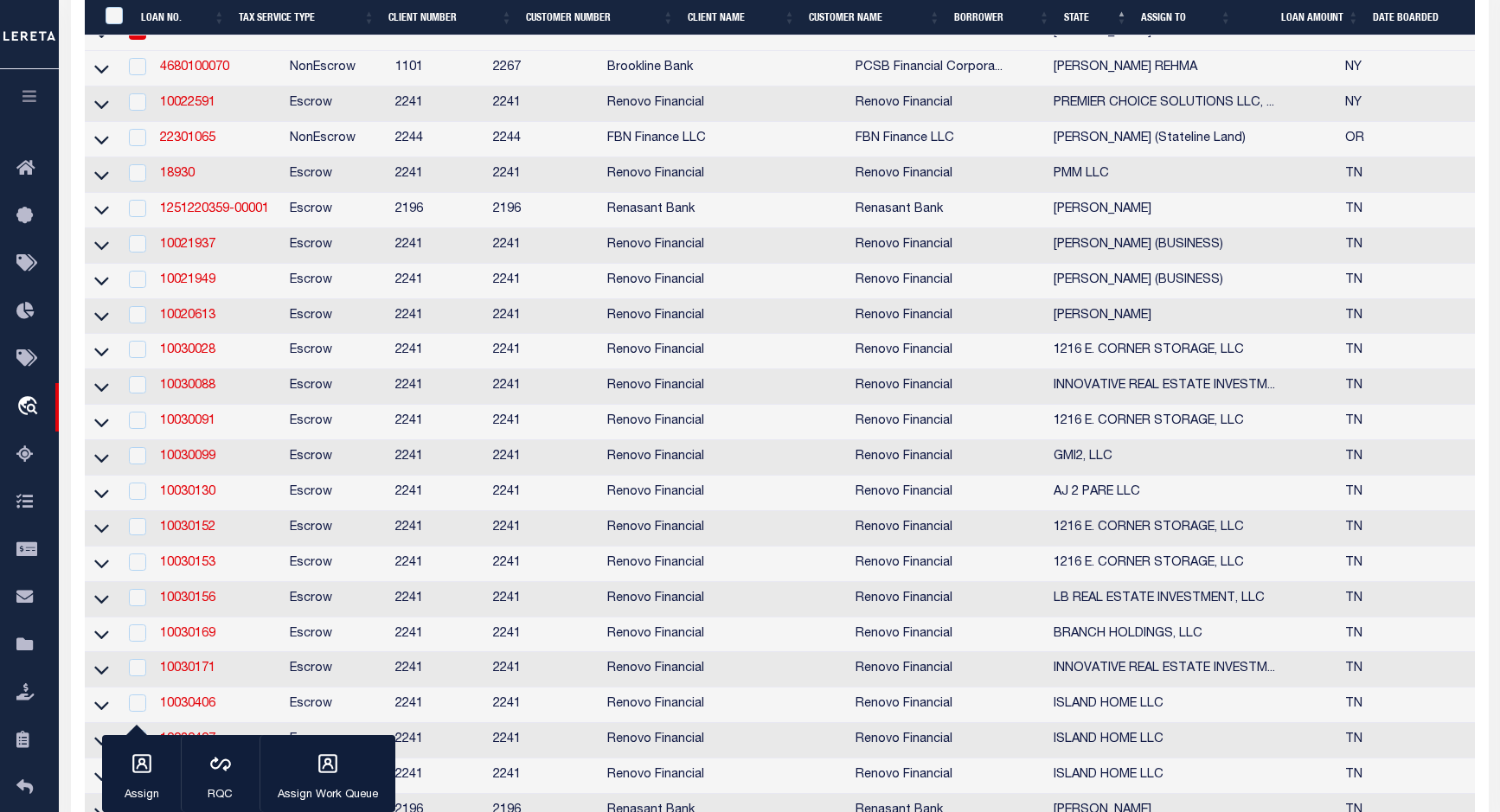
scroll to position [1903, 0]
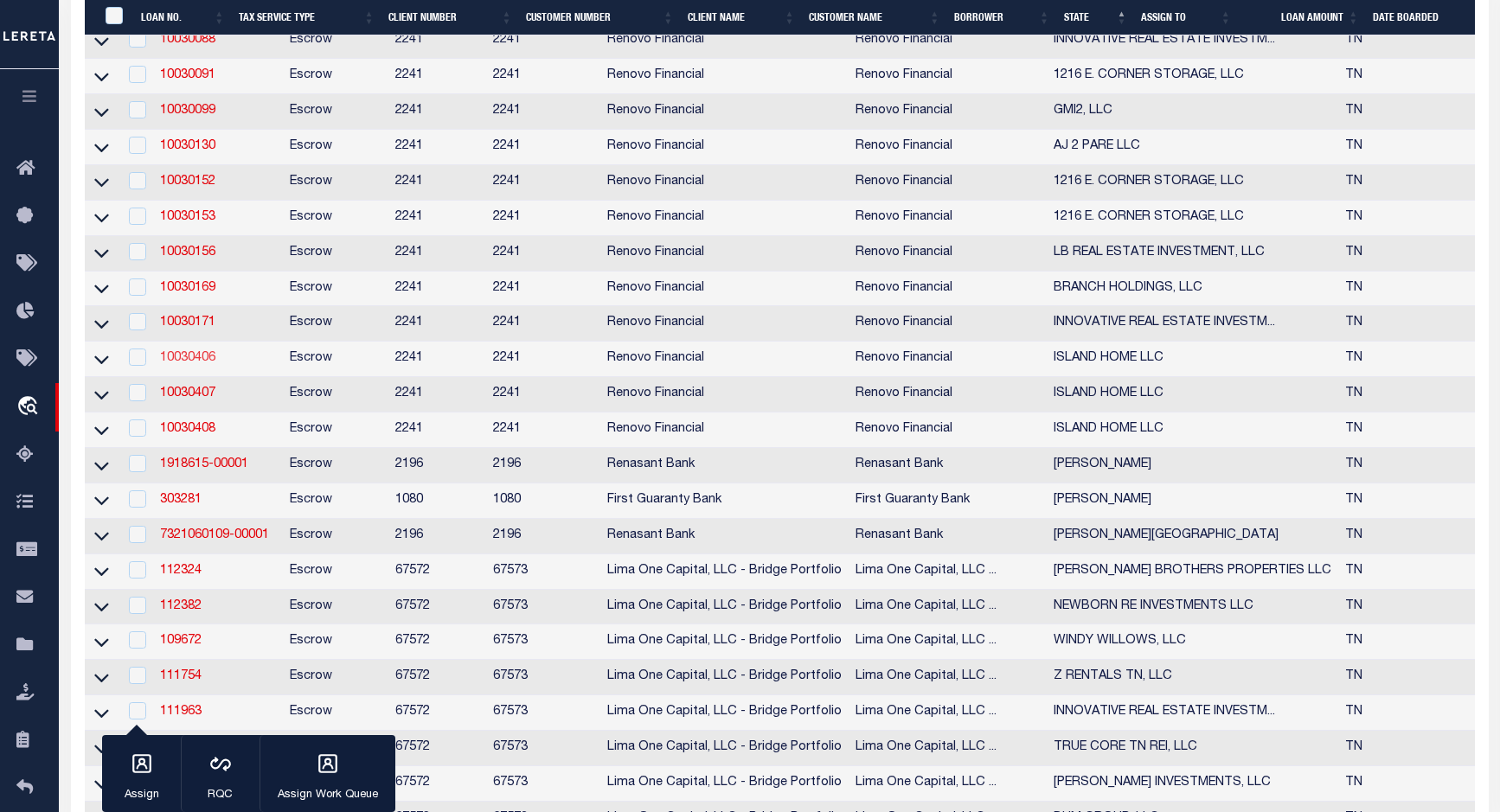
click at [187, 365] on link "10030406" at bounding box center [187, 358] width 55 height 12
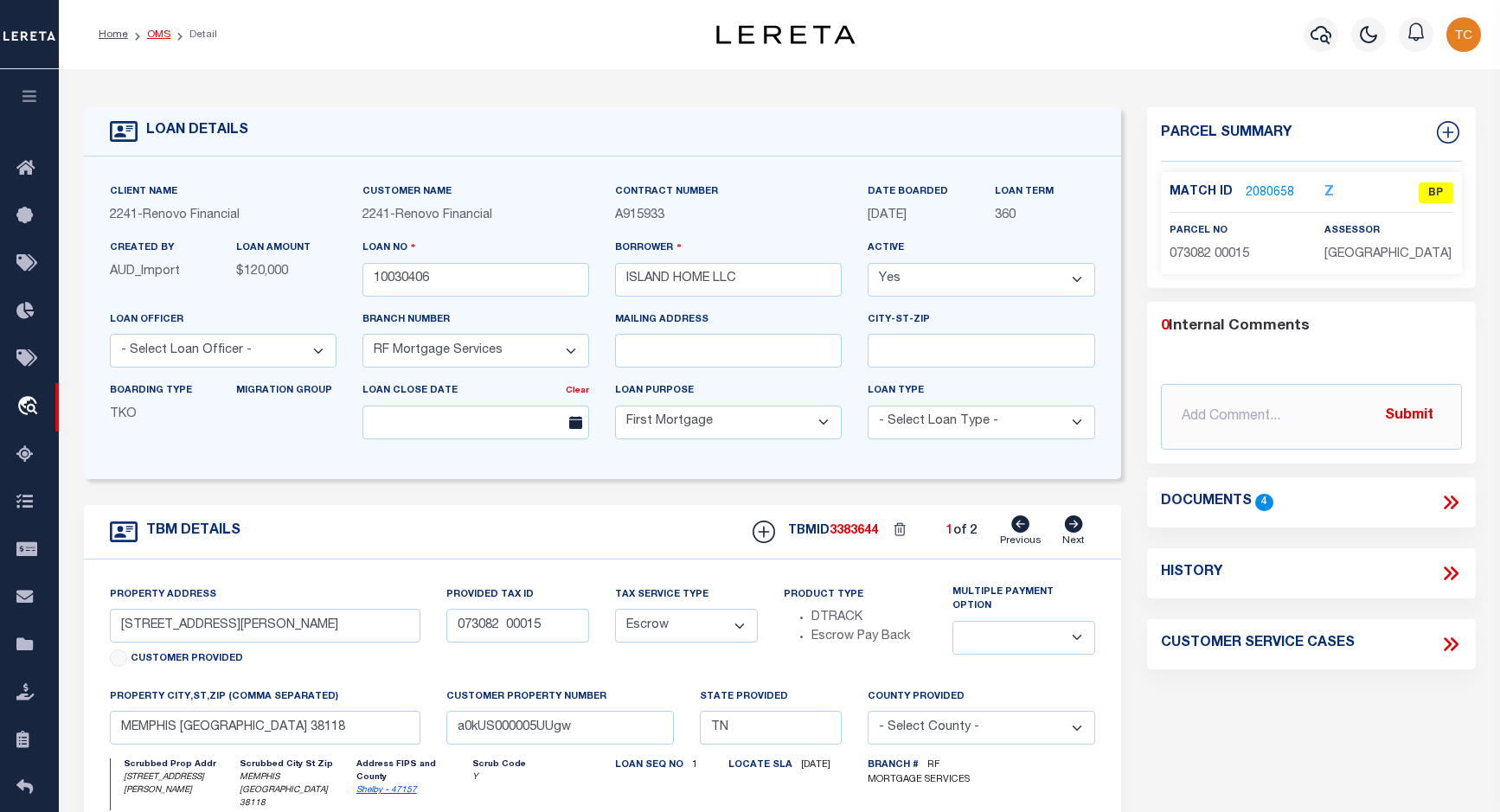
click at [157, 37] on link "OMS" at bounding box center [158, 34] width 23 height 10
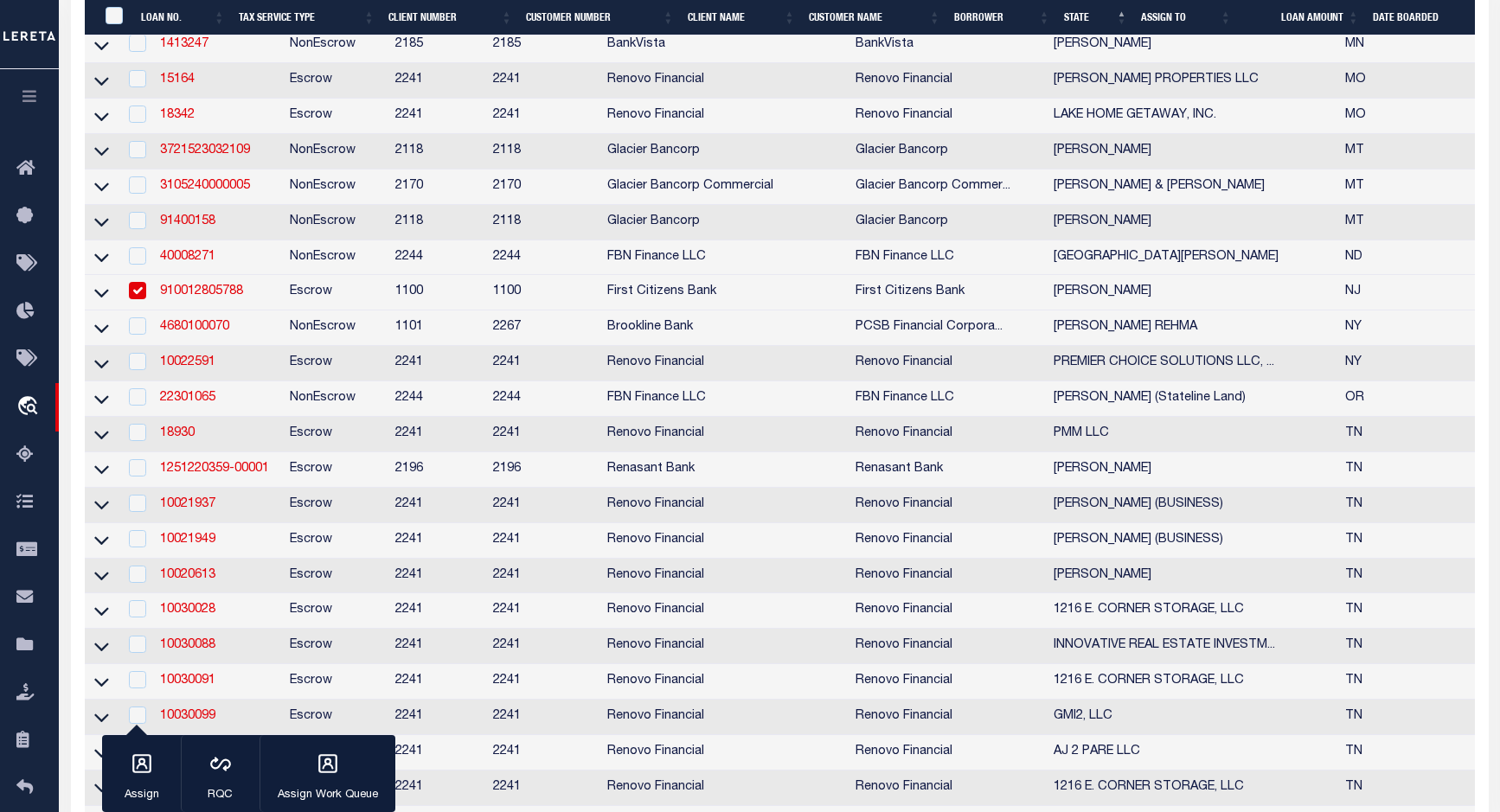
scroll to position [1211, 0]
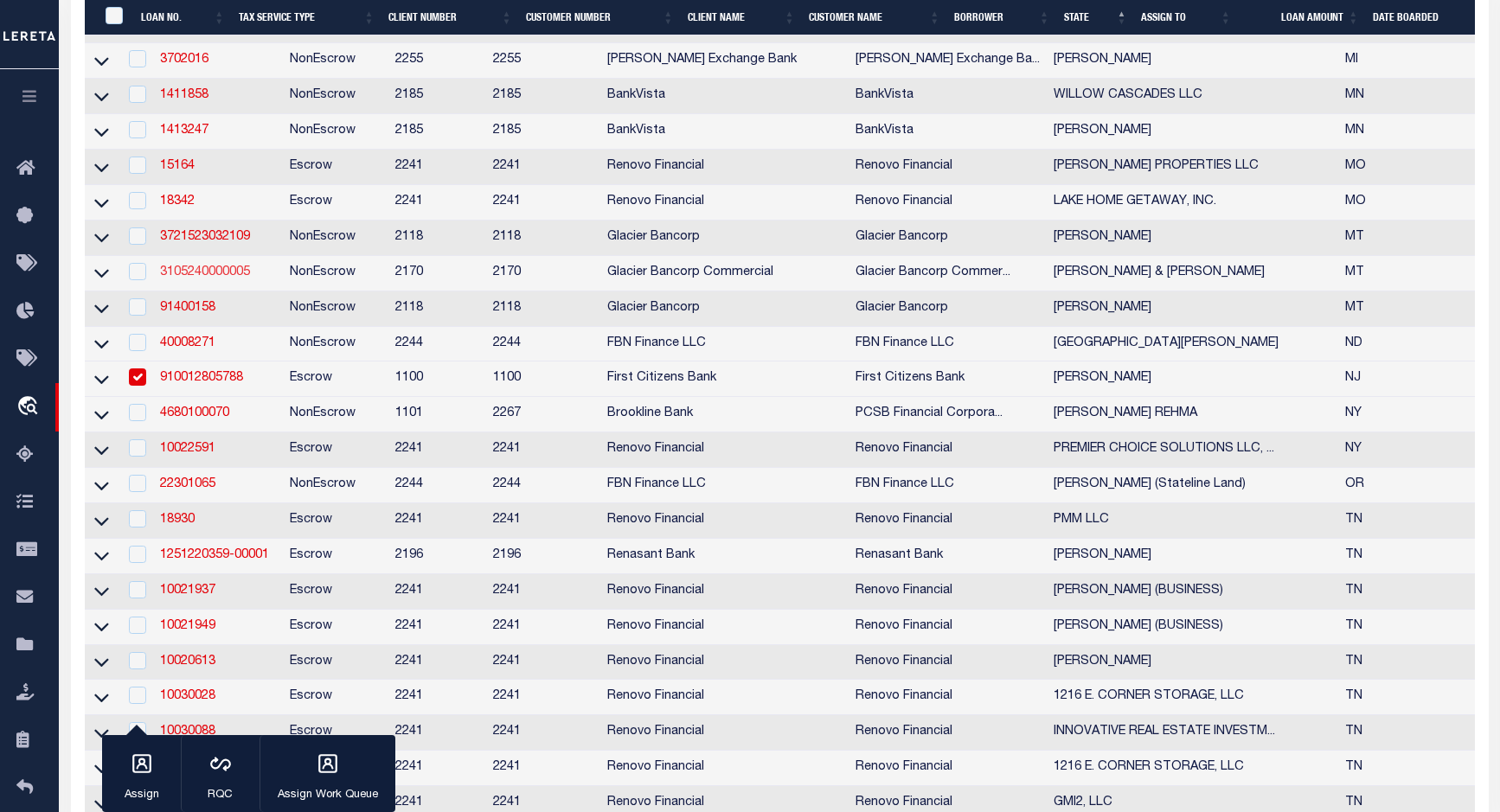
click at [229, 279] on link "3105240000005" at bounding box center [205, 273] width 90 height 12
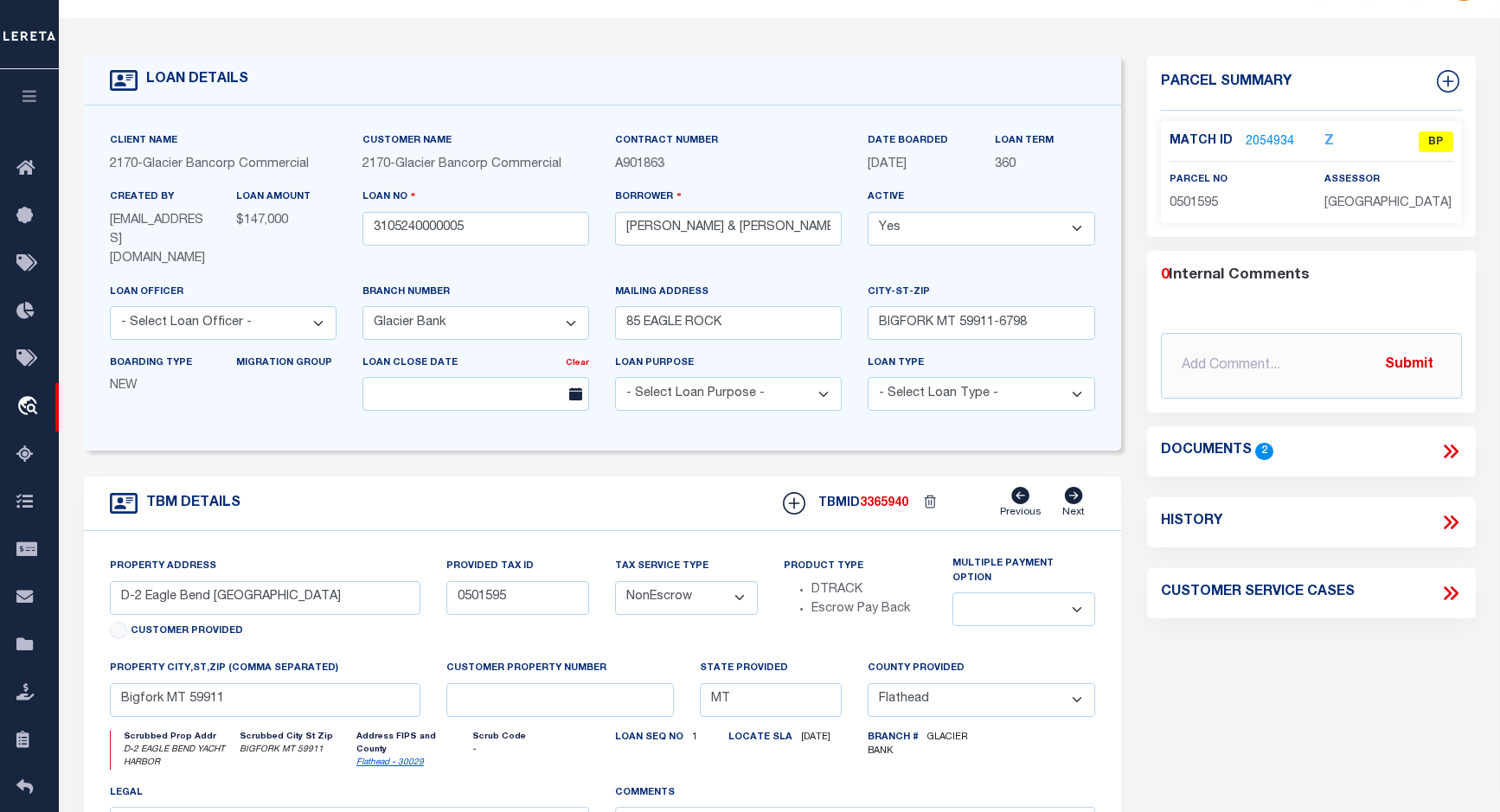
scroll to position [15, 0]
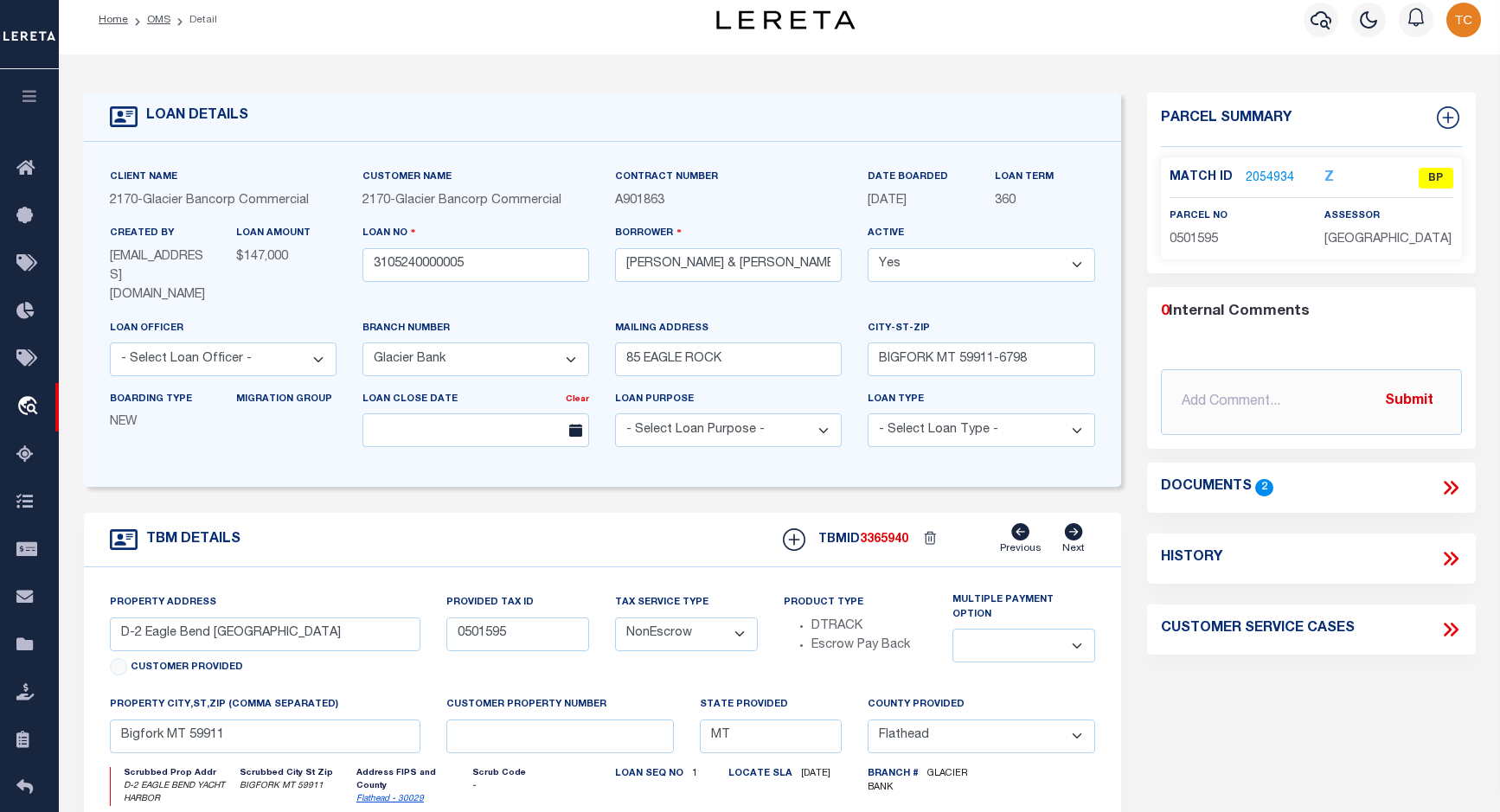
click at [1246, 174] on link "2054934" at bounding box center [1270, 179] width 48 height 18
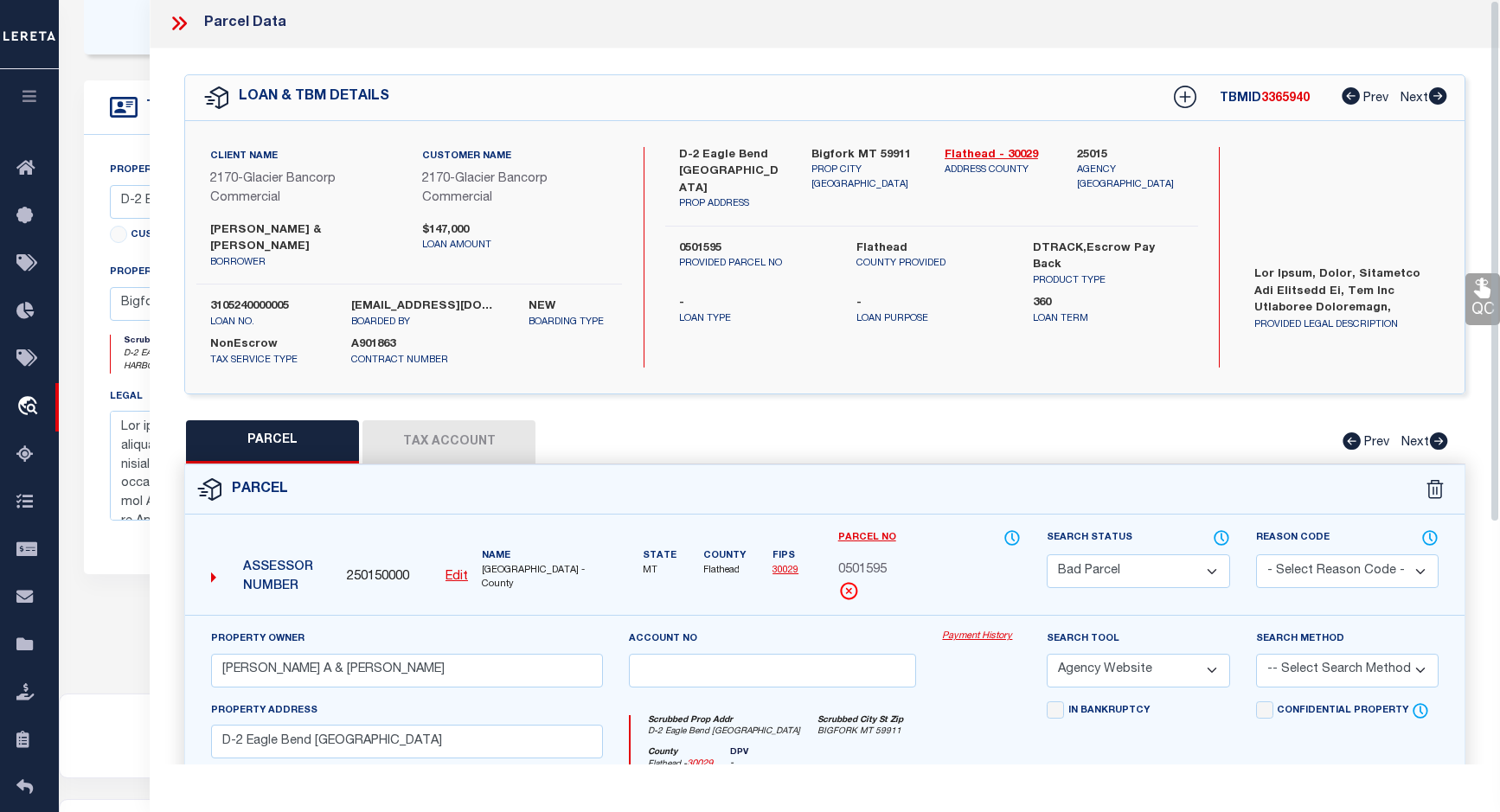
scroll to position [0, 0]
click at [174, 22] on icon at bounding box center [179, 25] width 23 height 23
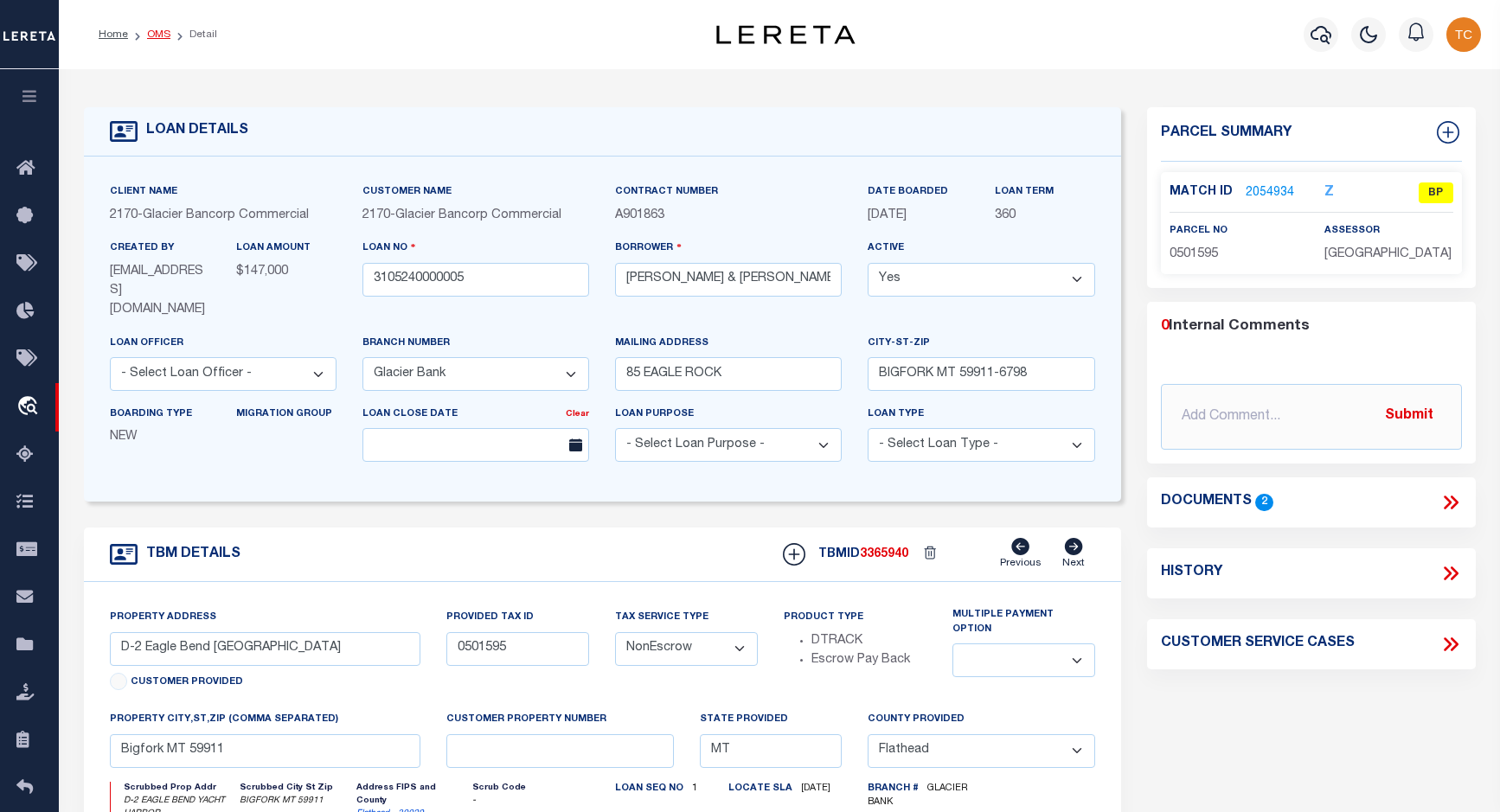
click at [155, 29] on link "OMS" at bounding box center [158, 34] width 23 height 10
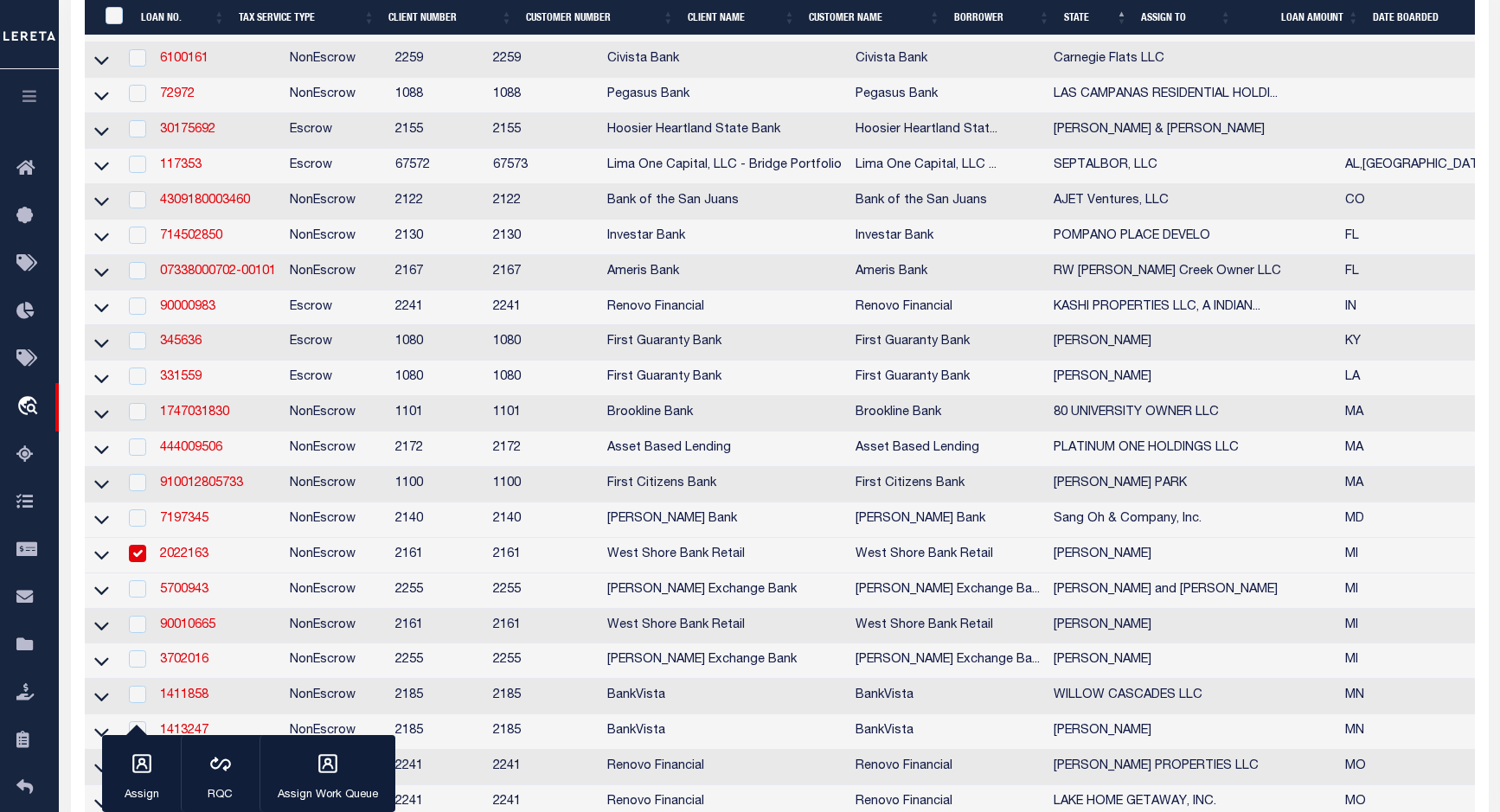
scroll to position [865, 0]
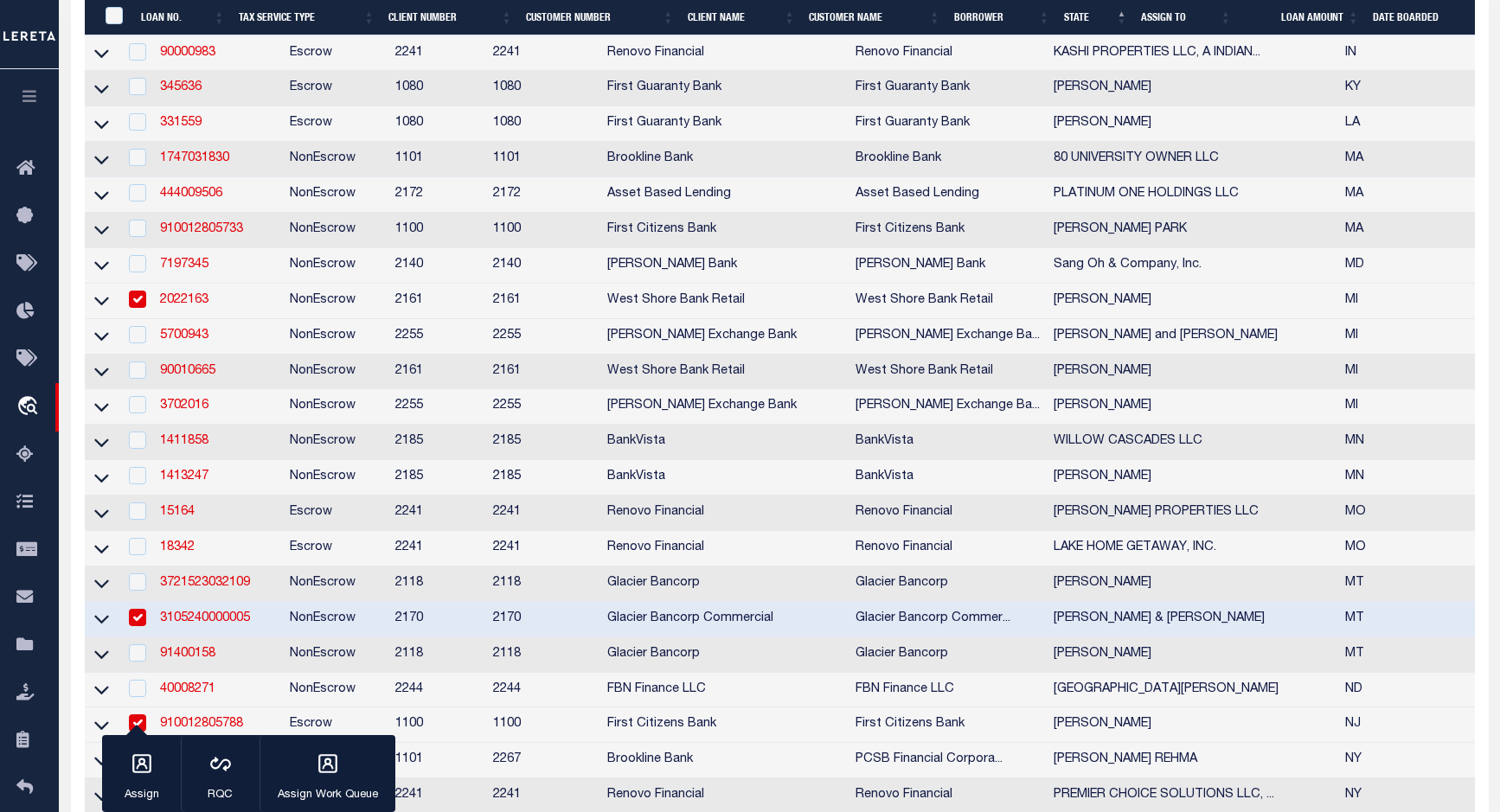
click at [137, 308] on input "checkbox" at bounding box center [137, 299] width 17 height 17
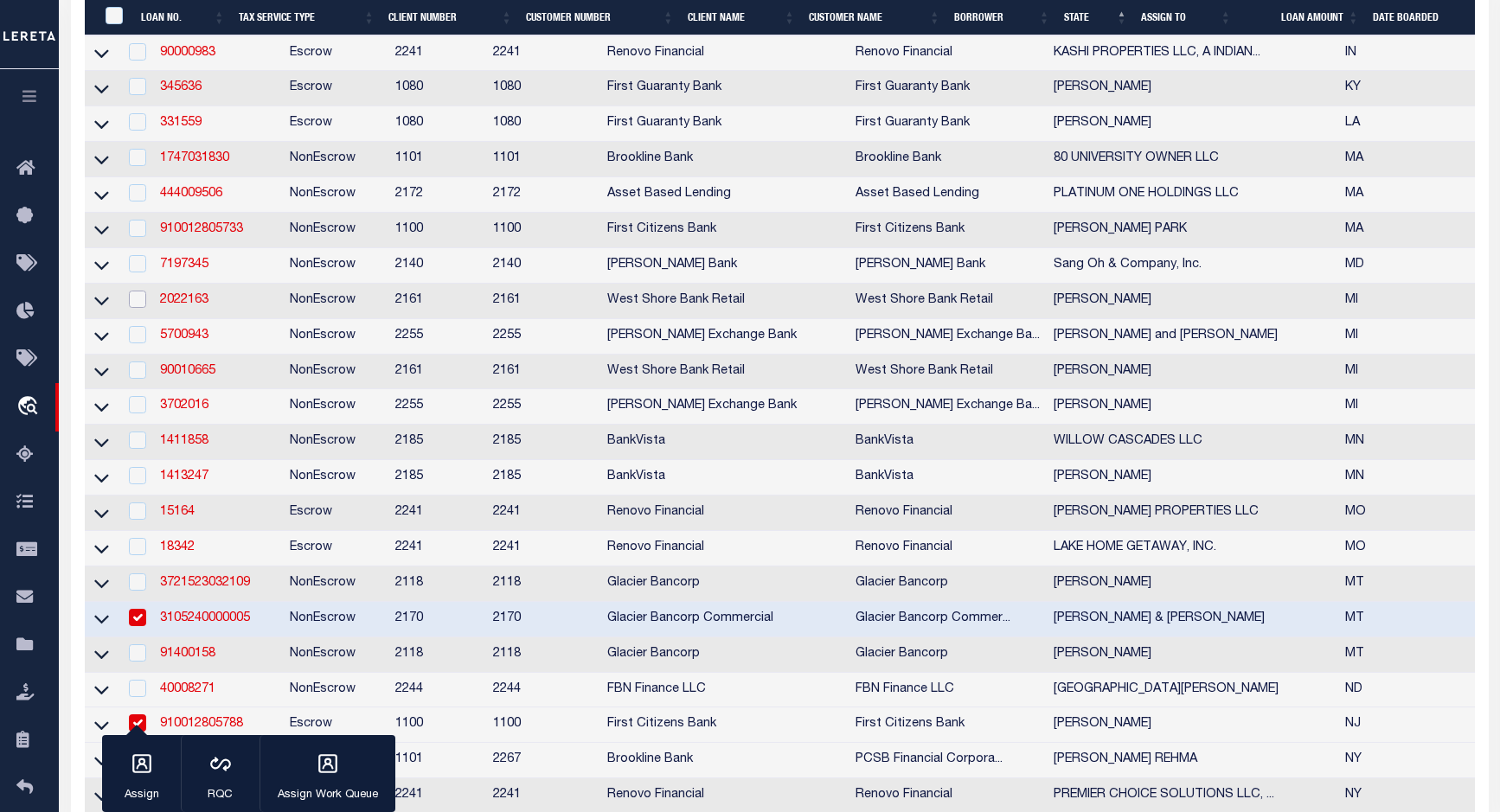
scroll to position [778, 0]
